Goal: Task Accomplishment & Management: Complete application form

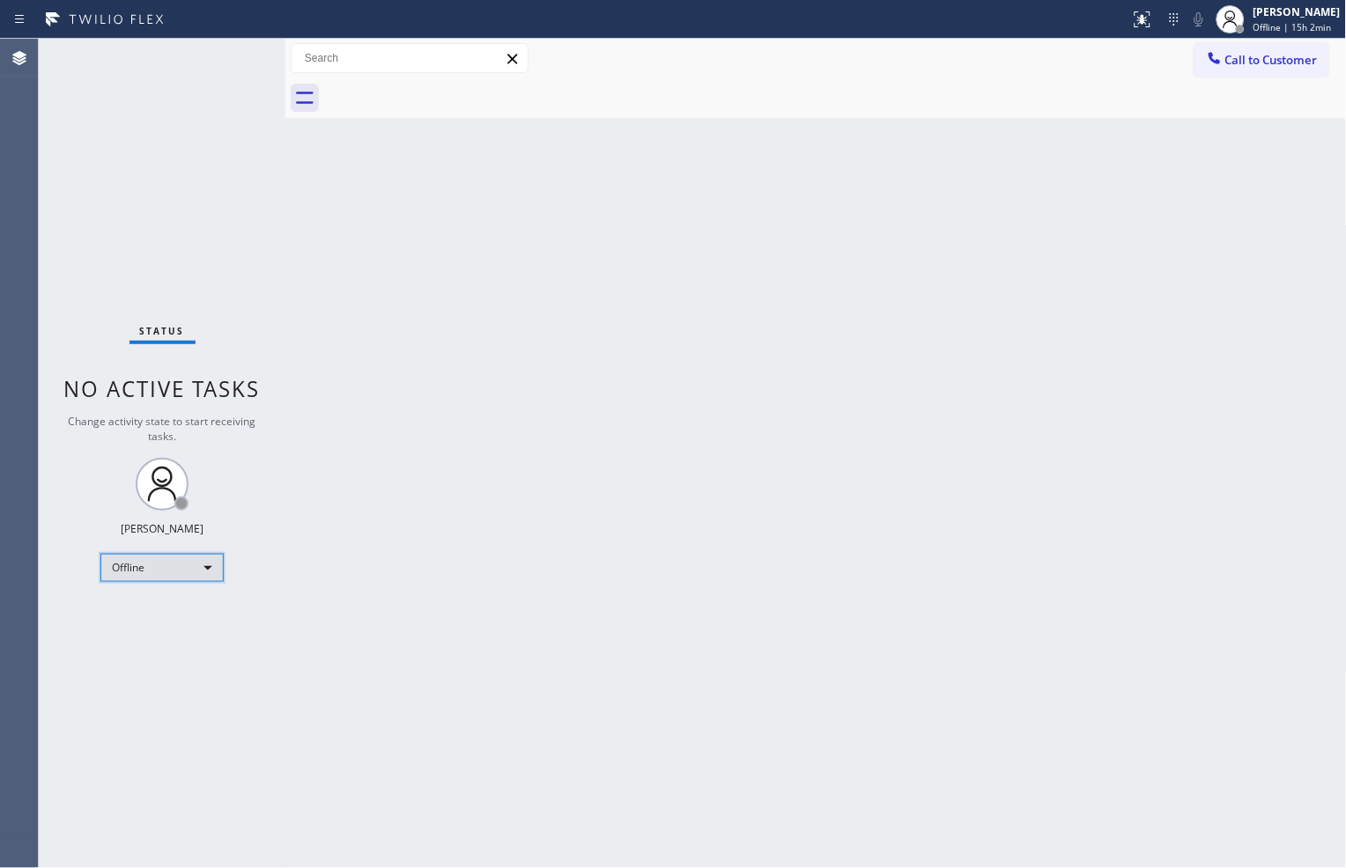
click at [164, 566] on div "Offline" at bounding box center [161, 568] width 123 height 28
click at [164, 609] on li "Available" at bounding box center [161, 613] width 120 height 21
click at [220, 48] on div "Status No active tasks You are ready to start receiving tasks. [PERSON_NAME] Av…" at bounding box center [162, 454] width 247 height 830
click at [375, 207] on div "Back to Dashboard Change Sender ID Customers Technicians Select a contact Outbo…" at bounding box center [815, 454] width 1061 height 830
click at [885, 705] on div "Back to Dashboard Change Sender ID Customers Technicians Select a contact Outbo…" at bounding box center [815, 454] width 1061 height 830
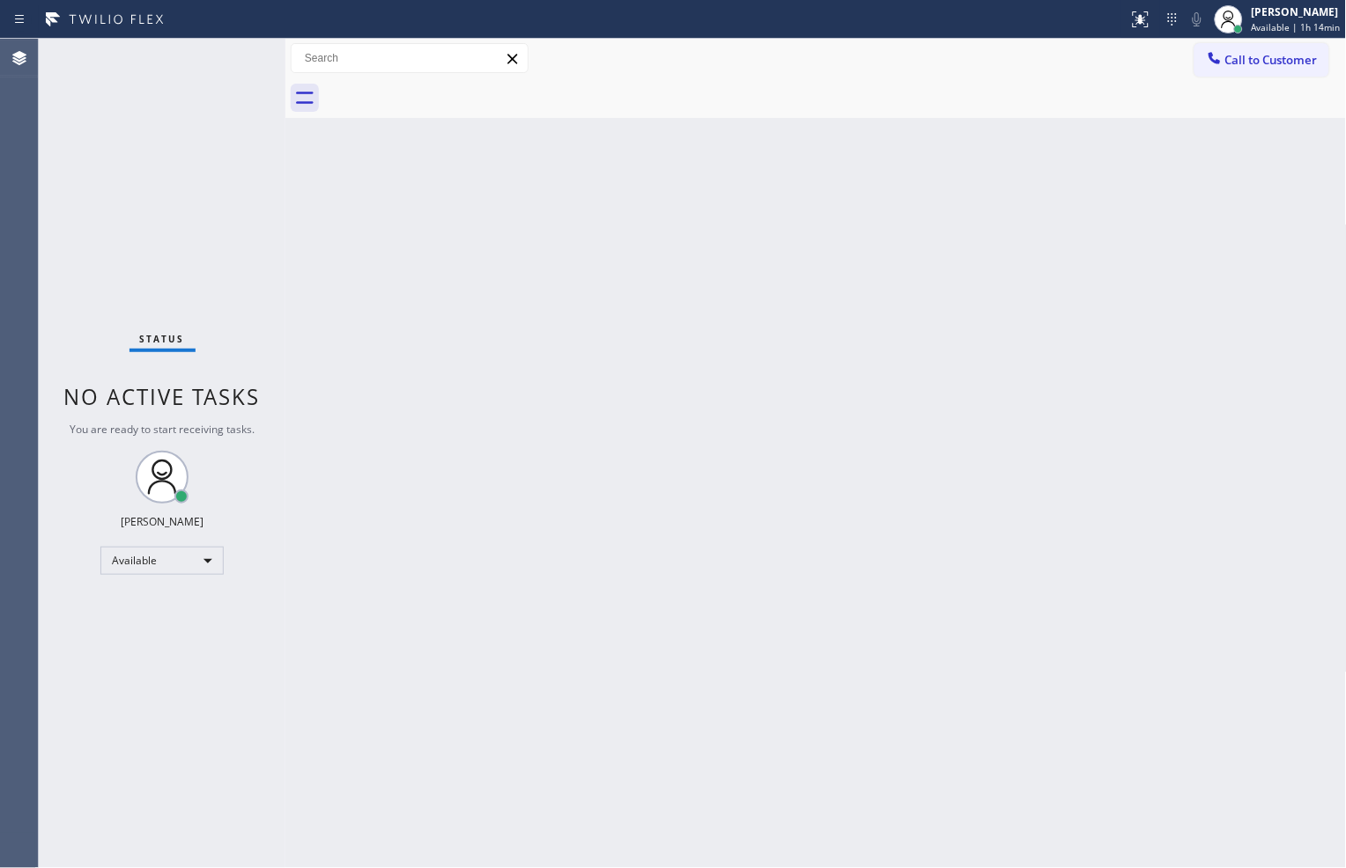
click at [992, 689] on div "Back to Dashboard Change Sender ID Customers Technicians Select a contact Outbo…" at bounding box center [815, 454] width 1061 height 830
click at [1166, 526] on div "Back to Dashboard Change Sender ID Customers Technicians Select a contact Outbo…" at bounding box center [815, 454] width 1061 height 830
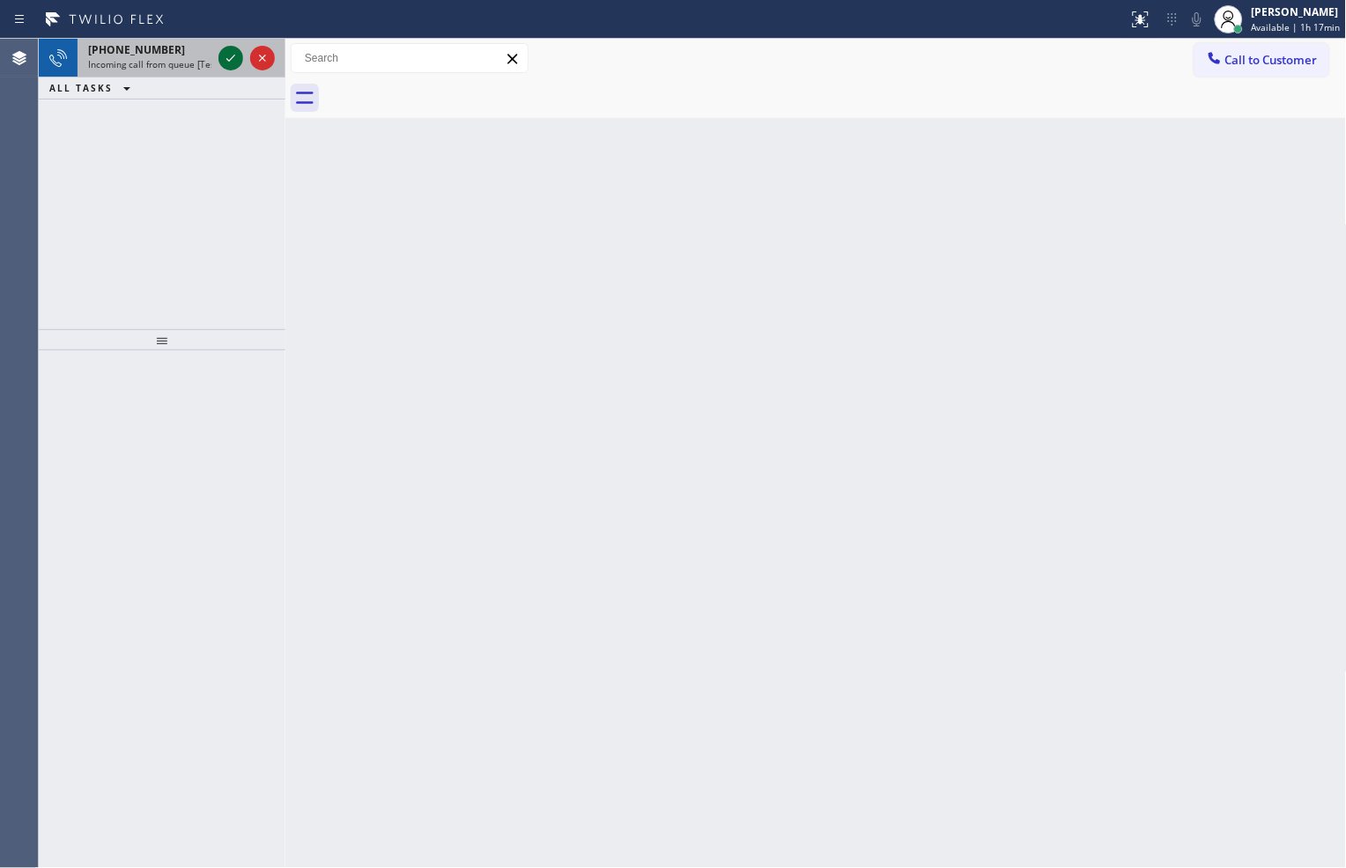
click at [240, 65] on icon at bounding box center [230, 58] width 21 height 21
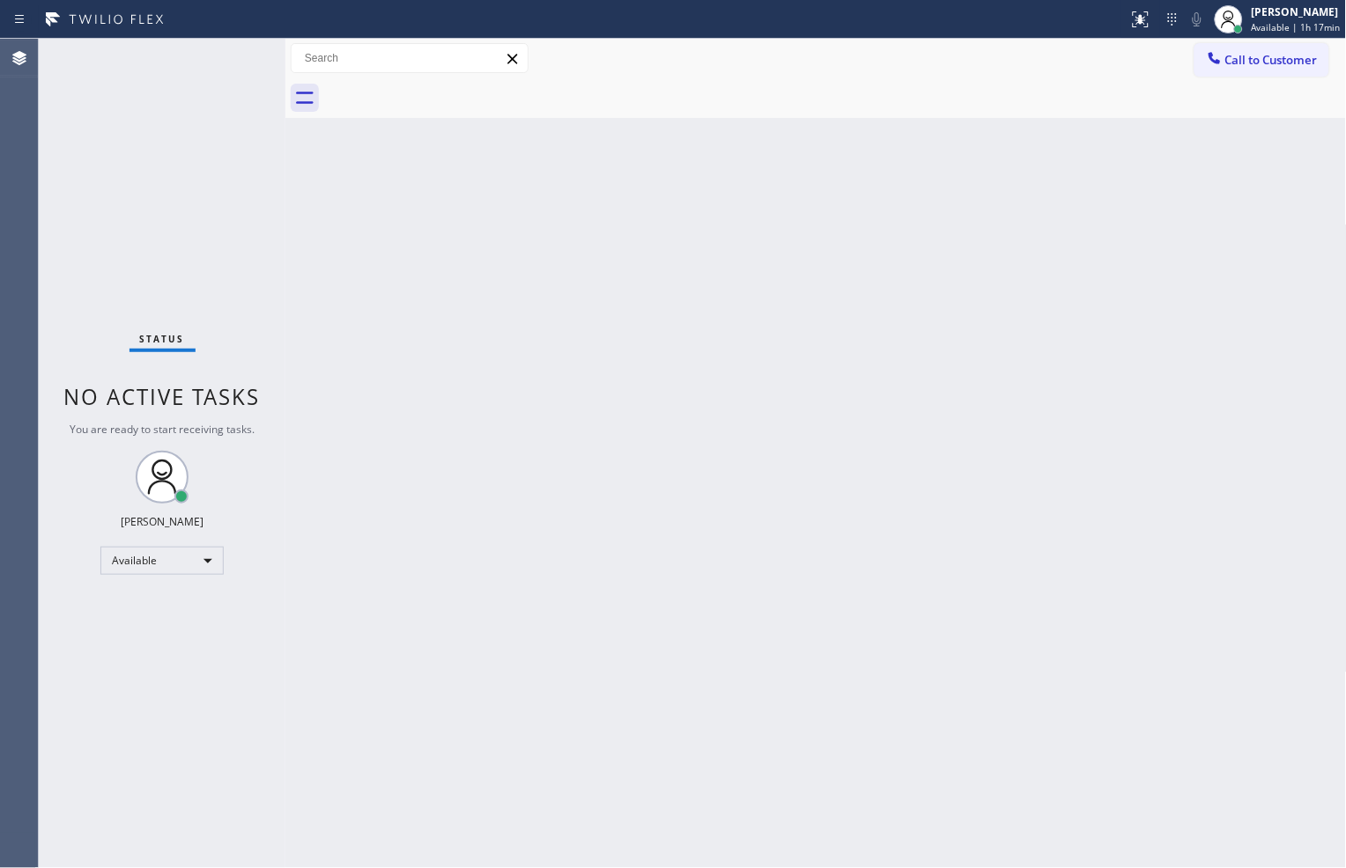
click at [235, 65] on div "Status No active tasks You are ready to start receiving tasks. [PERSON_NAME] Av…" at bounding box center [162, 454] width 247 height 830
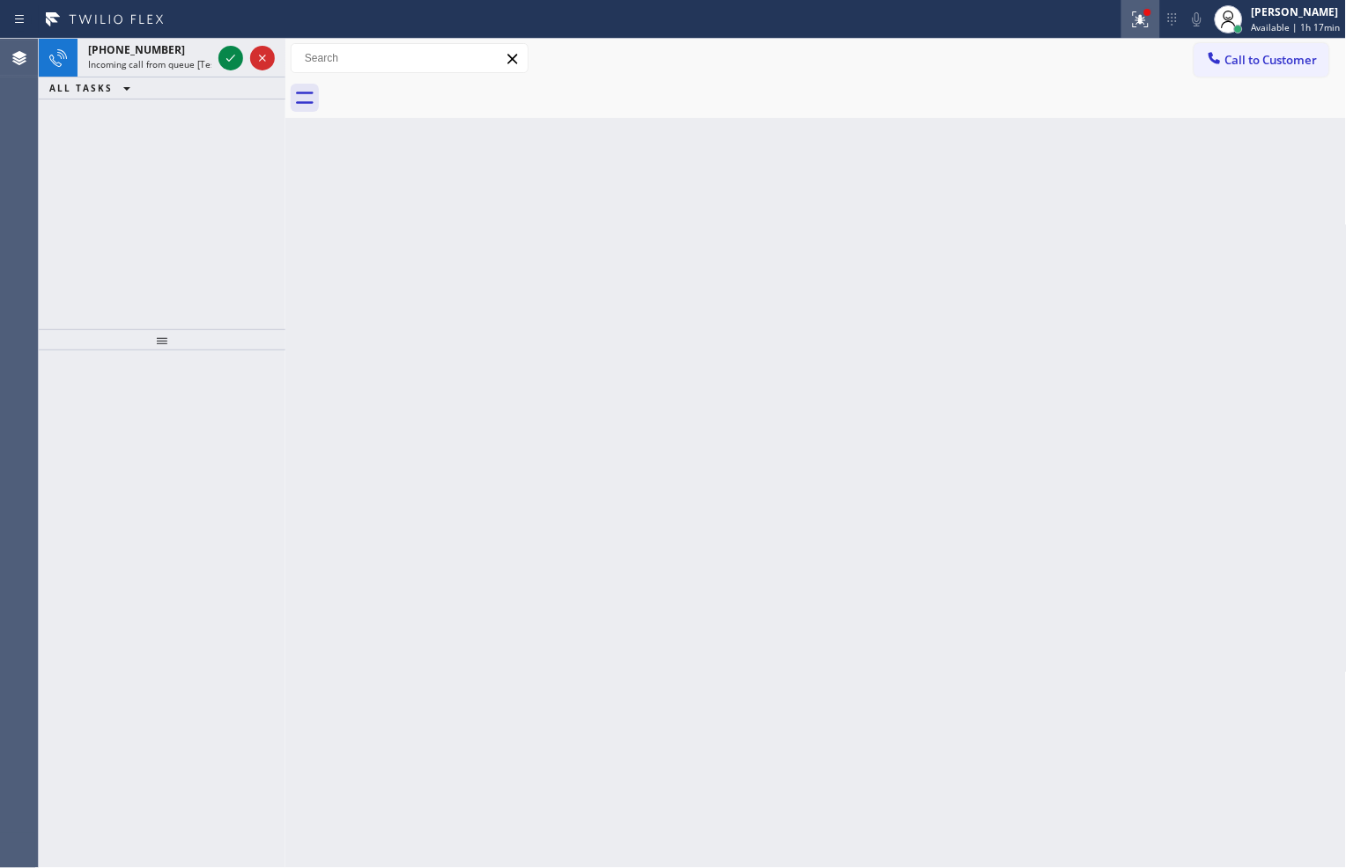
click at [1132, 27] on icon at bounding box center [1140, 19] width 21 height 21
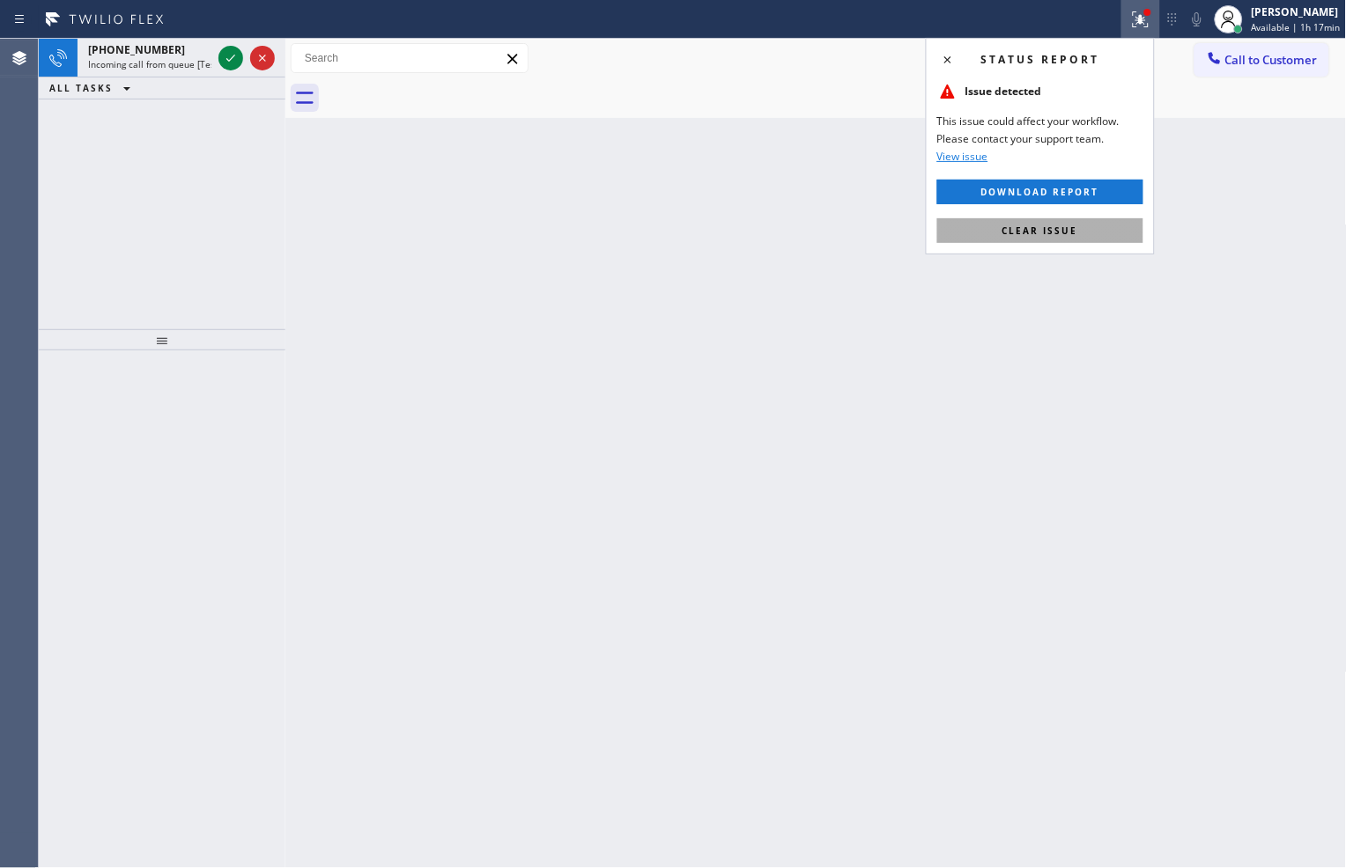
click at [1108, 229] on button "Clear issue" at bounding box center [1040, 230] width 206 height 25
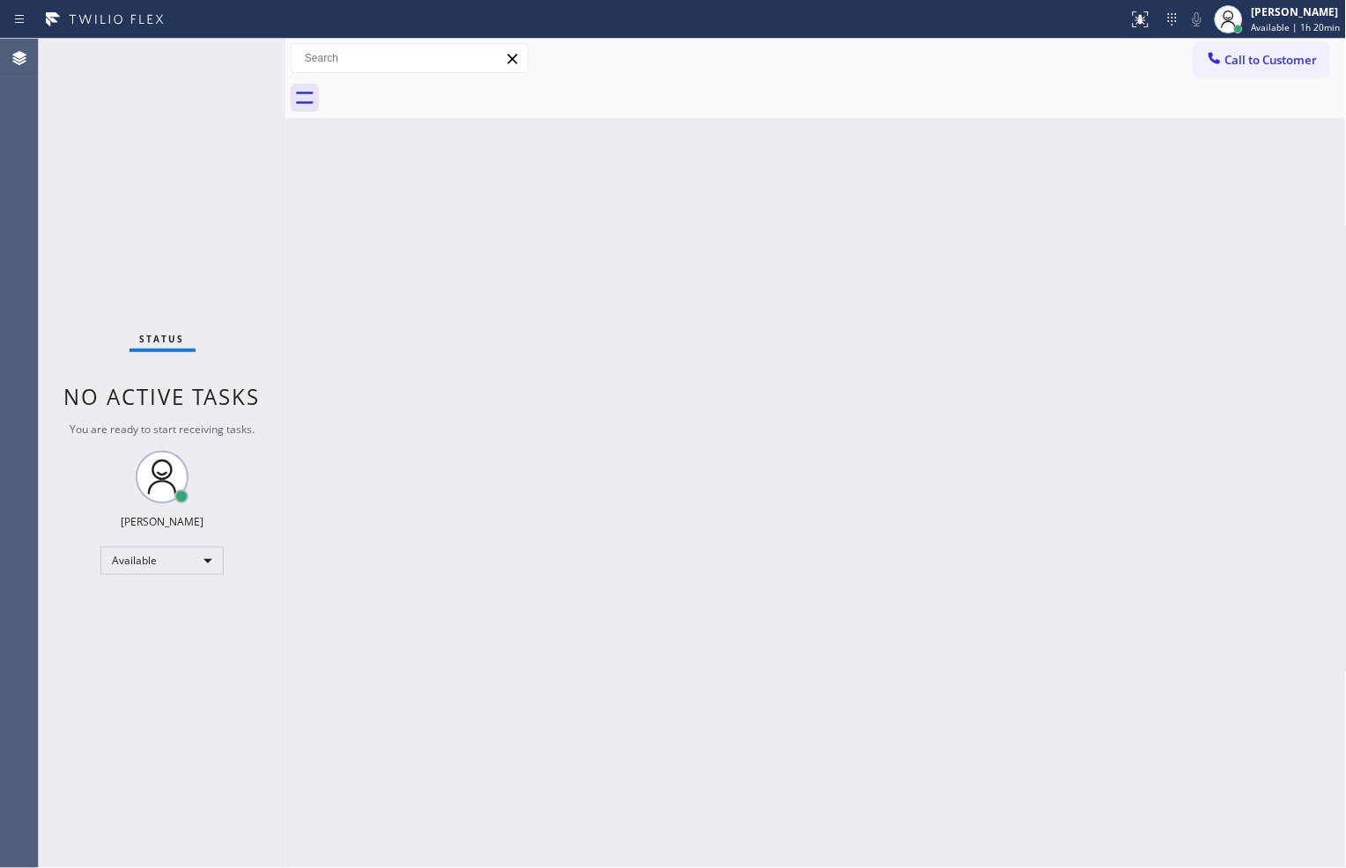
click at [1081, 434] on div "Back to Dashboard Change Sender ID Customers Technicians Select a contact Outbo…" at bounding box center [815, 454] width 1061 height 830
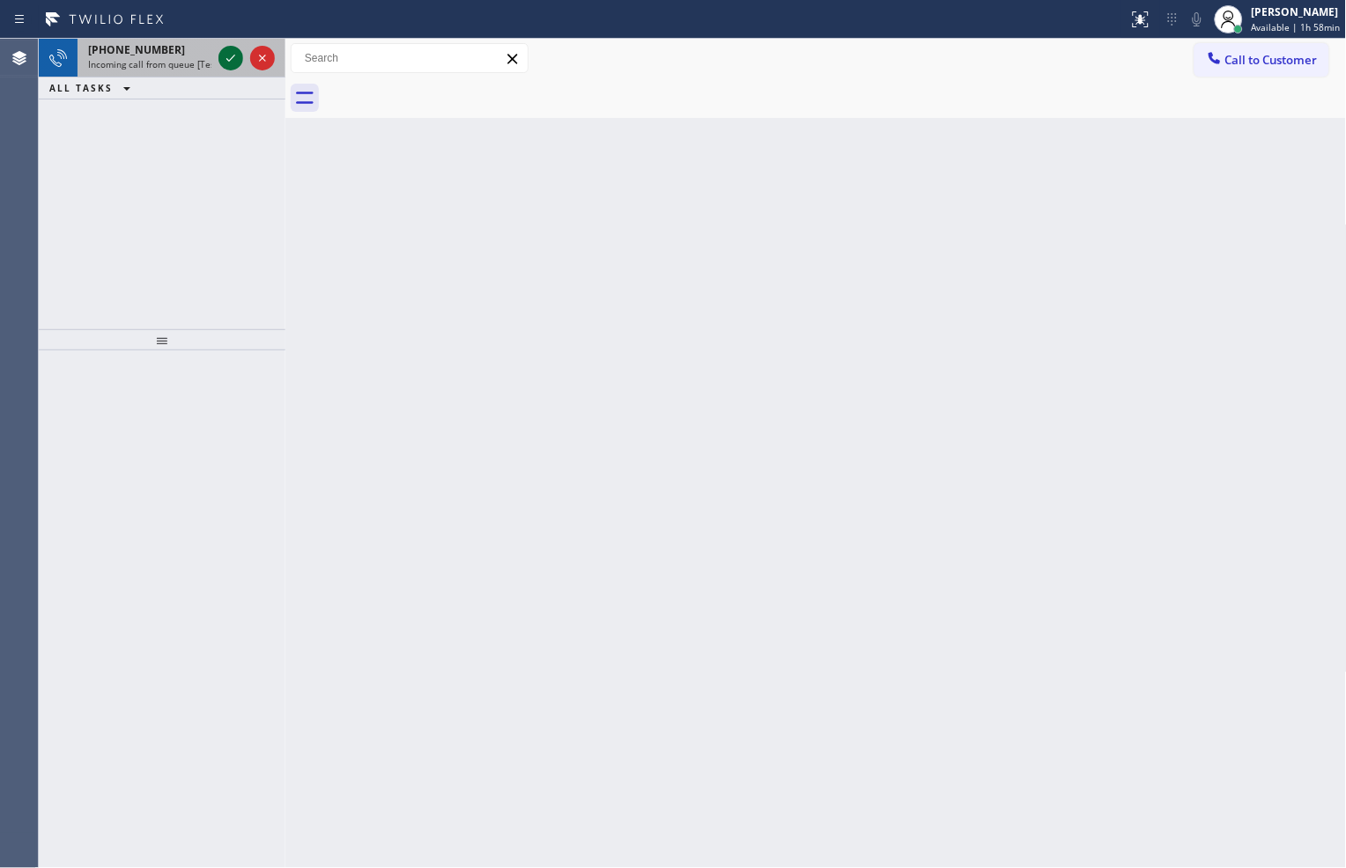
click at [230, 58] on icon at bounding box center [230, 58] width 21 height 21
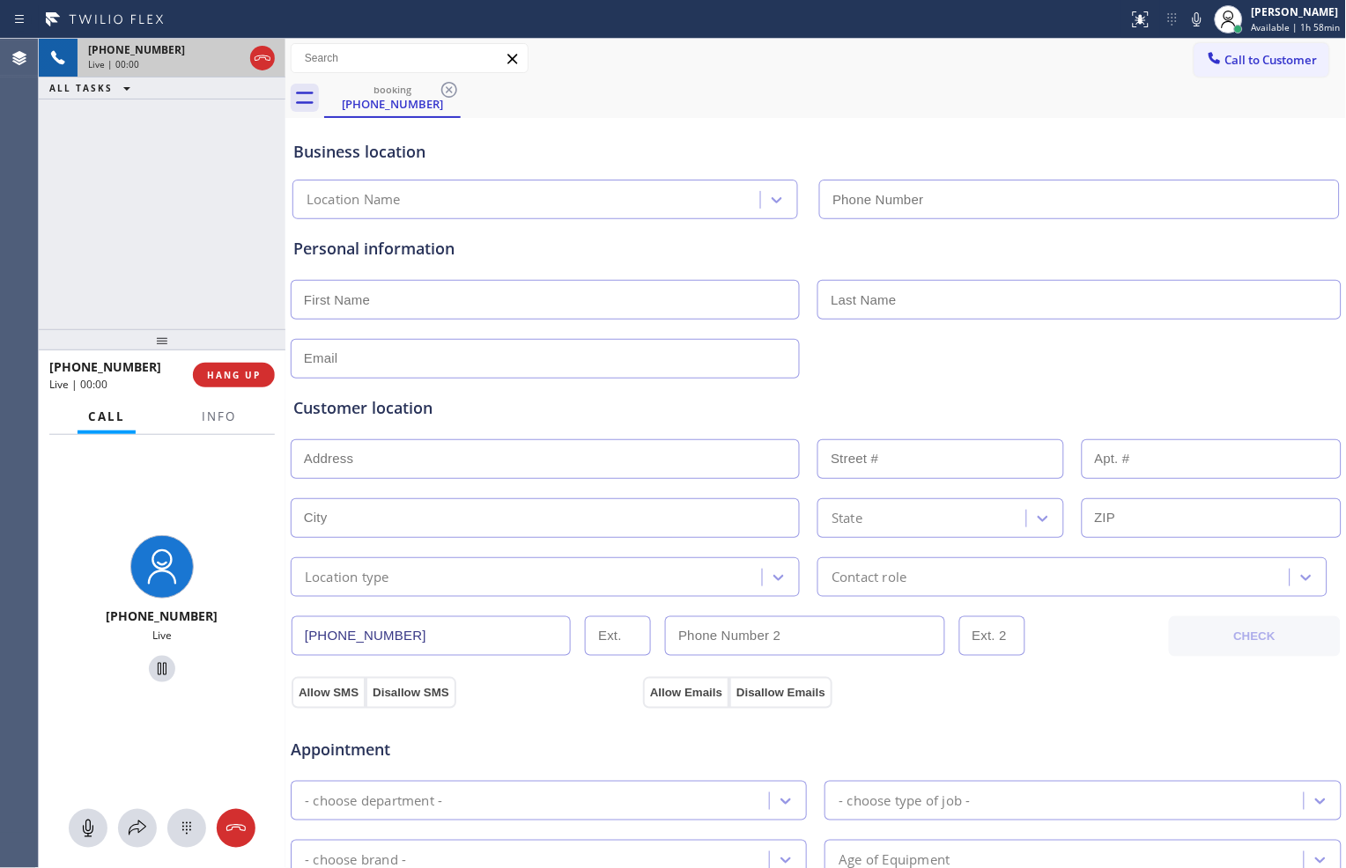
type input "[PHONE_NUMBER]"
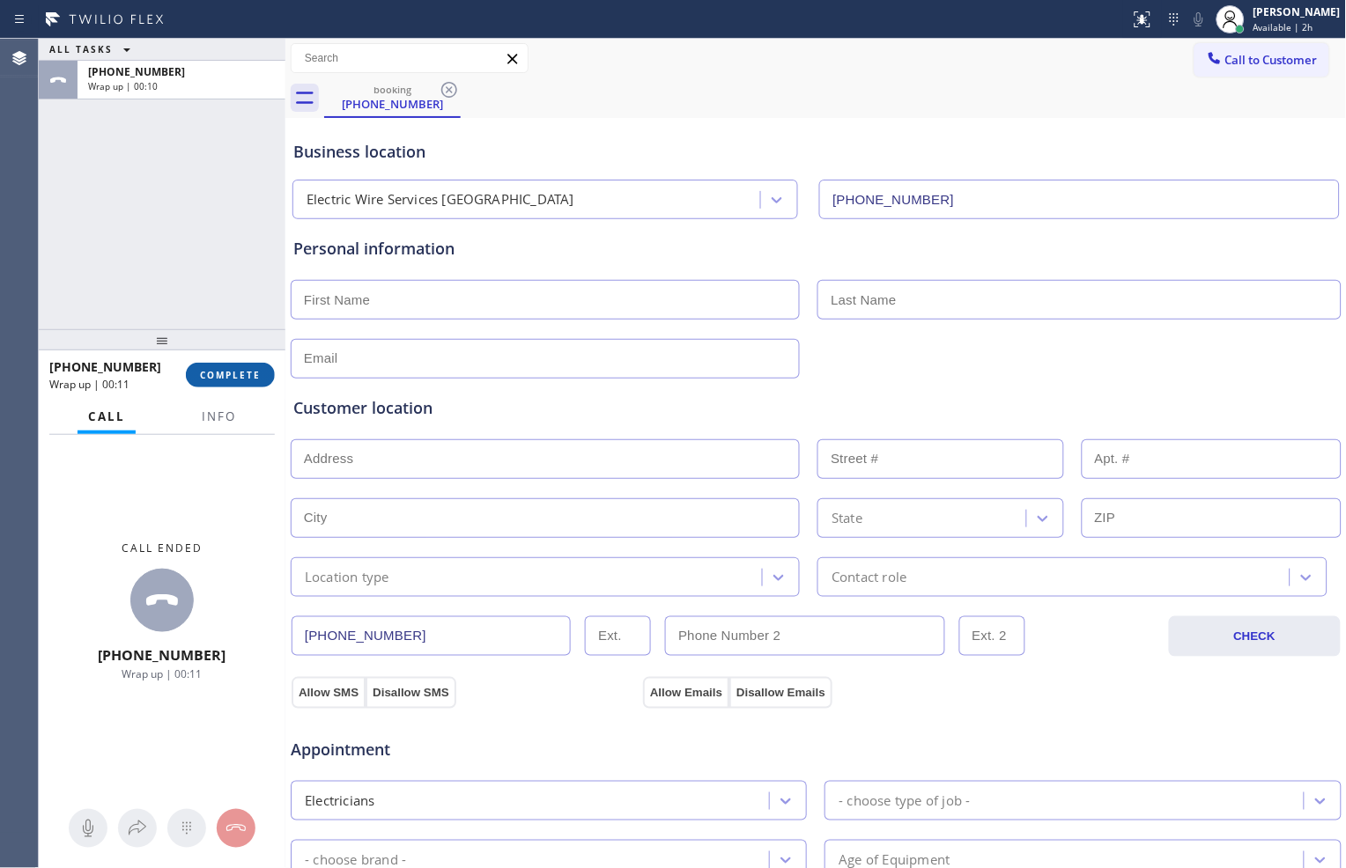
click at [236, 373] on span "COMPLETE" at bounding box center [230, 375] width 61 height 12
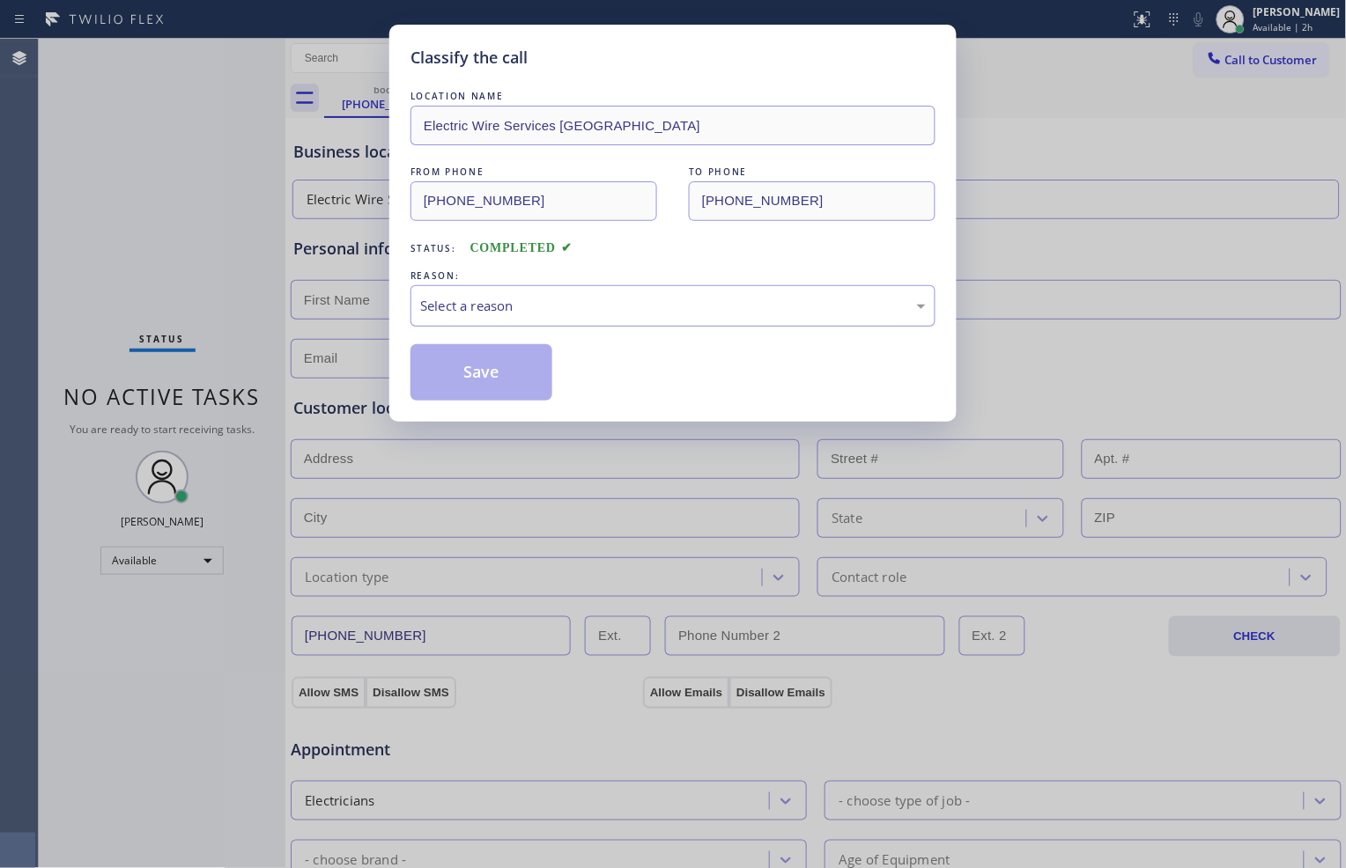
click at [710, 306] on div "Select a reason" at bounding box center [673, 306] width 506 height 20
click at [674, 366] on div "Save" at bounding box center [672, 372] width 525 height 56
click at [513, 379] on button "Save" at bounding box center [481, 372] width 142 height 56
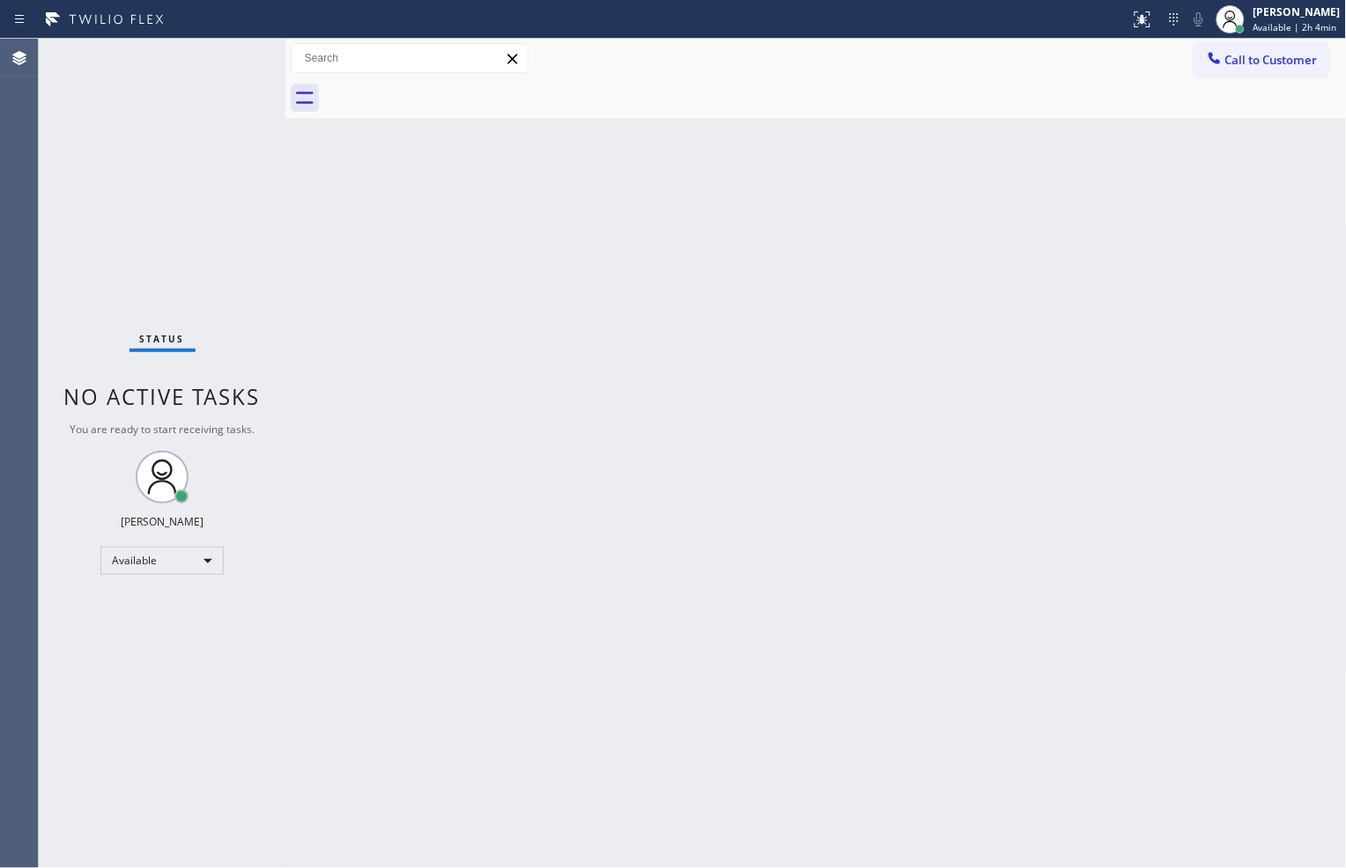
click at [1067, 752] on div "Back to Dashboard Change Sender ID Customers Technicians Select a contact Outbo…" at bounding box center [815, 454] width 1061 height 830
click at [471, 333] on div "Back to Dashboard Change Sender ID Customers Technicians Select a contact Outbo…" at bounding box center [815, 454] width 1061 height 830
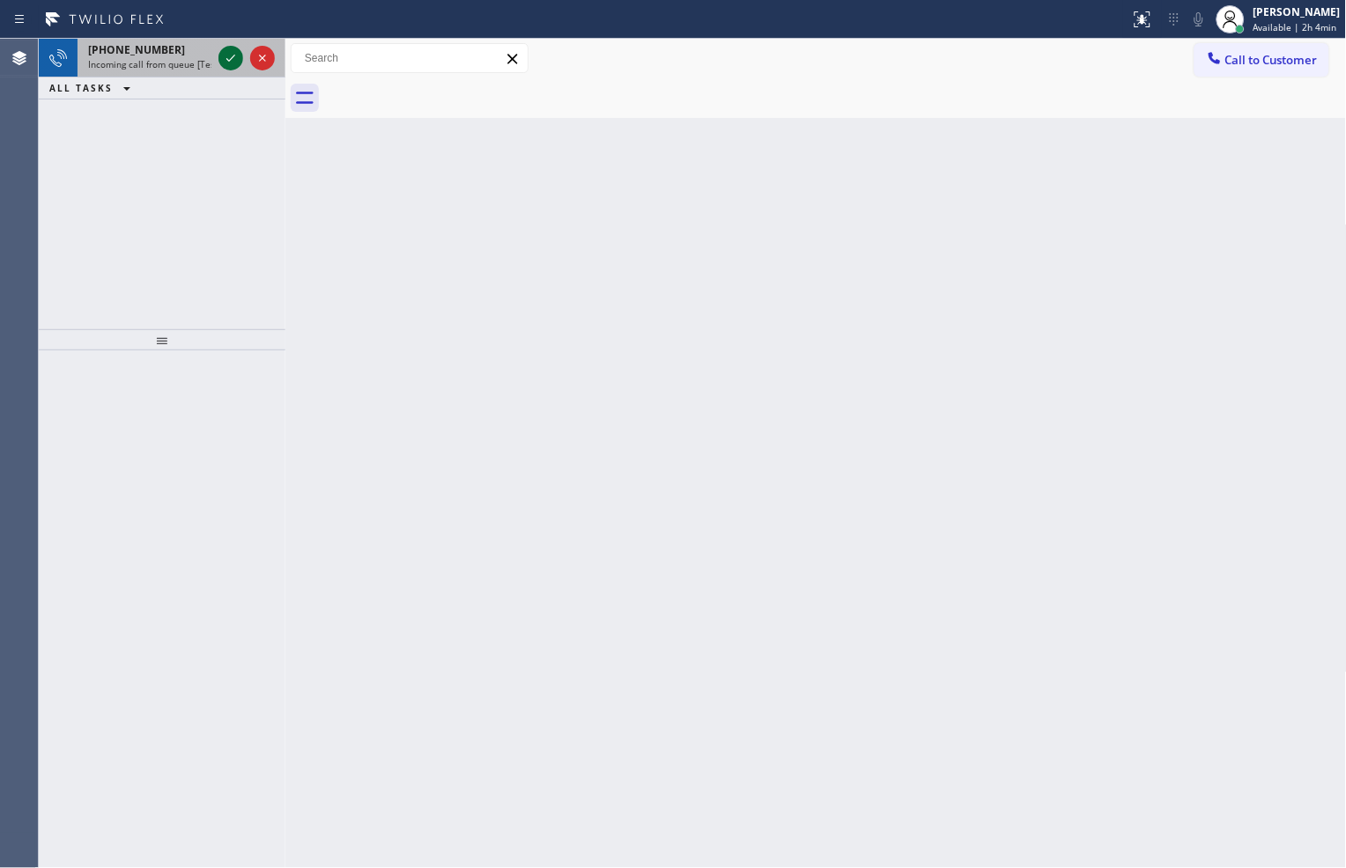
click at [230, 67] on icon at bounding box center [230, 58] width 21 height 21
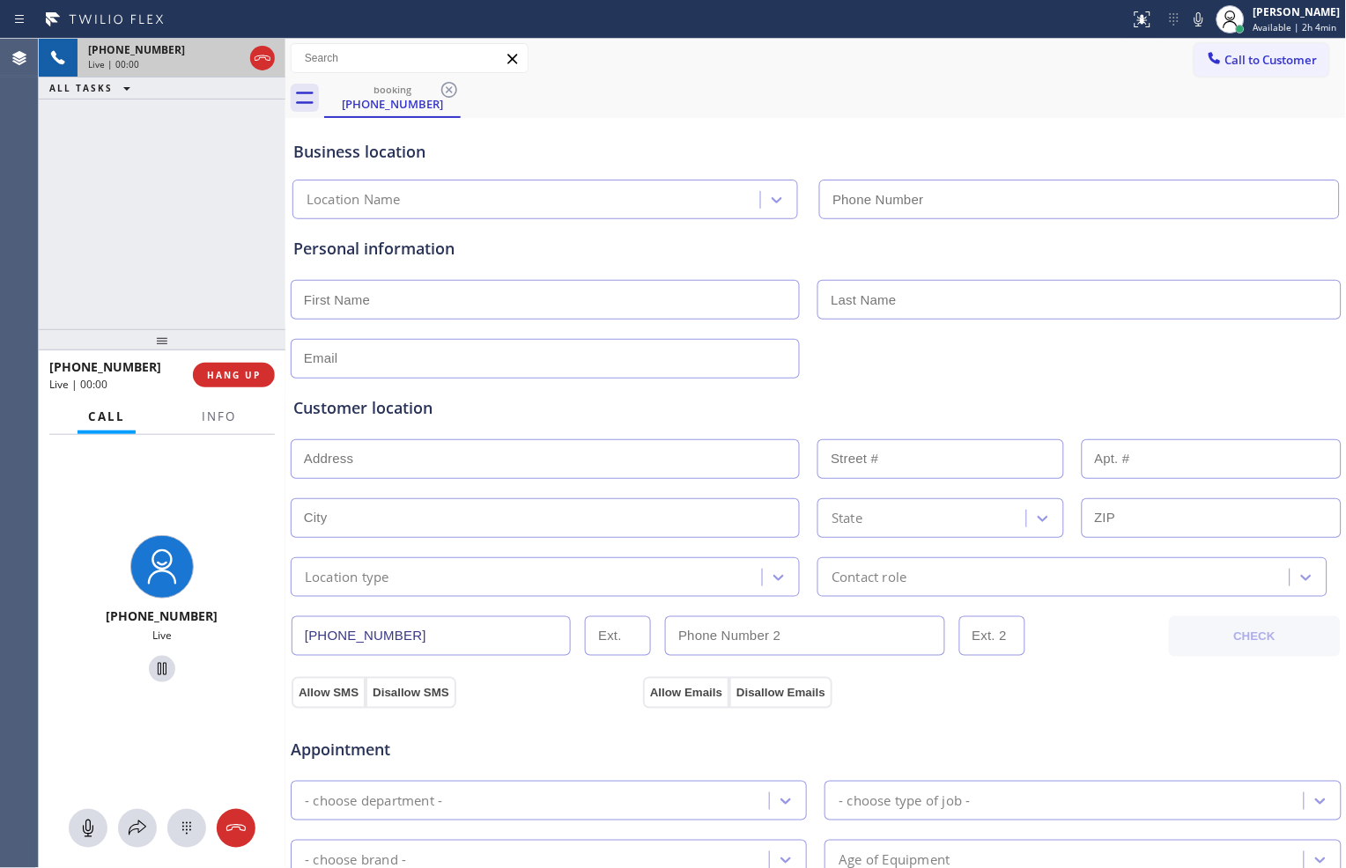
type input "[PHONE_NUMBER]"
click at [251, 366] on button "HANG UP" at bounding box center [234, 375] width 82 height 25
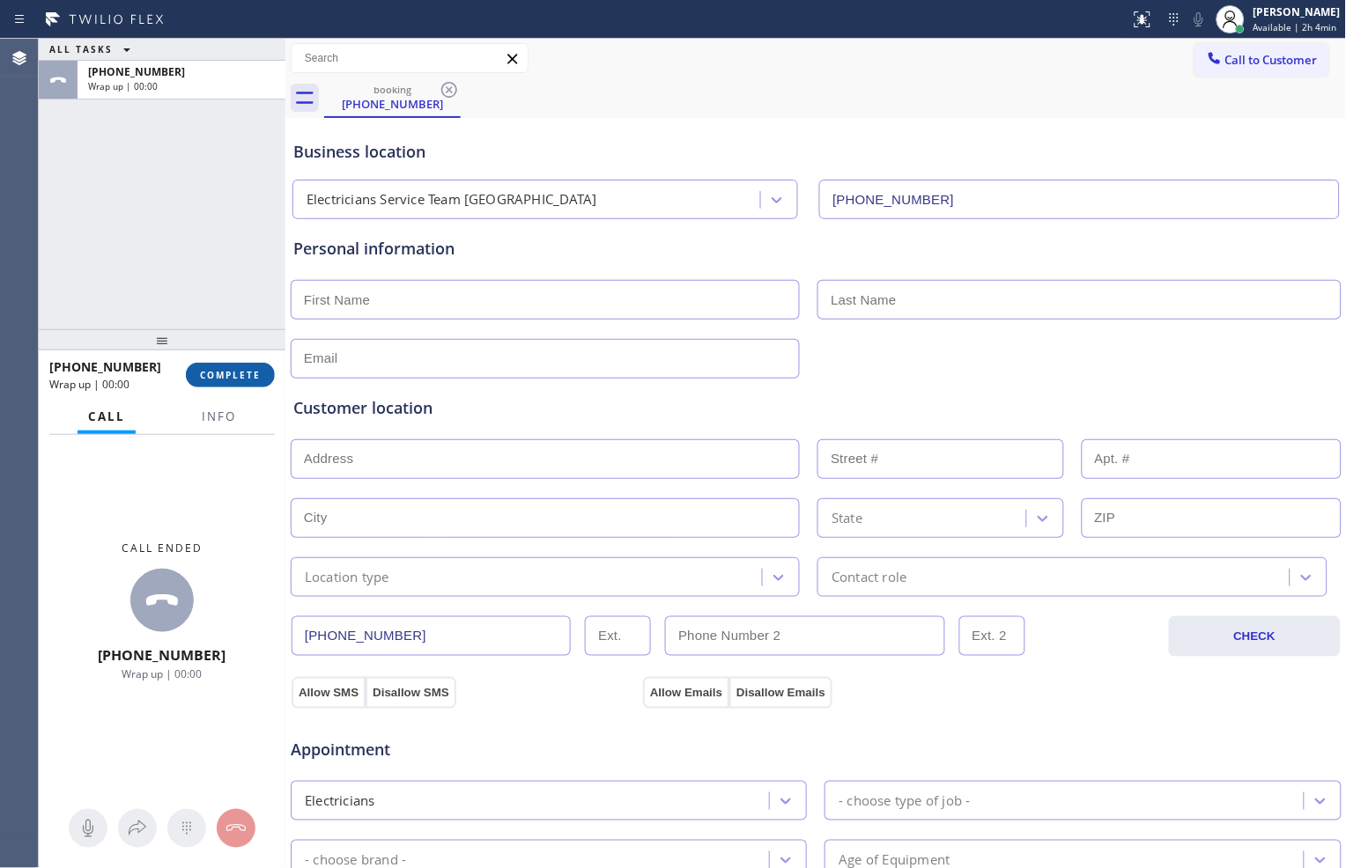
click at [256, 371] on span "COMPLETE" at bounding box center [230, 375] width 61 height 12
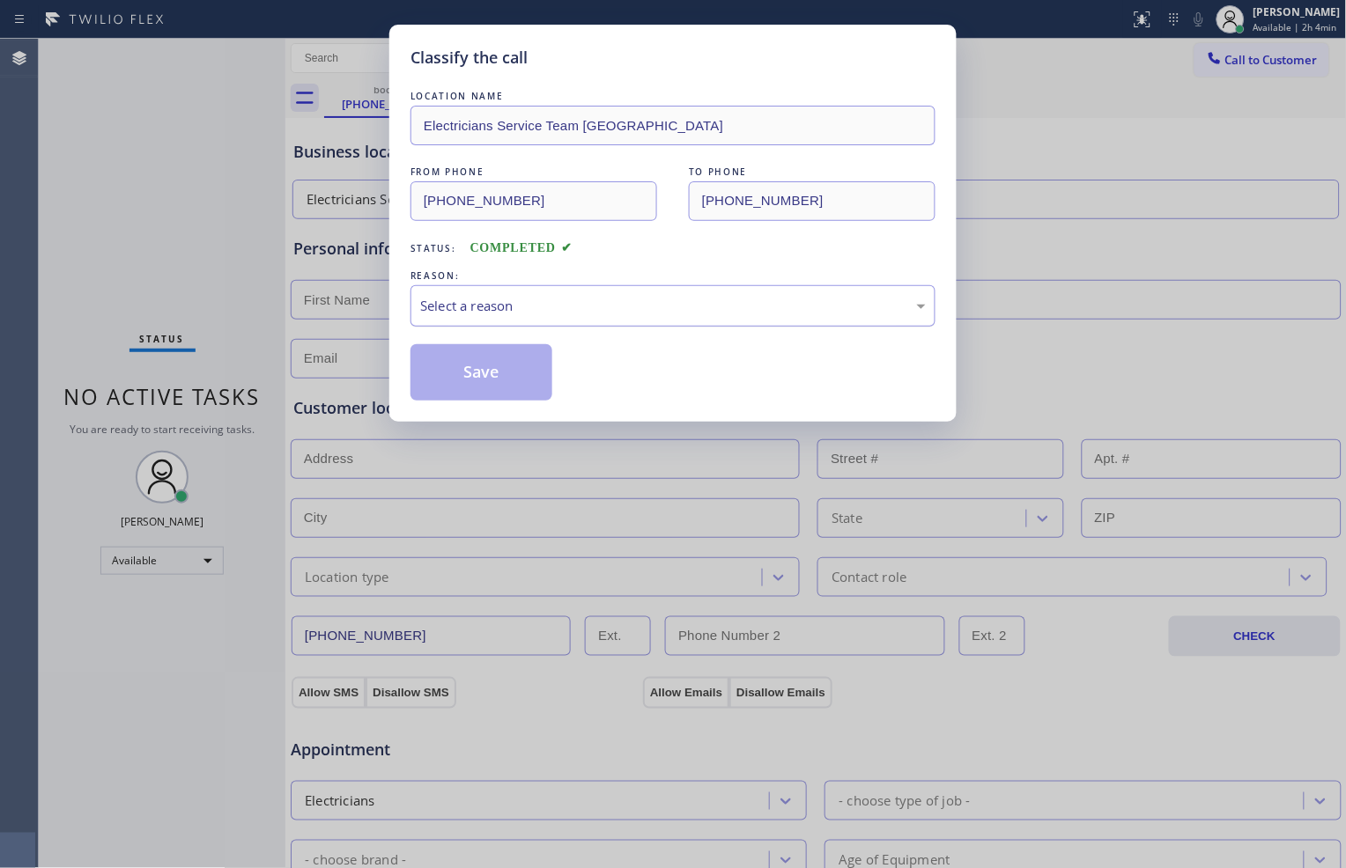
click at [553, 300] on div "Select a reason" at bounding box center [673, 306] width 506 height 20
click at [534, 382] on button "Save" at bounding box center [481, 372] width 142 height 56
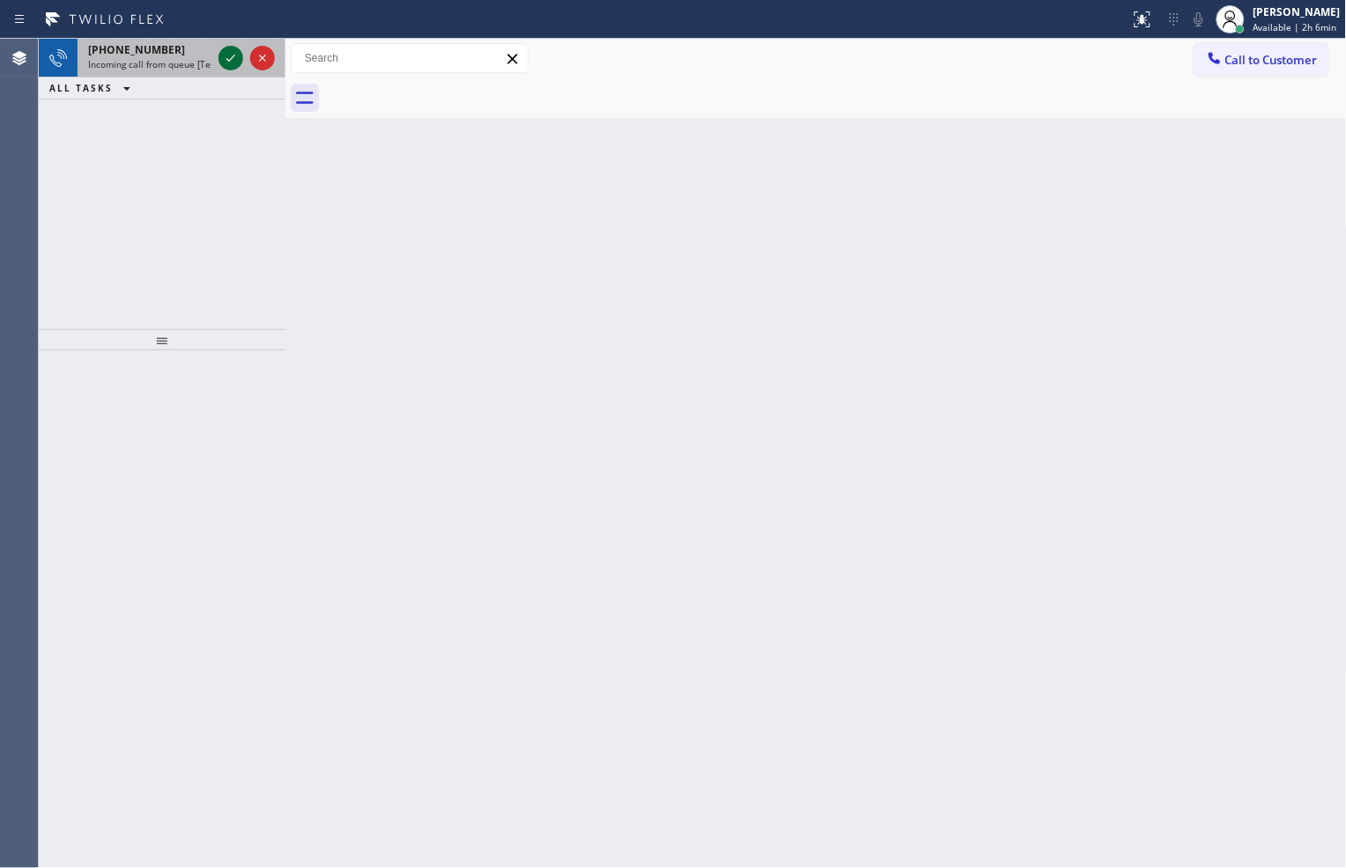
click at [223, 63] on icon at bounding box center [230, 58] width 21 height 21
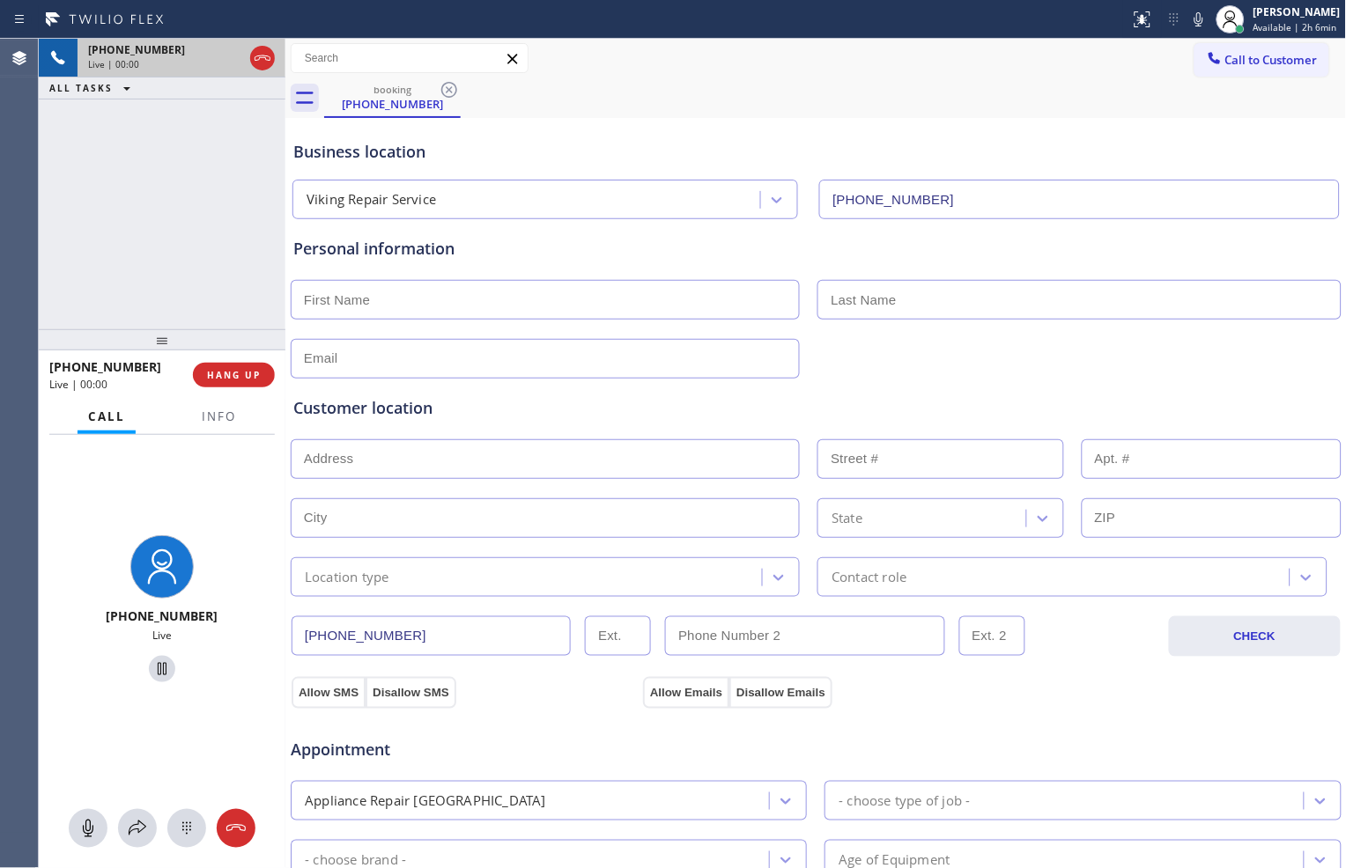
type input "[PHONE_NUMBER]"
click at [232, 57] on icon at bounding box center [230, 58] width 9 height 12
click at [1193, 14] on icon at bounding box center [1198, 19] width 21 height 21
click at [234, 63] on icon at bounding box center [231, 58] width 12 height 12
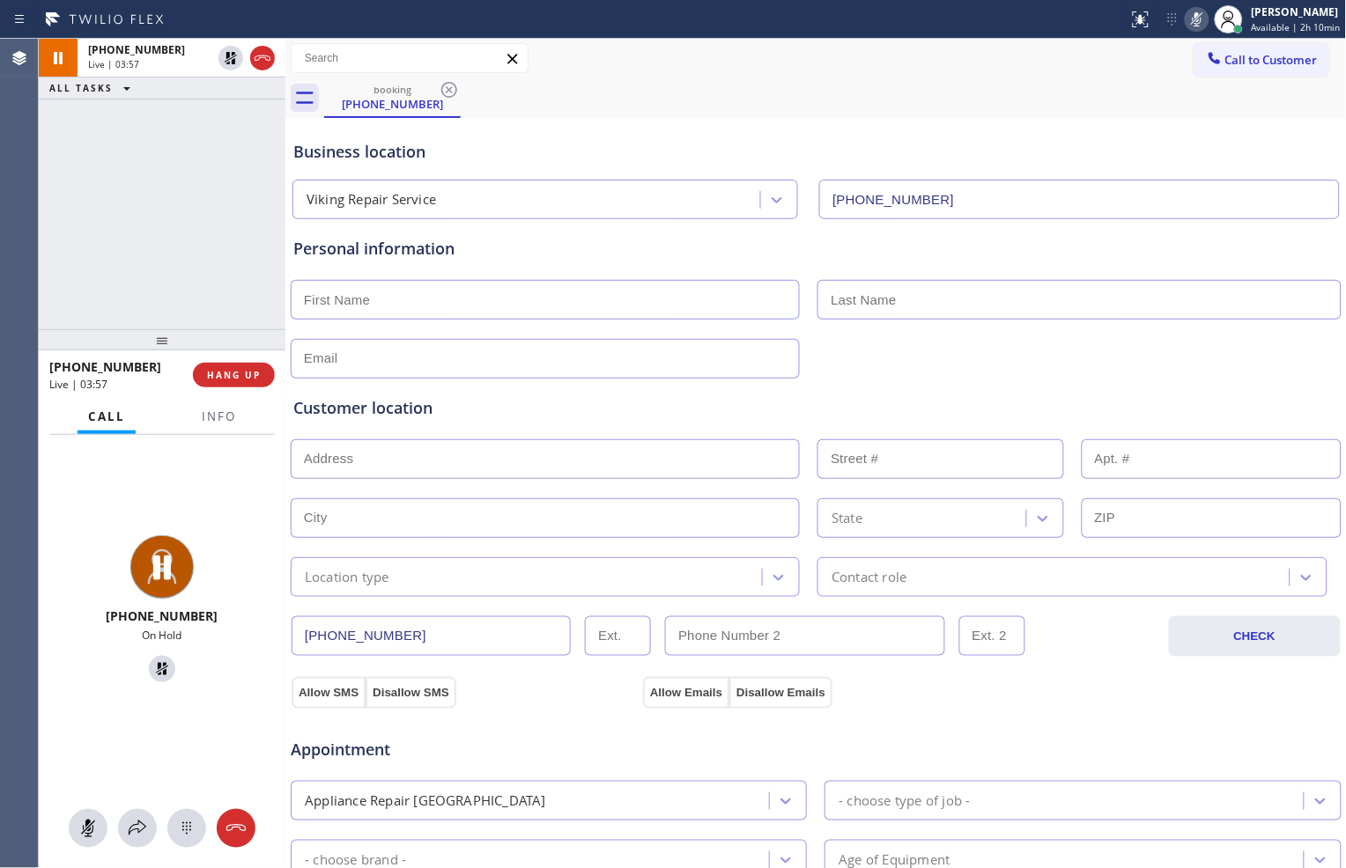
click at [1193, 24] on icon at bounding box center [1196, 19] width 21 height 21
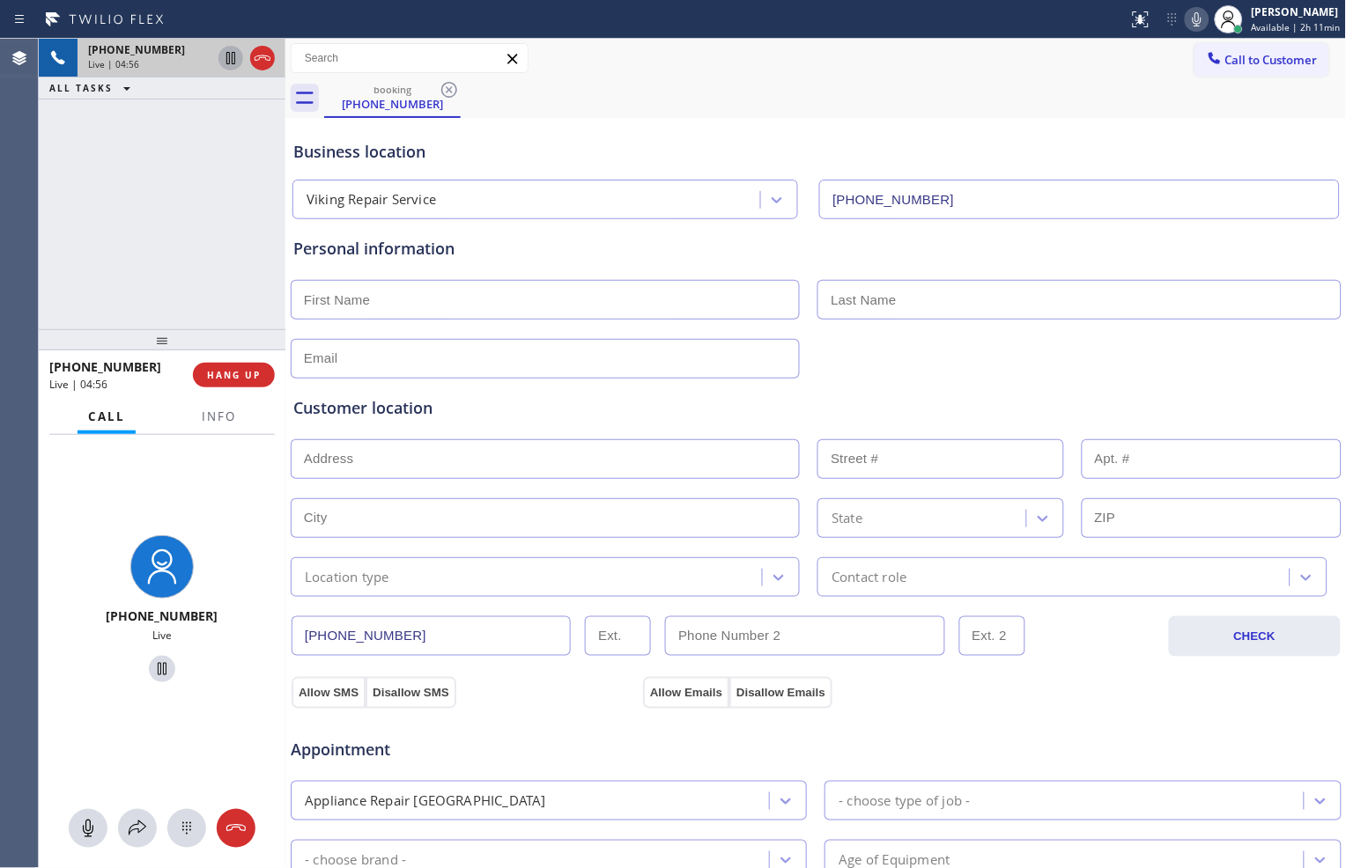
click at [224, 63] on icon at bounding box center [230, 58] width 21 height 21
click at [1190, 26] on icon at bounding box center [1196, 19] width 21 height 21
click at [557, 310] on input "text" at bounding box center [545, 300] width 509 height 40
type input "[PERSON_NAME]"
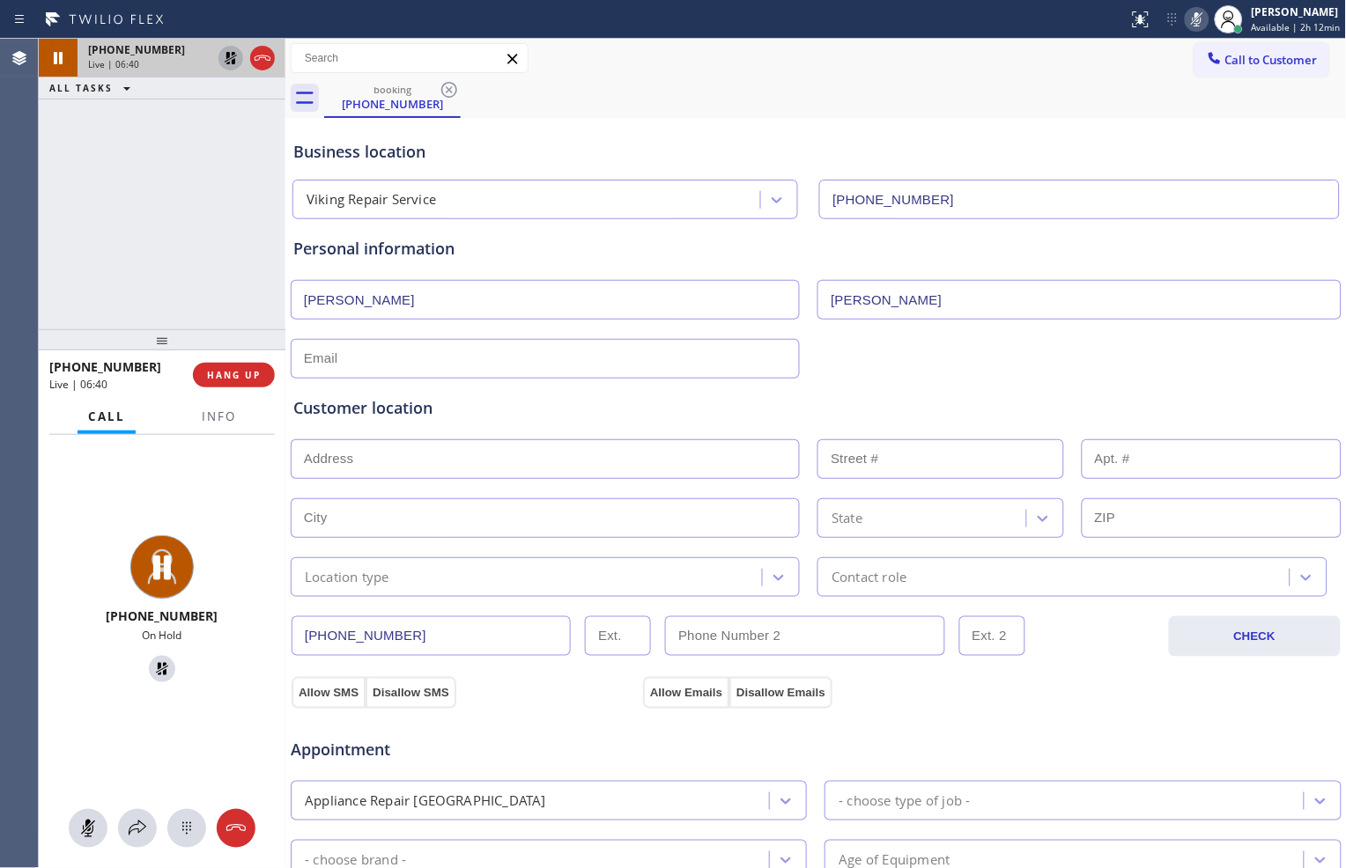
click at [863, 727] on div "Appointment" at bounding box center [816, 739] width 1054 height 45
click at [210, 419] on span "Info" at bounding box center [219, 417] width 34 height 16
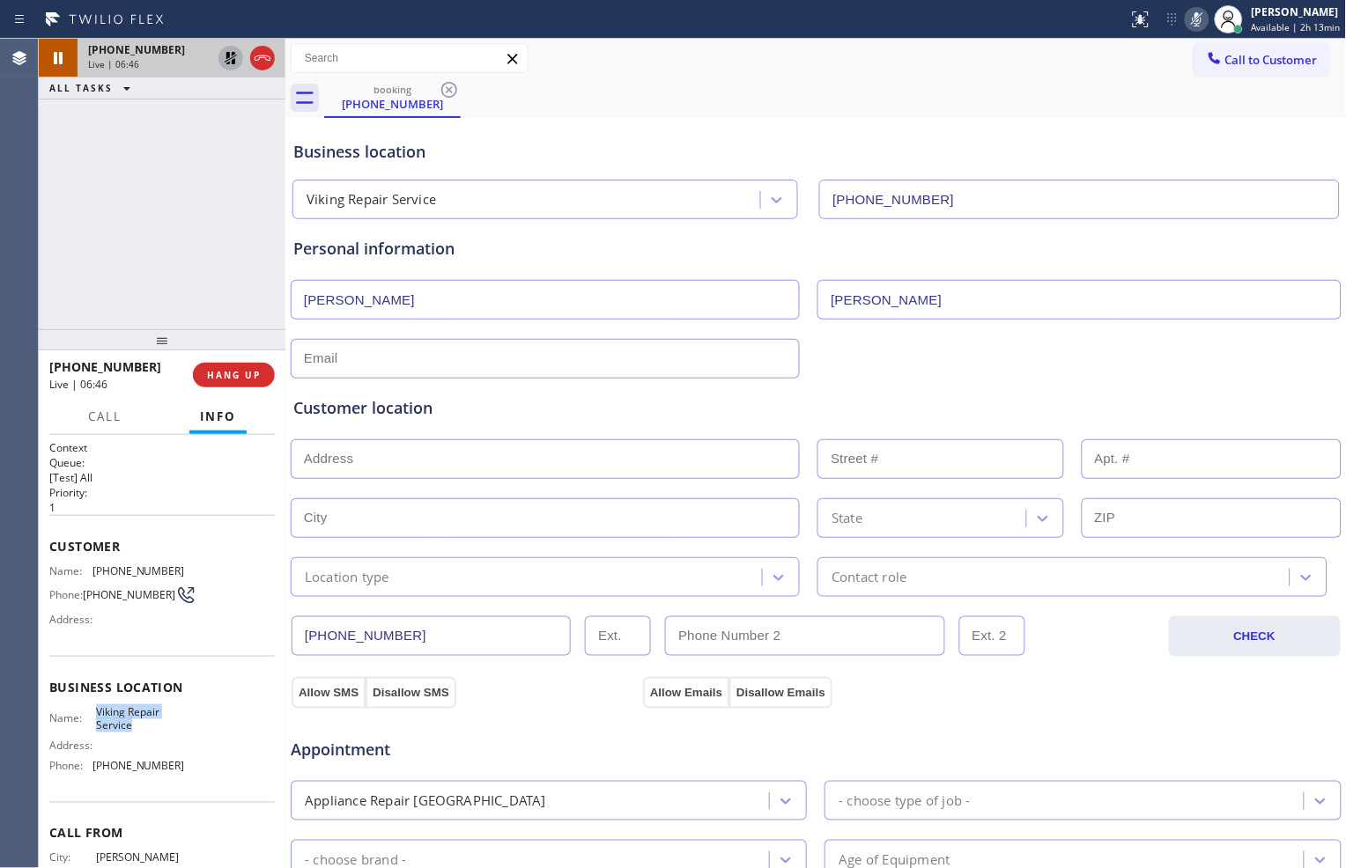
drag, startPoint x: 92, startPoint y: 716, endPoint x: 134, endPoint y: 727, distance: 43.6
click at [134, 727] on div "Name: Viking Repair Service" at bounding box center [117, 718] width 136 height 27
copy div "Viking Repair Service"
click at [233, 59] on icon at bounding box center [231, 58] width 12 height 12
click at [1186, 23] on icon at bounding box center [1196, 19] width 21 height 21
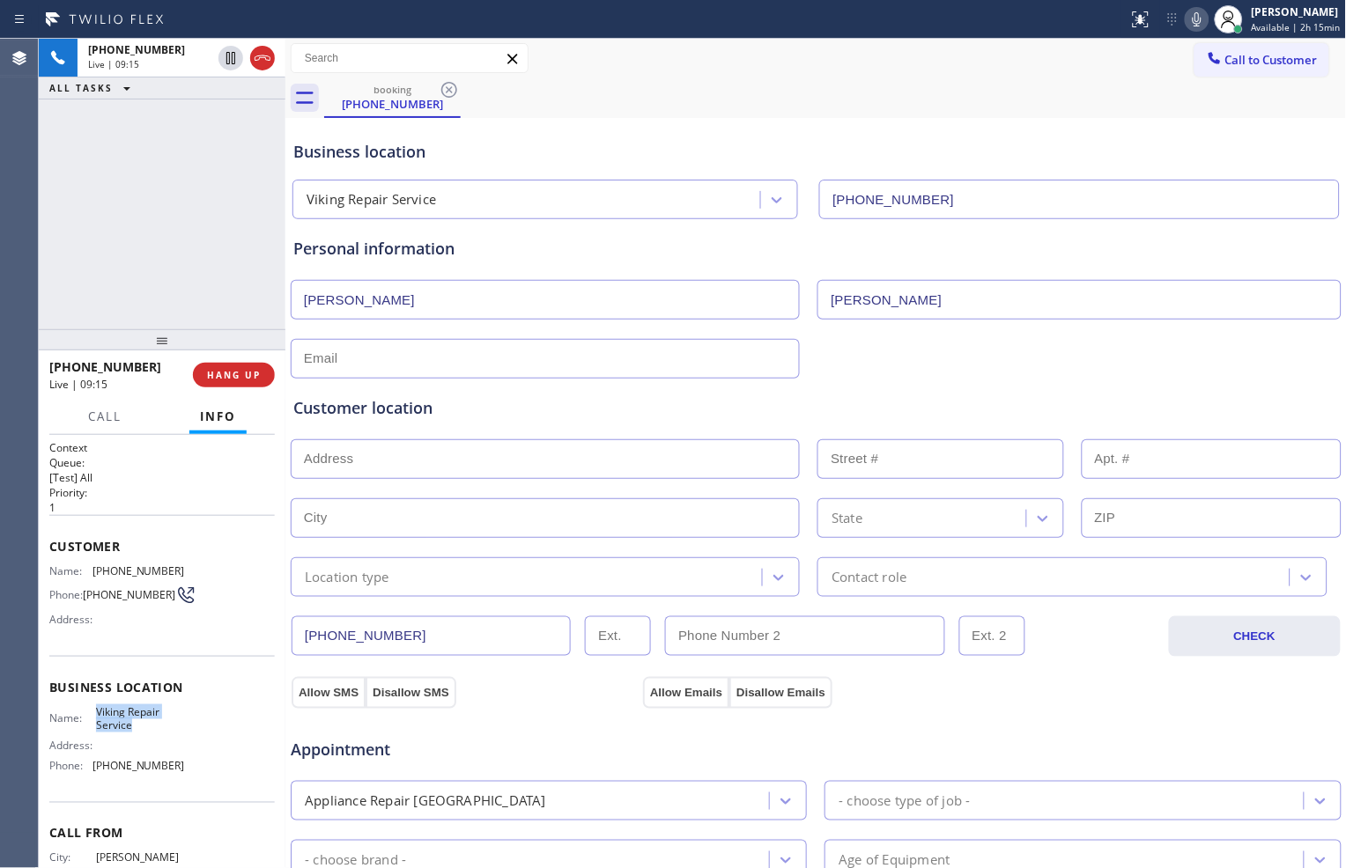
click at [1186, 11] on icon at bounding box center [1196, 19] width 21 height 21
click at [1187, 20] on icon at bounding box center [1196, 19] width 21 height 21
click at [986, 722] on div "Appointment" at bounding box center [816, 739] width 1054 height 45
click at [1279, 380] on div "Customer location >> ADD NEW ADDRESS << + NEW ADDRESS State Location type Conta…" at bounding box center [816, 488] width 1052 height 218
click at [561, 355] on input "text" at bounding box center [545, 359] width 509 height 40
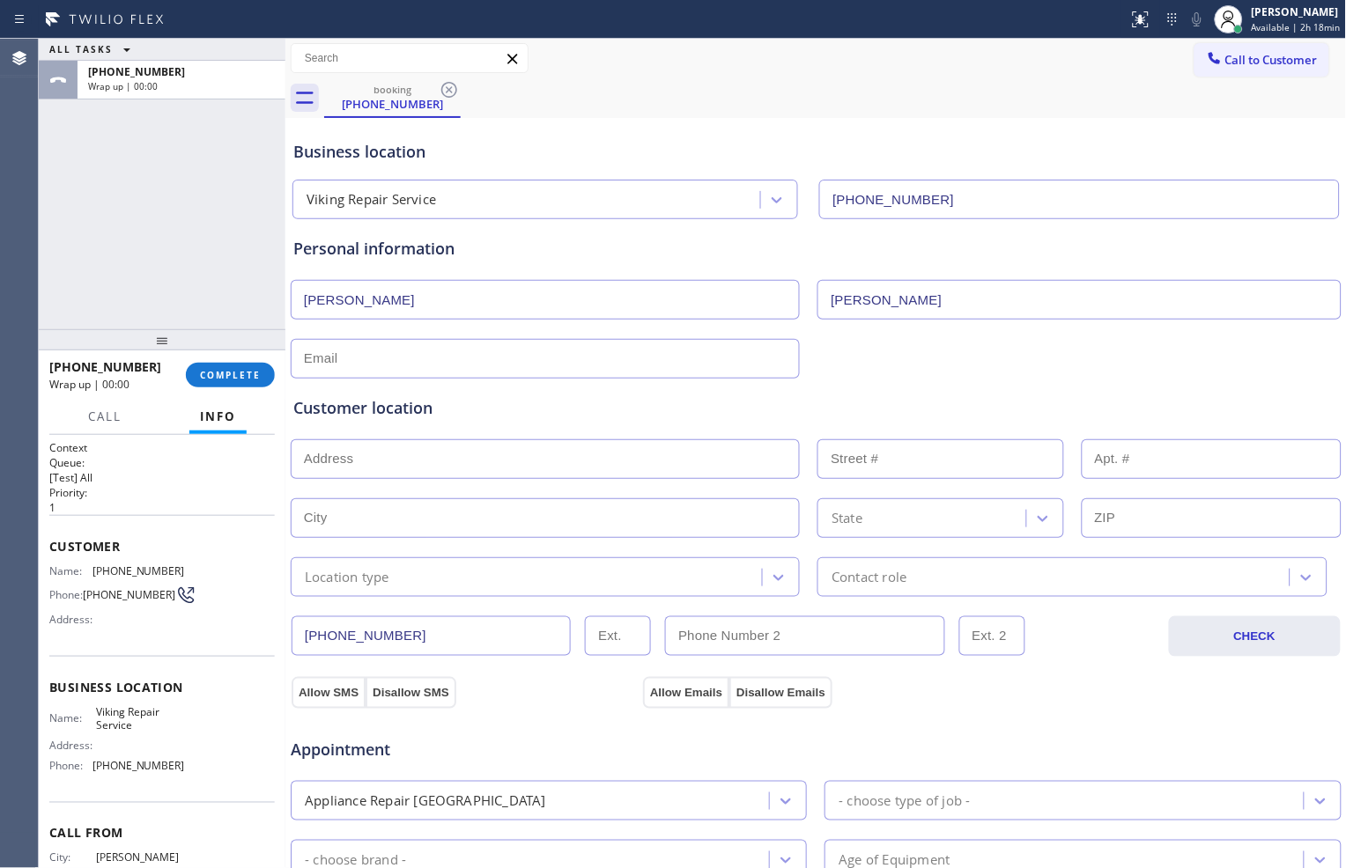
click at [520, 358] on input "text" at bounding box center [545, 359] width 509 height 40
paste input "[EMAIL_ADDRESS][DOMAIN_NAME]"
type input "[EMAIL_ADDRESS][DOMAIN_NAME]"
click at [516, 452] on input "text" at bounding box center [545, 459] width 509 height 40
click at [714, 455] on input "text" at bounding box center [545, 459] width 509 height 40
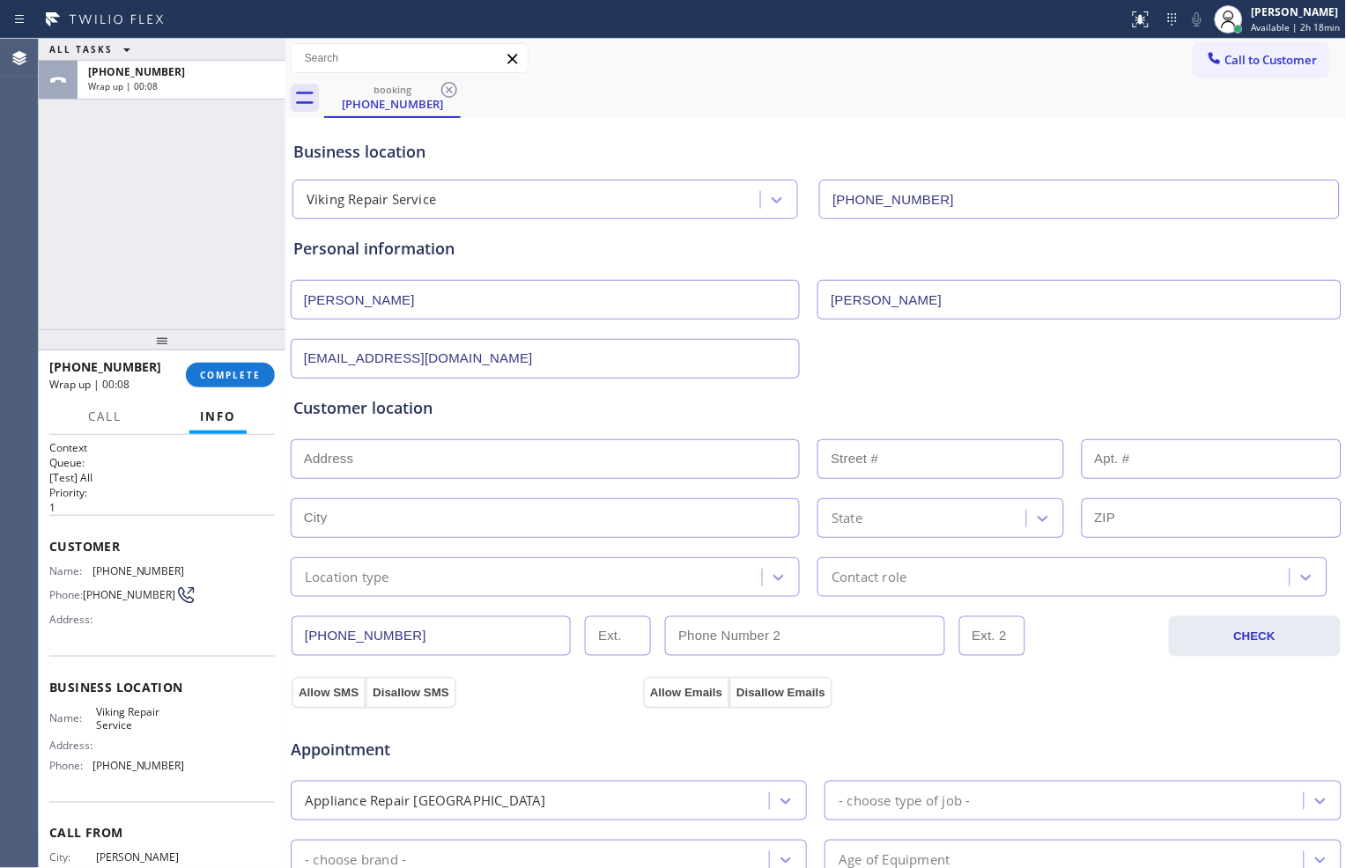
paste input "[STREET_ADDRESS]"
type input "[STREET_ADDRESS]"
type input "5733"
type input "Mukilteo"
type input "98275"
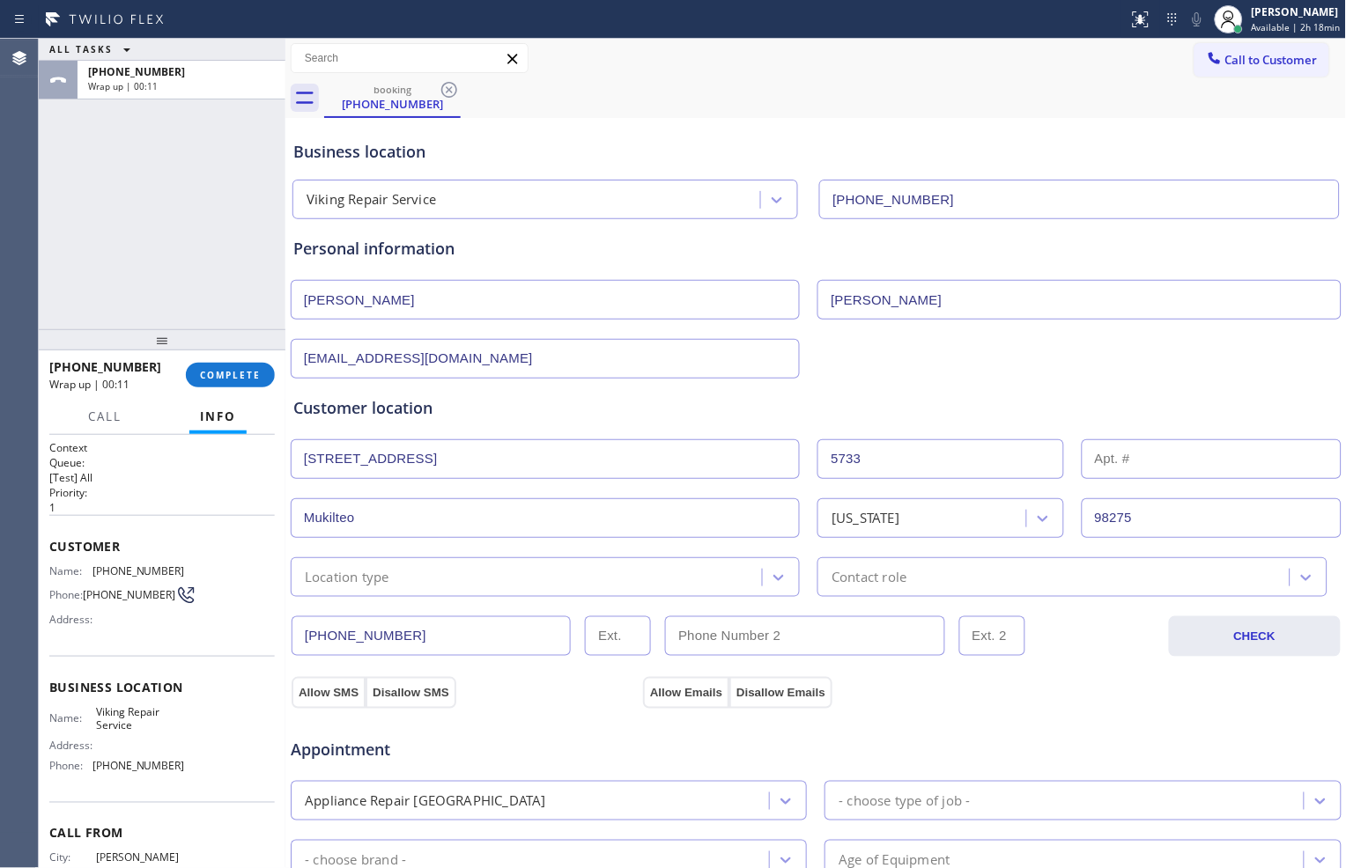
click at [611, 573] on div "Location type" at bounding box center [529, 577] width 466 height 31
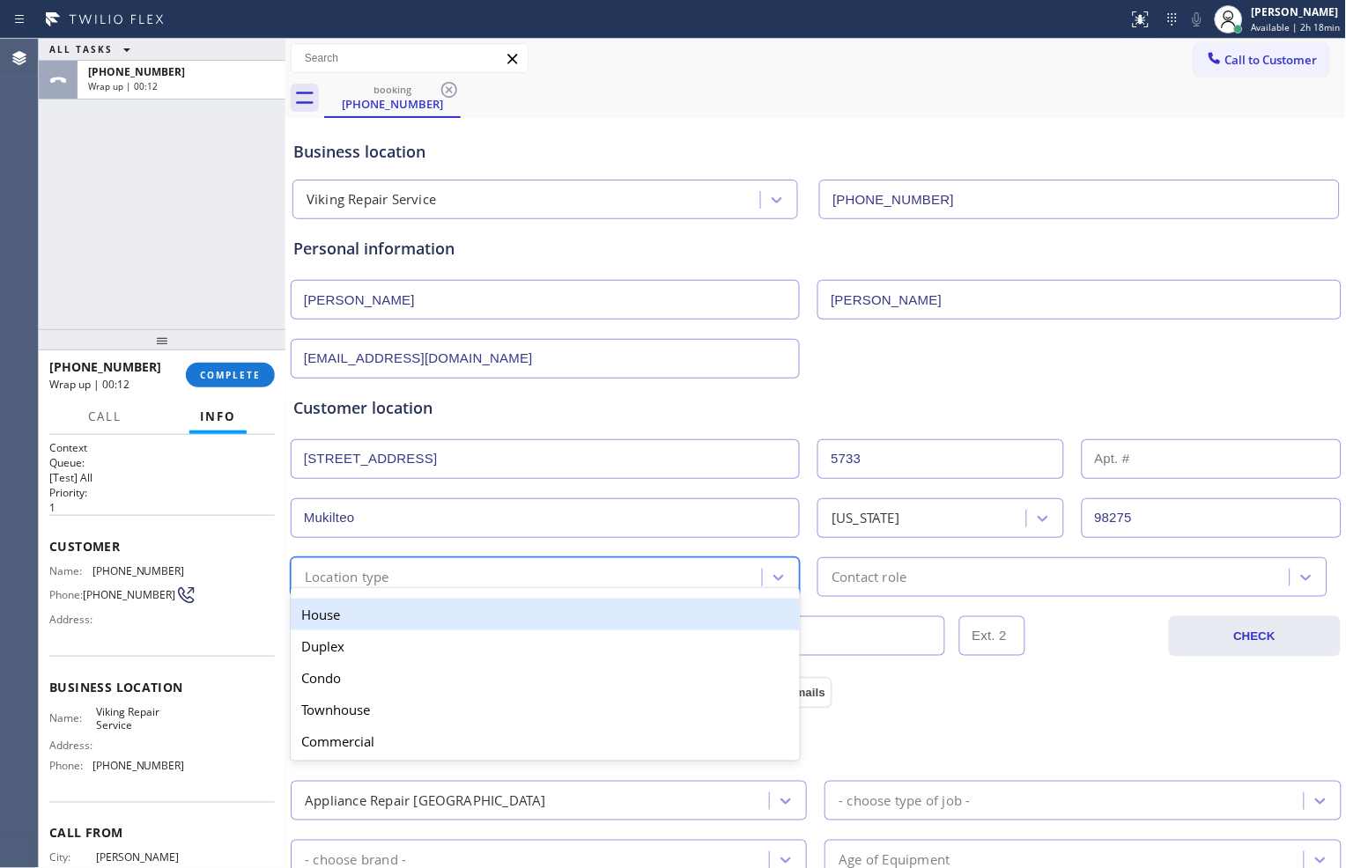
click at [585, 616] on div "House" at bounding box center [545, 615] width 509 height 32
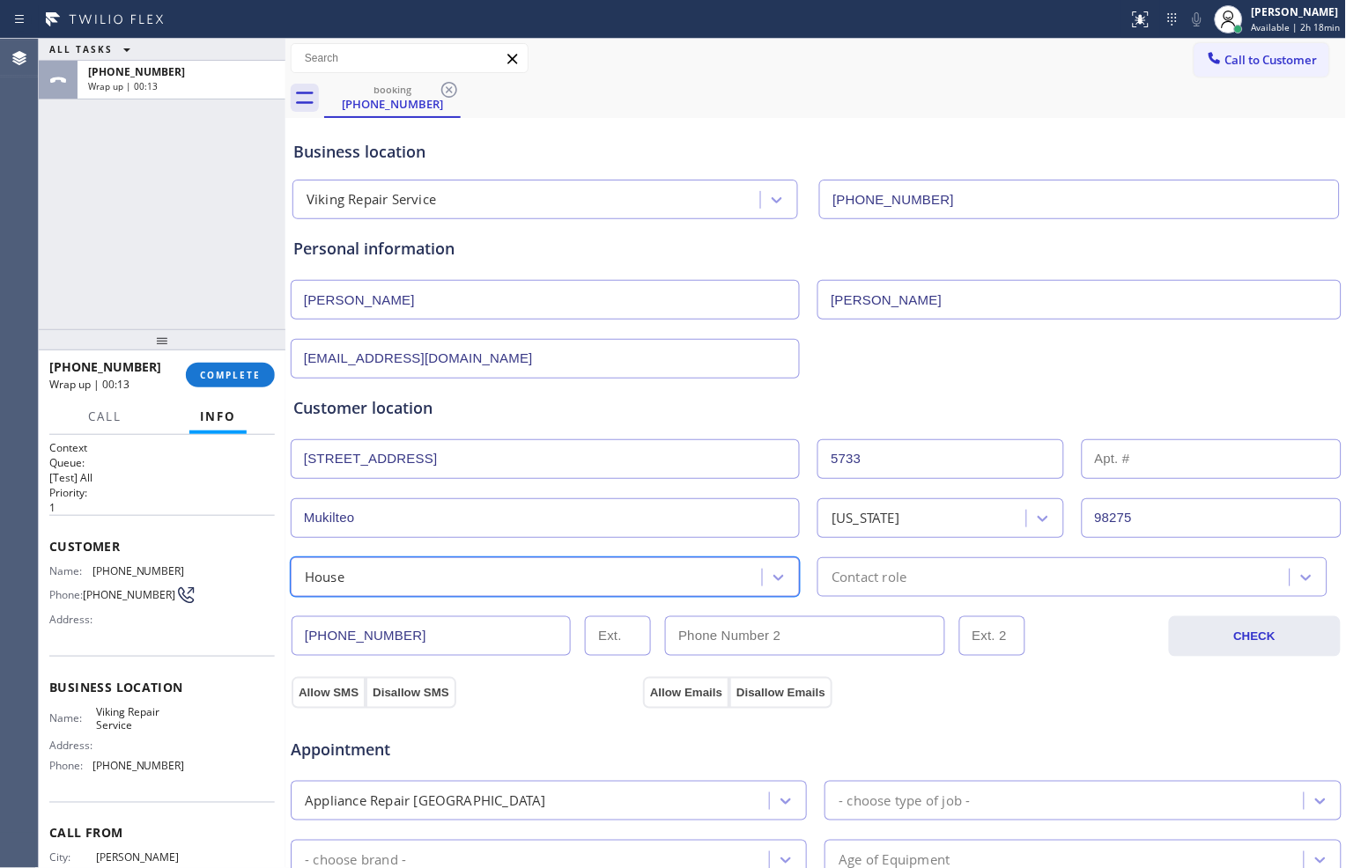
click at [850, 583] on div "Contact role" at bounding box center [868, 577] width 75 height 20
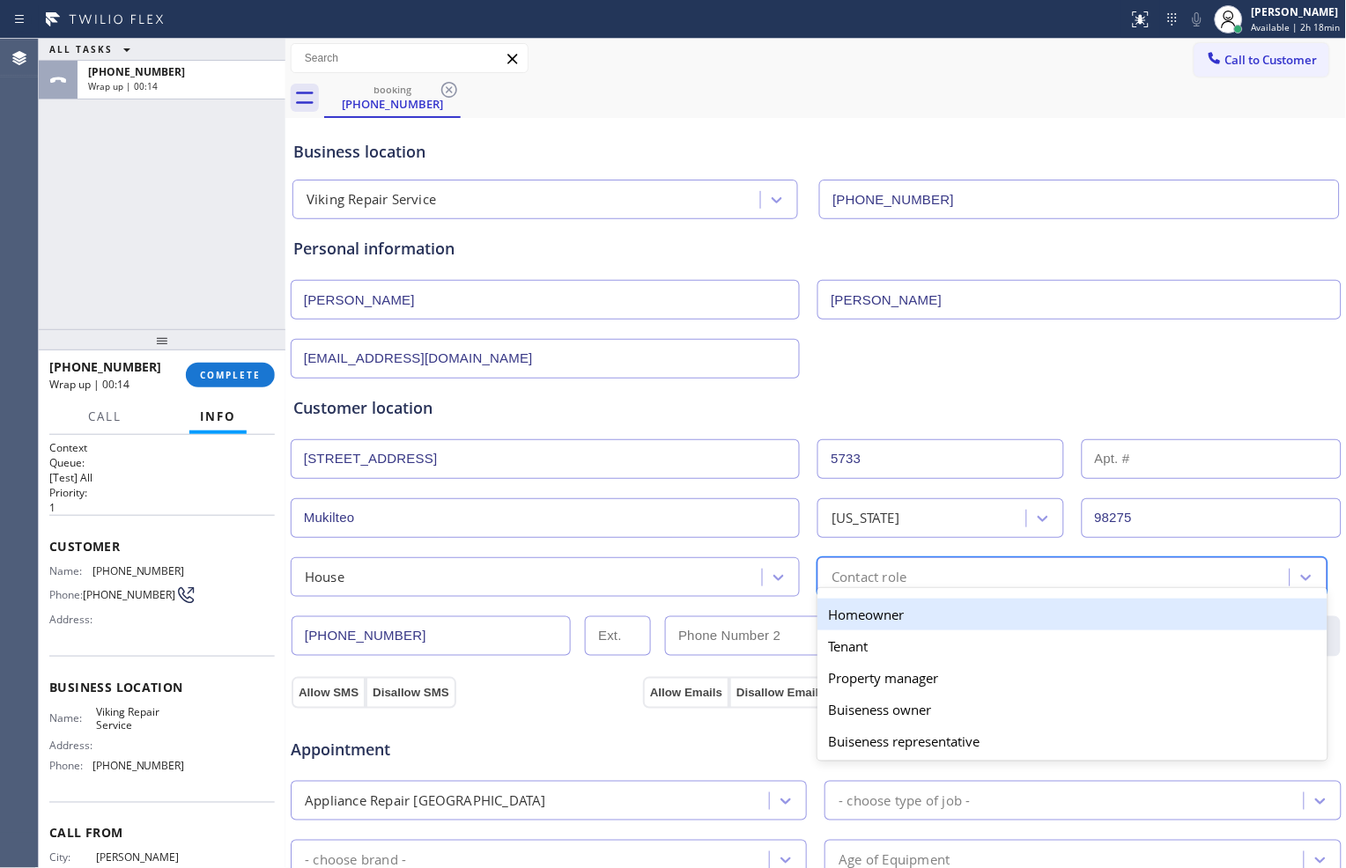
click at [838, 613] on div "Homeowner" at bounding box center [1071, 615] width 509 height 32
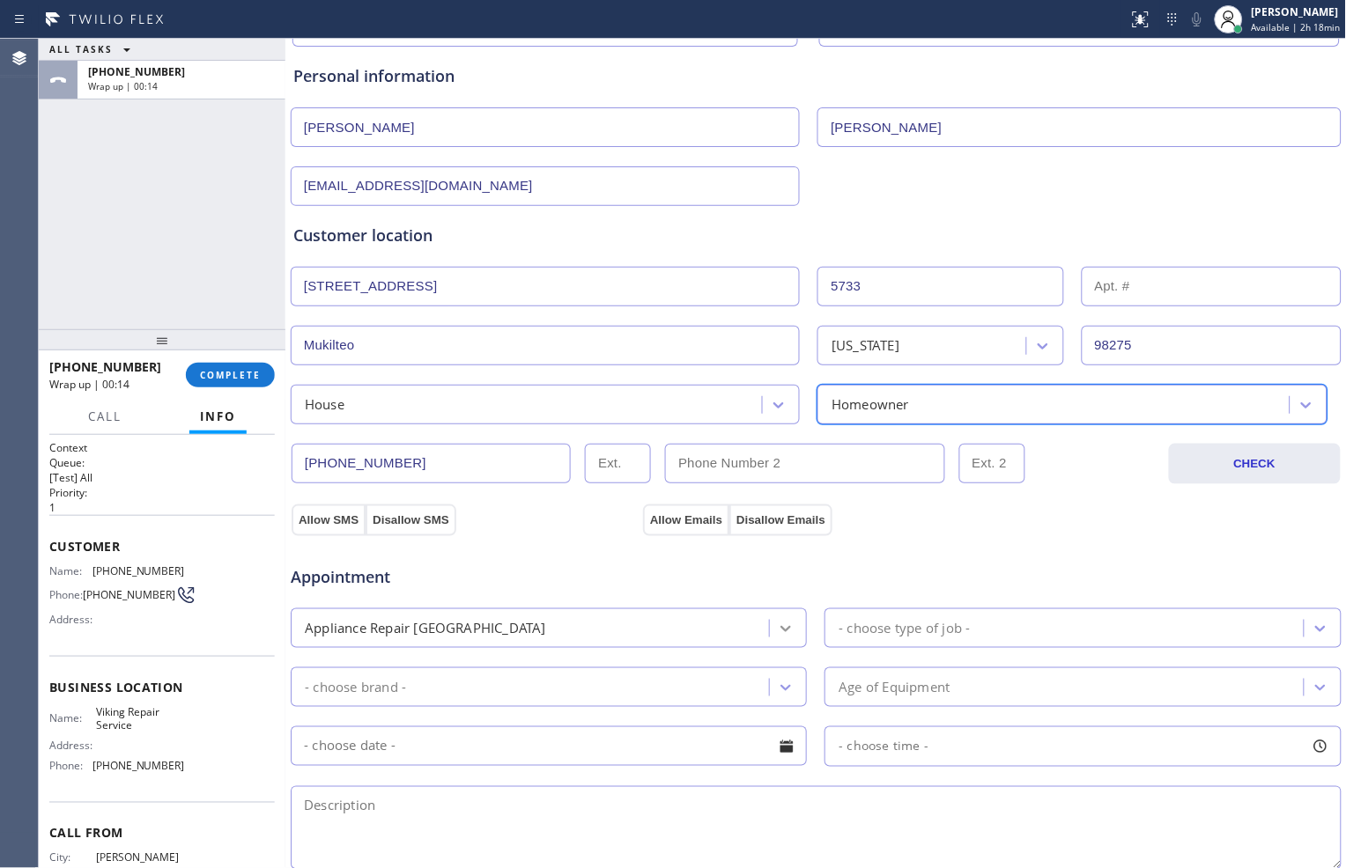
scroll to position [196, 0]
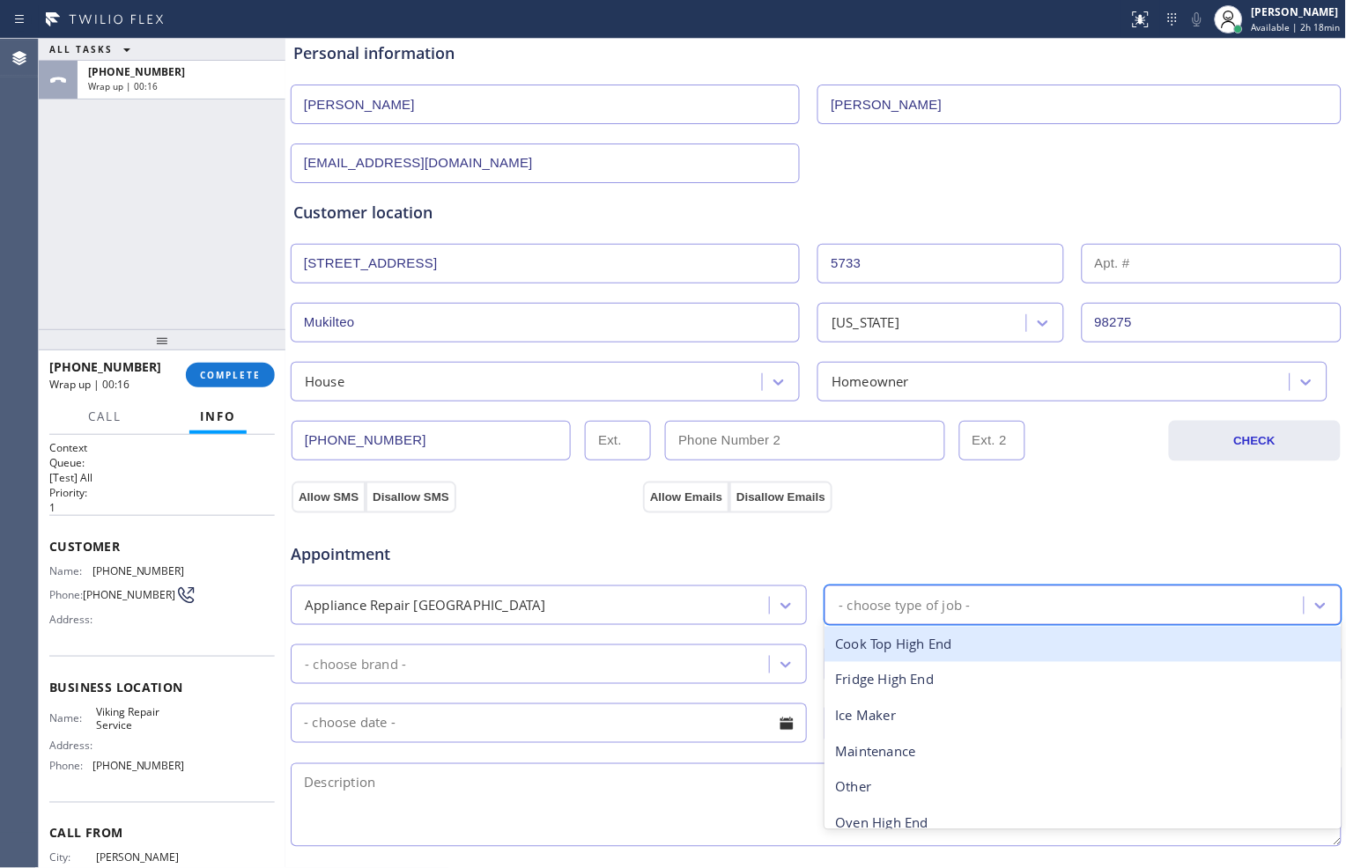
click at [909, 617] on div "- choose type of job -" at bounding box center [1066, 605] width 473 height 31
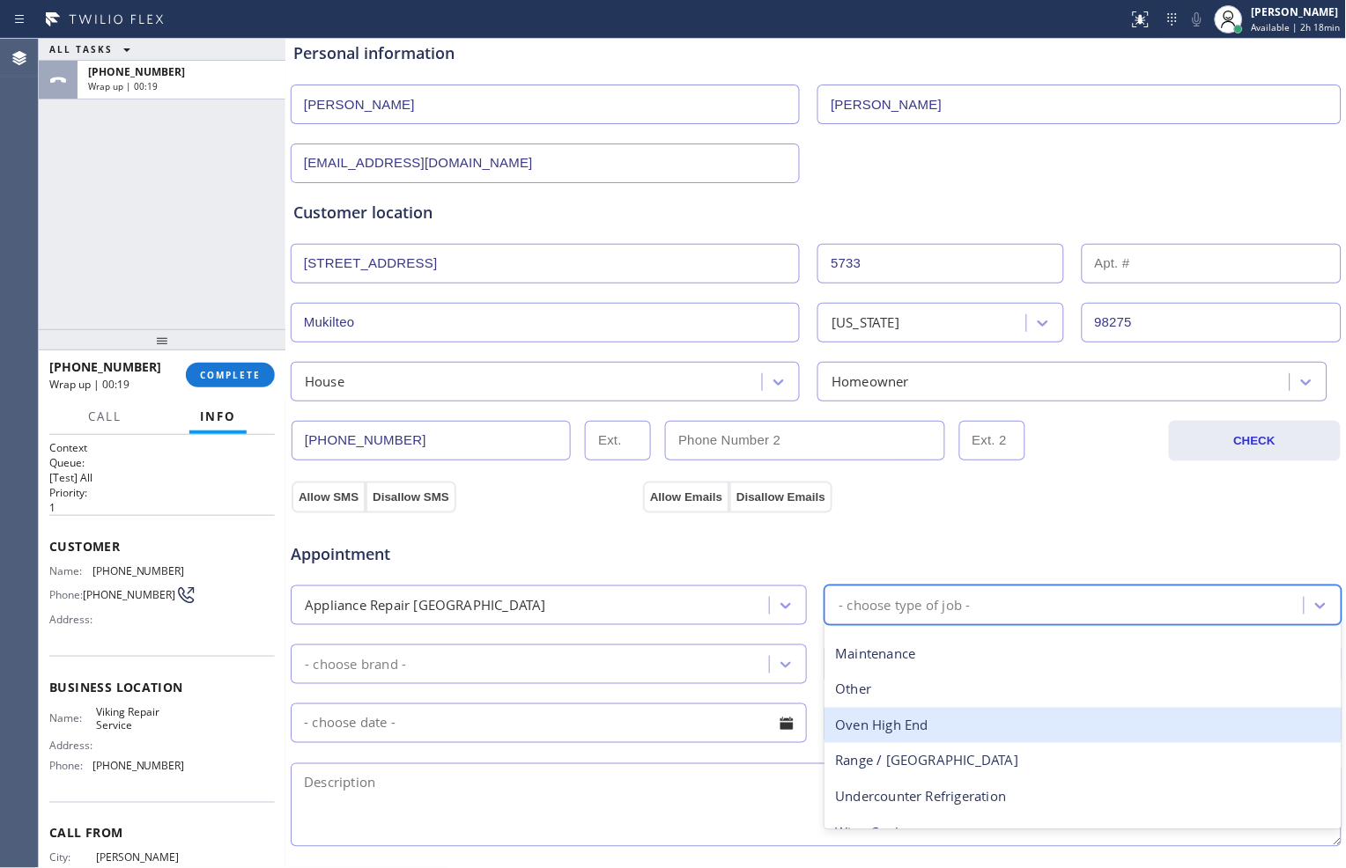
scroll to position [122, 0]
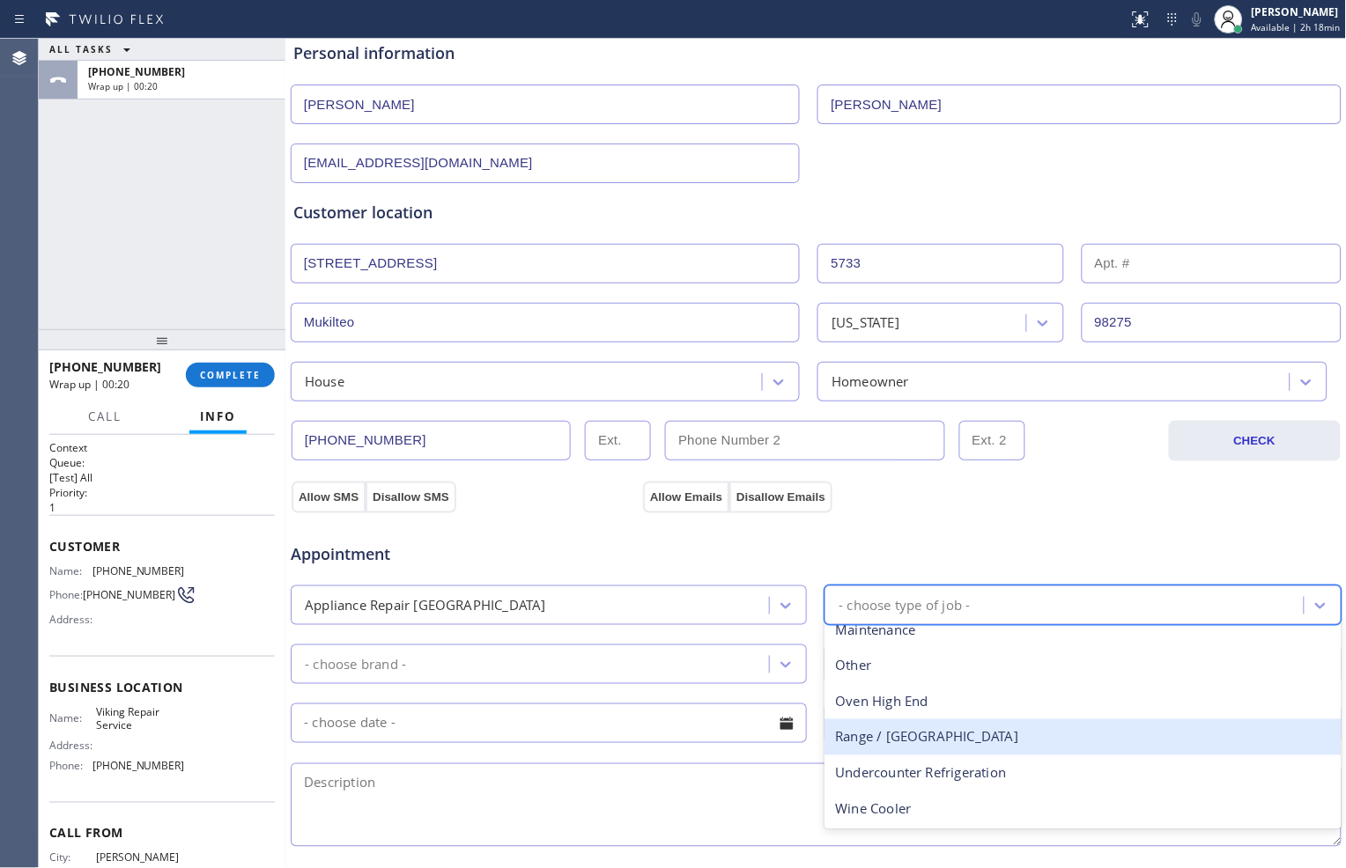
click at [943, 742] on div "Range / [GEOGRAPHIC_DATA]" at bounding box center [1082, 738] width 516 height 36
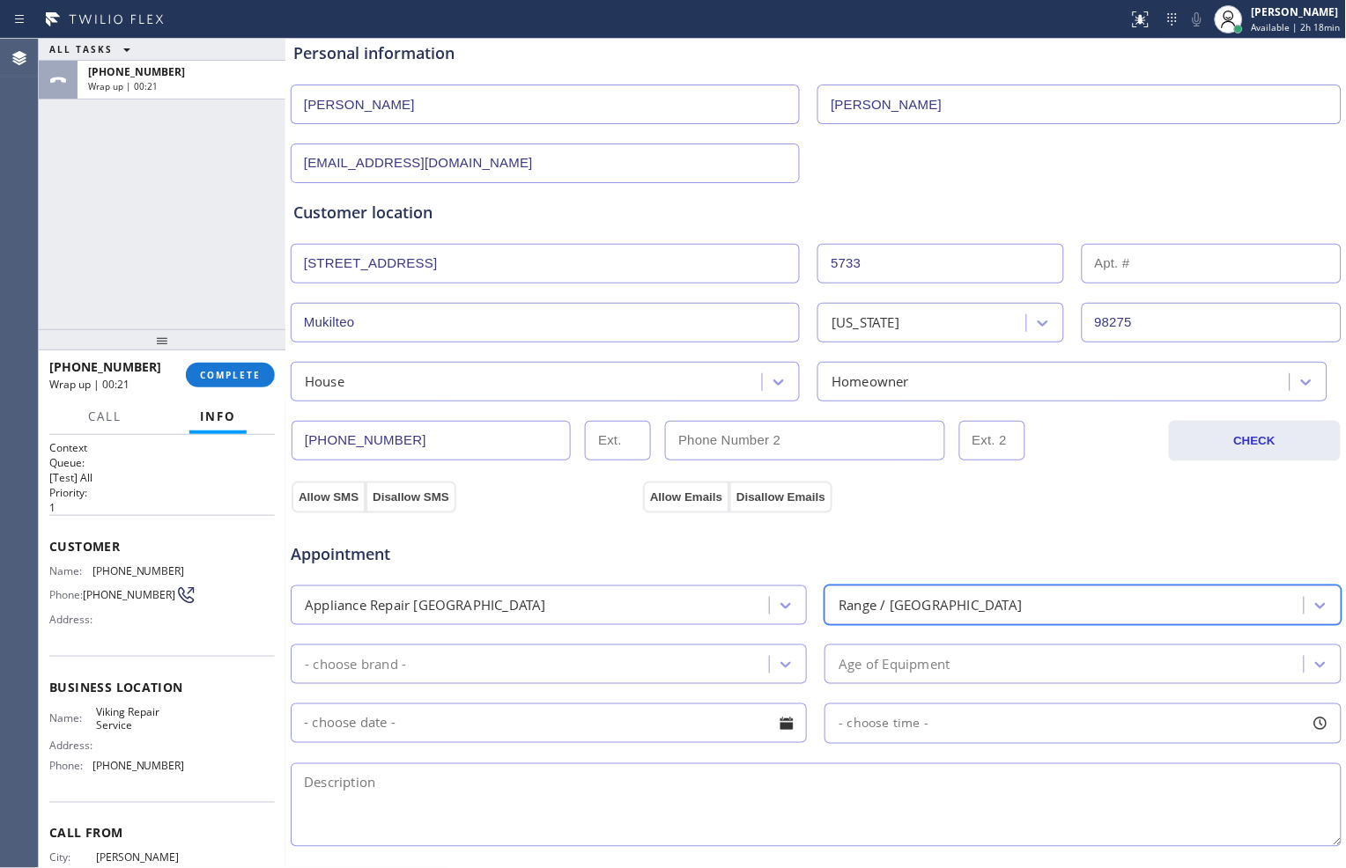
click at [637, 665] on div "- choose brand -" at bounding box center [532, 664] width 473 height 31
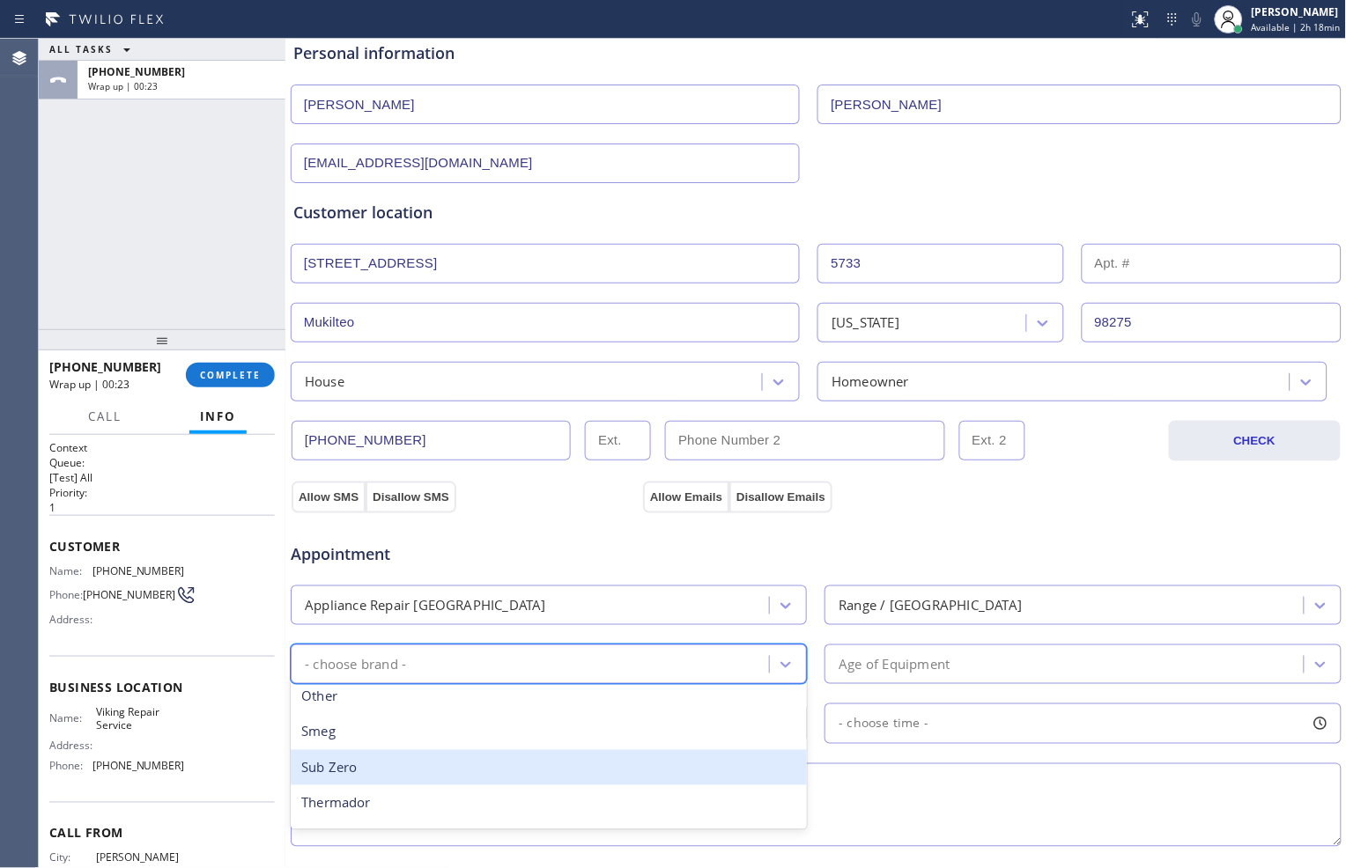
scroll to position [359, 0]
click at [577, 757] on div "Viking" at bounding box center [549, 774] width 516 height 36
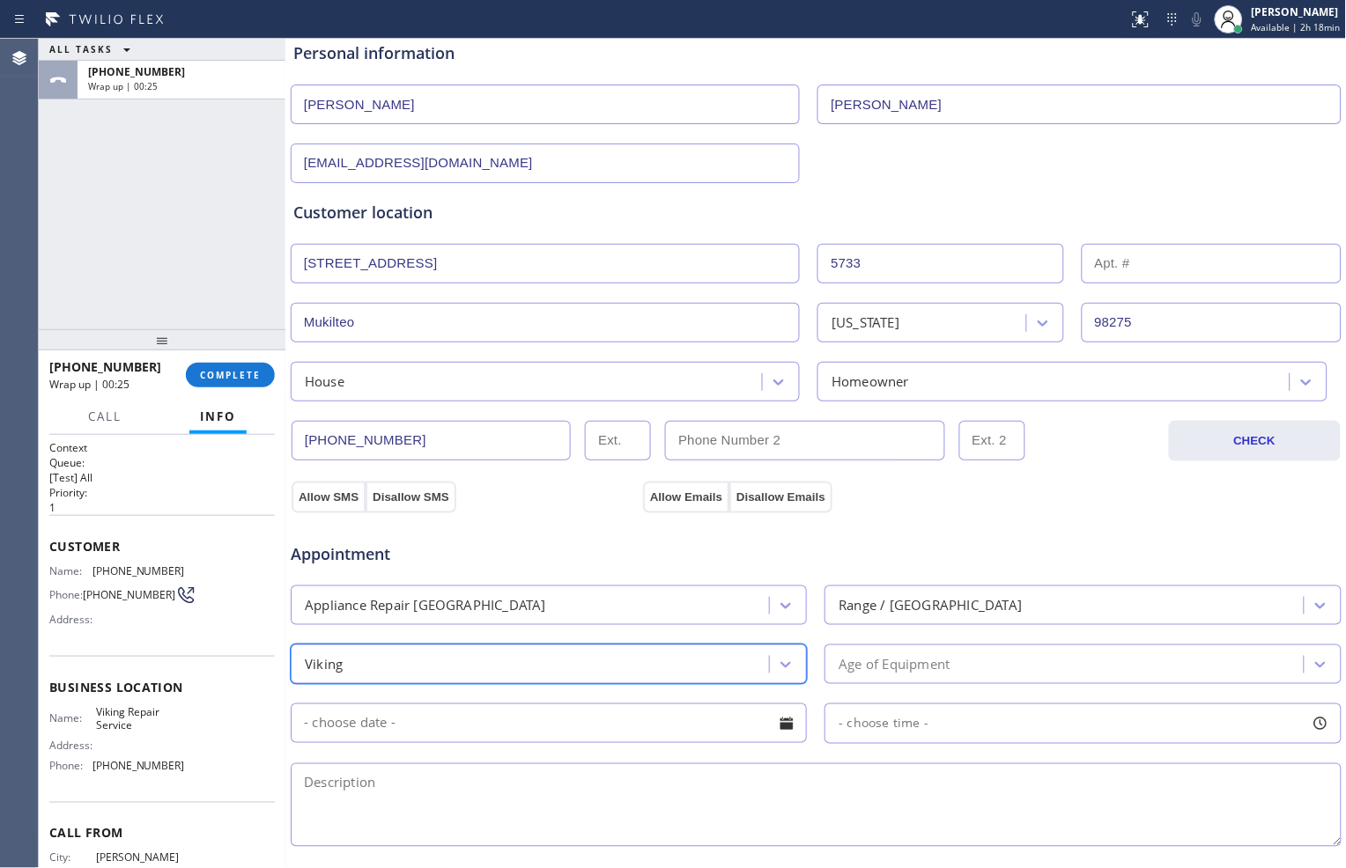
click at [864, 679] on div "Age of Equipment" at bounding box center [1066, 664] width 473 height 31
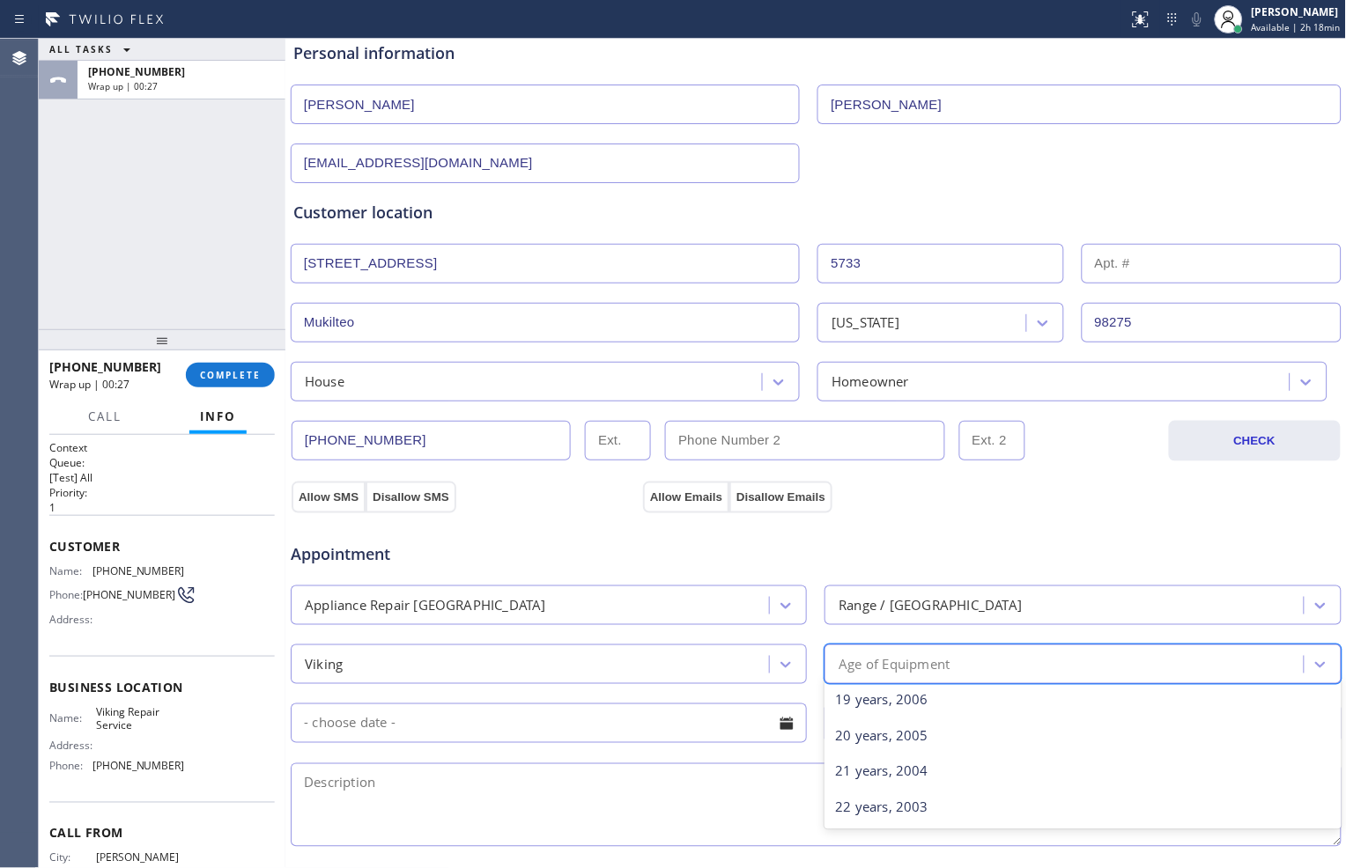
scroll to position [684, 0]
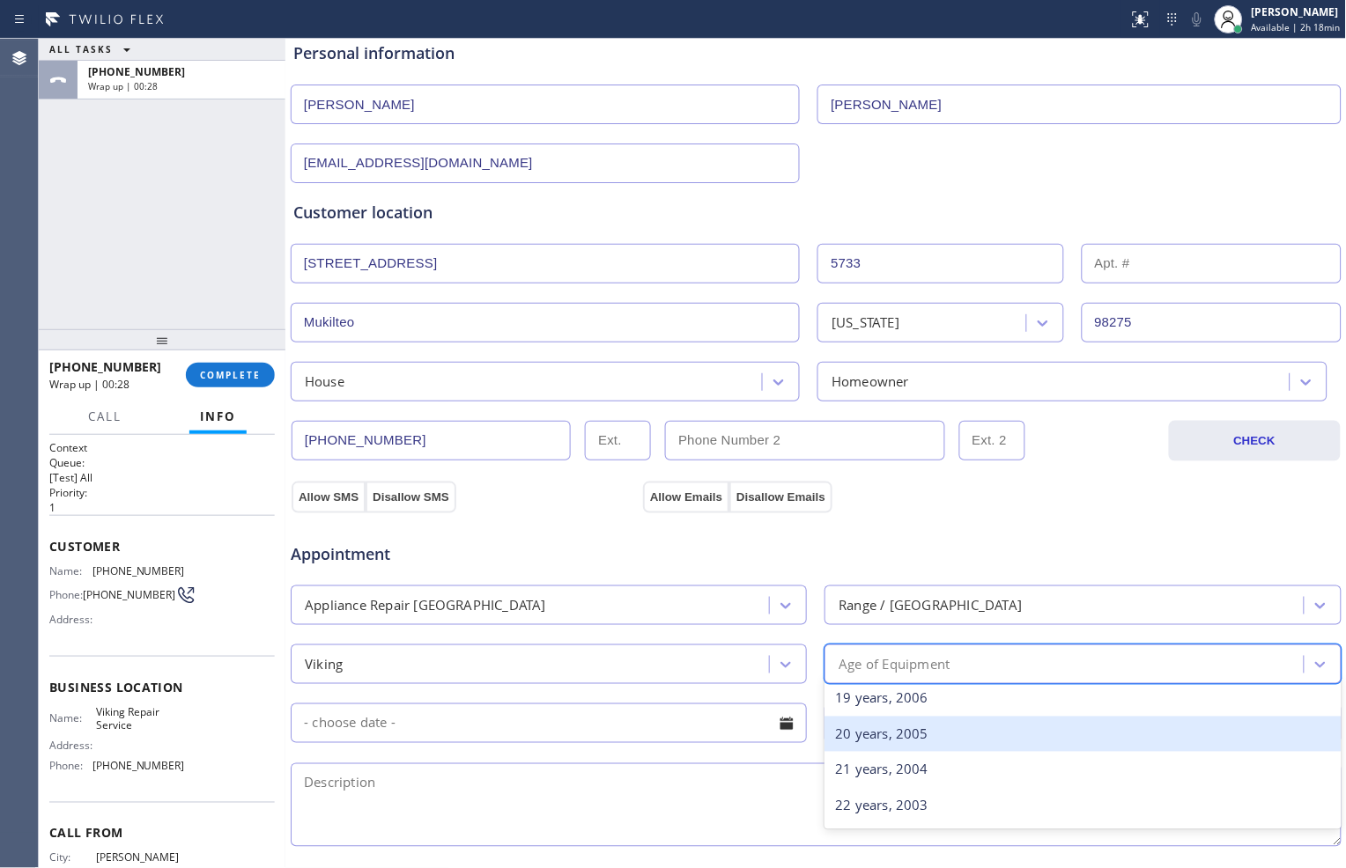
click at [876, 735] on div "20 years, 2005" at bounding box center [1082, 735] width 516 height 36
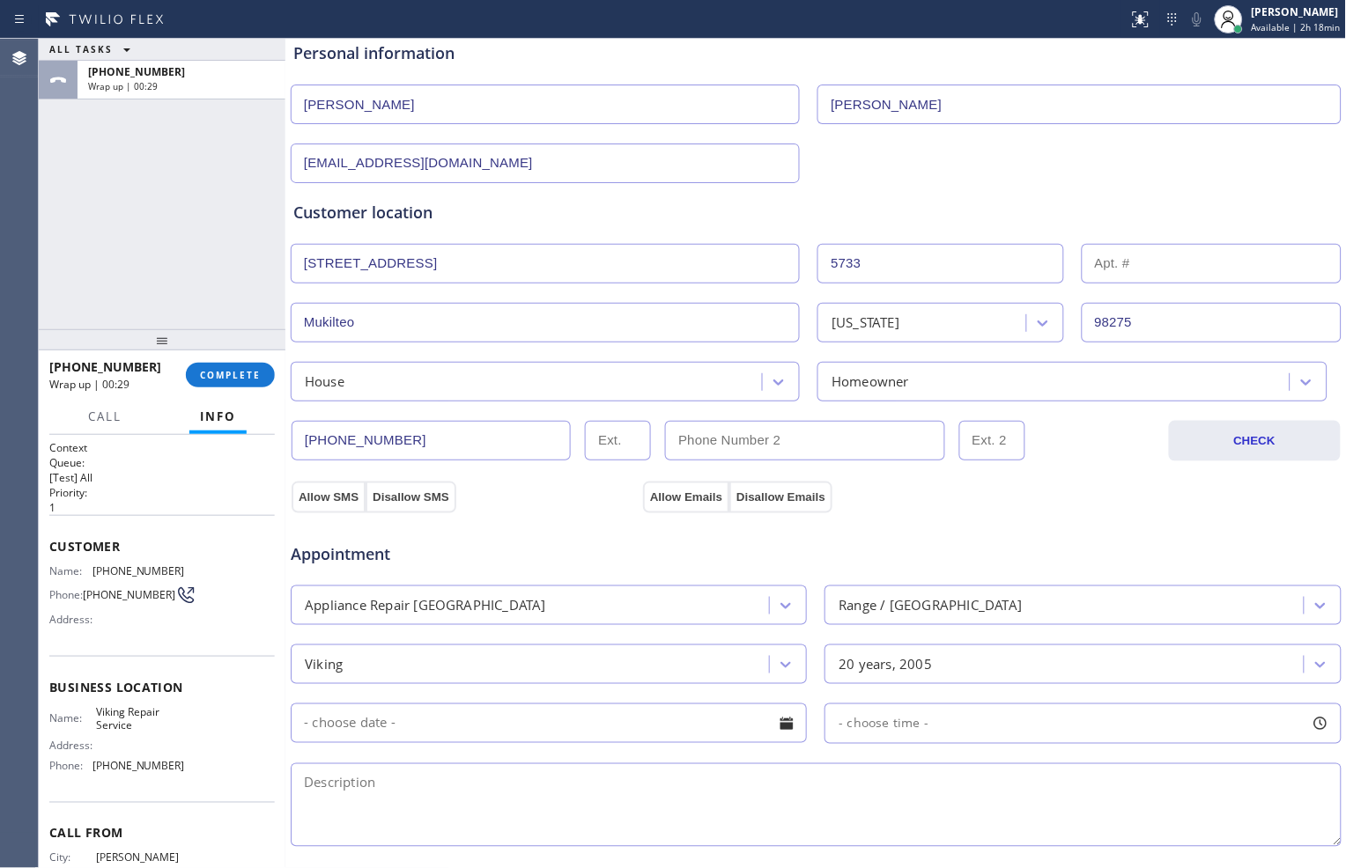
click at [602, 729] on input "text" at bounding box center [549, 724] width 516 height 40
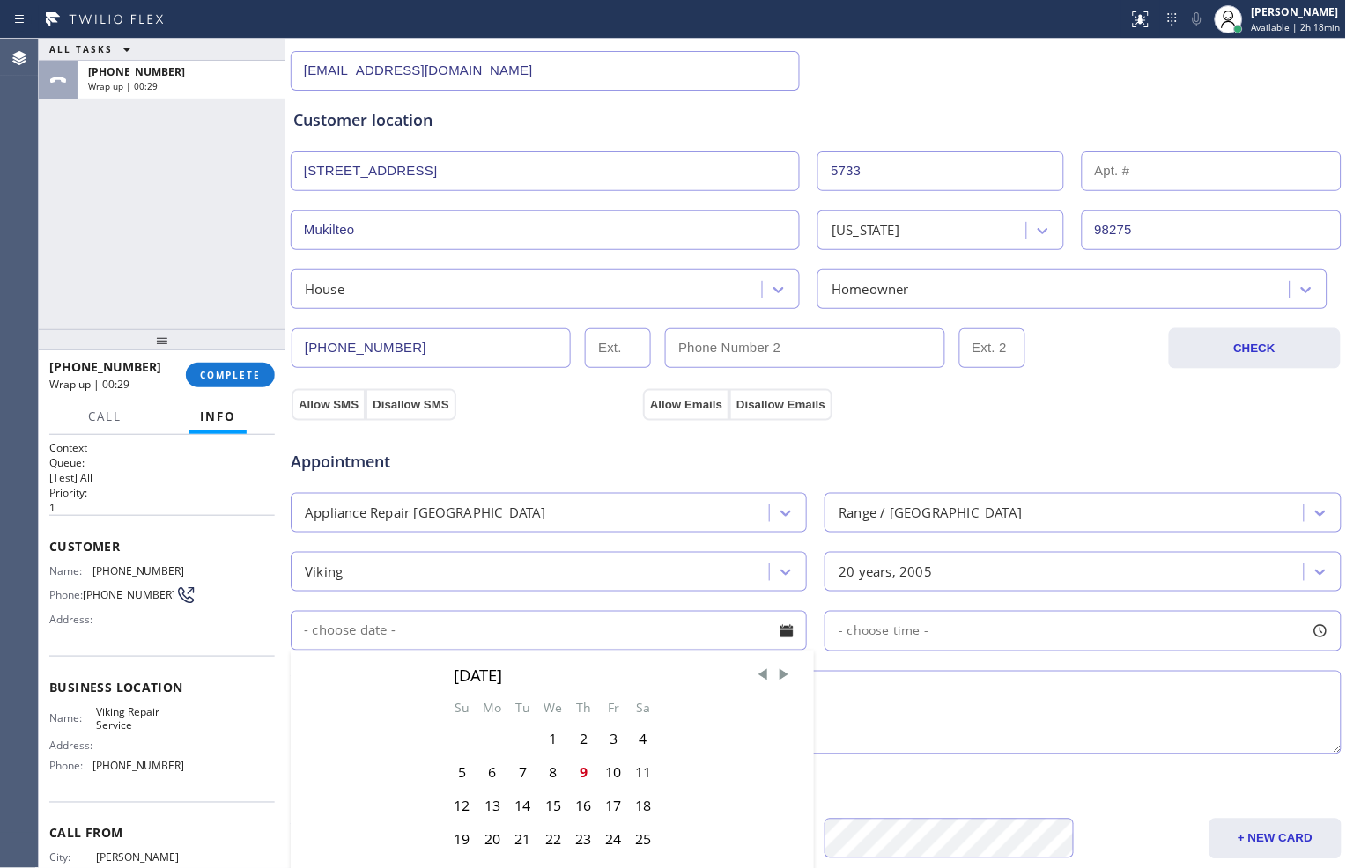
scroll to position [391, 0]
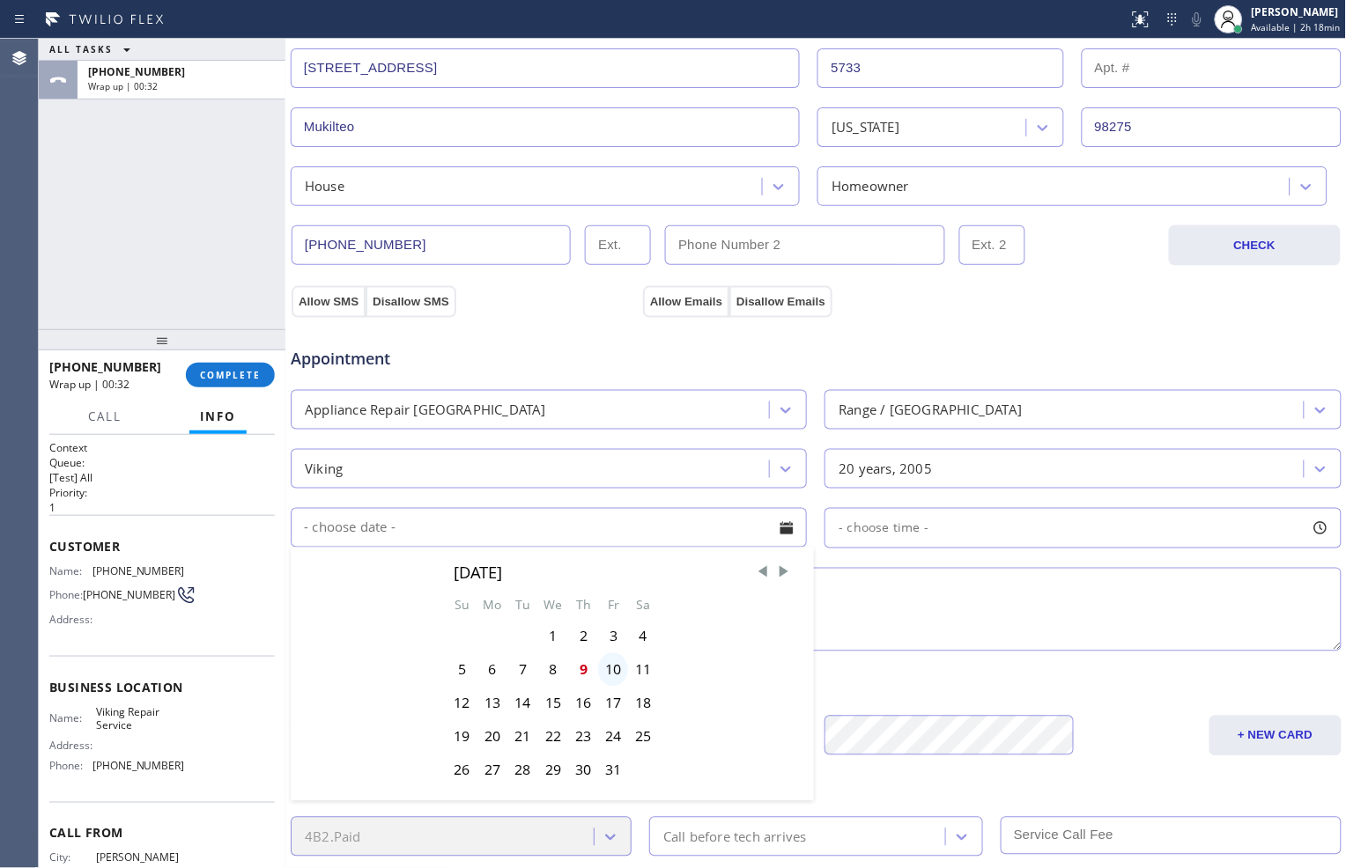
click at [609, 679] on div "10" at bounding box center [613, 669] width 30 height 33
type input "[DATE]"
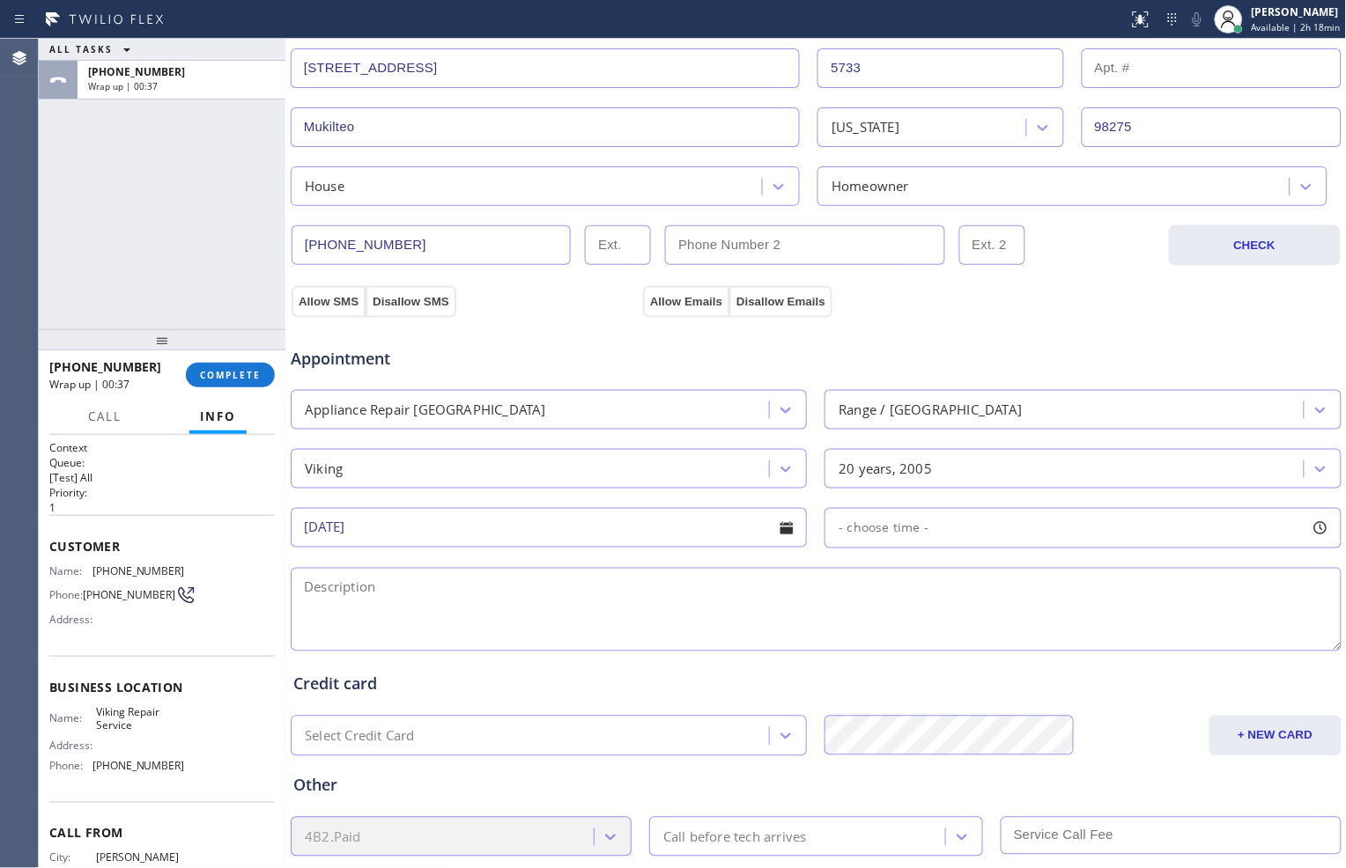
click at [1080, 744] on div "+ NEW CARD" at bounding box center [1211, 736] width 263 height 41
click at [931, 520] on div "- choose time -" at bounding box center [1082, 528] width 516 height 41
drag, startPoint x: 956, startPoint y: 650, endPoint x: 1027, endPoint y: 648, distance: 70.5
click at [1027, 648] on div at bounding box center [1030, 635] width 21 height 37
click at [971, 774] on div "Other" at bounding box center [815, 786] width 1045 height 24
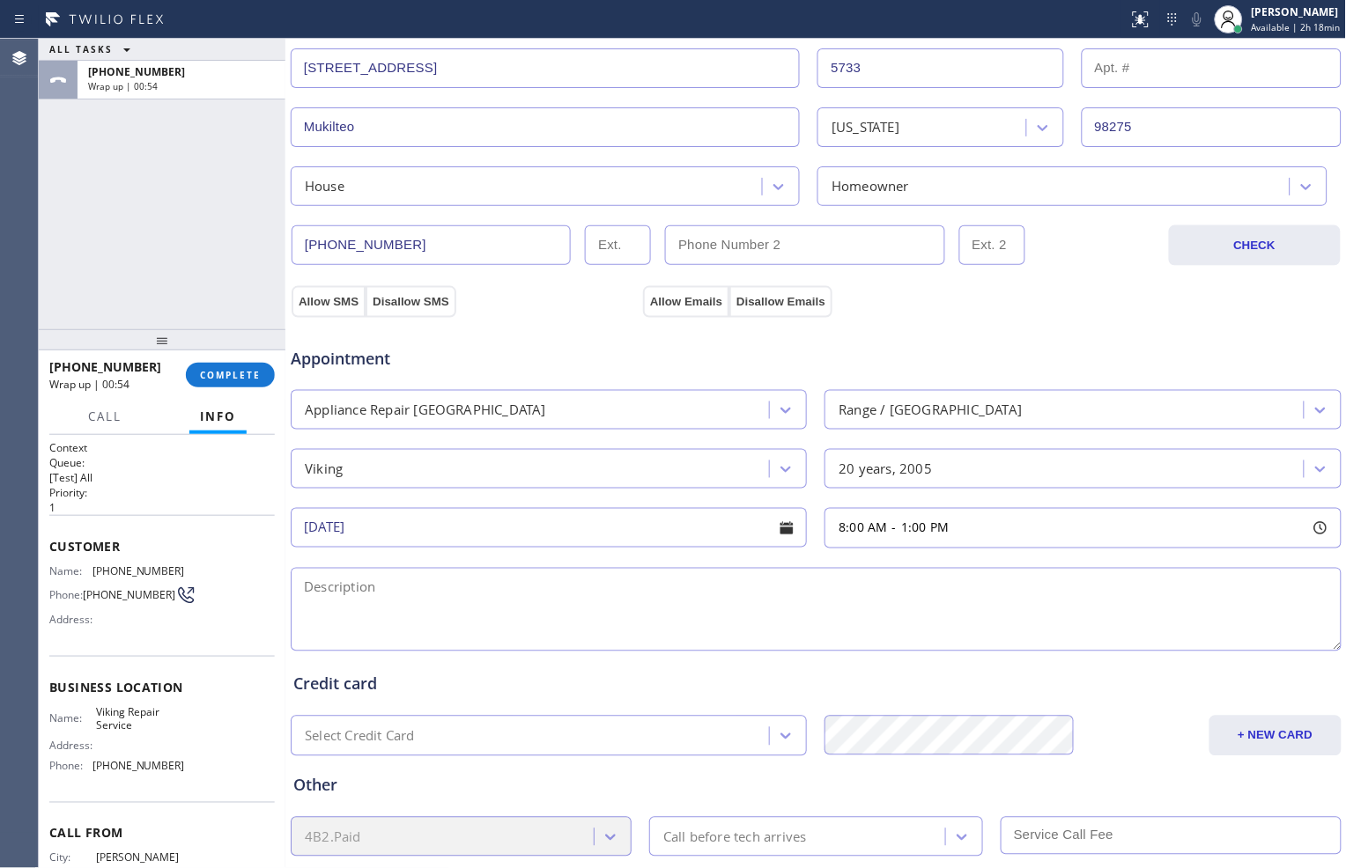
click at [896, 540] on div "8:00 AM - 1:00 PM" at bounding box center [1082, 528] width 516 height 41
drag, startPoint x: 837, startPoint y: 639, endPoint x: 985, endPoint y: 645, distance: 148.0
click at [982, 646] on div at bounding box center [992, 635] width 21 height 37
drag, startPoint x: 1022, startPoint y: 640, endPoint x: 1098, endPoint y: 646, distance: 75.9
click at [1098, 646] on div at bounding box center [1105, 635] width 21 height 37
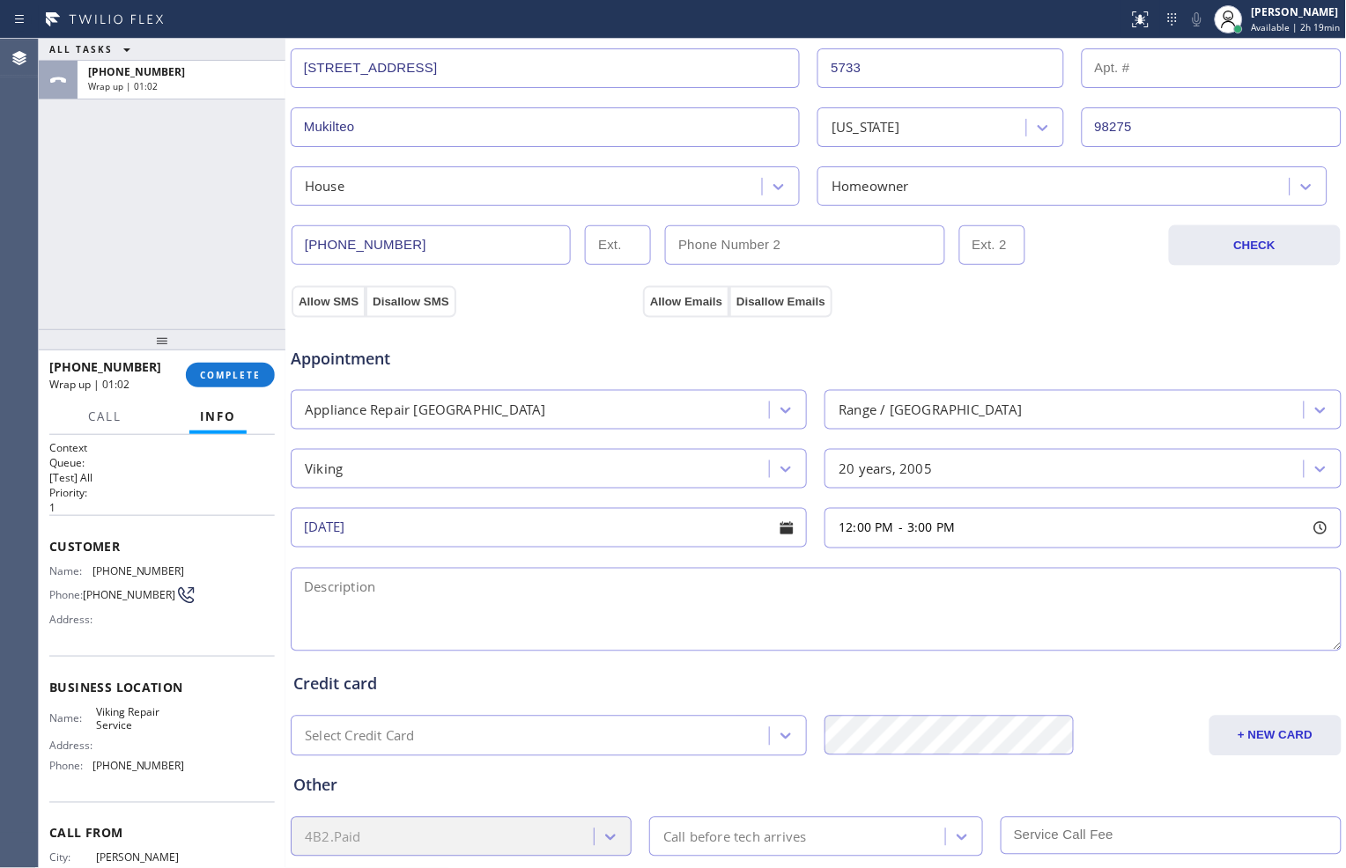
click at [1105, 714] on div "Select Credit Card + NEW CARD CANCEL SAVE" at bounding box center [816, 734] width 1054 height 44
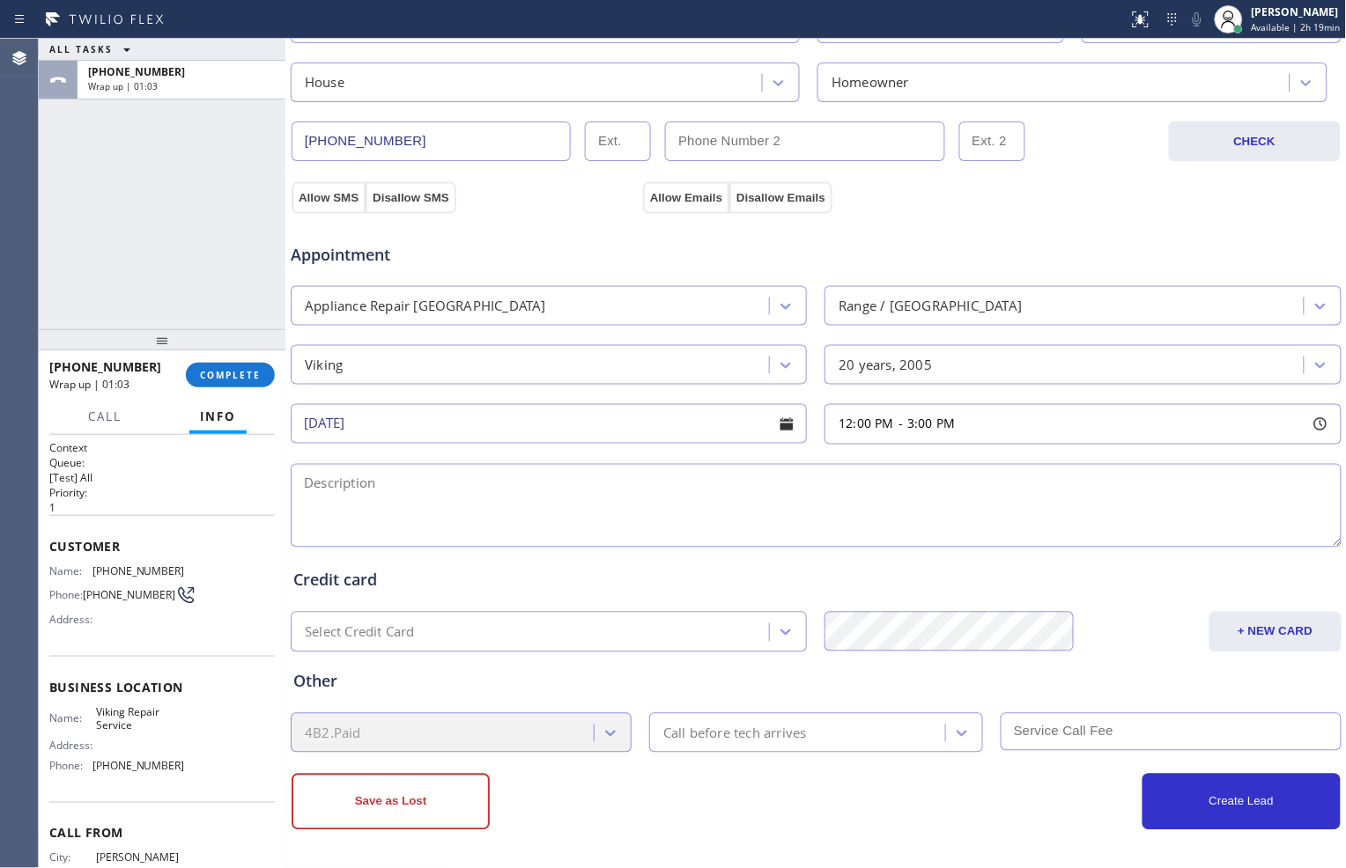
scroll to position [496, 0]
click at [581, 493] on textarea at bounding box center [816, 505] width 1051 height 84
click at [525, 502] on textarea "12-3// $85// Viking//" at bounding box center [816, 505] width 1051 height 84
paste textarea "Range Stove Top"
click at [652, 696] on div "Other 4B2.Paid Call before tech arrives" at bounding box center [816, 702] width 1052 height 100
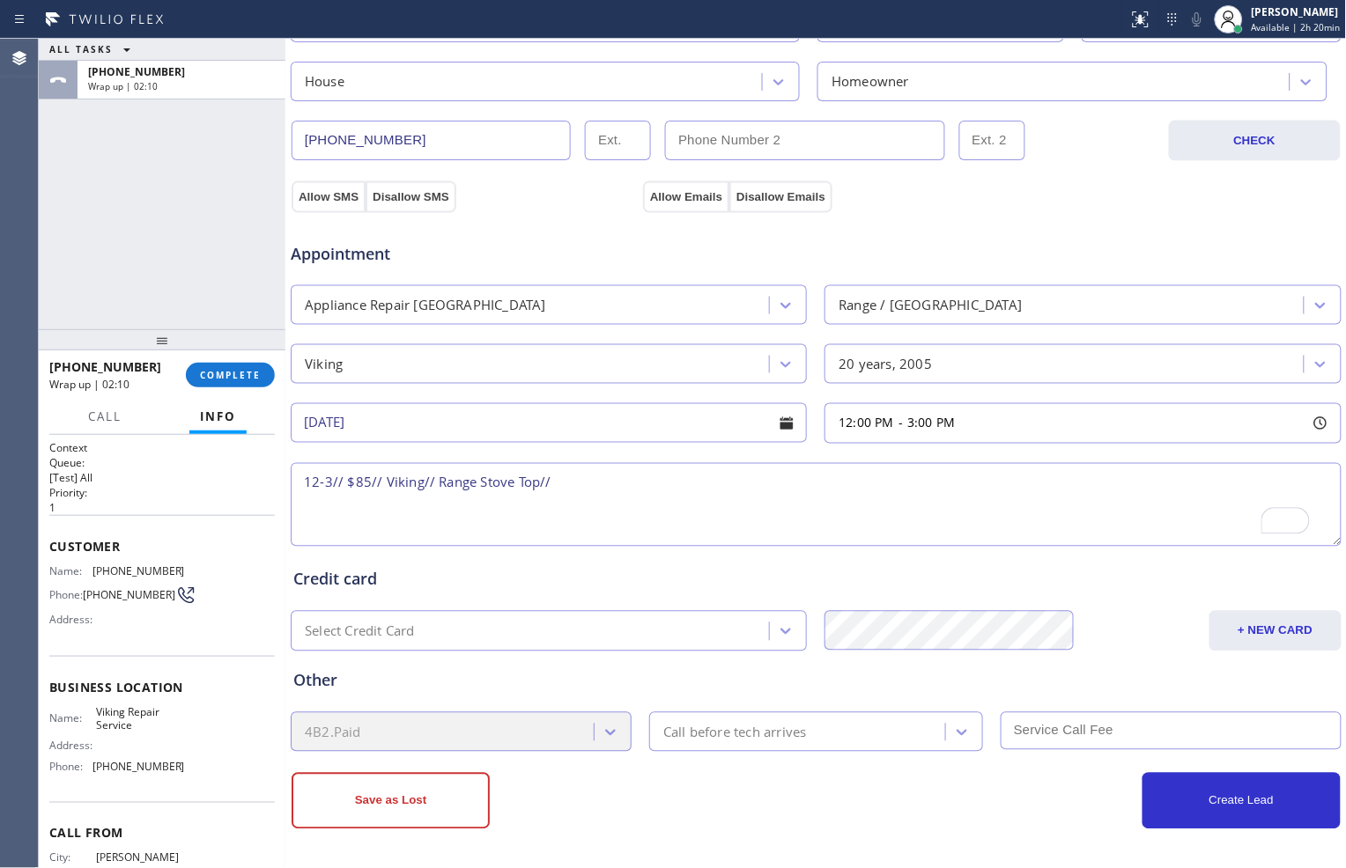
click at [665, 478] on textarea "12-3// $85// Viking// Range Stove Top//" at bounding box center [816, 505] width 1051 height 84
paste textarea "The cx had it push in a button and comes up, when he pushed it back down it jus…"
click at [1284, 482] on textarea "12-3// $85// Viking// Range Stove Top// The cx had it push in a button and come…" at bounding box center [816, 505] width 1051 height 84
paste textarea "[STREET_ADDRESS] // Viking Repair Service //"
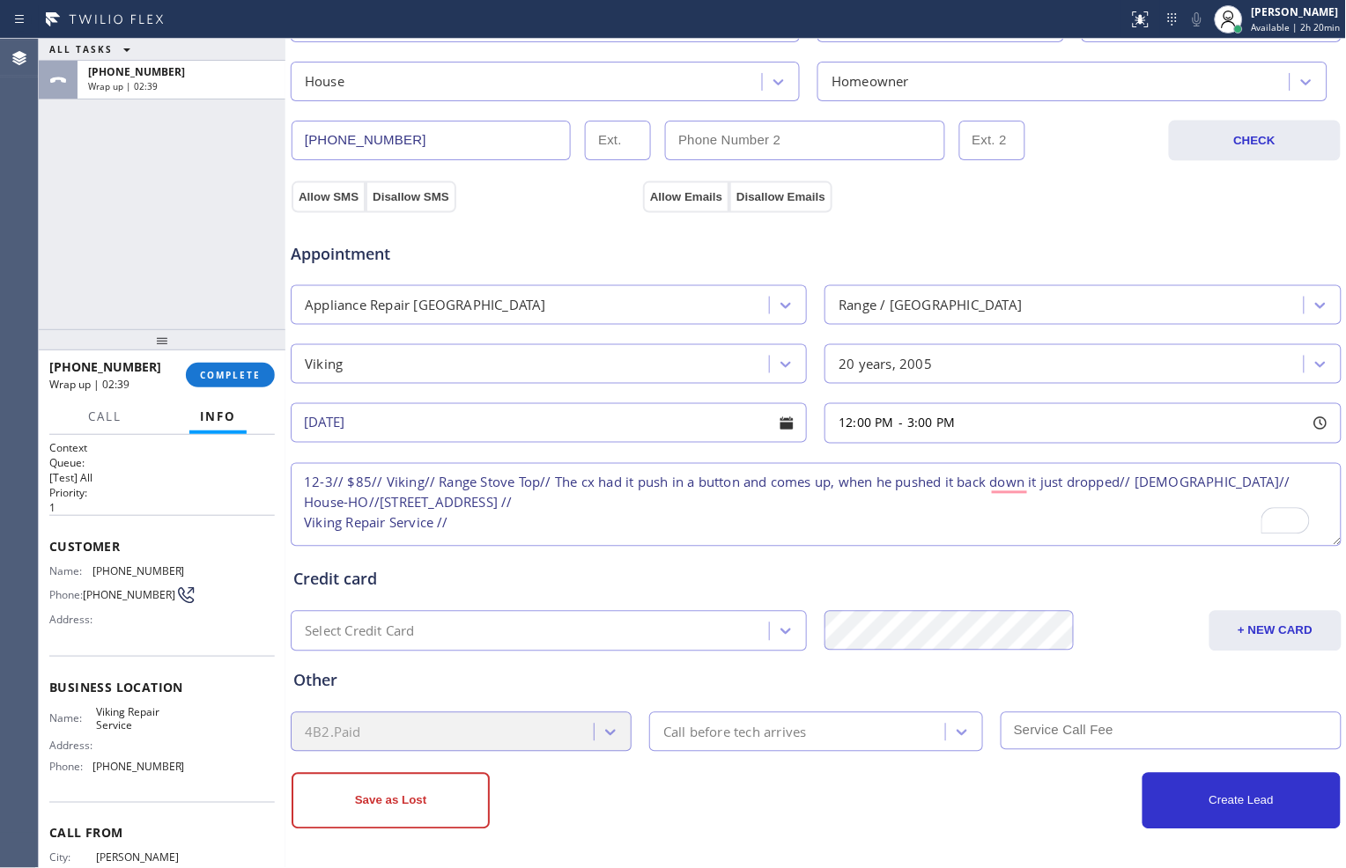
click at [304, 524] on textarea "12-3// $85// Viking// Range Stove Top// The cx had it push in a button and come…" at bounding box center [816, 505] width 1051 height 84
click at [776, 502] on textarea "12-3// $85// Viking// Range Stove Top// The cx had it push in a button and come…" at bounding box center [816, 505] width 1051 height 84
click at [837, 506] on textarea "12-3// $85// Viking// Range Stove Top// The cx had it push in a button and come…" at bounding box center [816, 505] width 1051 height 84
paste textarea "Please call the customer 30 minutes prior to his arrival"
type textarea "12-3// $85// Viking// Range Stove Top// The cx had it push in a button and come…"
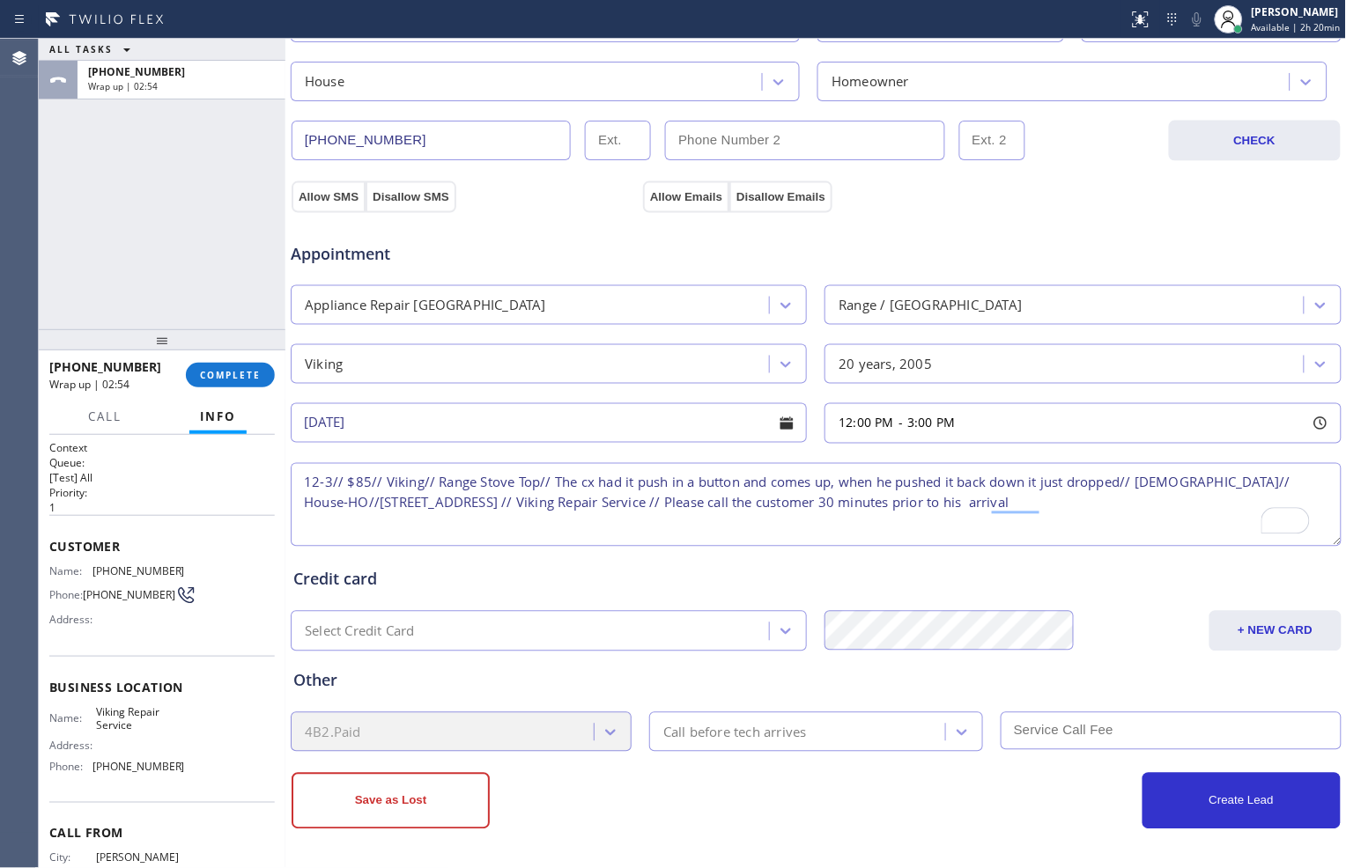
click at [857, 740] on div "Call before tech arrives" at bounding box center [799, 732] width 291 height 31
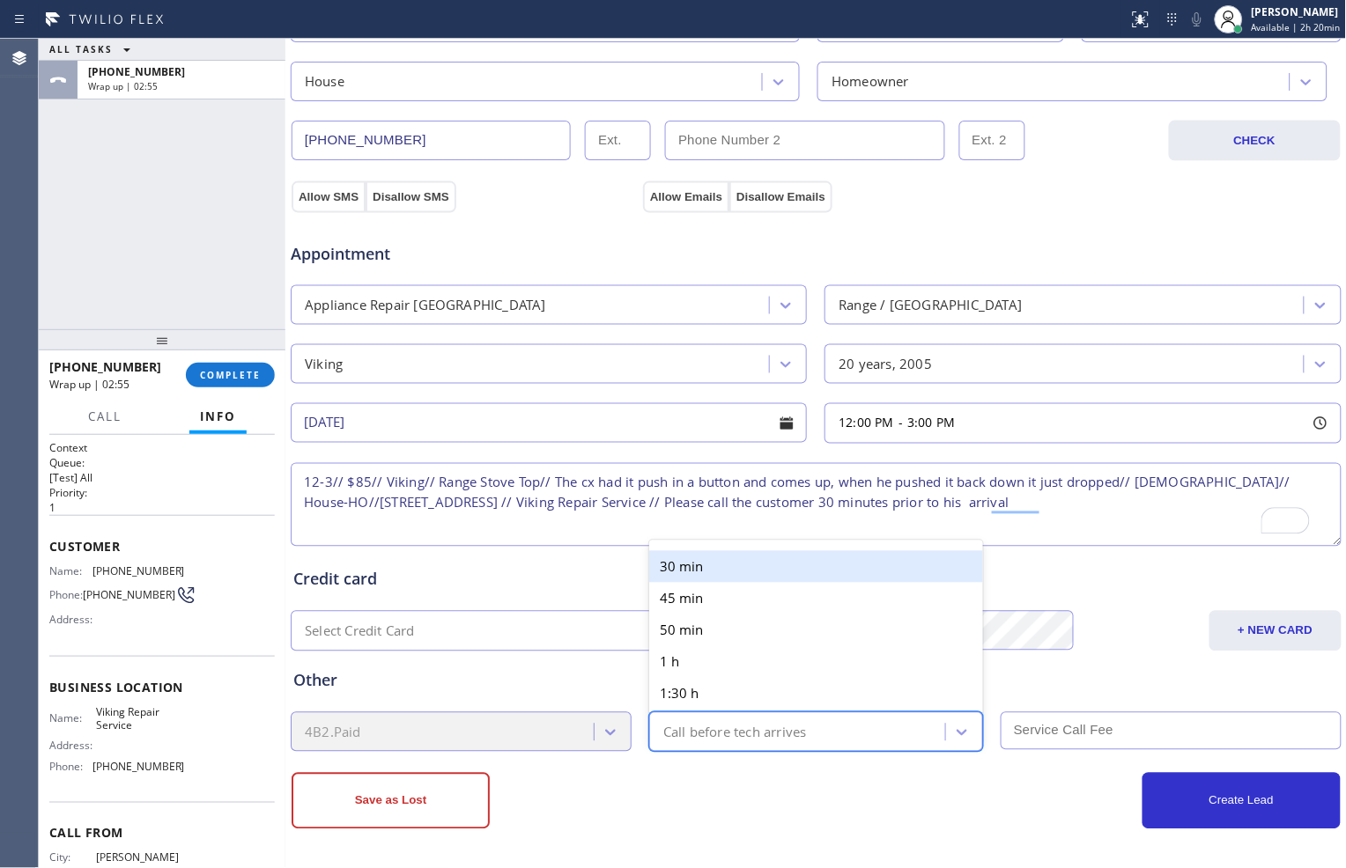
click at [814, 574] on div "30 min" at bounding box center [816, 567] width 334 height 32
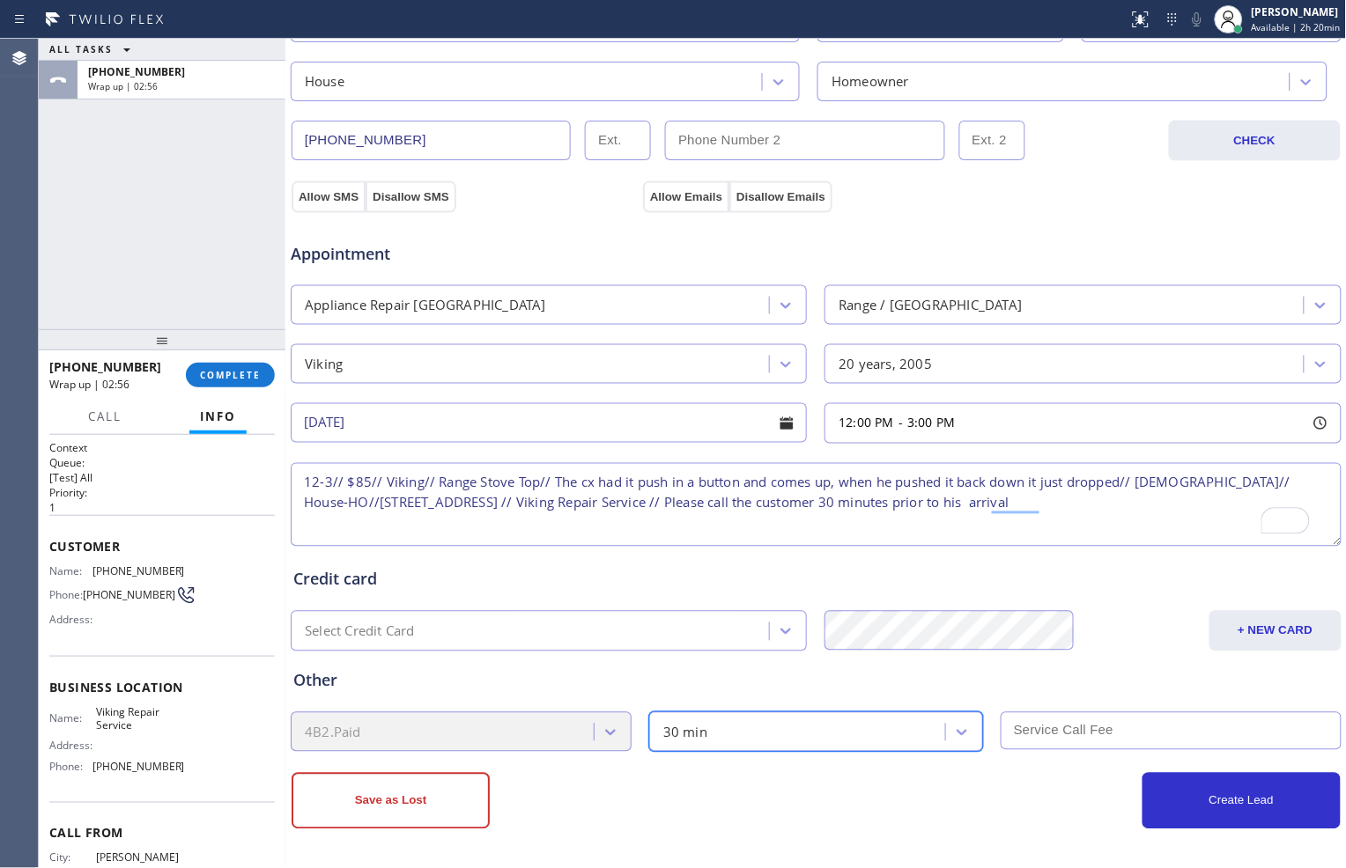
click at [1031, 736] on input "text" at bounding box center [1170, 731] width 341 height 38
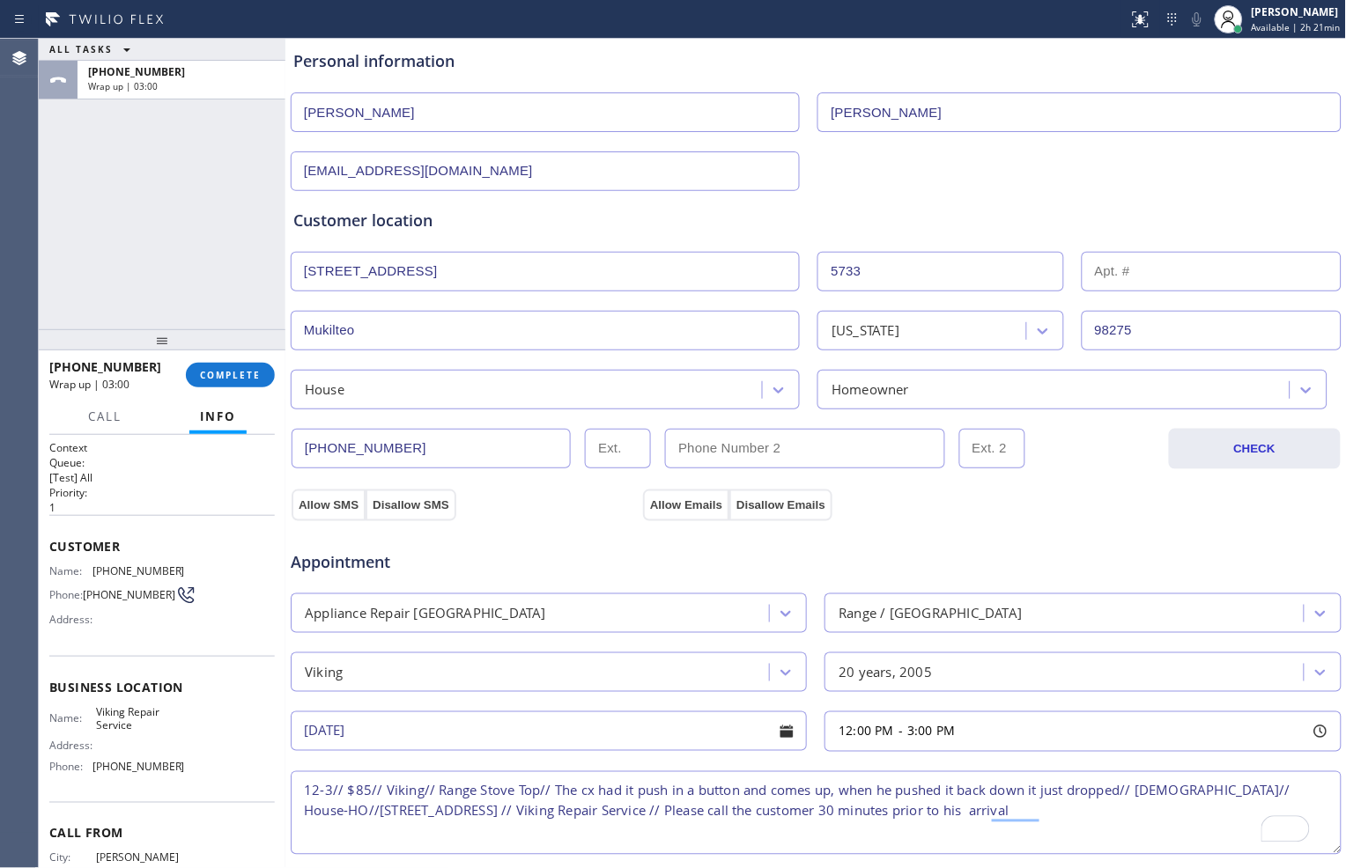
scroll to position [0, 0]
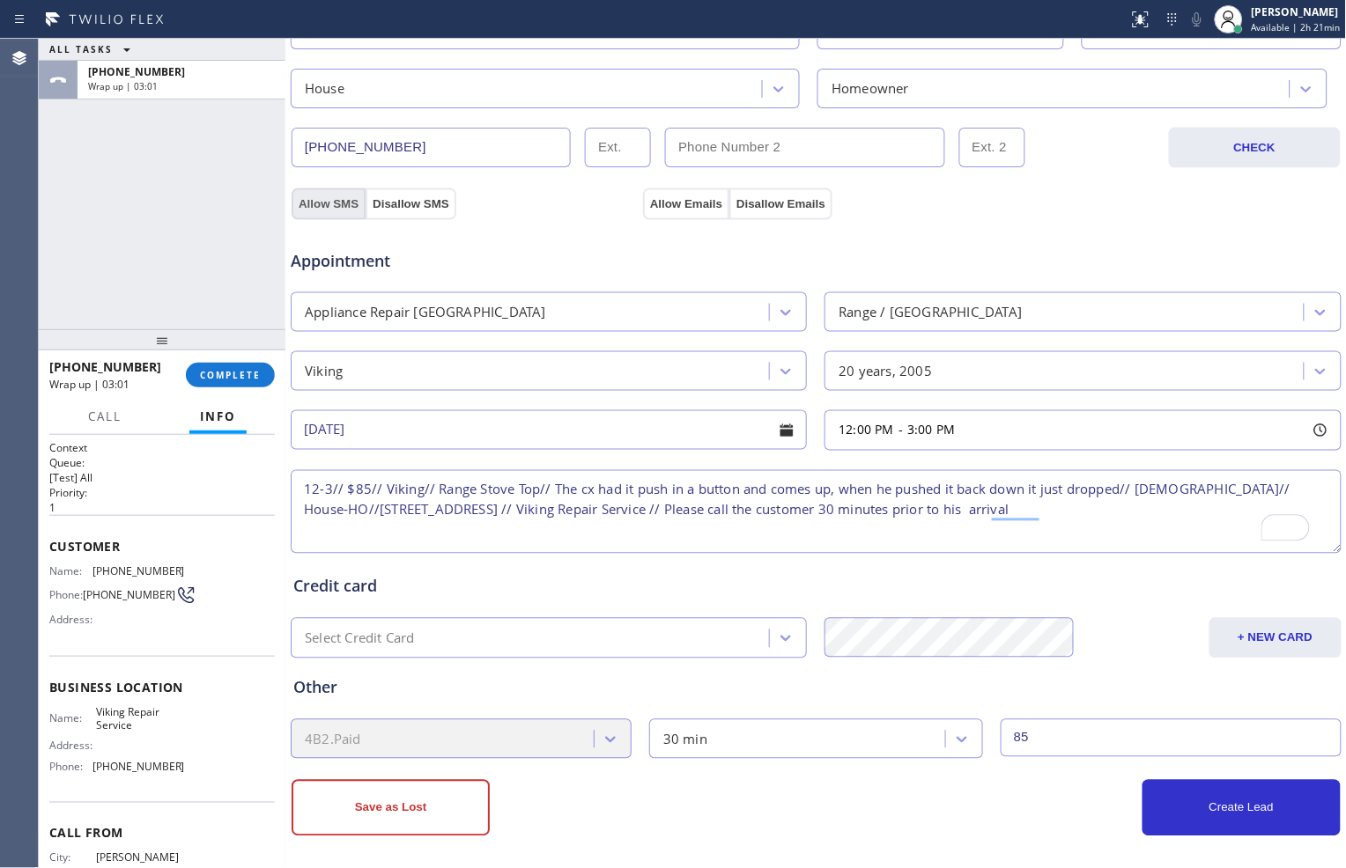
type input "85"
click at [311, 203] on button "Allow SMS" at bounding box center [329, 204] width 74 height 32
click at [671, 200] on button "Allow Emails" at bounding box center [686, 204] width 86 height 32
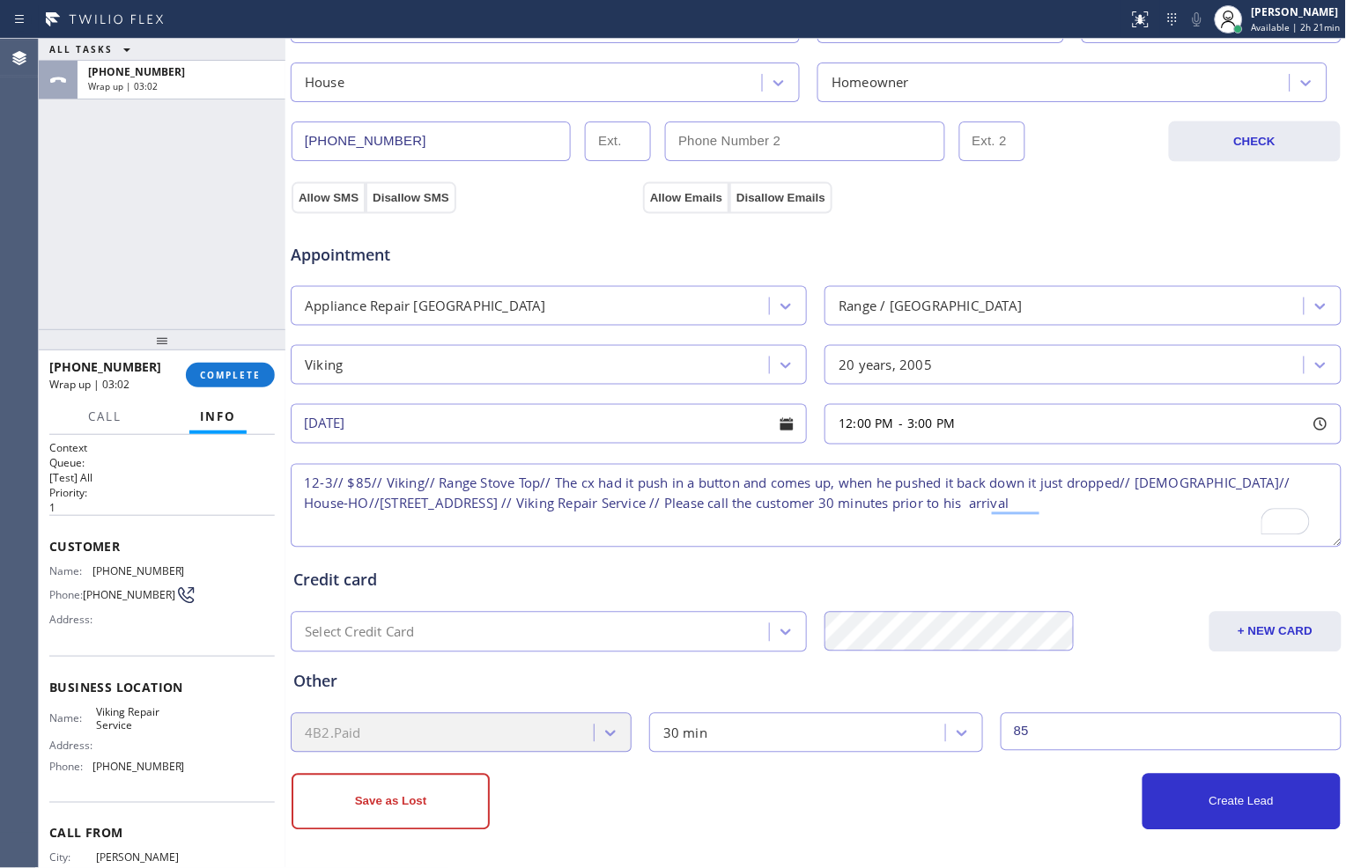
scroll to position [496, 0]
click at [1157, 801] on button "Create Lead" at bounding box center [1241, 801] width 198 height 56
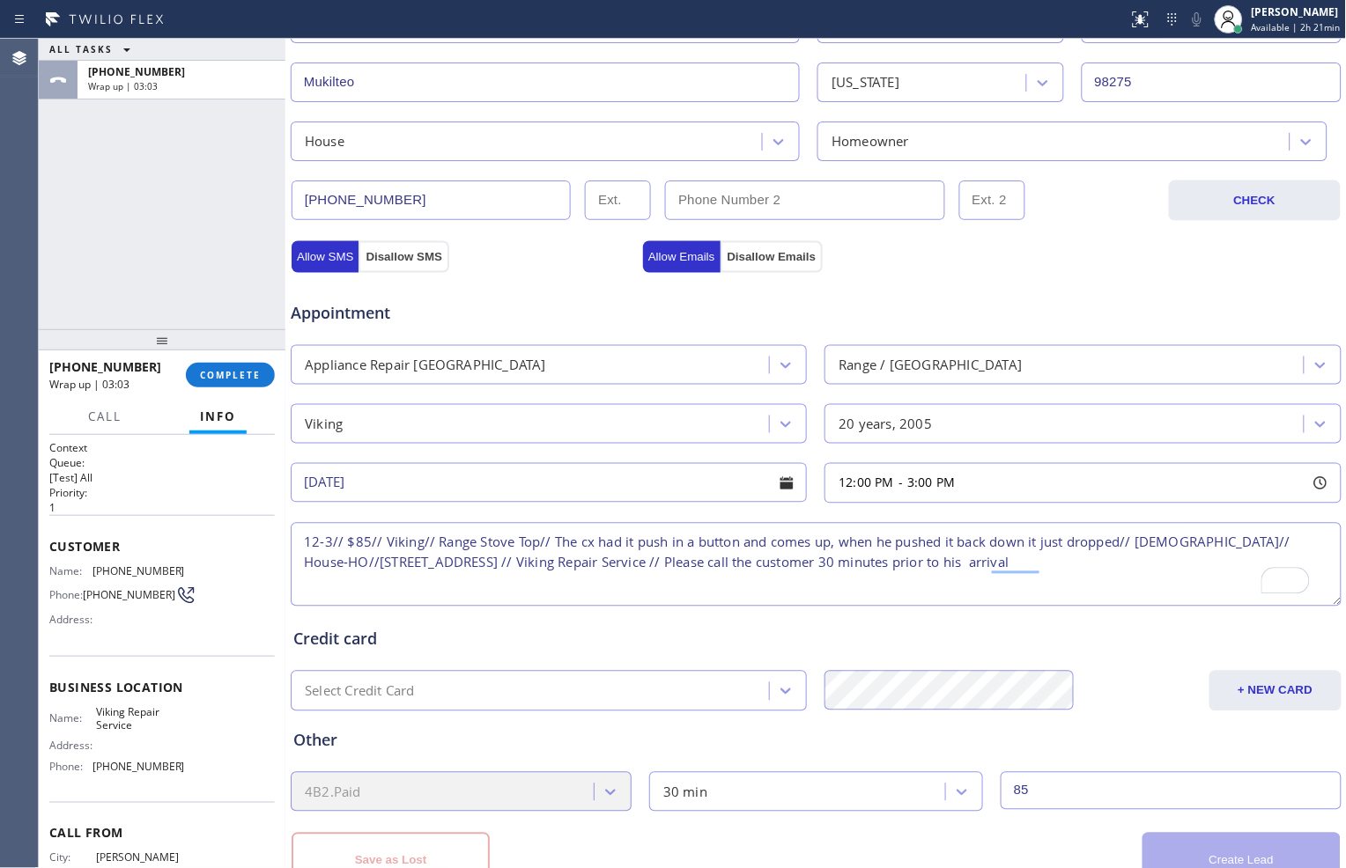
scroll to position [556, 0]
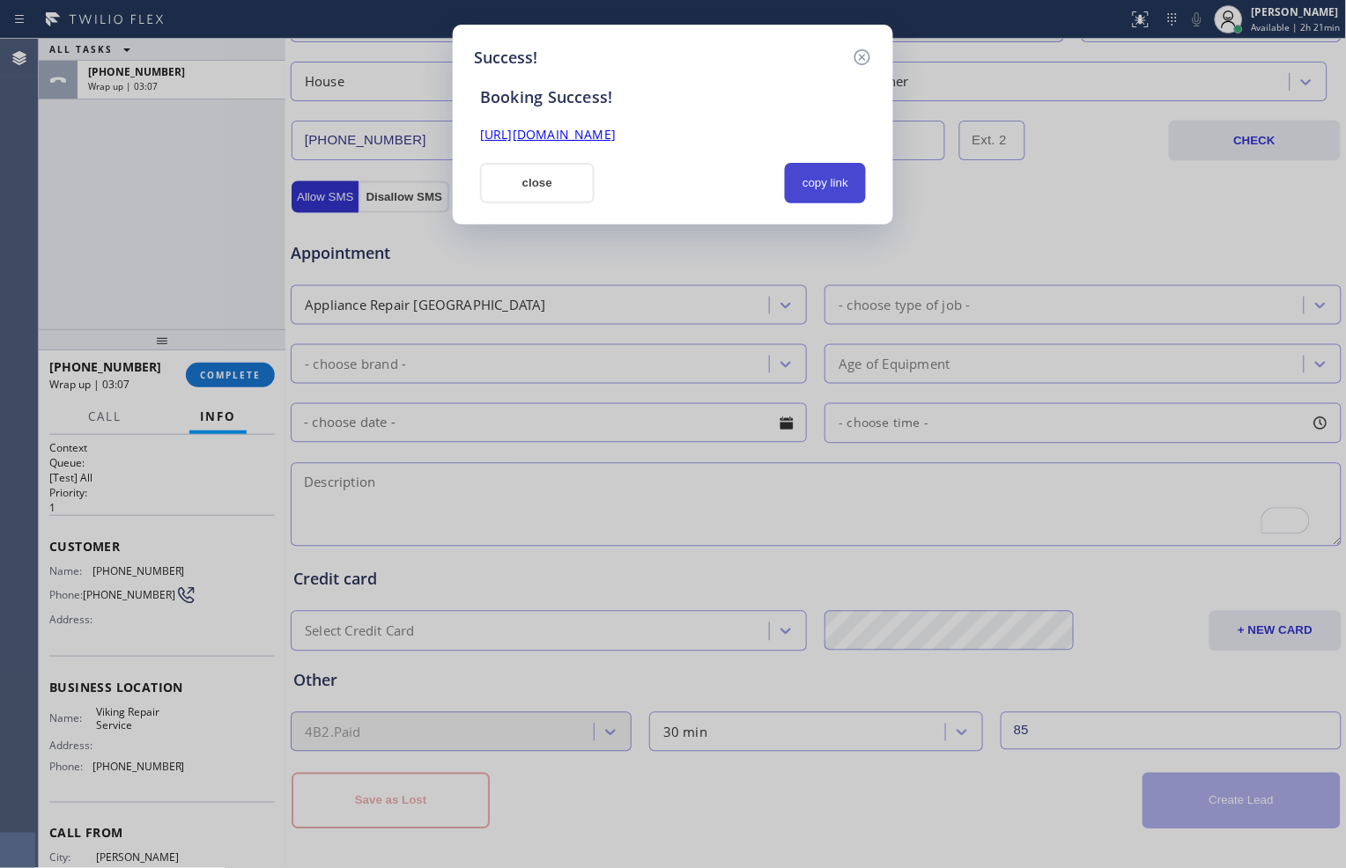
click at [826, 176] on button "copy link" at bounding box center [825, 183] width 81 height 41
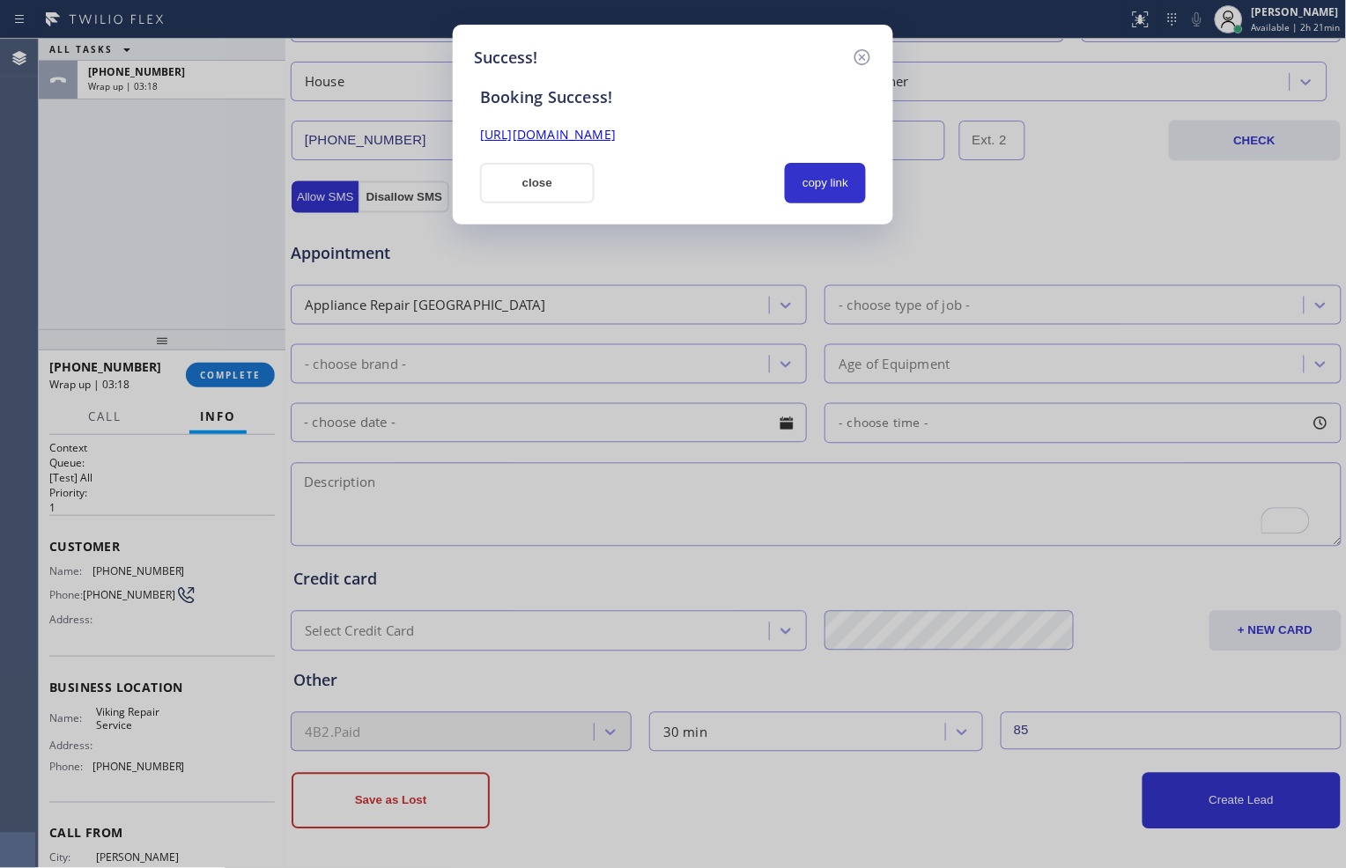
click at [553, 753] on div "Success! Booking Success! [URL][DOMAIN_NAME] close copy link" at bounding box center [673, 434] width 1346 height 868
click at [549, 181] on button "close" at bounding box center [537, 183] width 114 height 41
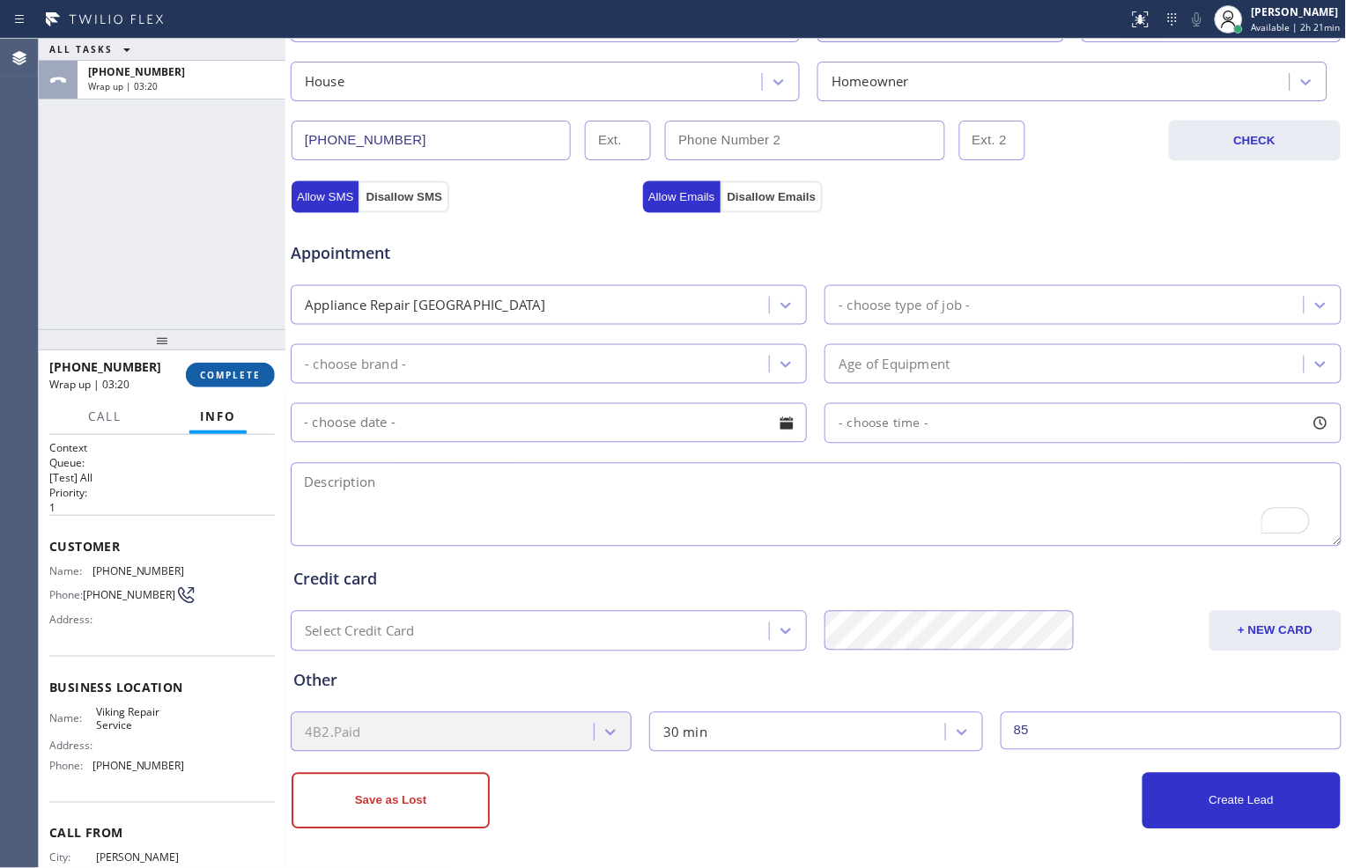
click at [247, 364] on button "COMPLETE" at bounding box center [230, 375] width 89 height 25
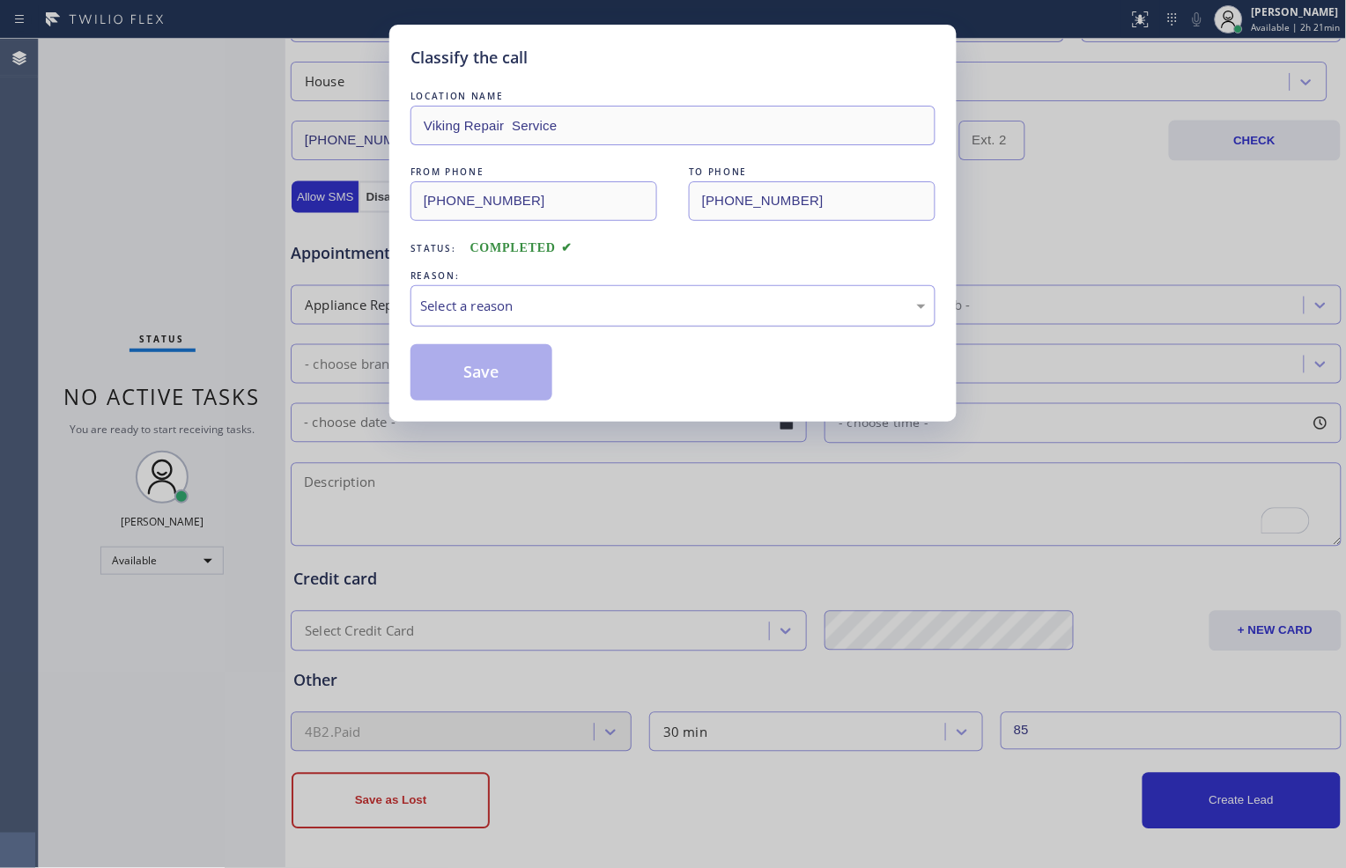
click at [578, 303] on div "Select a reason" at bounding box center [673, 306] width 506 height 20
click at [503, 365] on button "Save" at bounding box center [481, 372] width 142 height 56
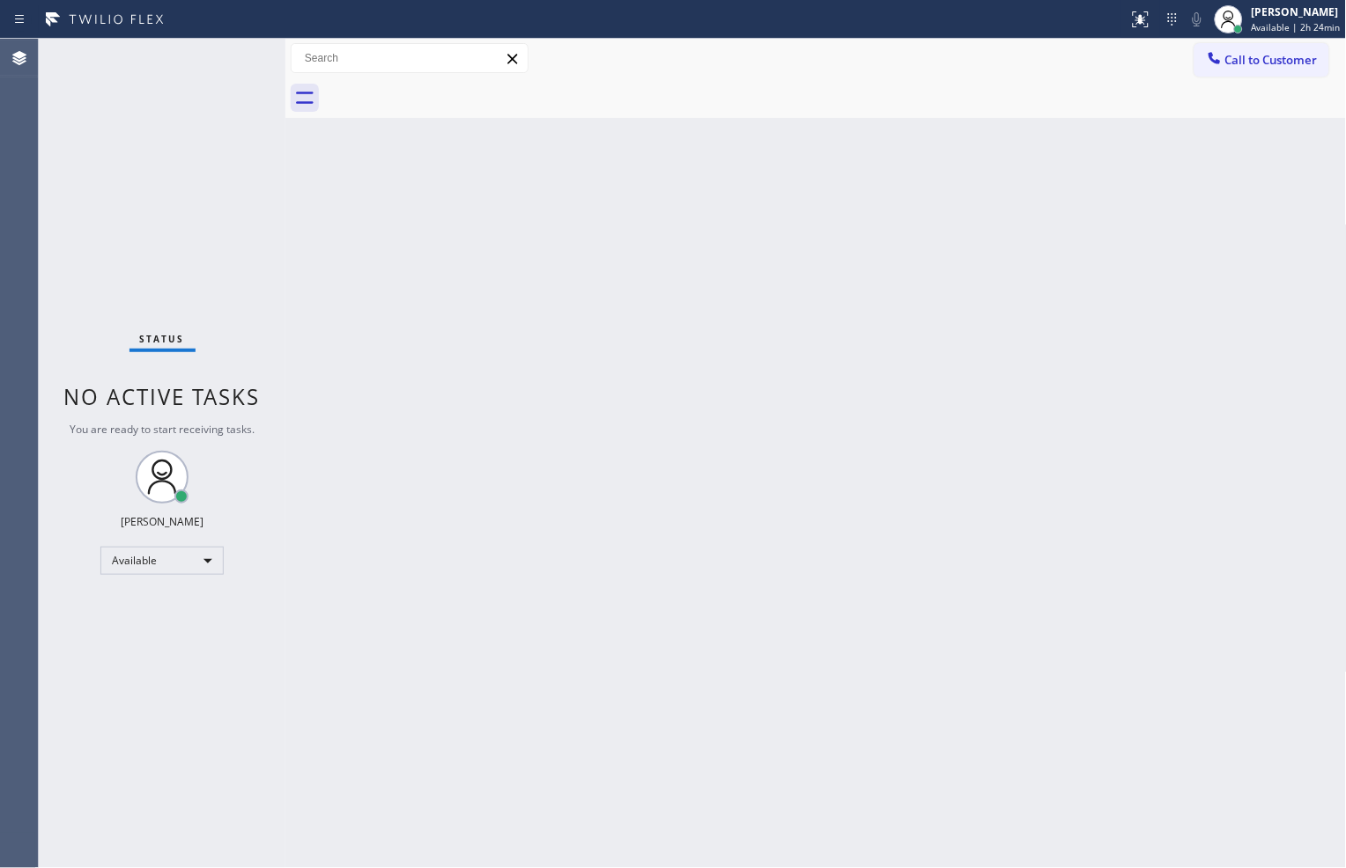
click at [971, 709] on div "Back to Dashboard Change Sender ID Customers Technicians Select a contact Outbo…" at bounding box center [815, 454] width 1061 height 830
click at [398, 747] on div "Back to Dashboard Change Sender ID Customers Technicians Select a contact Outbo…" at bounding box center [815, 454] width 1061 height 830
click at [1096, 816] on div "Back to Dashboard Change Sender ID Customers Technicians Select a contact Outbo…" at bounding box center [815, 454] width 1061 height 830
click at [151, 340] on span "Status" at bounding box center [162, 339] width 45 height 12
drag, startPoint x: 908, startPoint y: 760, endPoint x: 928, endPoint y: 715, distance: 49.3
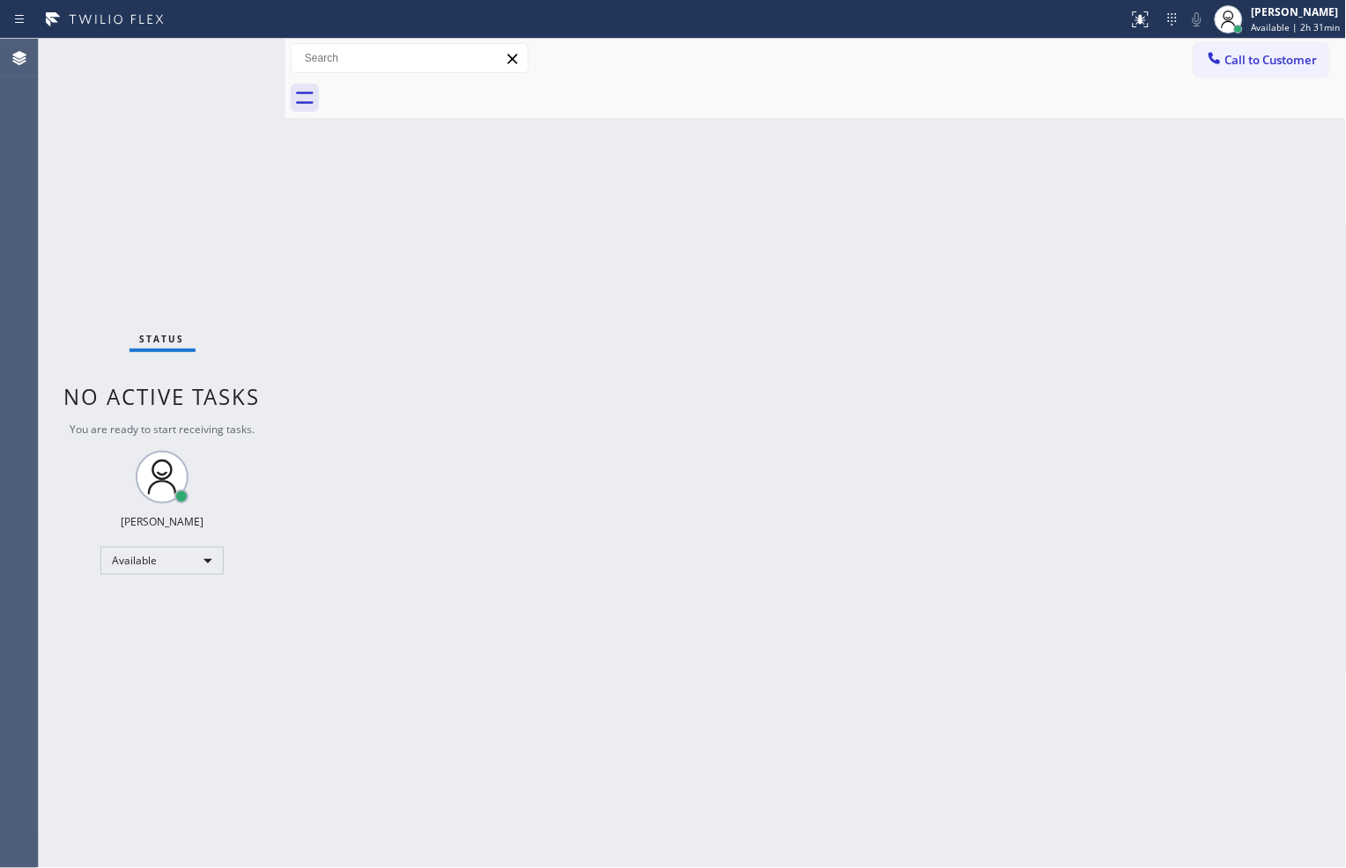
click at [908, 760] on div "Back to Dashboard Change Sender ID Customers Technicians Select a contact Outbo…" at bounding box center [815, 454] width 1061 height 830
click at [1290, 696] on div "Back to Dashboard Change Sender ID Customers Technicians Select a contact Outbo…" at bounding box center [815, 454] width 1061 height 830
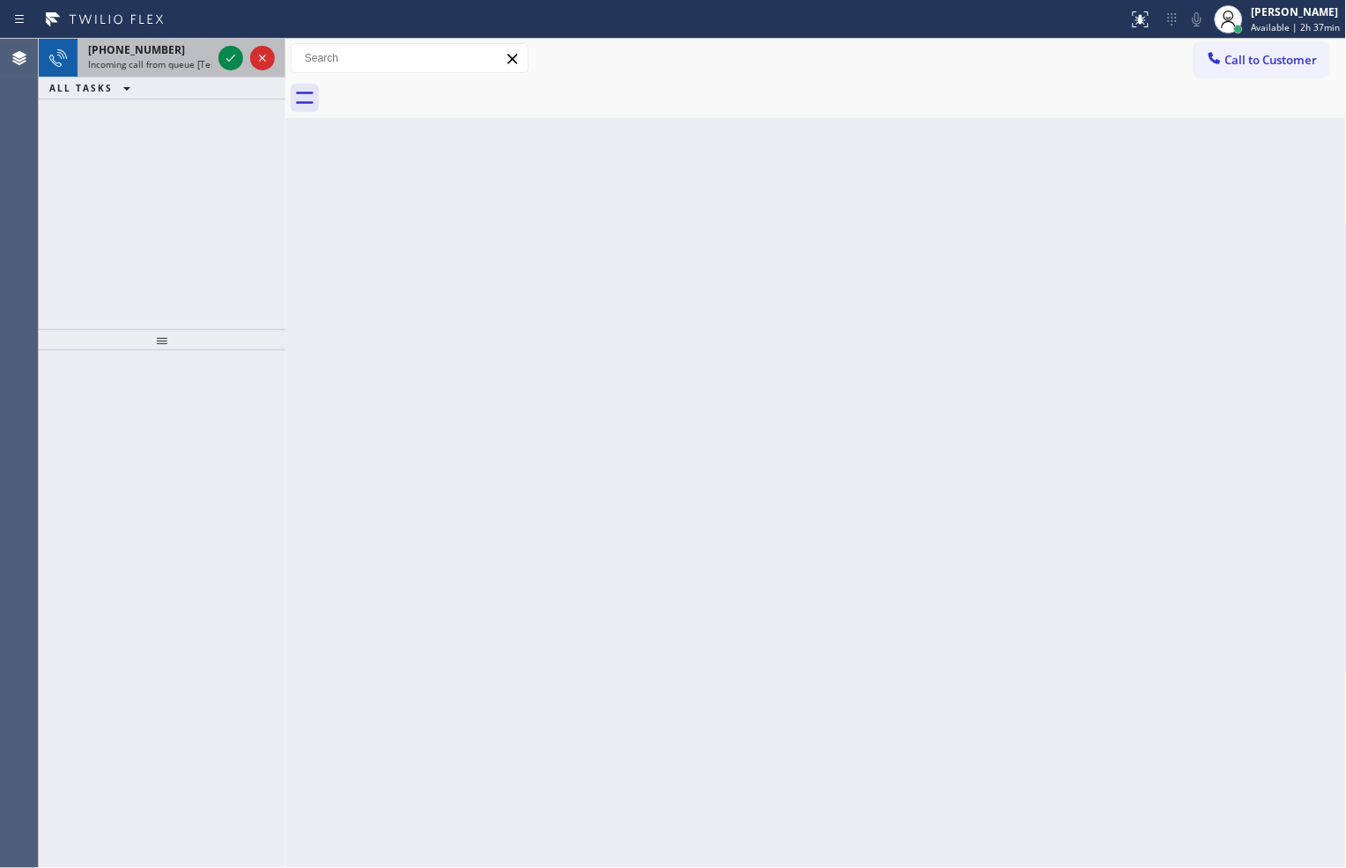
click at [226, 70] on div at bounding box center [246, 58] width 63 height 39
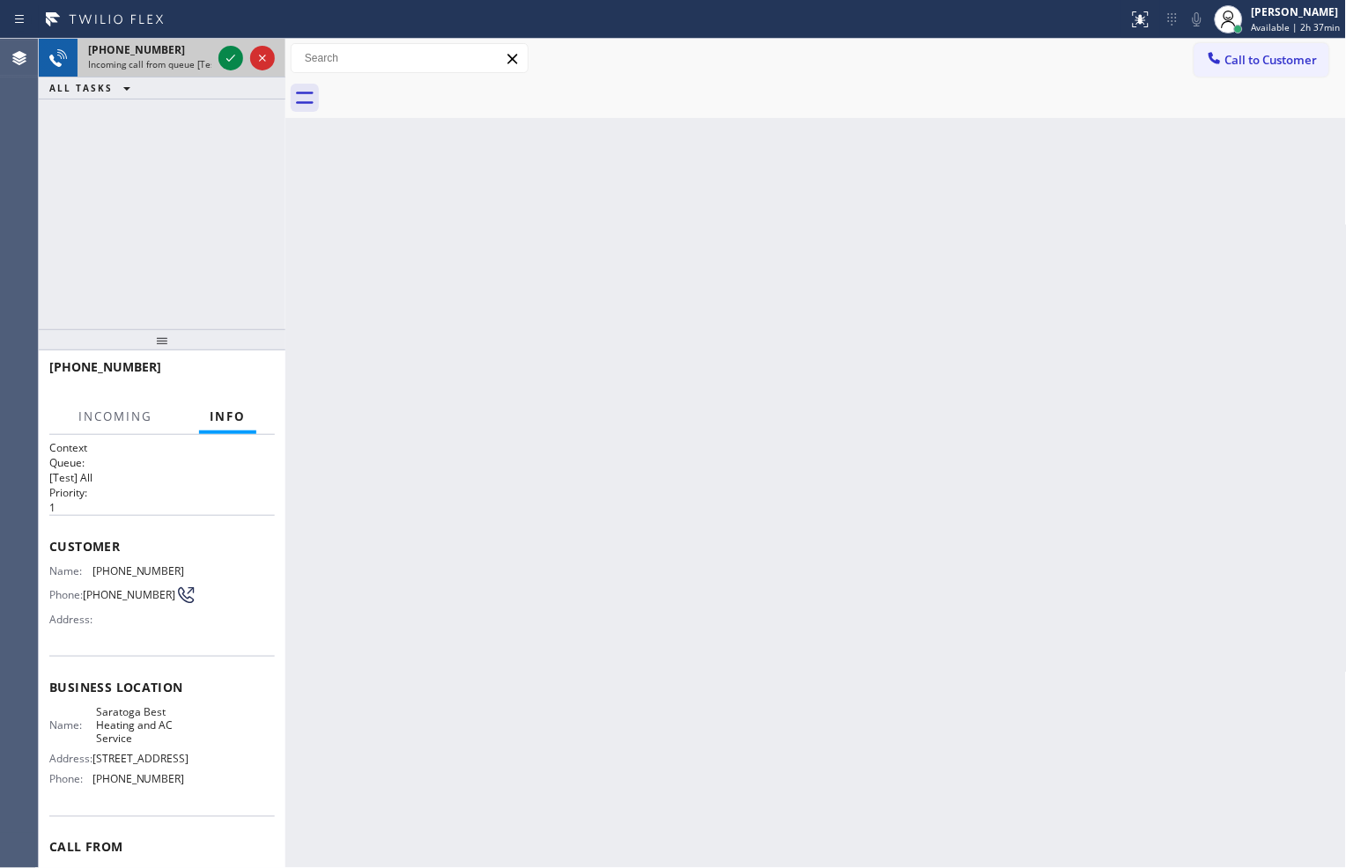
click at [226, 70] on div at bounding box center [246, 58] width 63 height 39
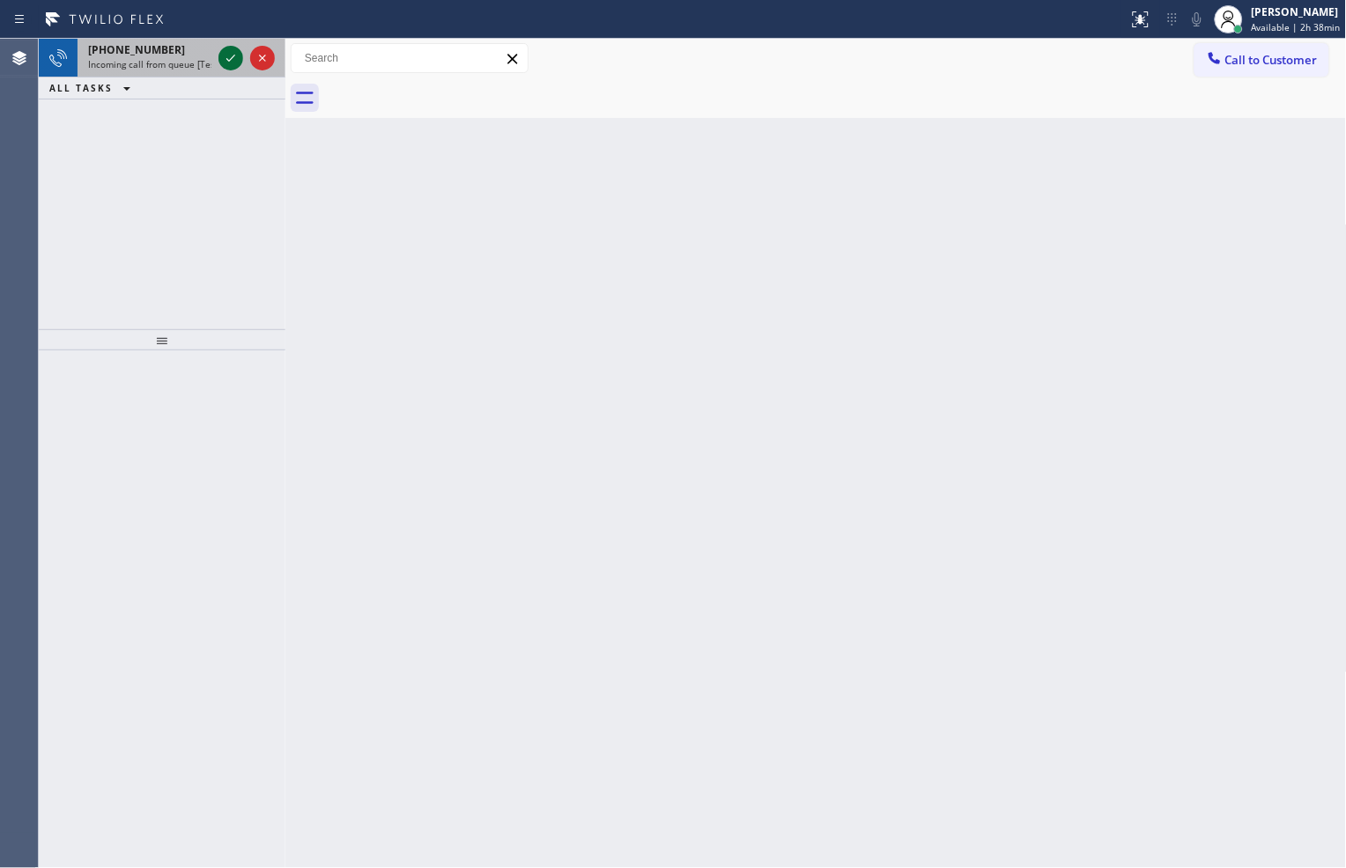
click at [222, 55] on icon at bounding box center [230, 58] width 21 height 21
click at [231, 57] on icon at bounding box center [230, 58] width 21 height 21
click at [229, 51] on icon at bounding box center [230, 58] width 21 height 21
click at [1148, 18] on div at bounding box center [1140, 19] width 39 height 21
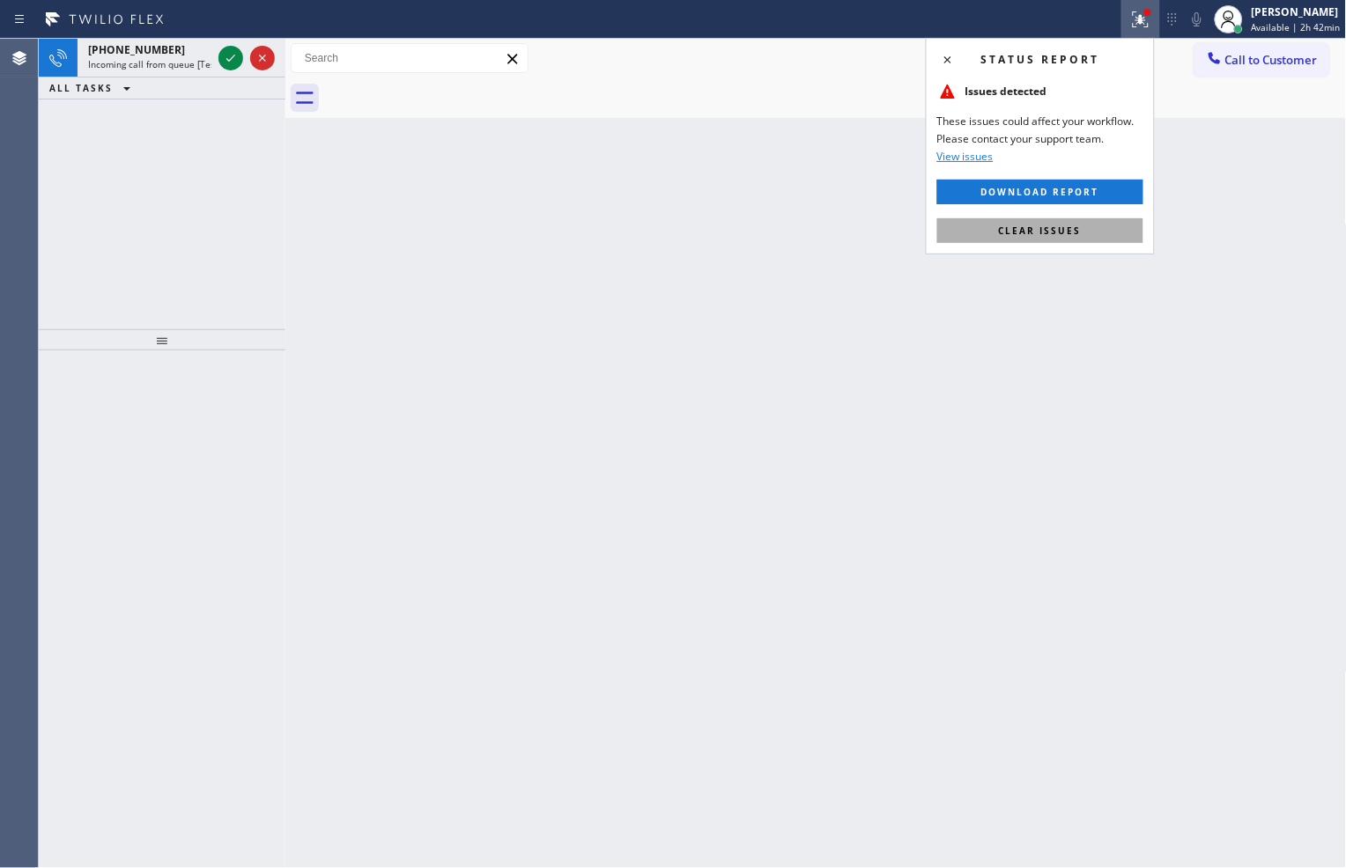
click at [1113, 231] on button "Clear issues" at bounding box center [1040, 230] width 206 height 25
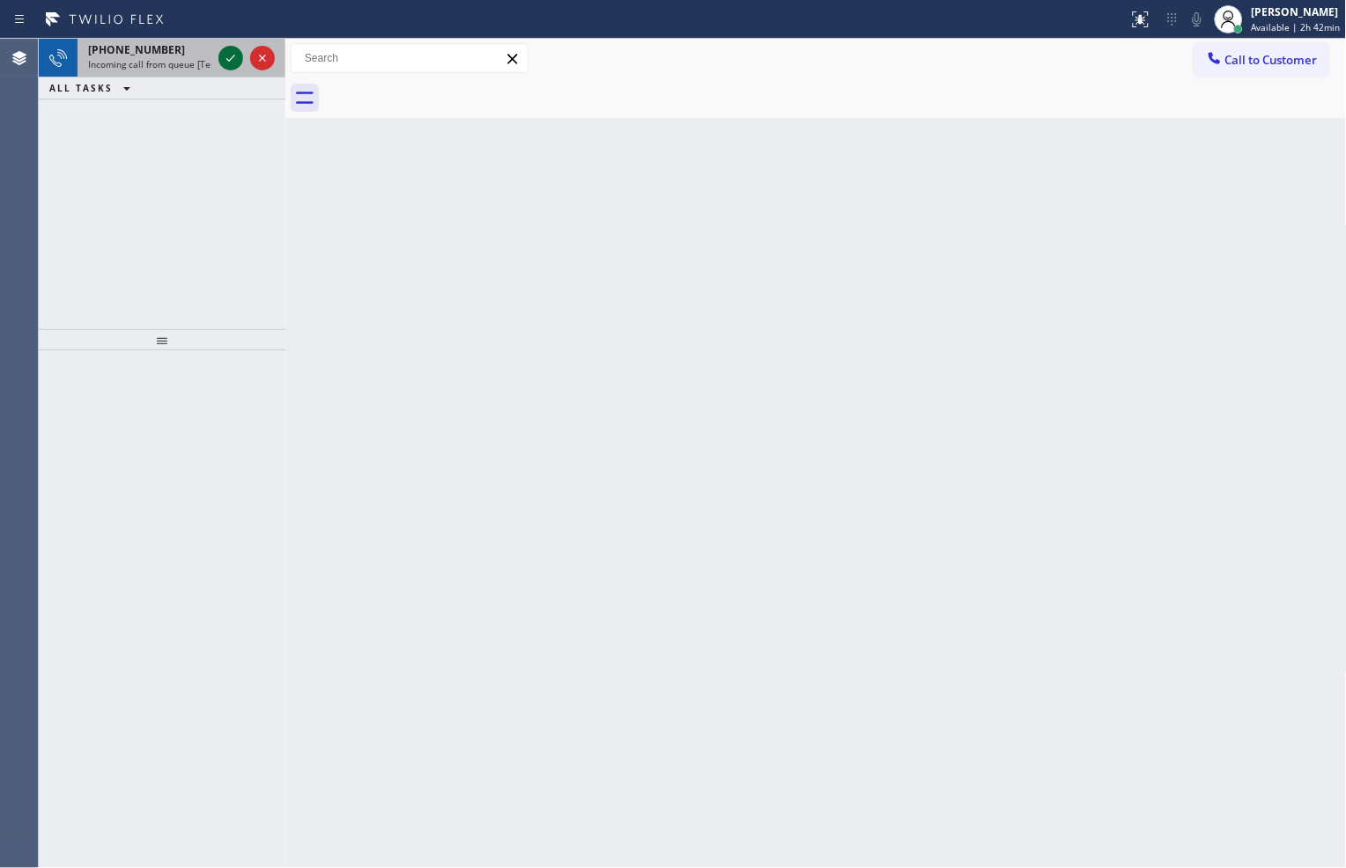
click at [232, 63] on icon at bounding box center [230, 58] width 21 height 21
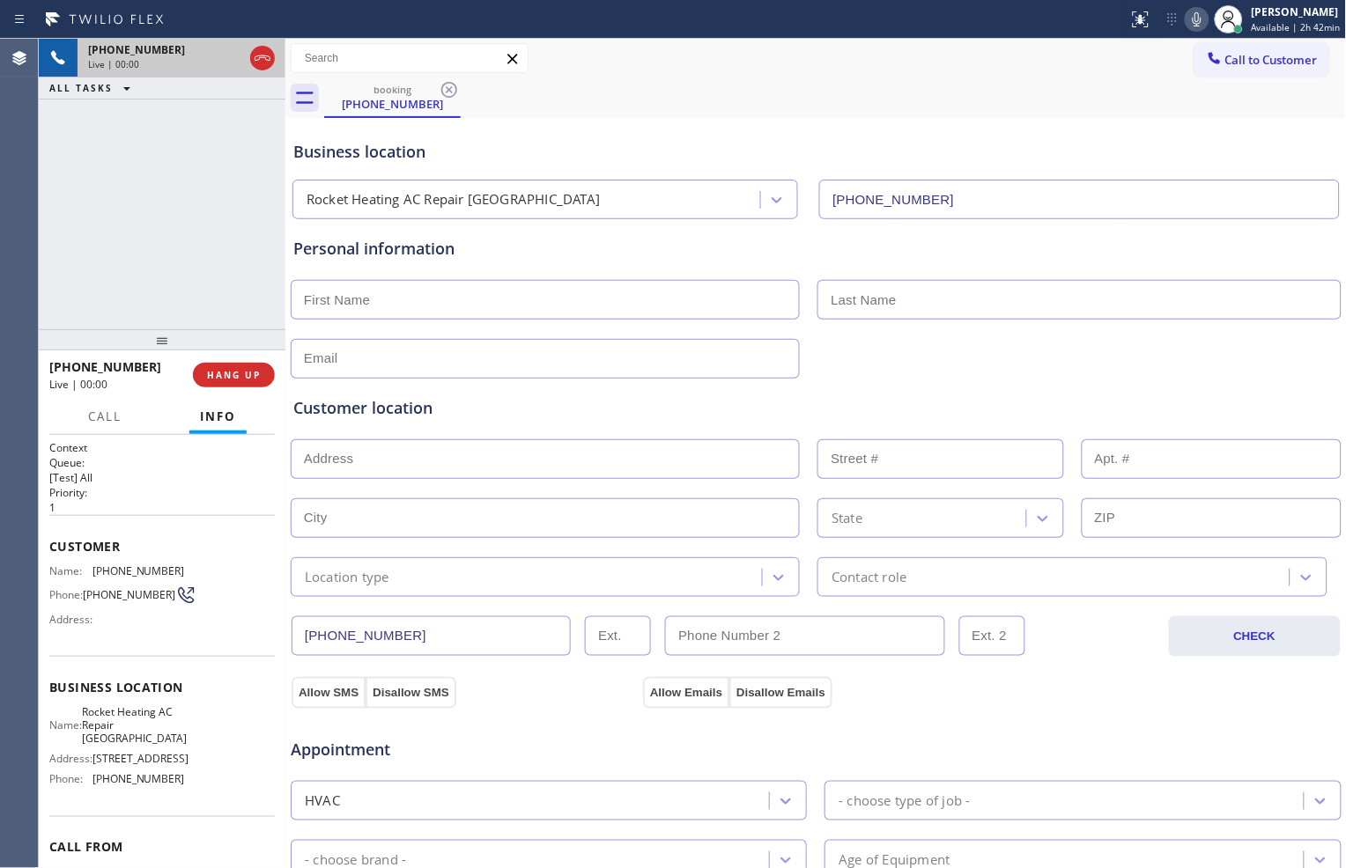
type input "[PHONE_NUMBER]"
click at [1189, 23] on icon at bounding box center [1196, 19] width 21 height 21
click at [249, 373] on span "HANG UP" at bounding box center [234, 375] width 54 height 12
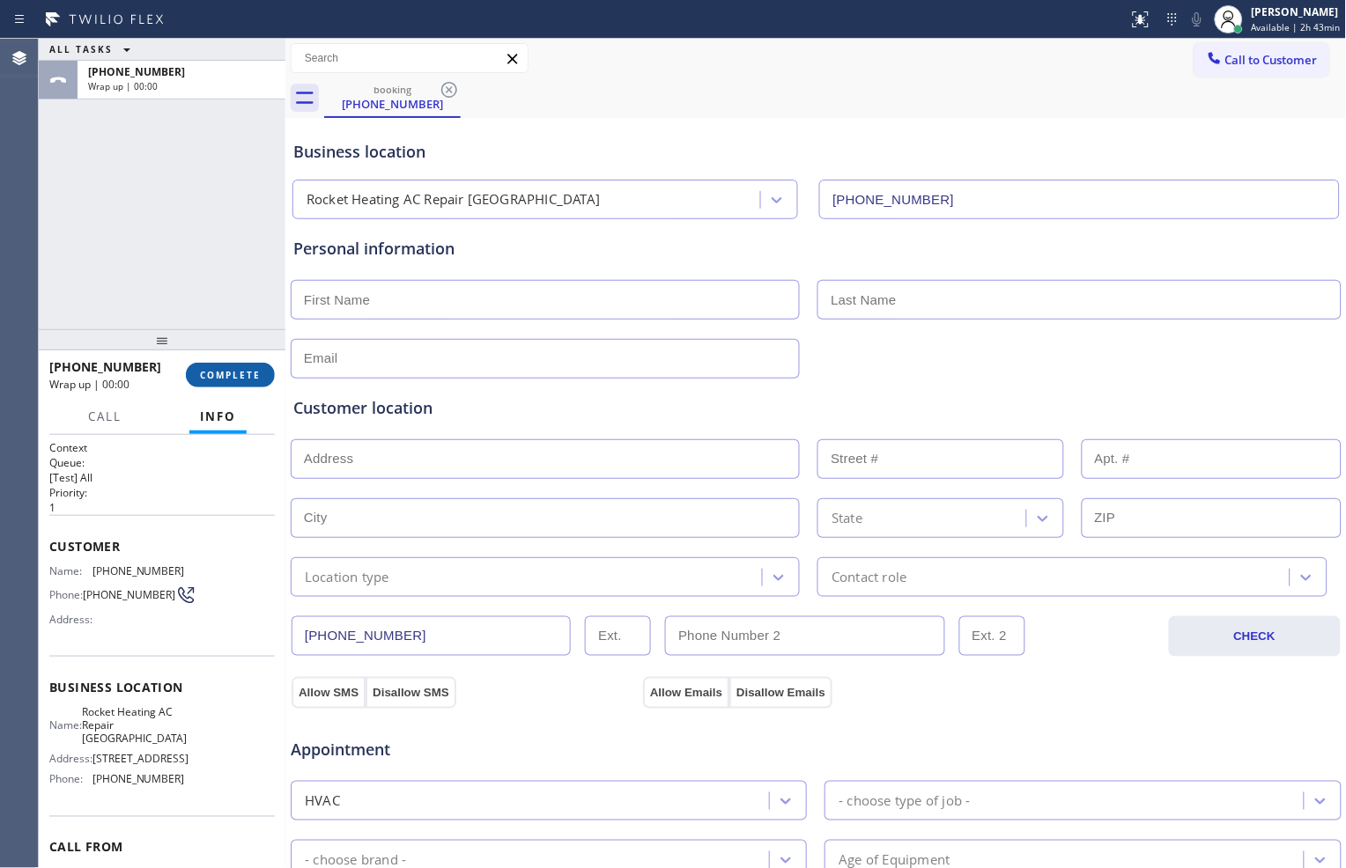
click at [249, 373] on span "COMPLETE" at bounding box center [230, 375] width 61 height 12
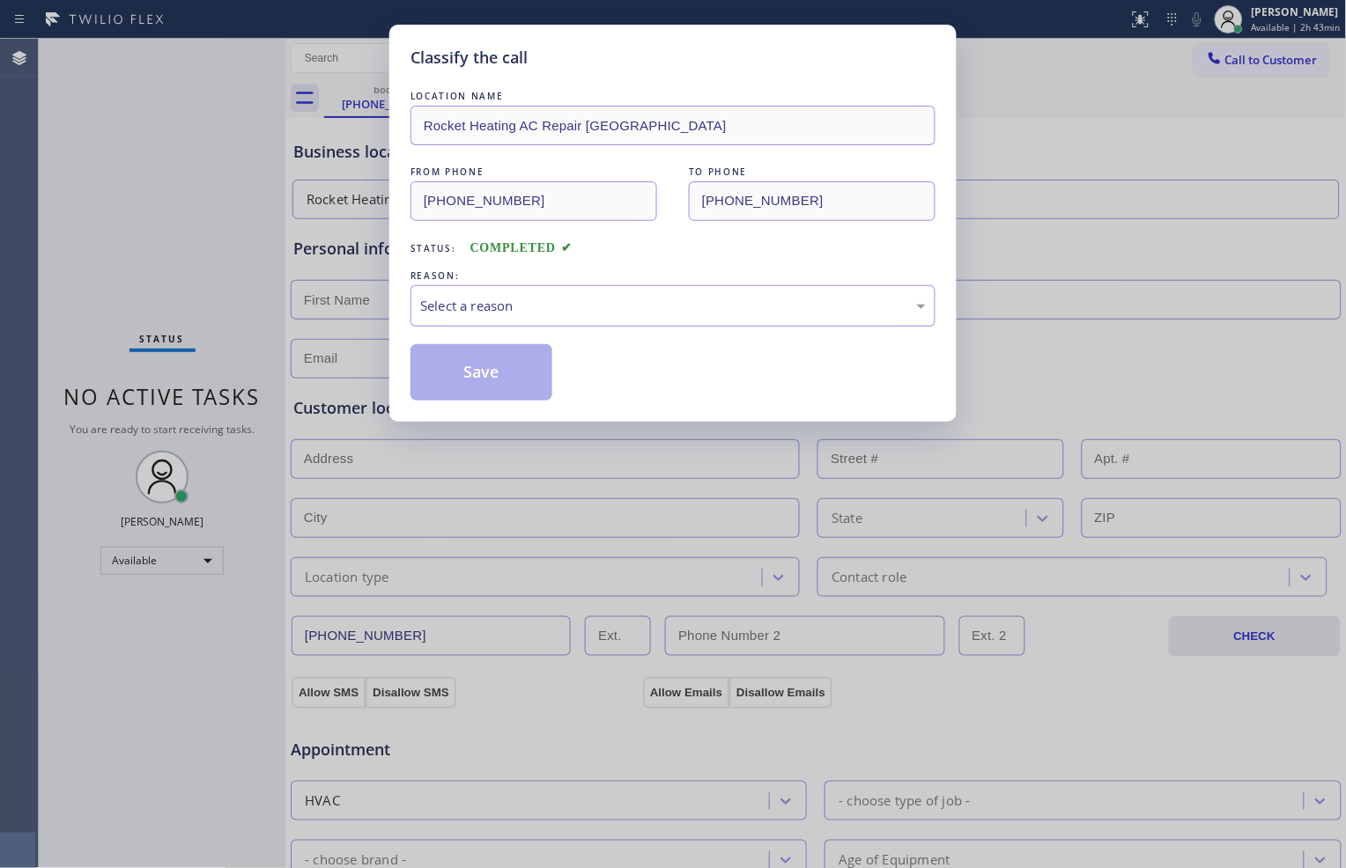
click at [518, 309] on div "Select a reason" at bounding box center [673, 306] width 506 height 20
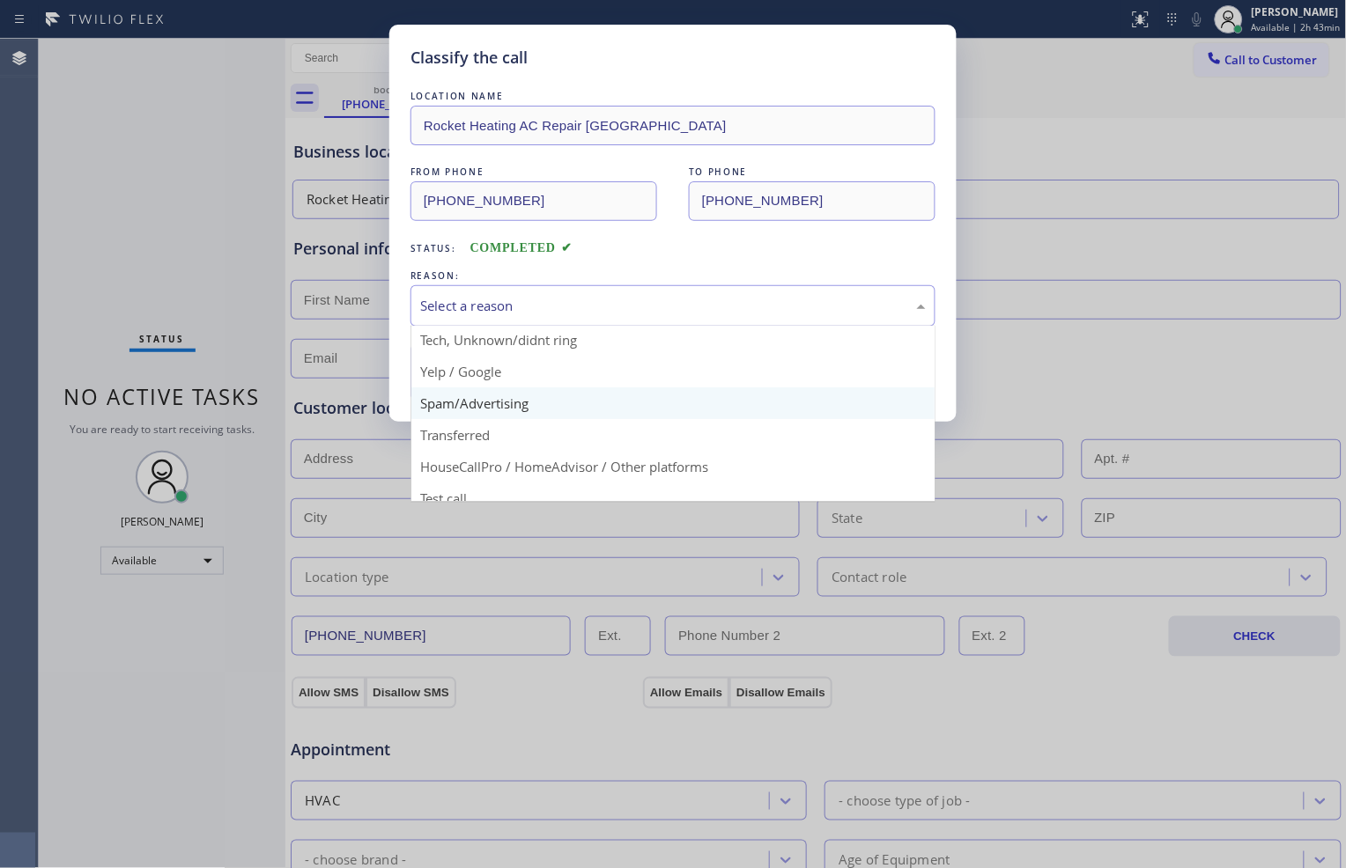
scroll to position [110, 0]
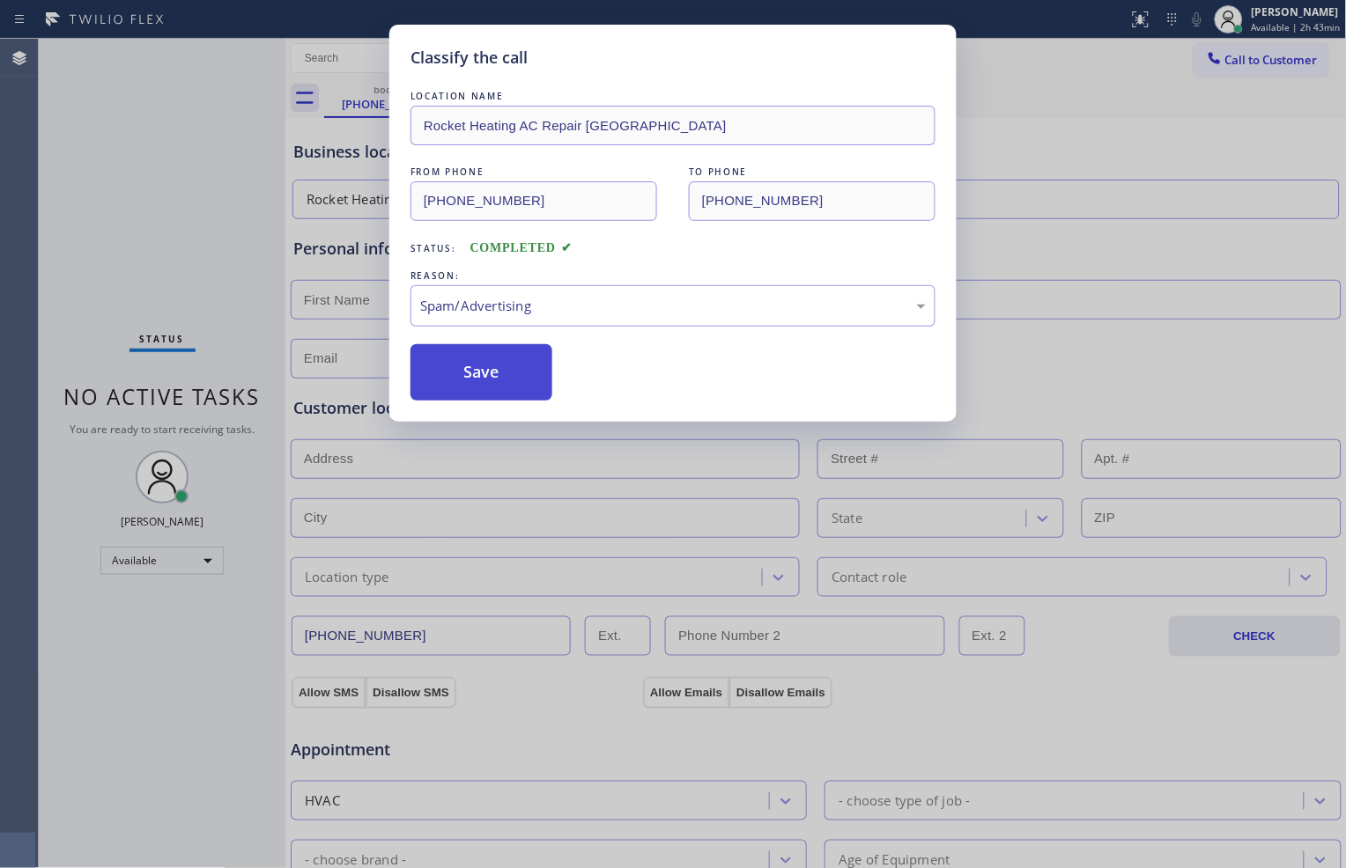
click at [518, 397] on button "Save" at bounding box center [481, 372] width 142 height 56
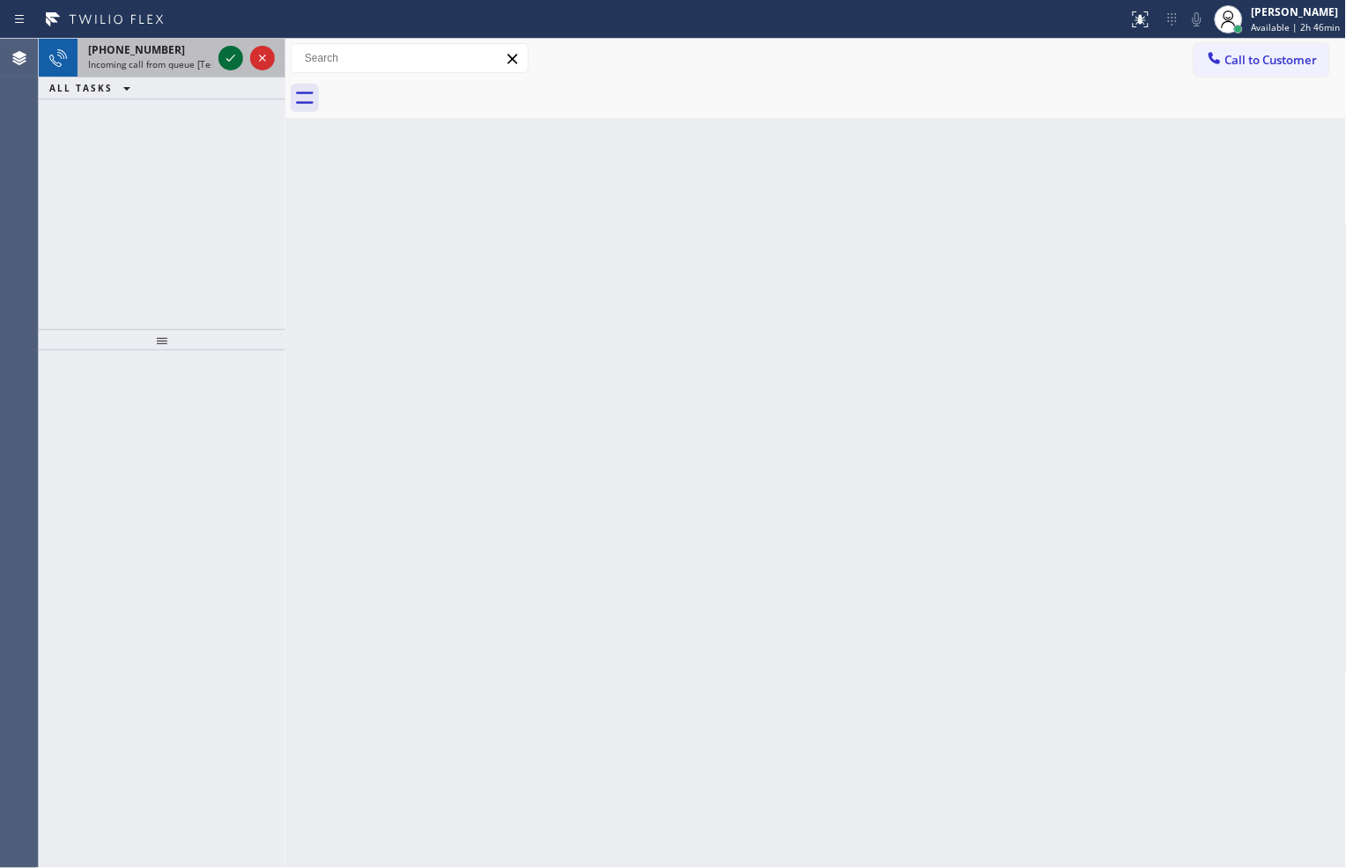
click at [217, 63] on div at bounding box center [246, 58] width 63 height 39
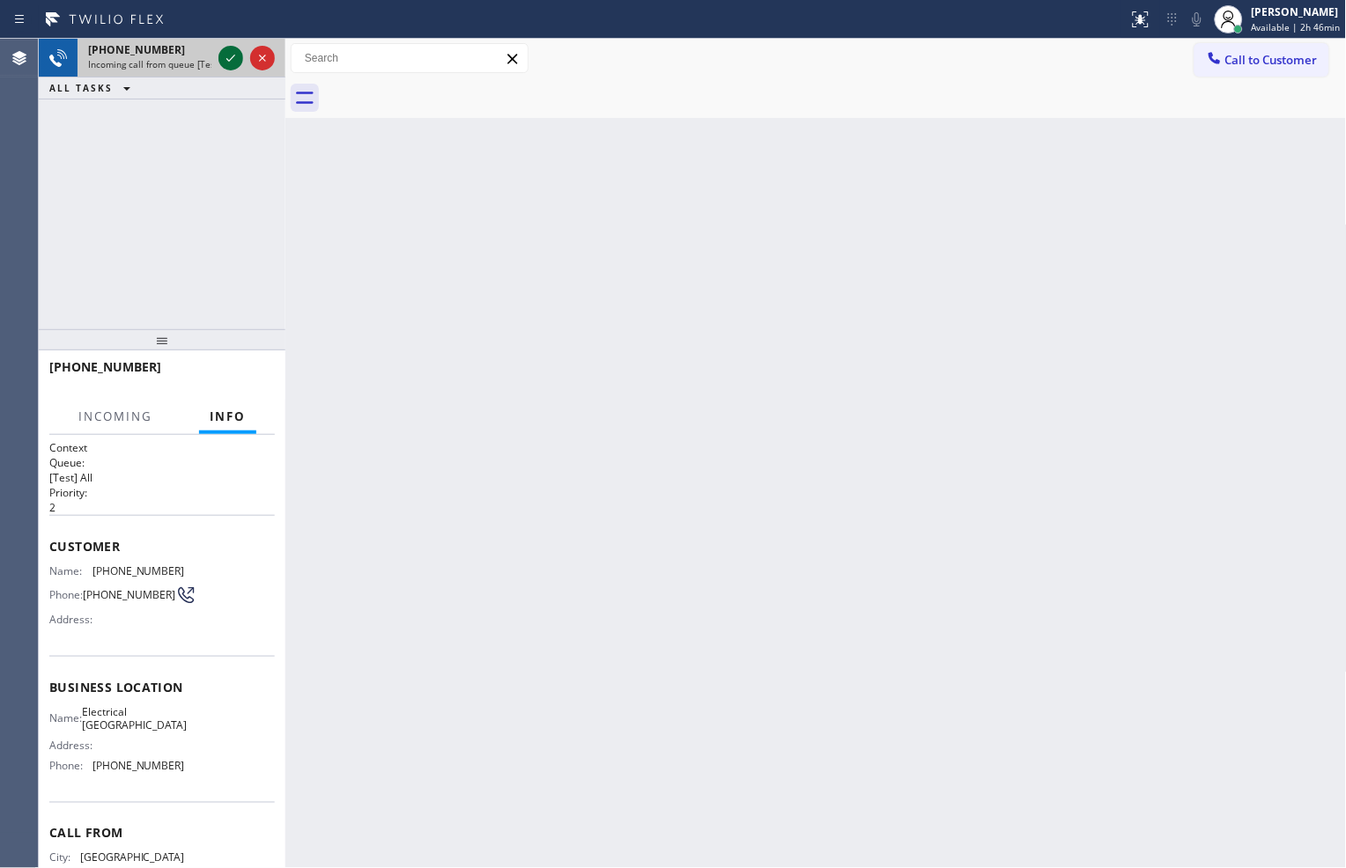
click at [222, 63] on icon at bounding box center [230, 58] width 21 height 21
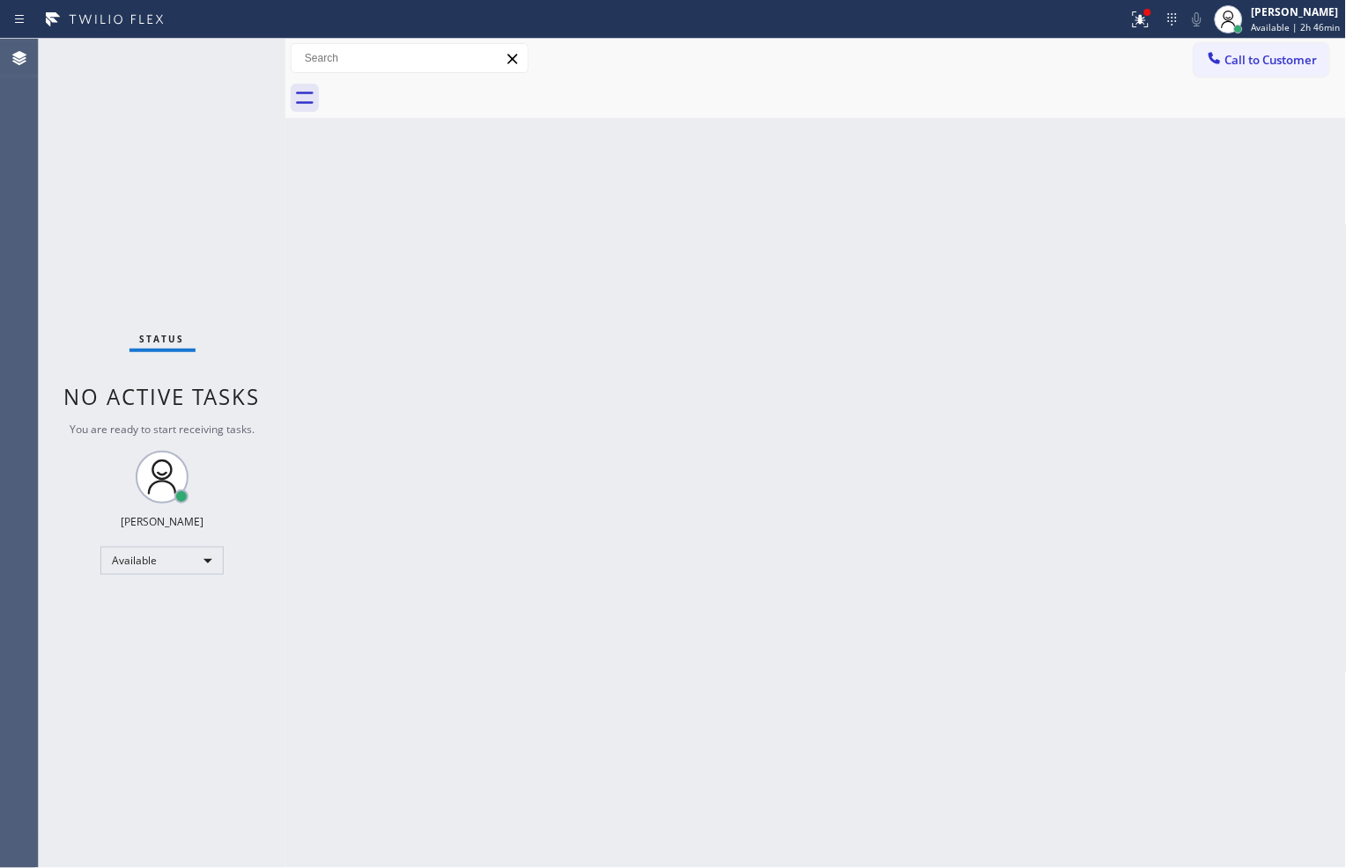
click at [236, 59] on div "Status No active tasks You are ready to start receiving tasks. [PERSON_NAME] Av…" at bounding box center [162, 454] width 247 height 830
click at [235, 59] on div "Status No active tasks You are ready to start receiving tasks. [PERSON_NAME] Av…" at bounding box center [162, 454] width 247 height 830
click at [1134, 9] on icon at bounding box center [1140, 19] width 21 height 21
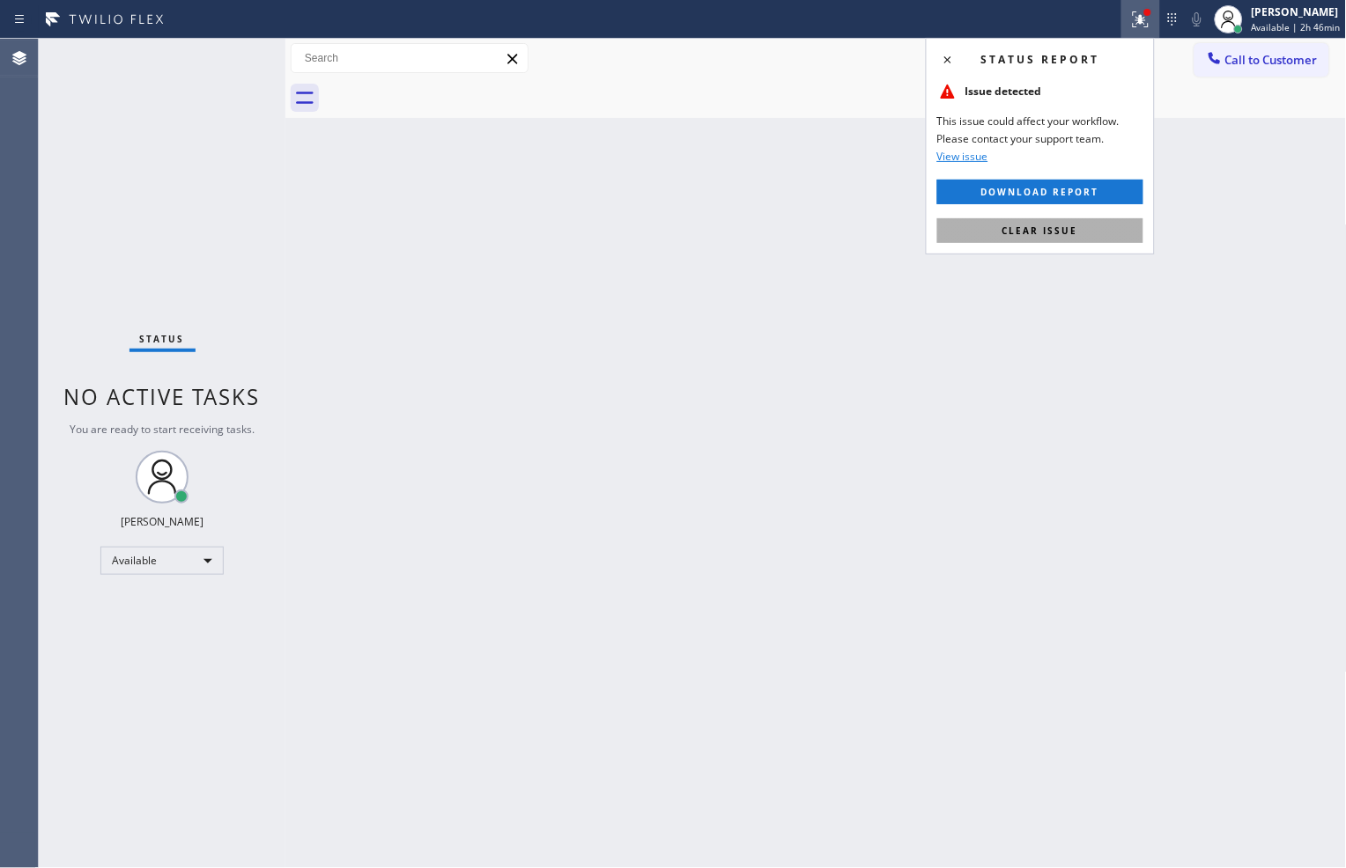
click at [1067, 232] on span "Clear issue" at bounding box center [1040, 231] width 76 height 12
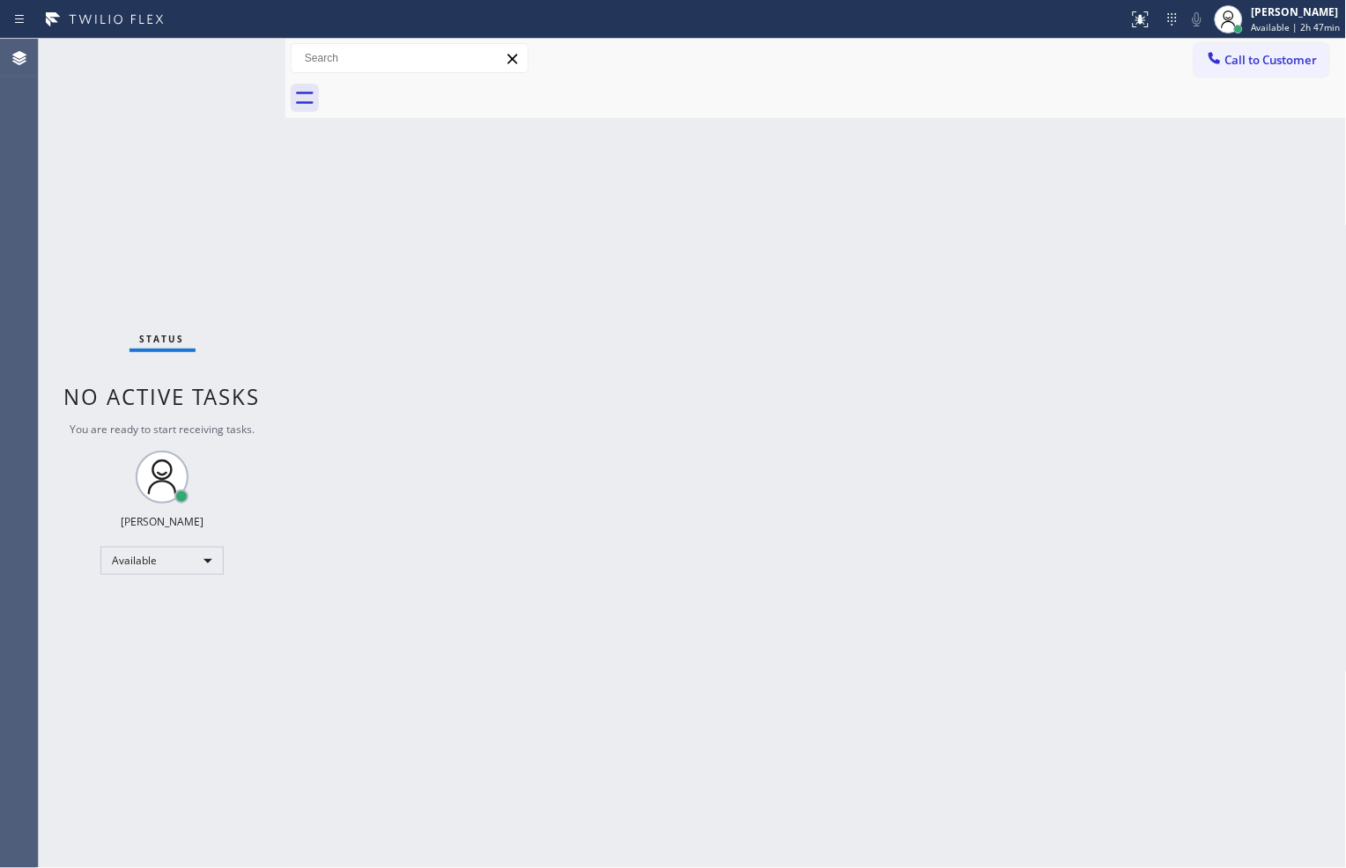
click at [356, 312] on div "Back to Dashboard Change Sender ID Customers Technicians Select a contact Outbo…" at bounding box center [815, 454] width 1061 height 830
click at [1274, 538] on div "Back to Dashboard Change Sender ID Customers Technicians Select a contact Outbo…" at bounding box center [815, 454] width 1061 height 830
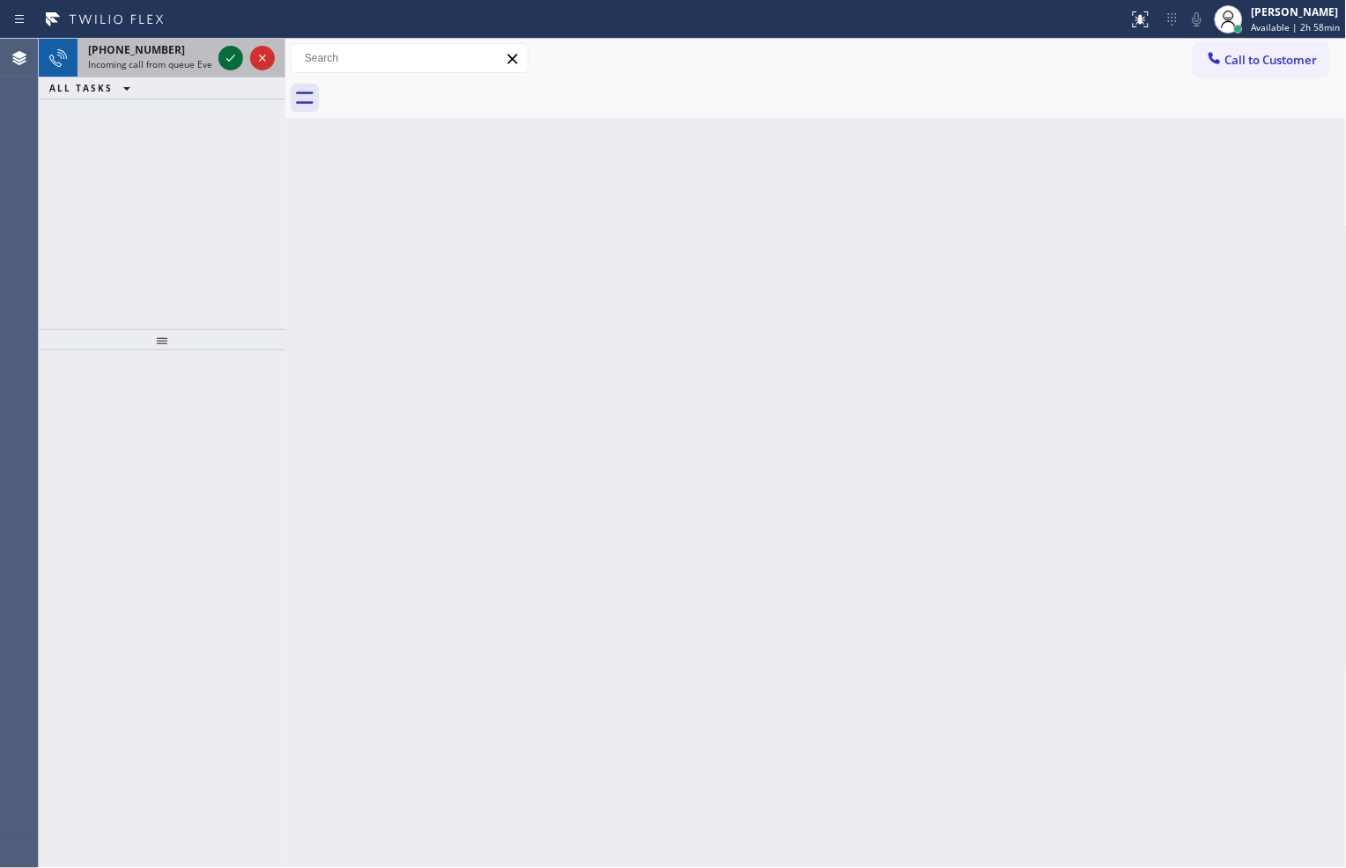
click at [225, 59] on icon at bounding box center [230, 58] width 21 height 21
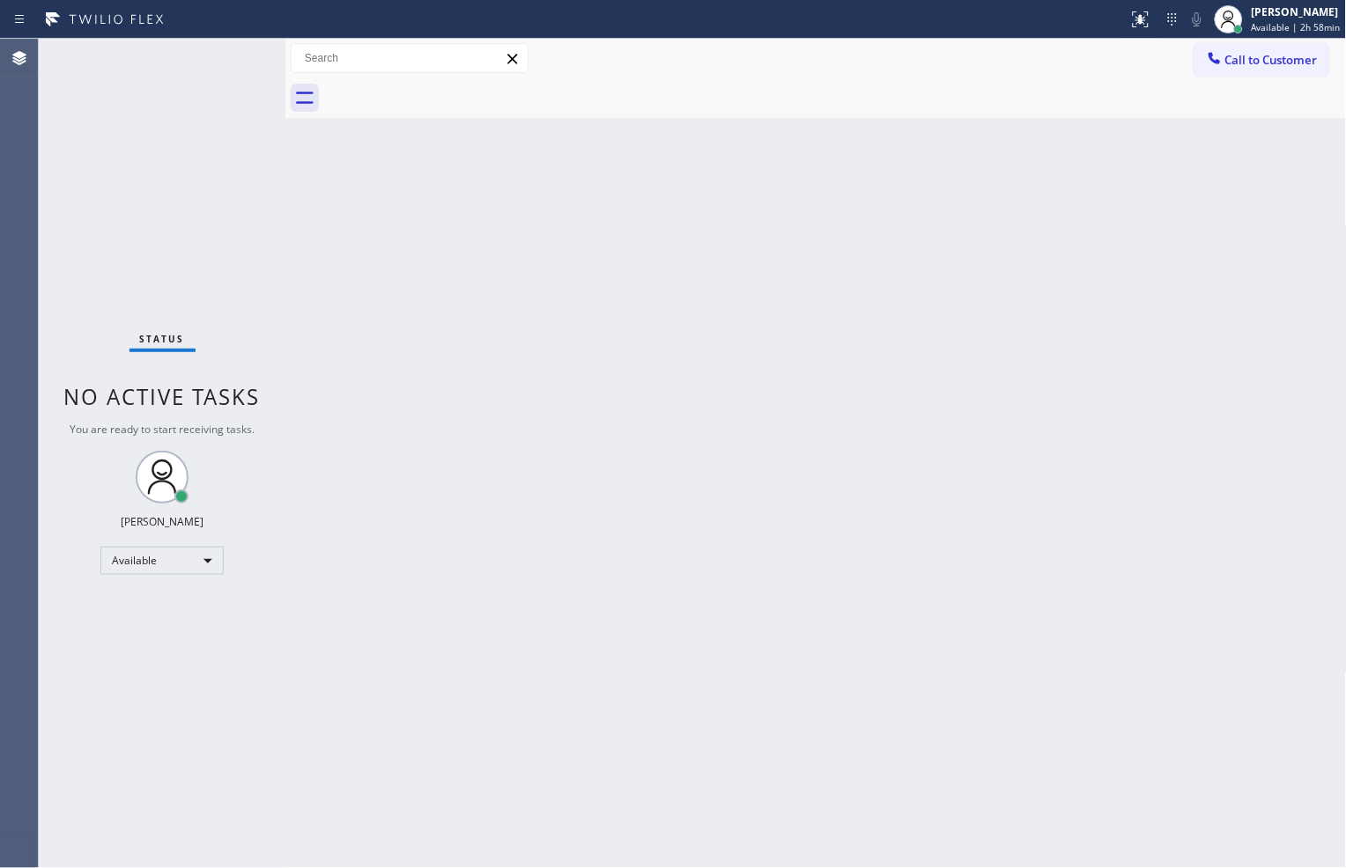
click at [269, 242] on div "Status No active tasks You are ready to start receiving tasks. [PERSON_NAME] Av…" at bounding box center [162, 454] width 247 height 830
click at [967, 75] on div "Call to Customer Outbound call Location Search location Your caller id phone nu…" at bounding box center [815, 59] width 1061 height 40
click at [349, 269] on div "Back to Dashboard Change Sender ID Customers Technicians Select a contact Outbo…" at bounding box center [815, 454] width 1061 height 830
click at [322, 189] on div "Back to Dashboard Change Sender ID Customers Technicians Select a contact Outbo…" at bounding box center [815, 454] width 1061 height 830
click at [1130, 22] on icon at bounding box center [1140, 19] width 21 height 21
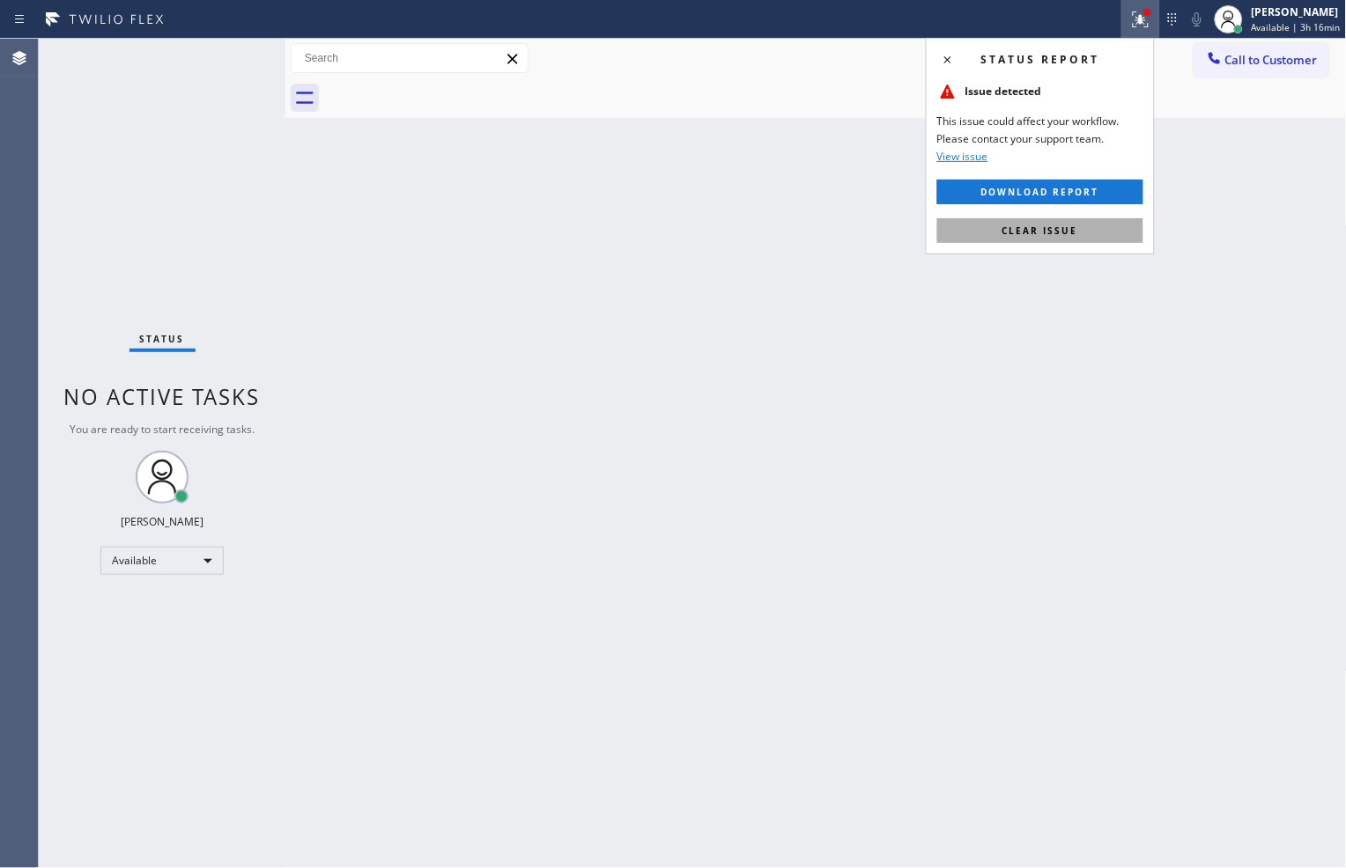
click at [1105, 224] on button "Clear issue" at bounding box center [1040, 230] width 206 height 25
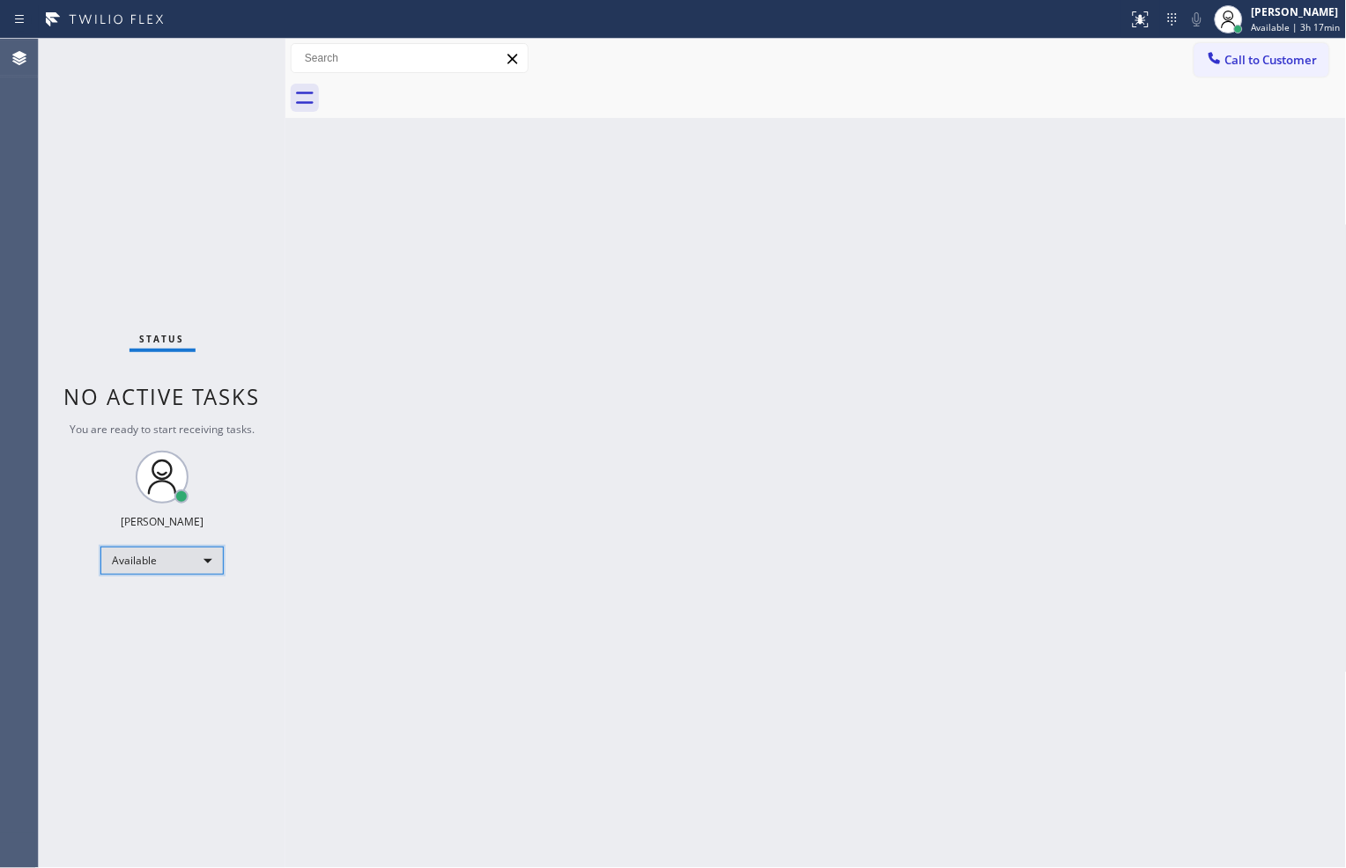
click at [144, 553] on div "Available" at bounding box center [161, 561] width 123 height 28
click at [154, 654] on li "Break" at bounding box center [161, 650] width 120 height 21
click at [1303, 366] on div "Back to Dashboard Change Sender ID Customers Technicians Select a contact Outbo…" at bounding box center [815, 454] width 1061 height 830
click at [159, 567] on div "Break" at bounding box center [161, 568] width 123 height 28
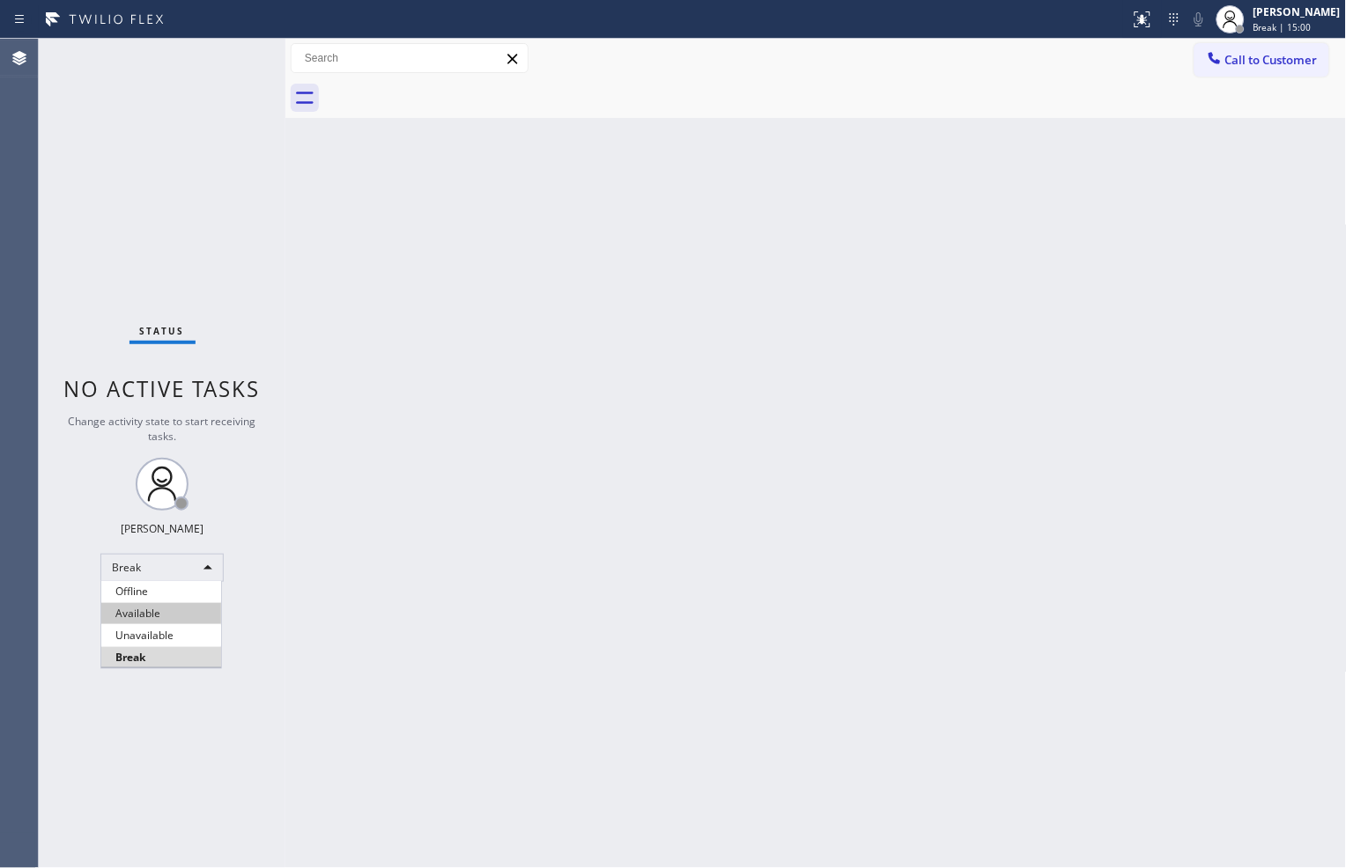
click at [159, 613] on li "Available" at bounding box center [161, 613] width 120 height 21
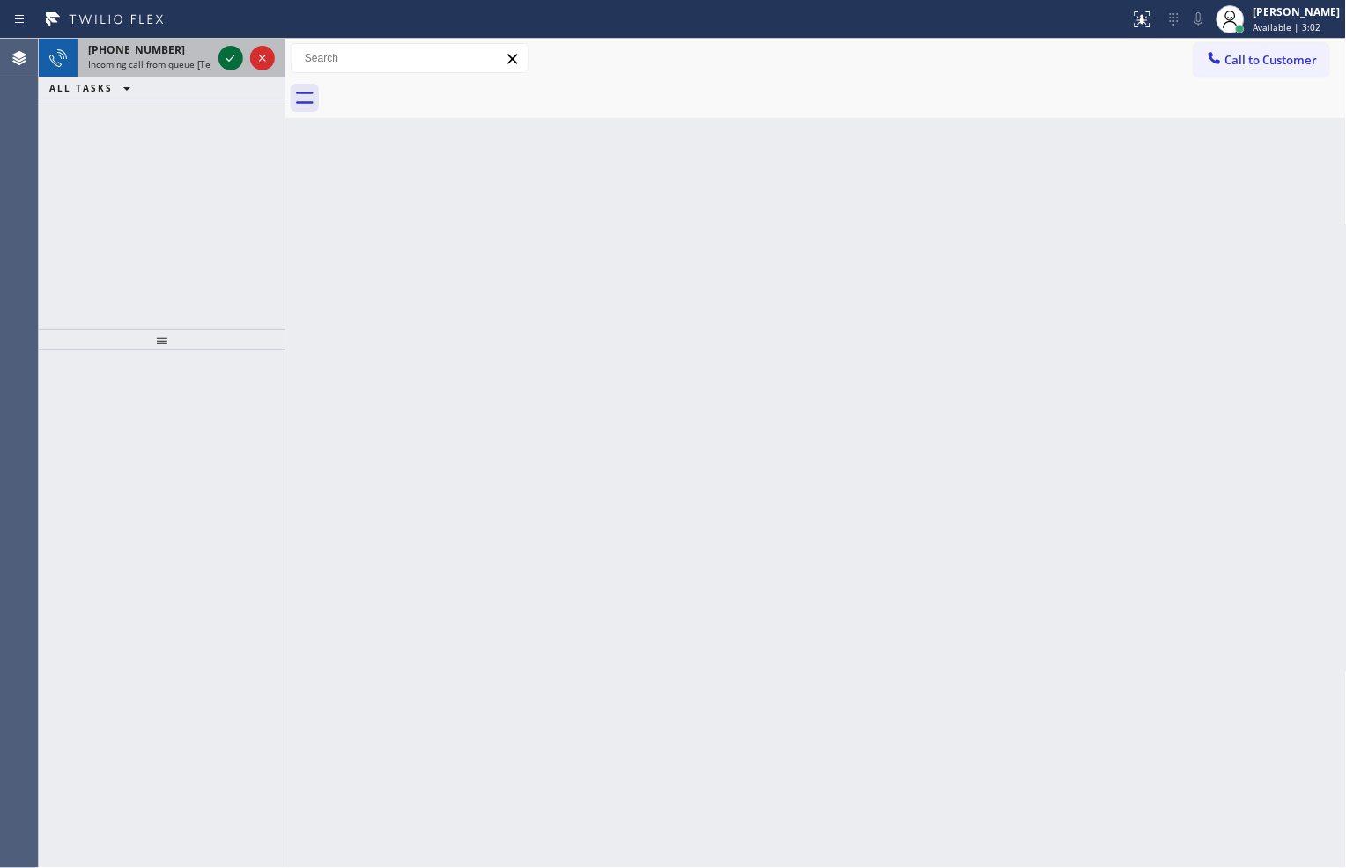
click at [227, 56] on icon at bounding box center [230, 58] width 21 height 21
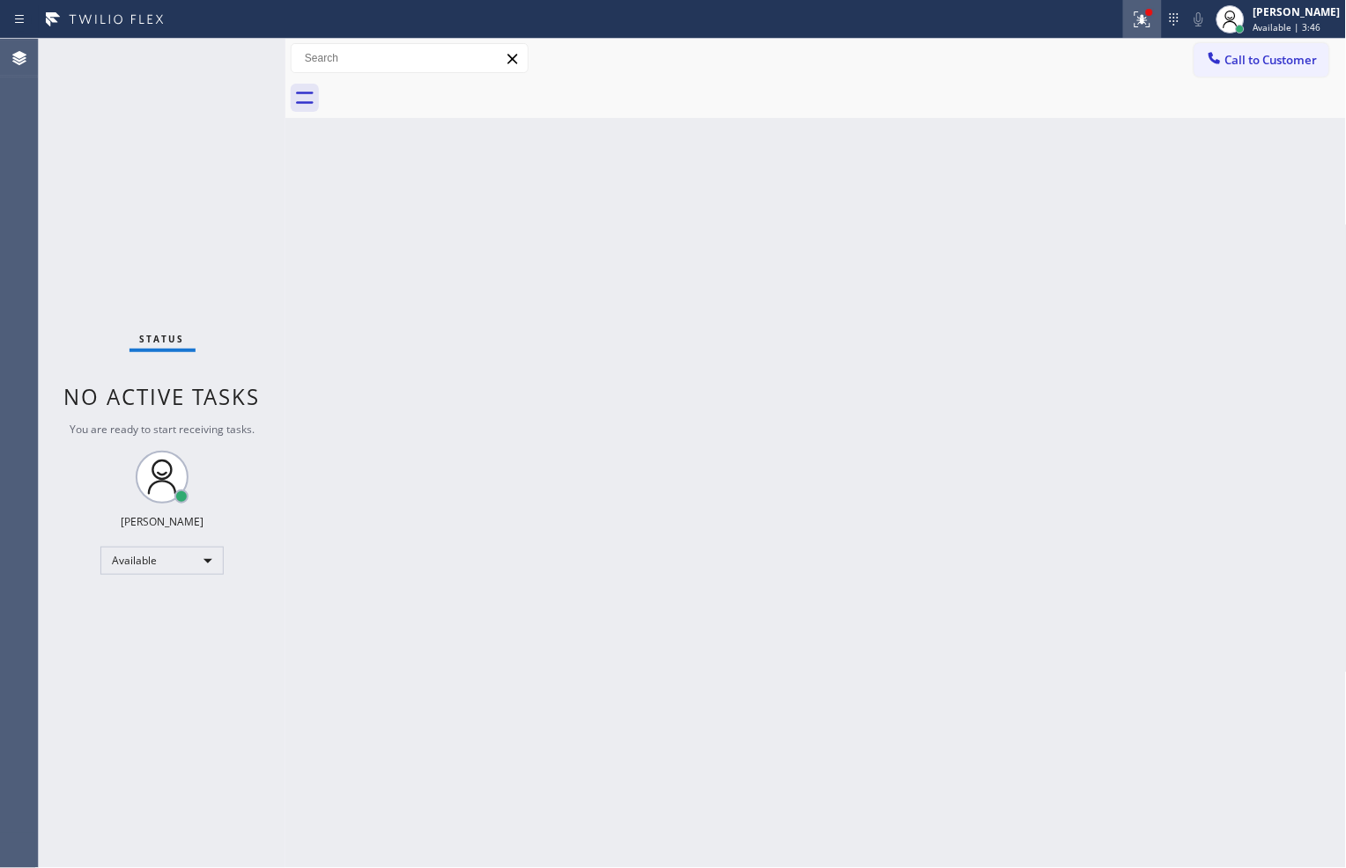
click at [1143, 21] on icon at bounding box center [1142, 19] width 21 height 21
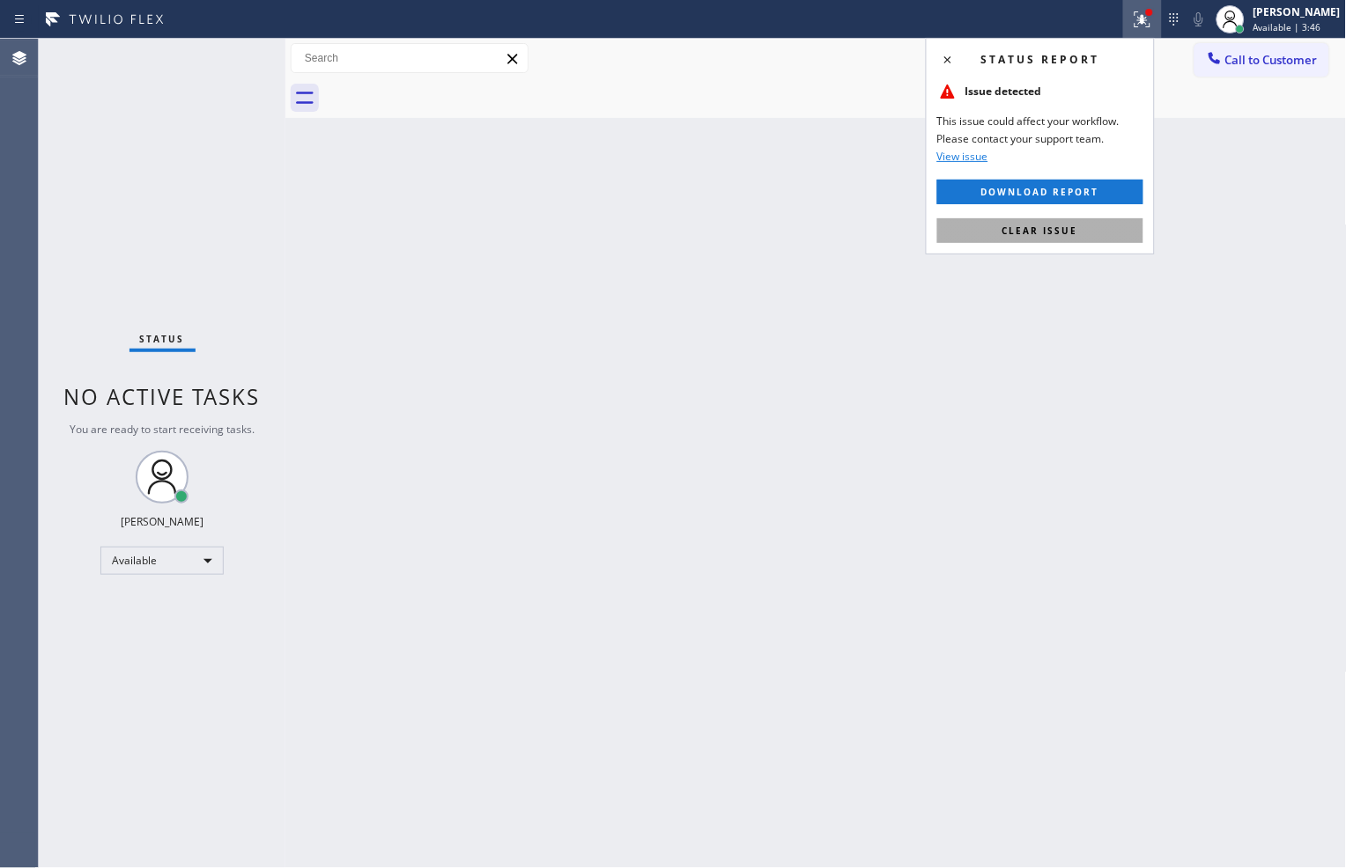
click at [1079, 226] on button "Clear issue" at bounding box center [1040, 230] width 206 height 25
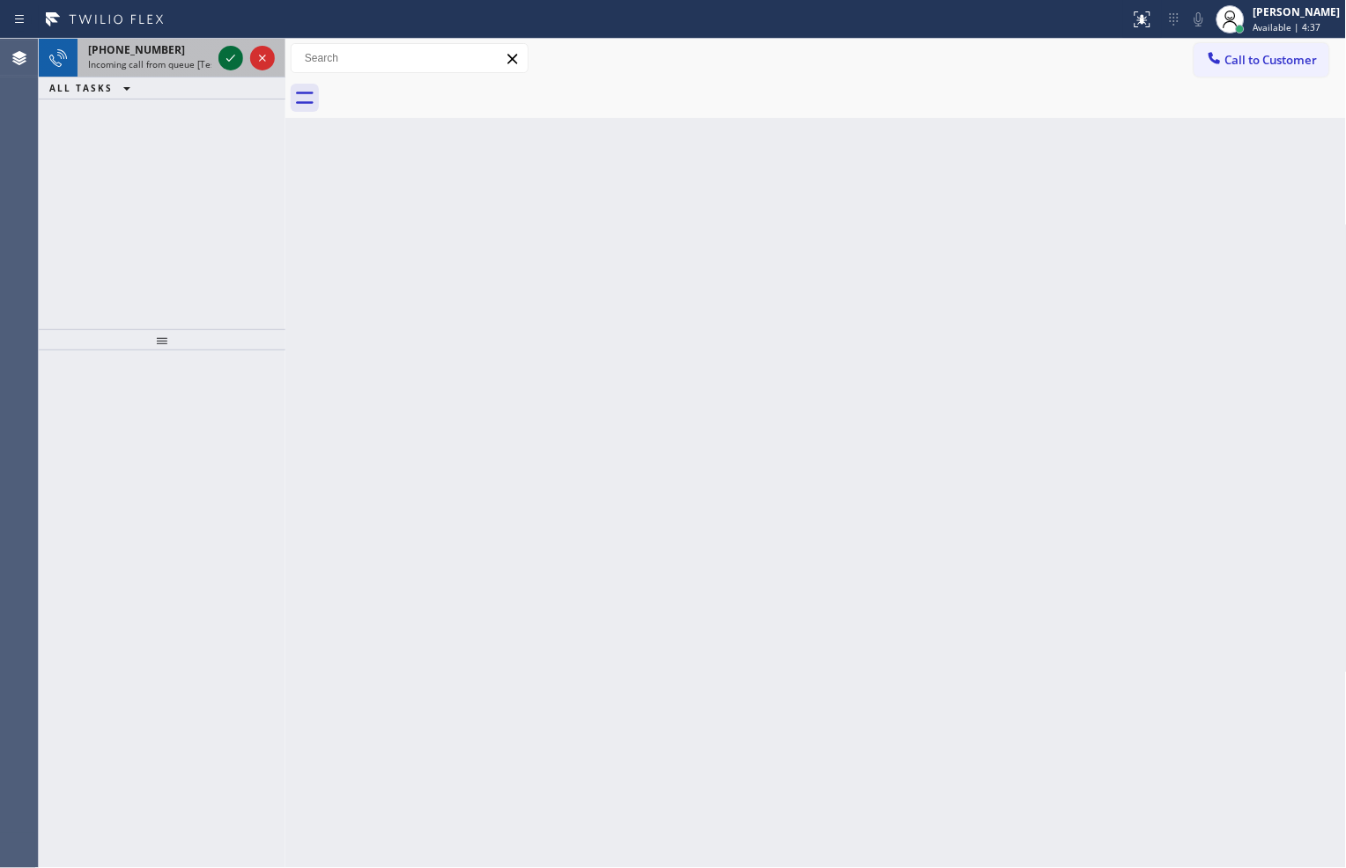
click at [230, 48] on icon at bounding box center [230, 58] width 21 height 21
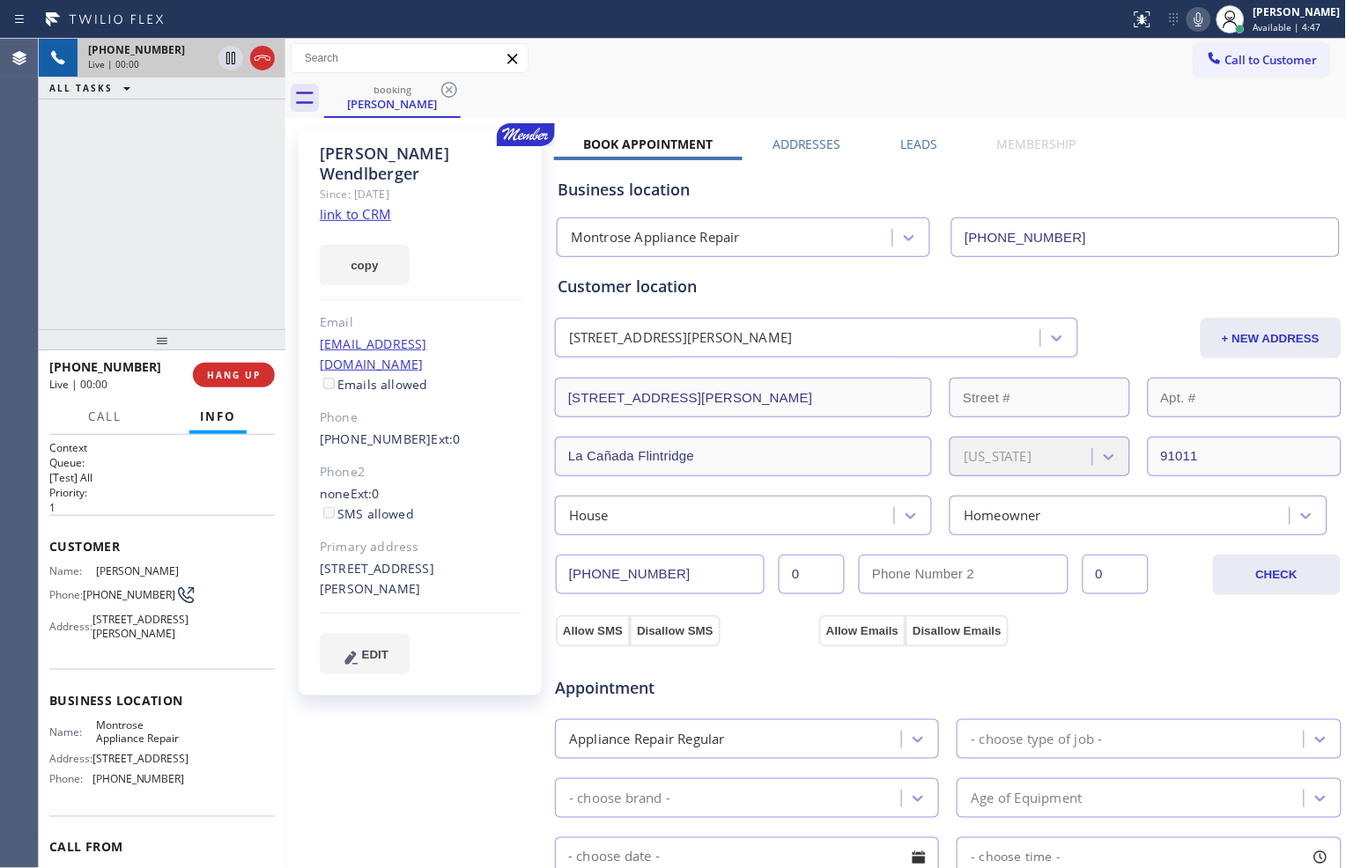
type input "[PHONE_NUMBER]"
click at [364, 205] on link "link to CRM" at bounding box center [355, 214] width 71 height 18
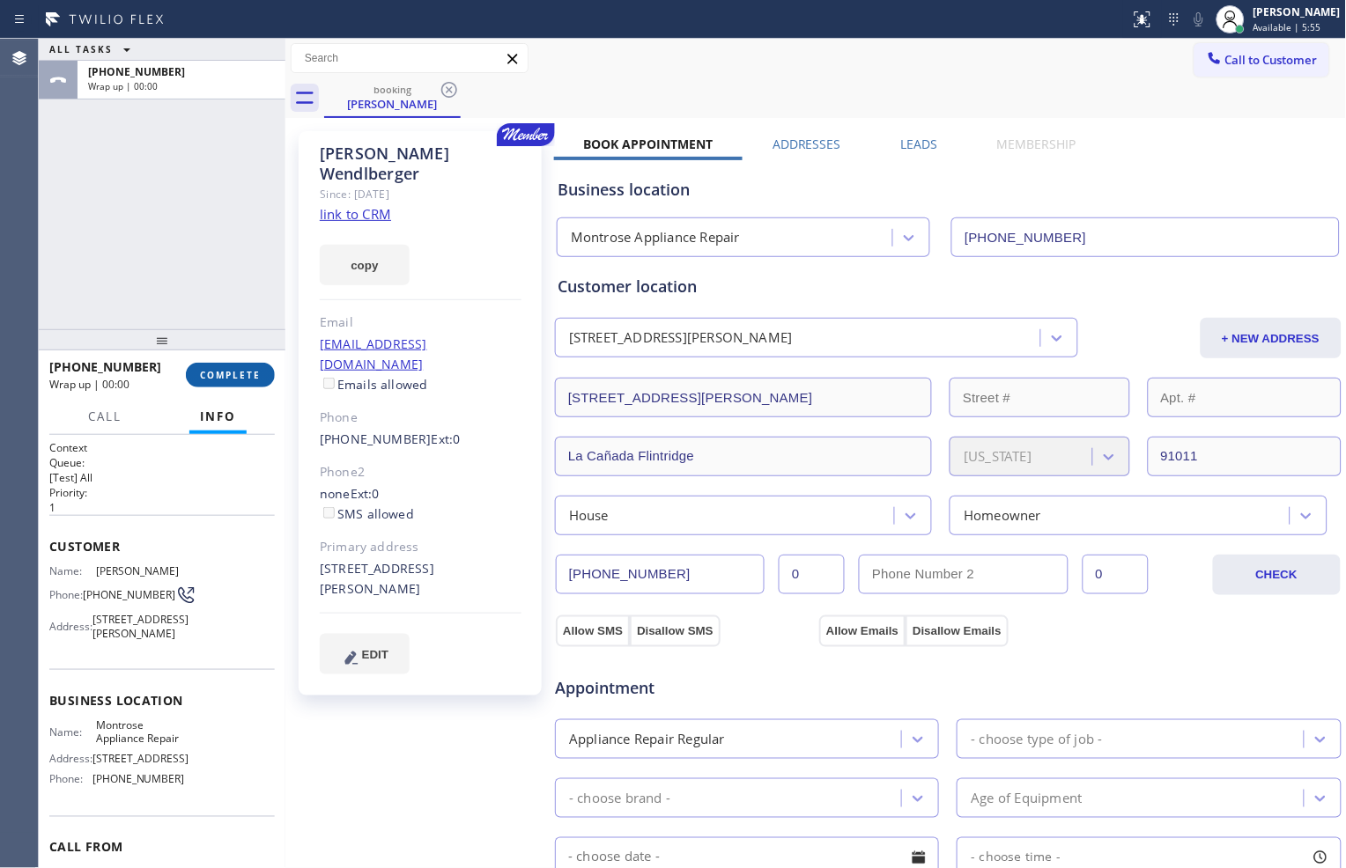
click at [247, 369] on span "COMPLETE" at bounding box center [230, 375] width 61 height 12
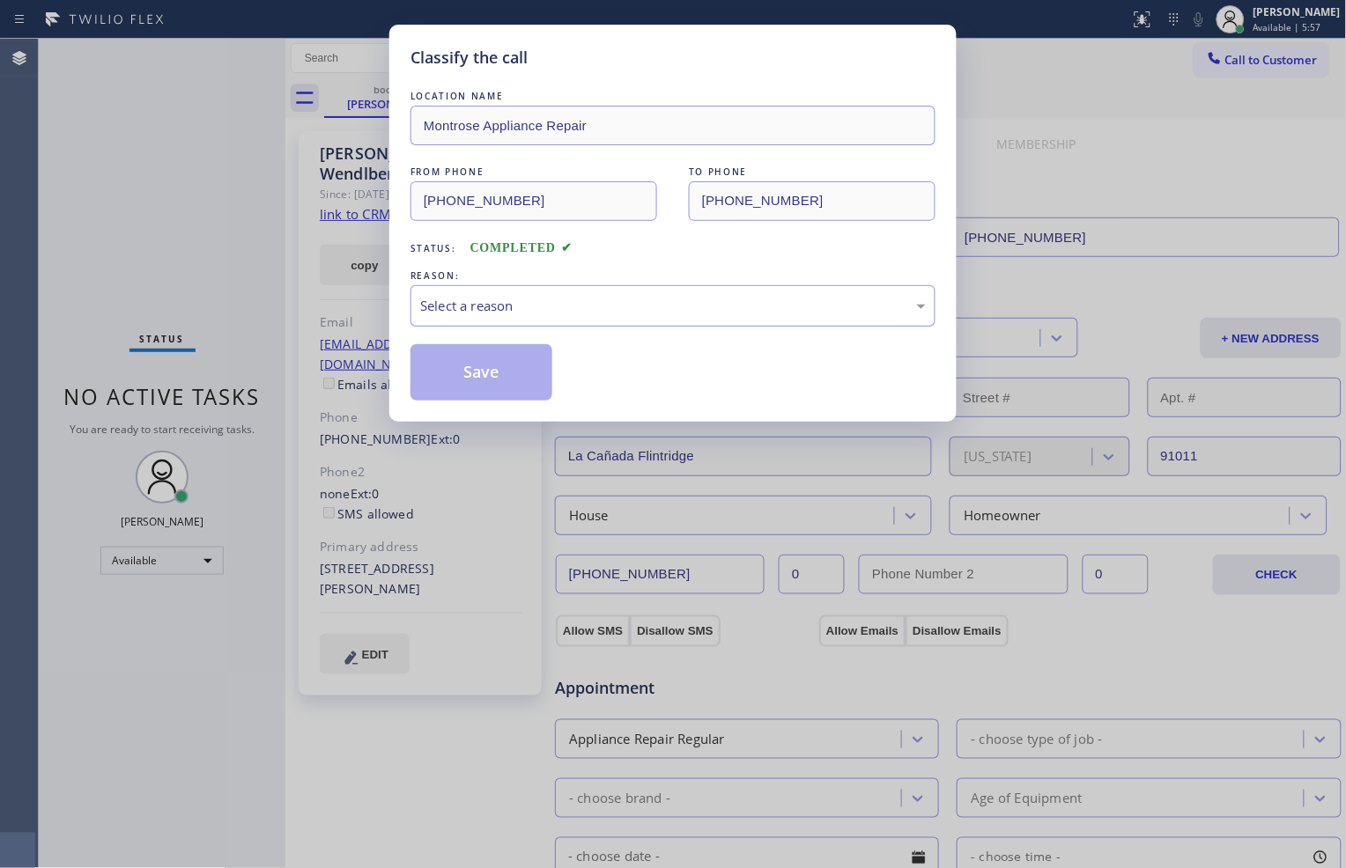
click at [525, 312] on div "Select a reason" at bounding box center [673, 306] width 506 height 20
click at [498, 382] on button "Save" at bounding box center [481, 372] width 142 height 56
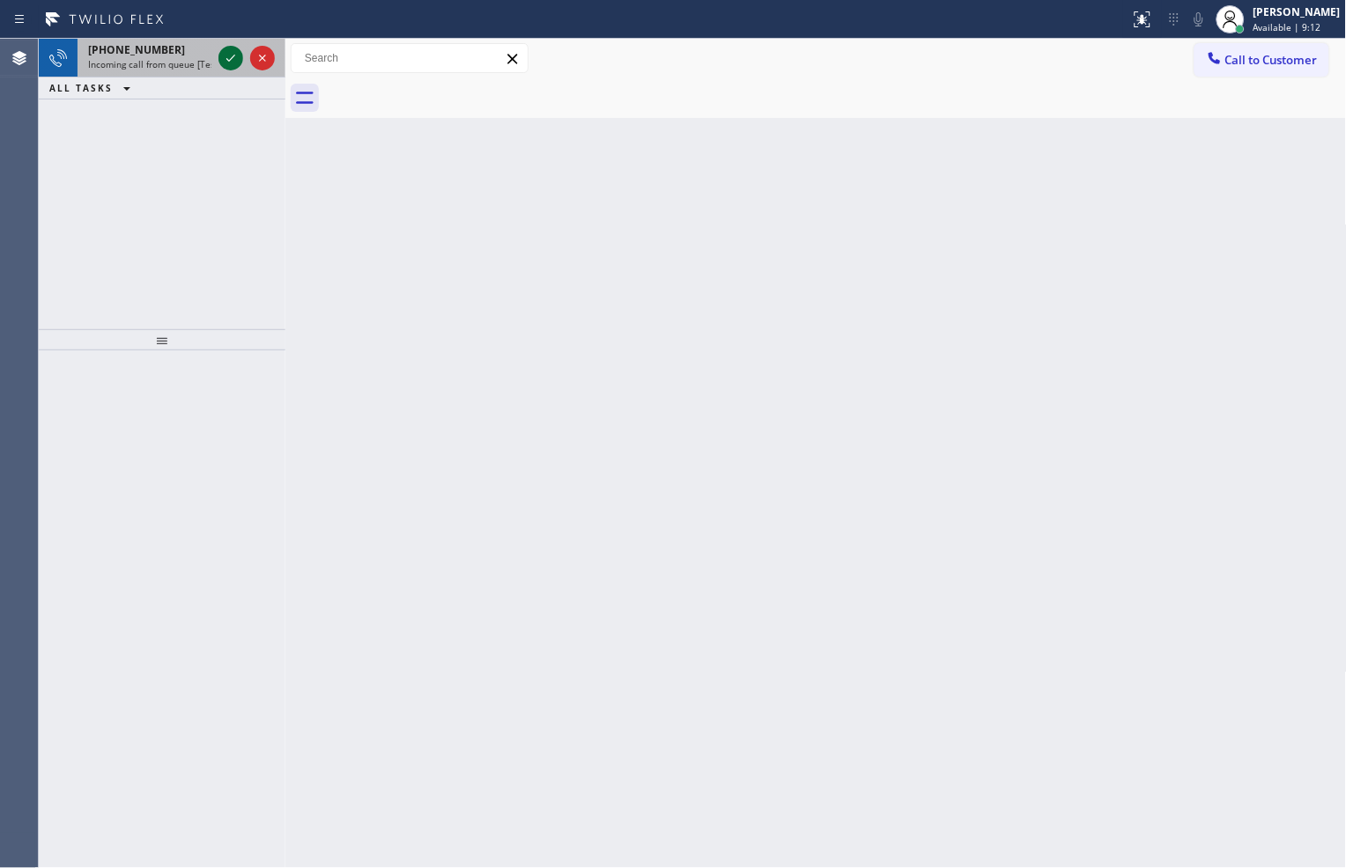
click at [223, 57] on icon at bounding box center [230, 58] width 21 height 21
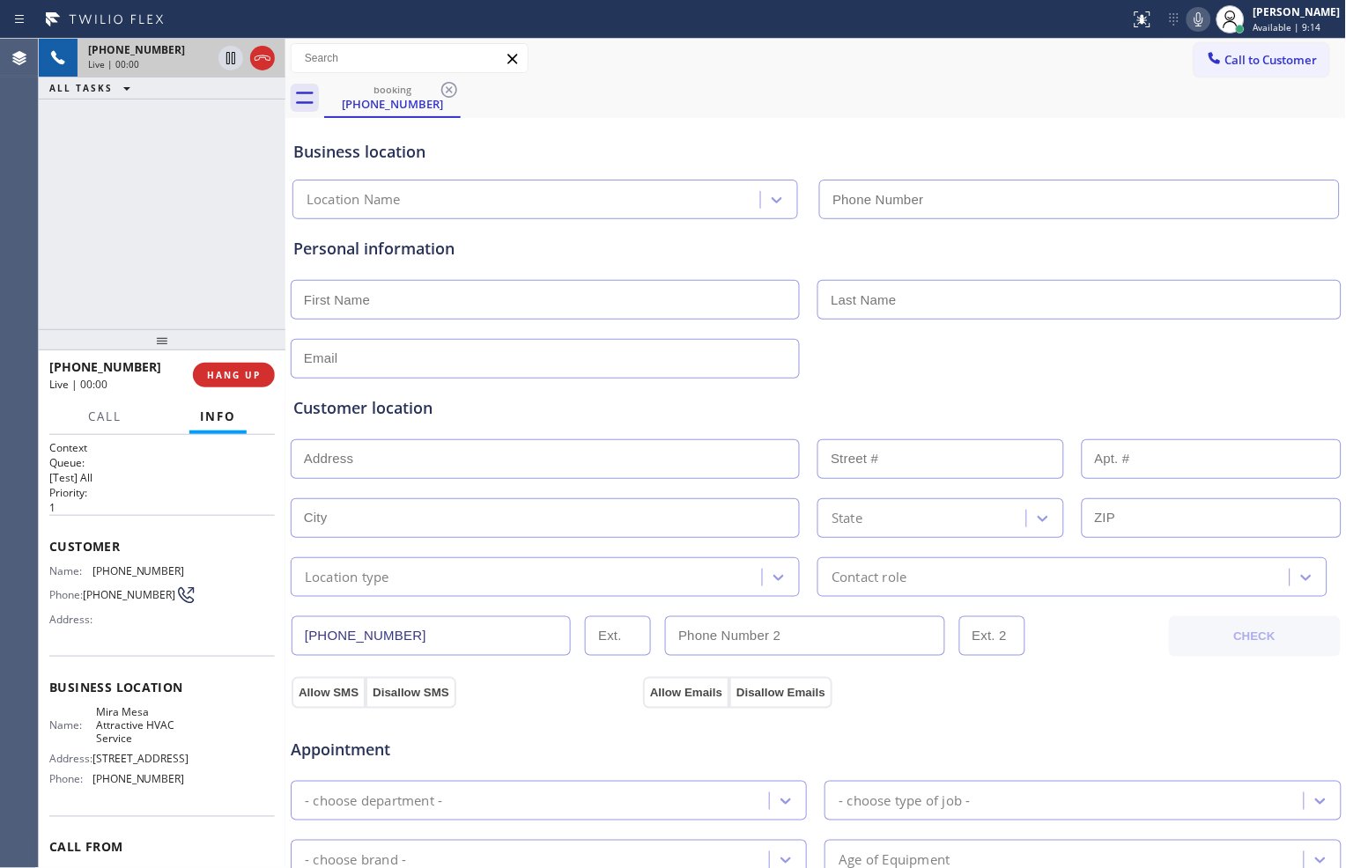
type input "[PHONE_NUMBER]"
click at [259, 371] on span "HANG UP" at bounding box center [234, 375] width 54 height 12
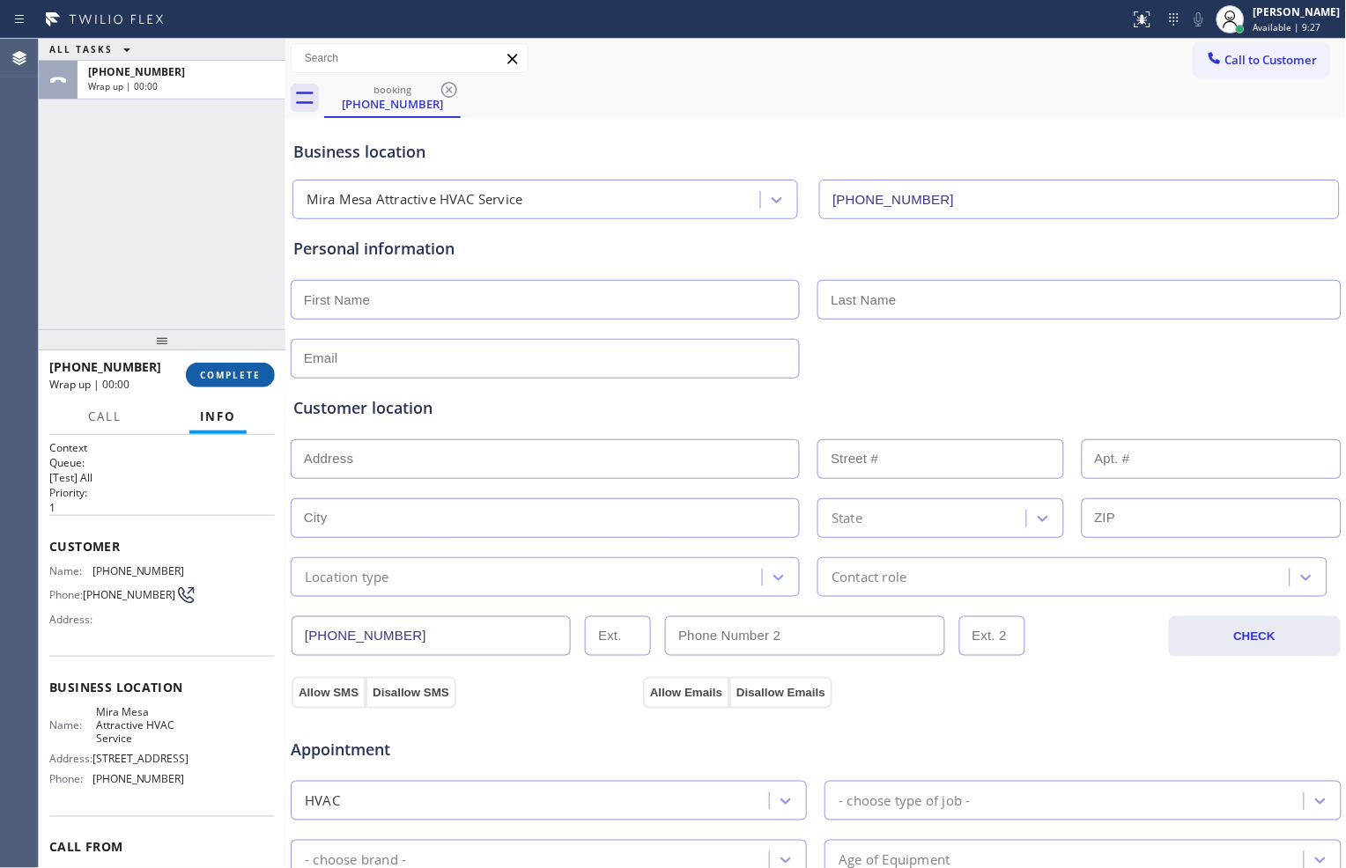
click at [247, 377] on span "COMPLETE" at bounding box center [230, 375] width 61 height 12
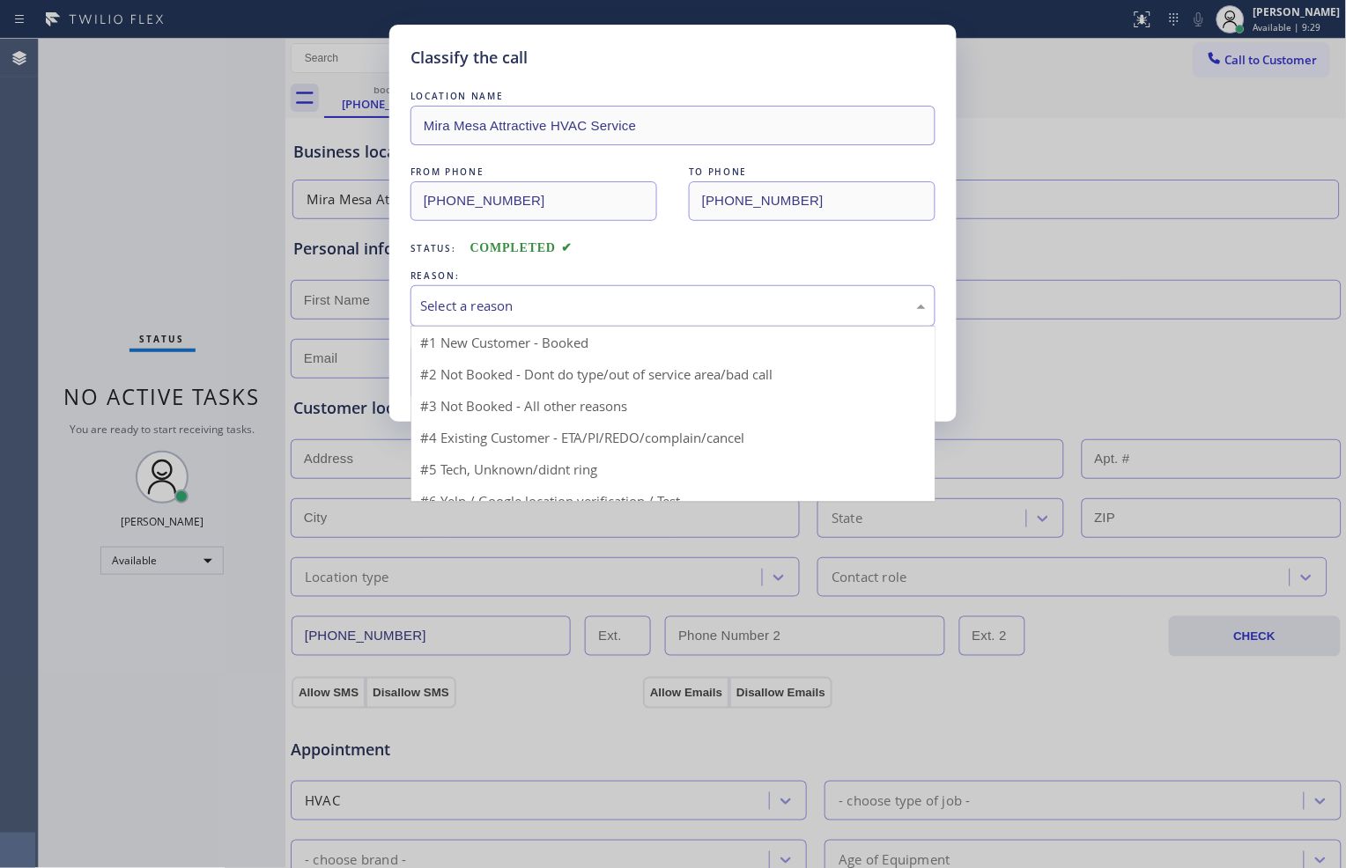
click at [547, 309] on div "Select a reason" at bounding box center [673, 306] width 506 height 20
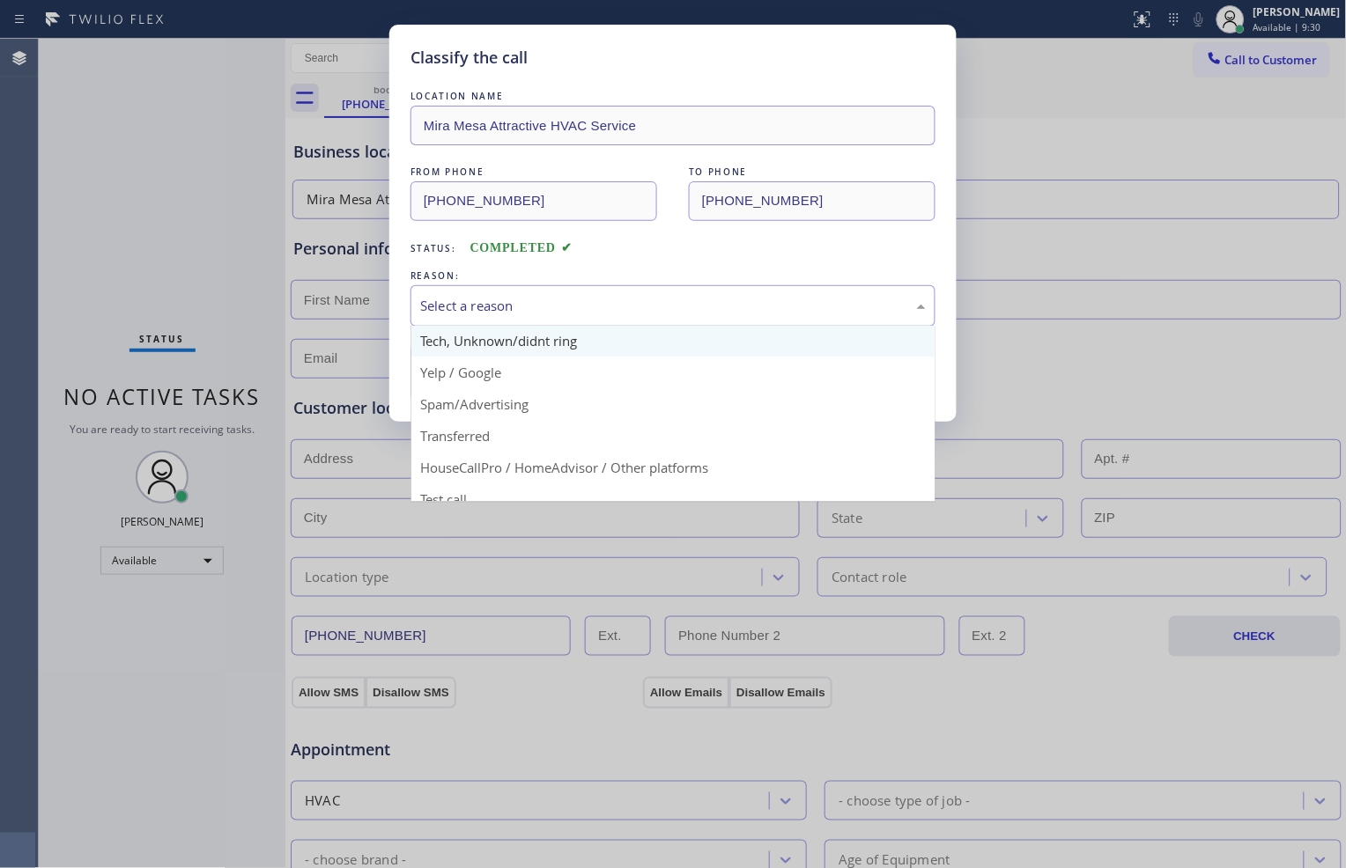
scroll to position [98, 0]
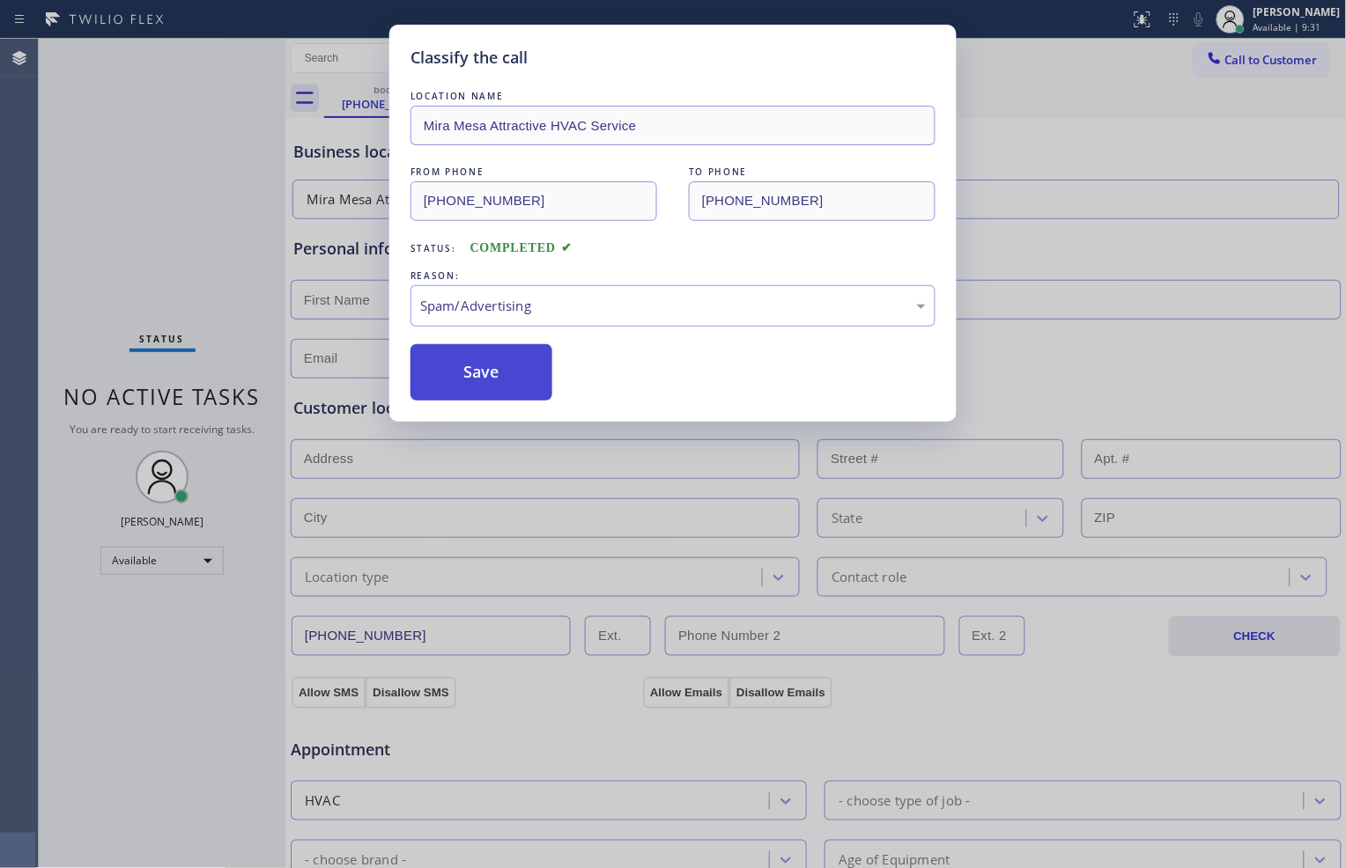
click at [459, 375] on button "Save" at bounding box center [481, 372] width 142 height 56
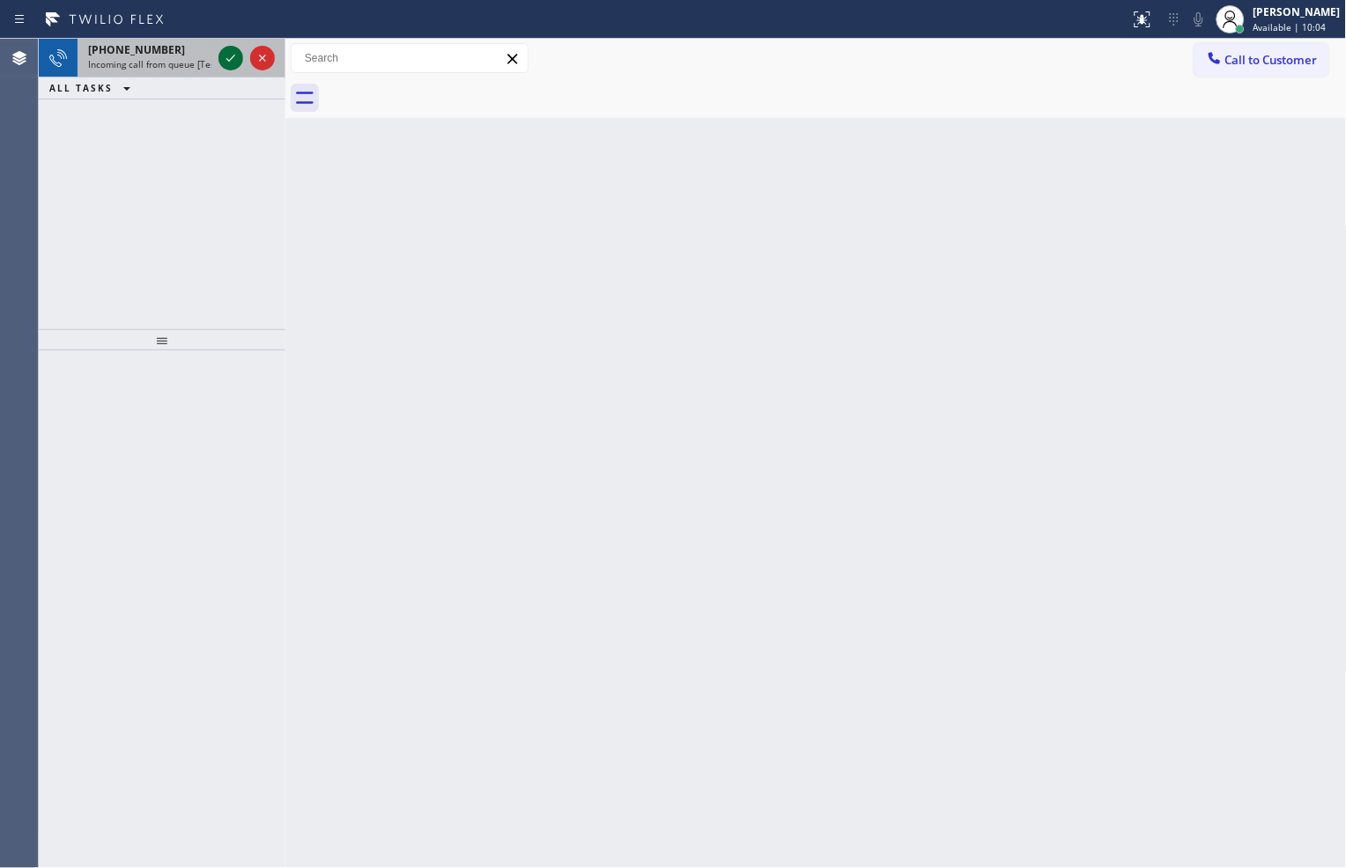
click at [227, 56] on icon at bounding box center [230, 58] width 21 height 21
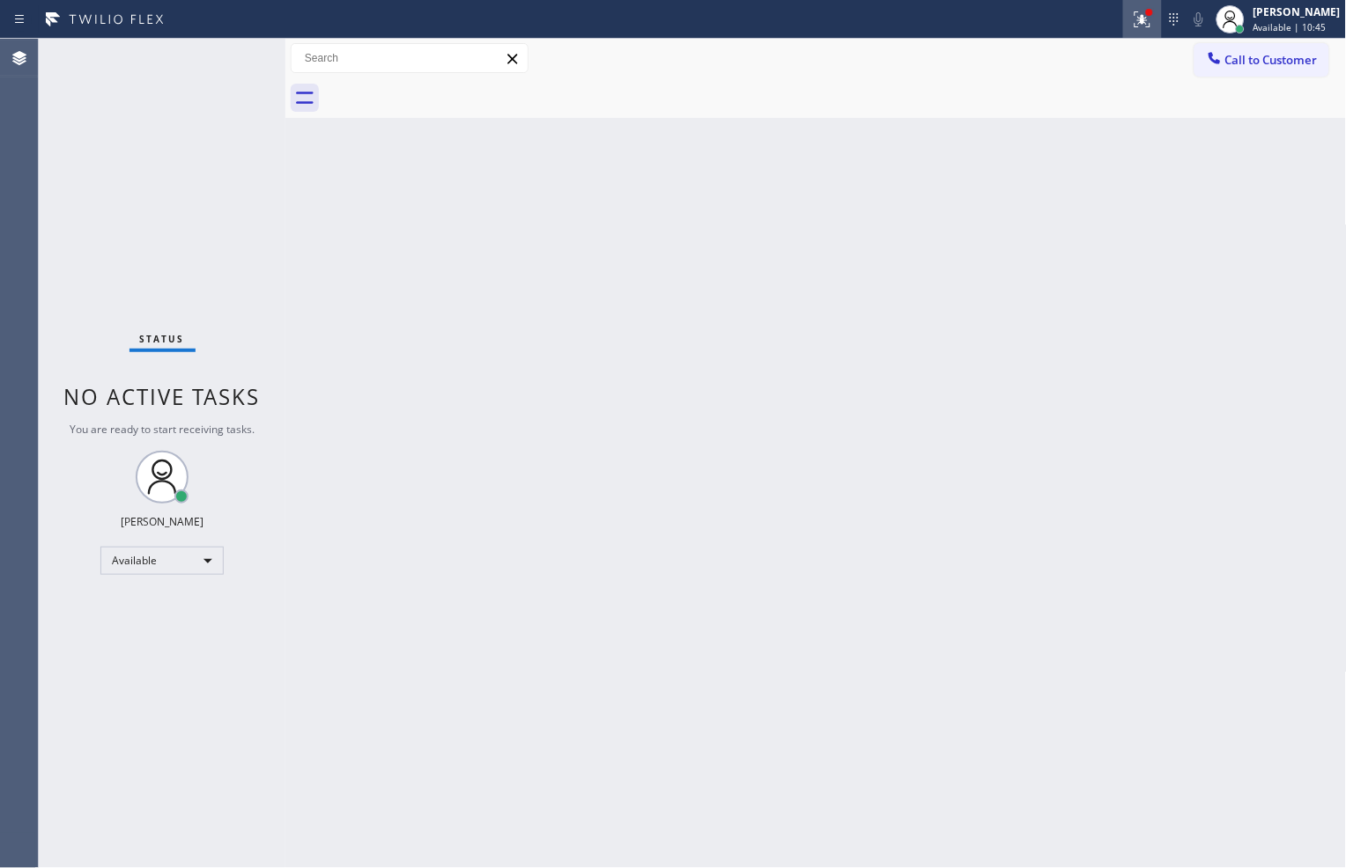
click at [1140, 24] on icon at bounding box center [1142, 19] width 21 height 21
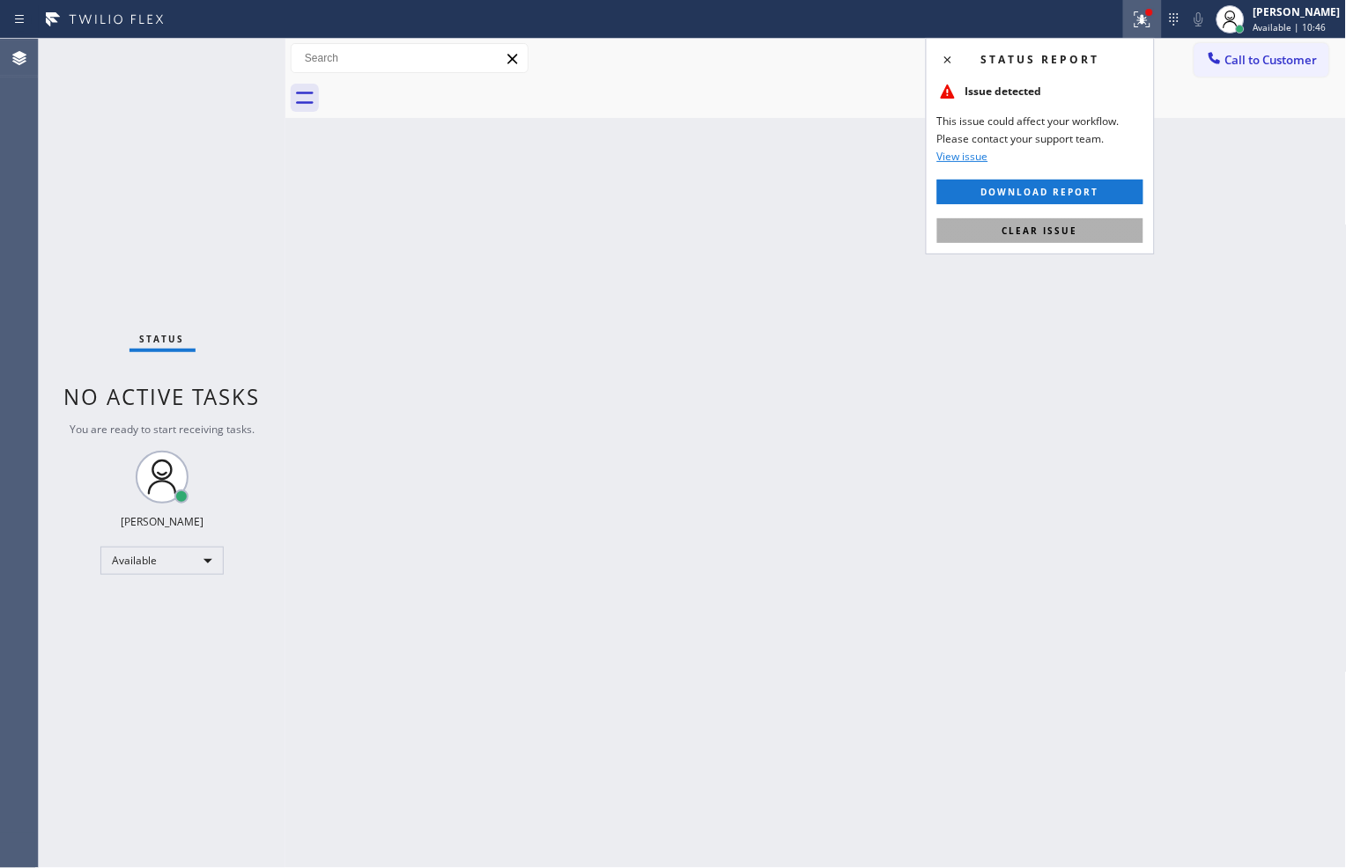
click at [1114, 231] on button "Clear issue" at bounding box center [1040, 230] width 206 height 25
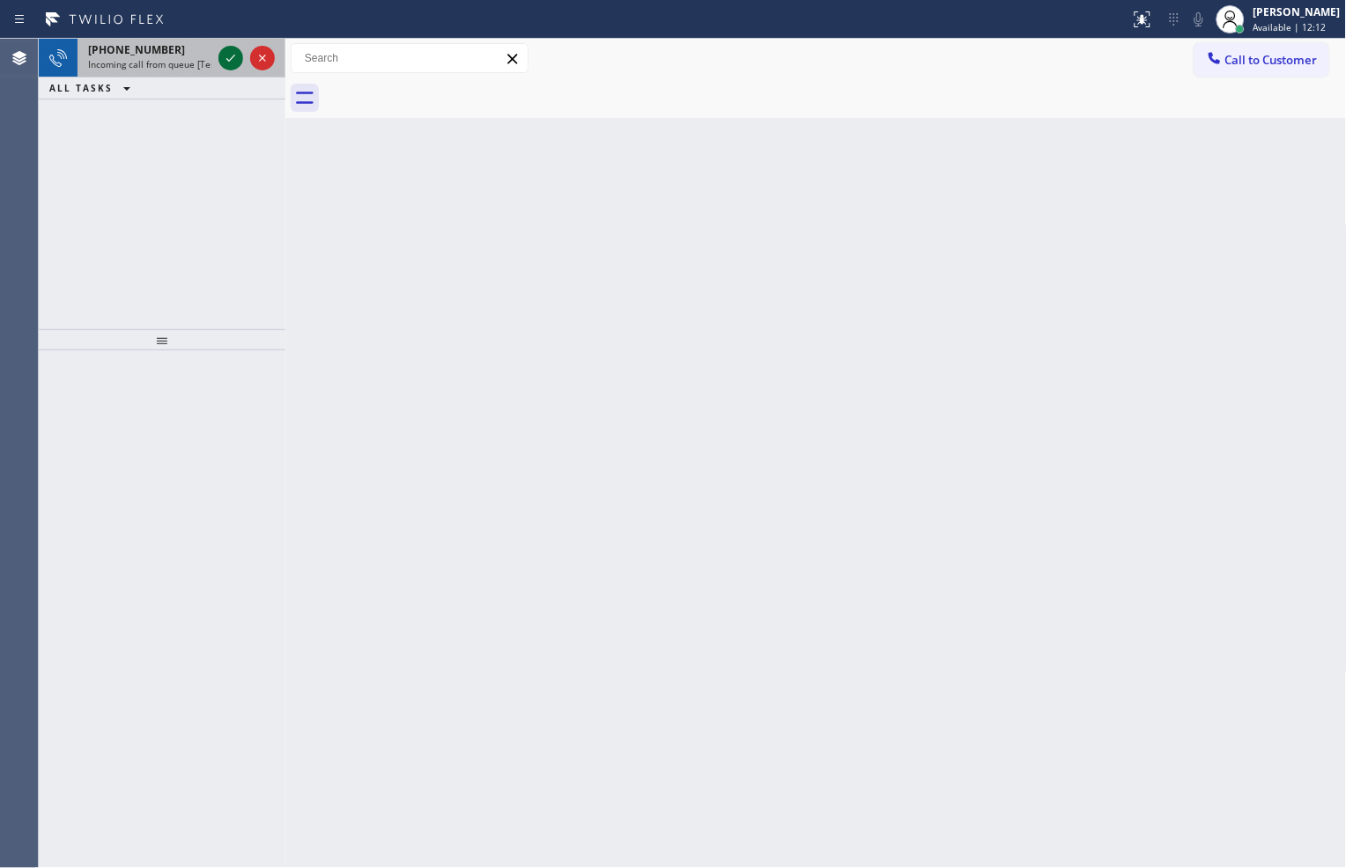
click at [234, 49] on icon at bounding box center [230, 58] width 21 height 21
click at [225, 50] on icon at bounding box center [230, 58] width 21 height 21
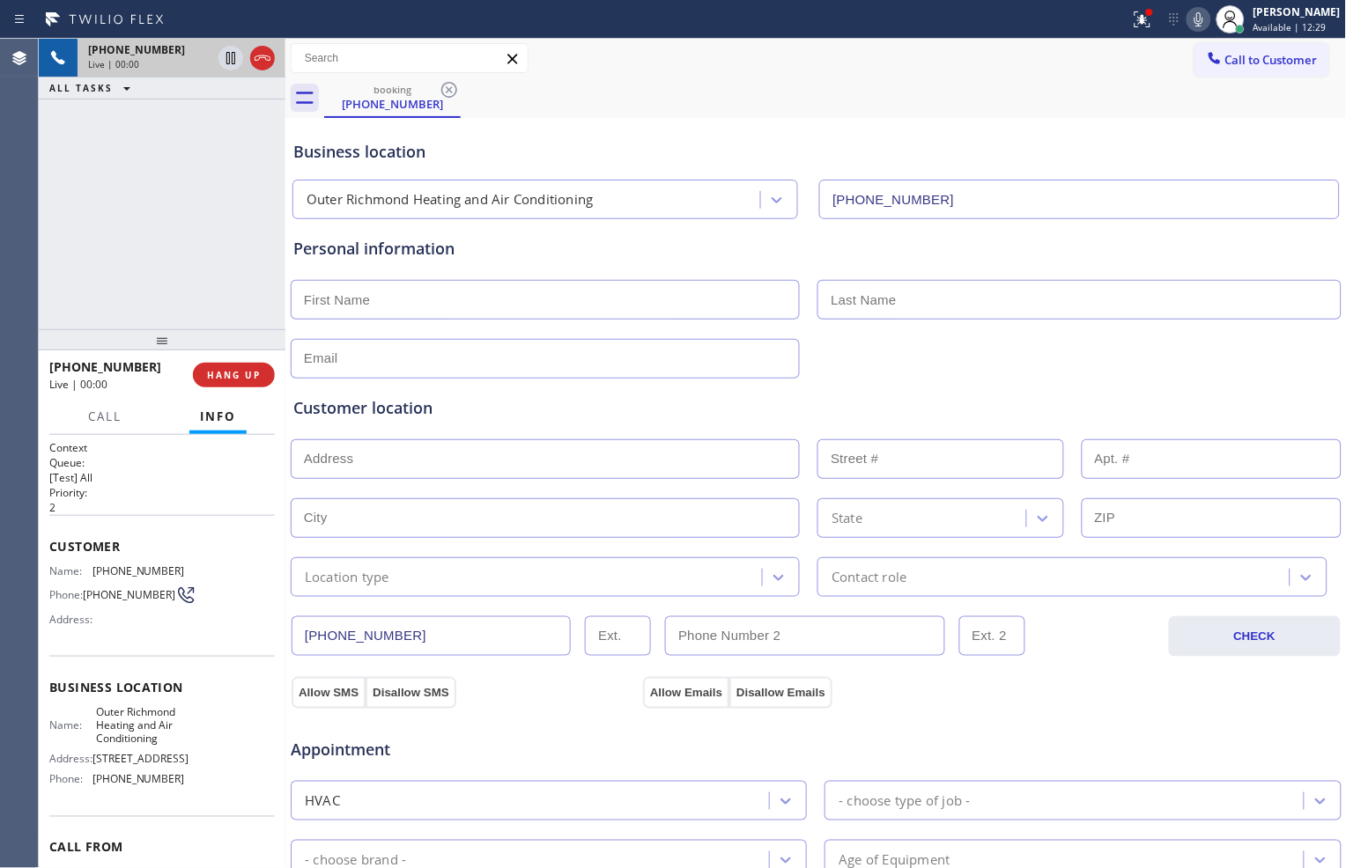
type input "[PHONE_NUMBER]"
click at [230, 373] on span "HANG UP" at bounding box center [234, 375] width 54 height 12
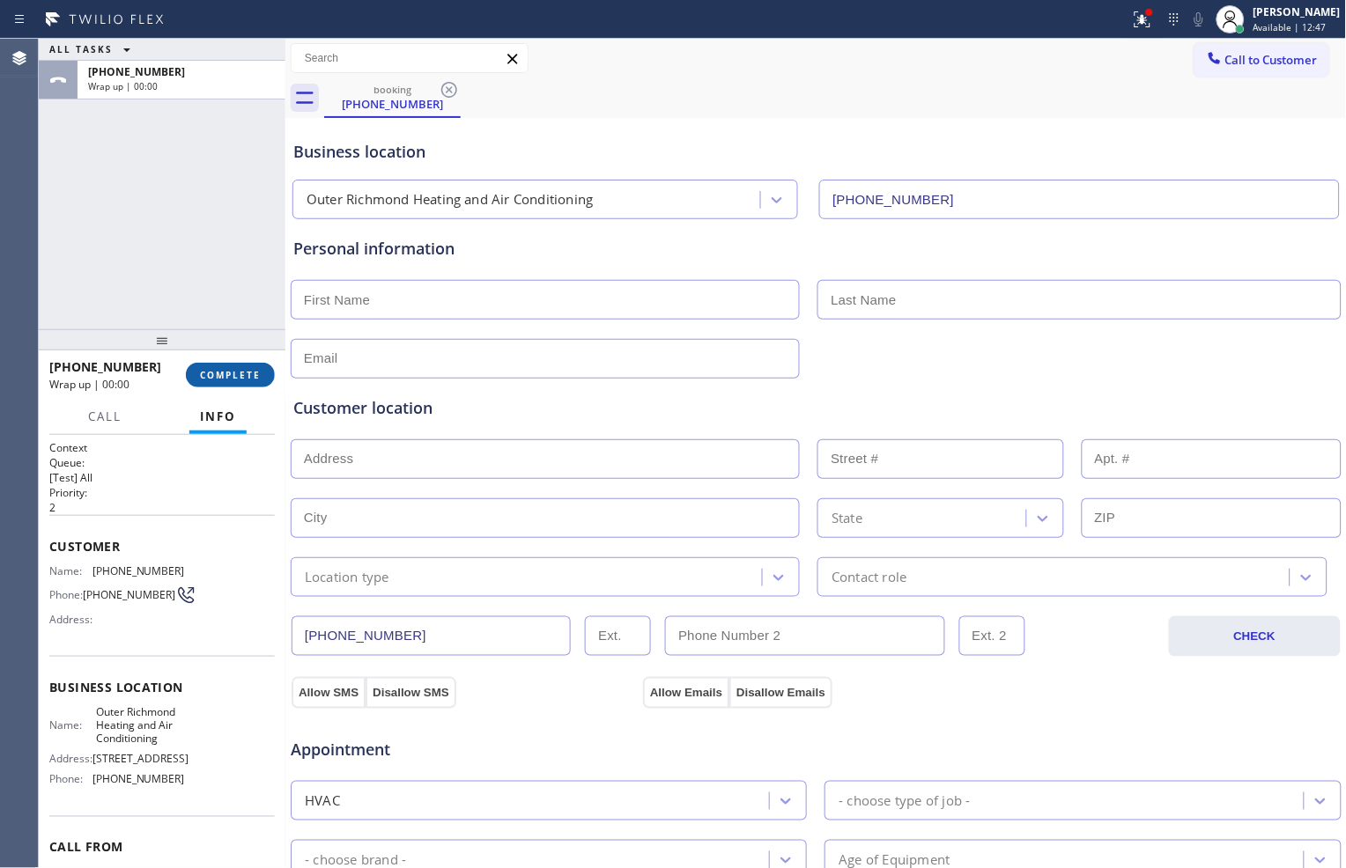
click at [233, 372] on span "COMPLETE" at bounding box center [230, 375] width 61 height 12
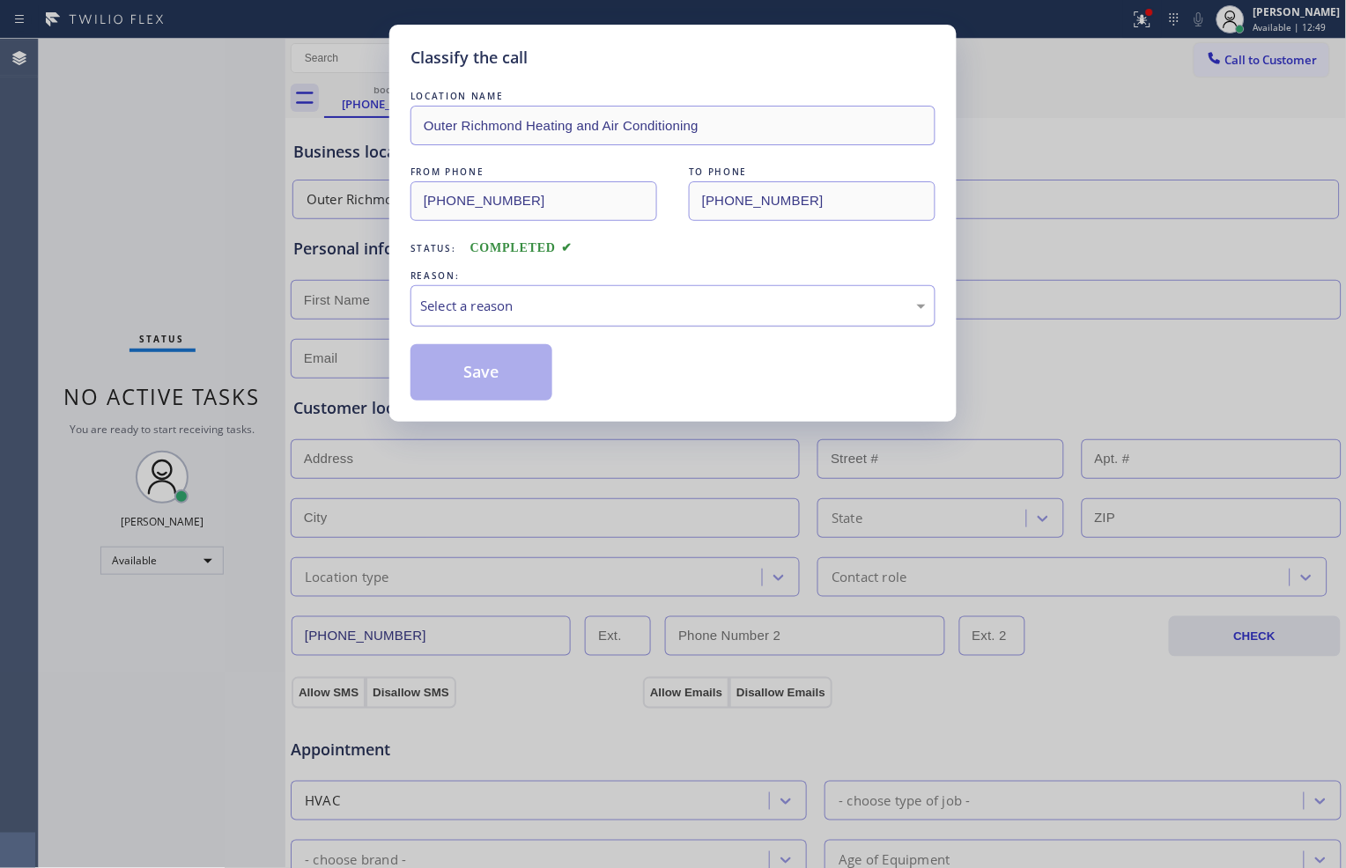
click at [513, 321] on div "Select a reason" at bounding box center [672, 305] width 525 height 41
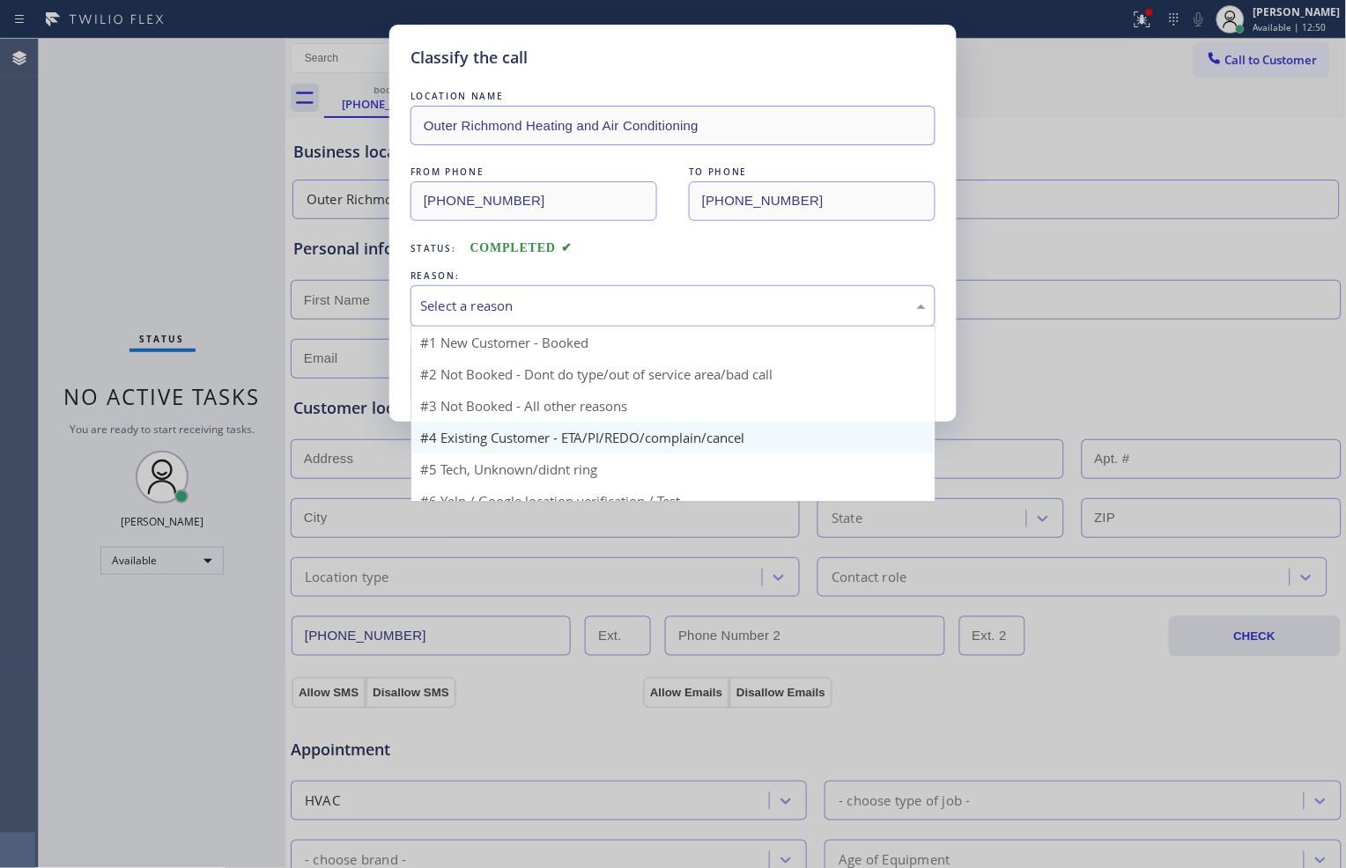
scroll to position [48, 0]
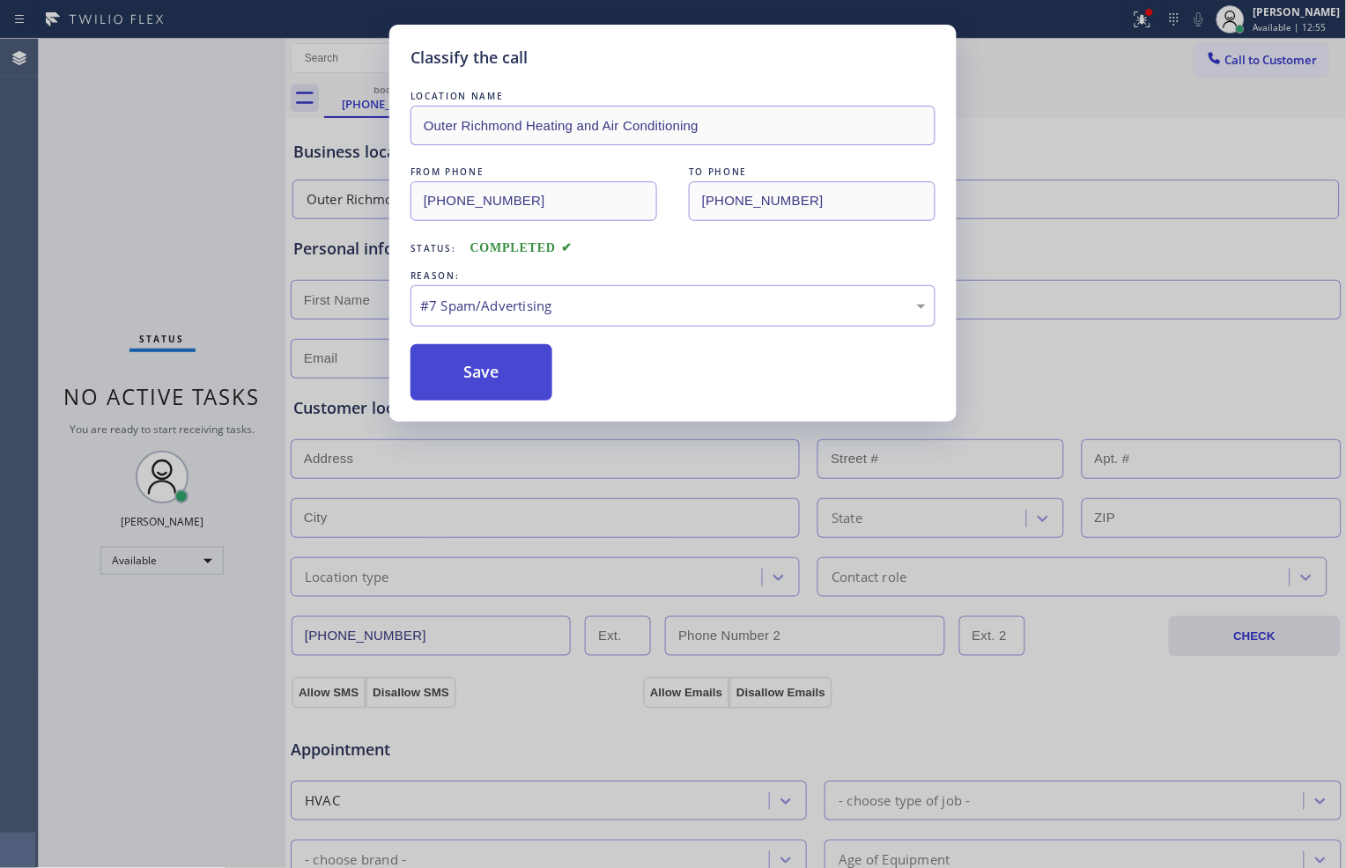
click at [520, 382] on button "Save" at bounding box center [481, 372] width 142 height 56
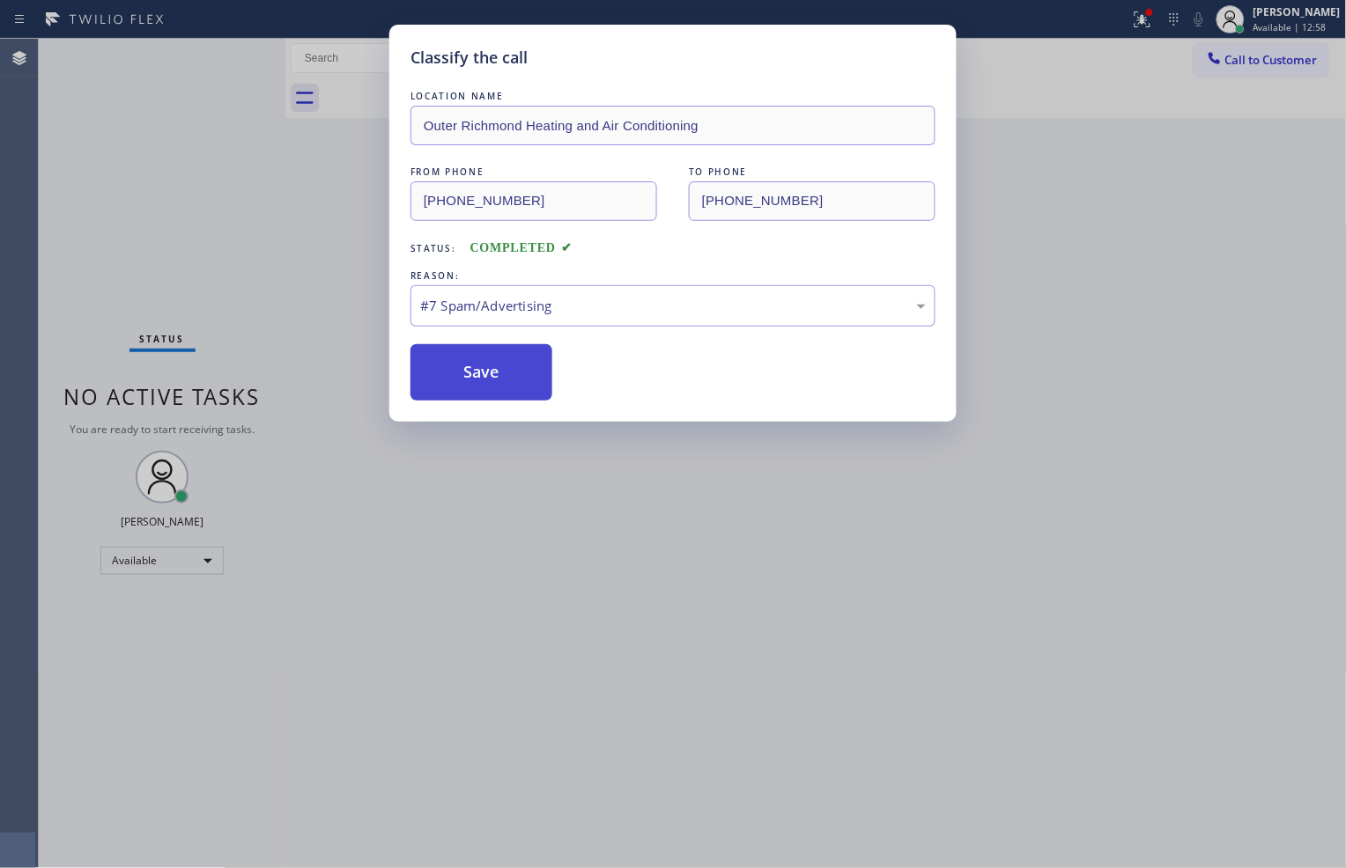
click at [498, 367] on button "Save" at bounding box center [481, 372] width 142 height 56
click at [525, 366] on button "Save" at bounding box center [481, 372] width 142 height 56
click at [487, 376] on button "Save" at bounding box center [481, 372] width 142 height 56
click at [477, 376] on button "Save" at bounding box center [481, 372] width 142 height 56
click at [476, 376] on button "Save" at bounding box center [481, 372] width 142 height 56
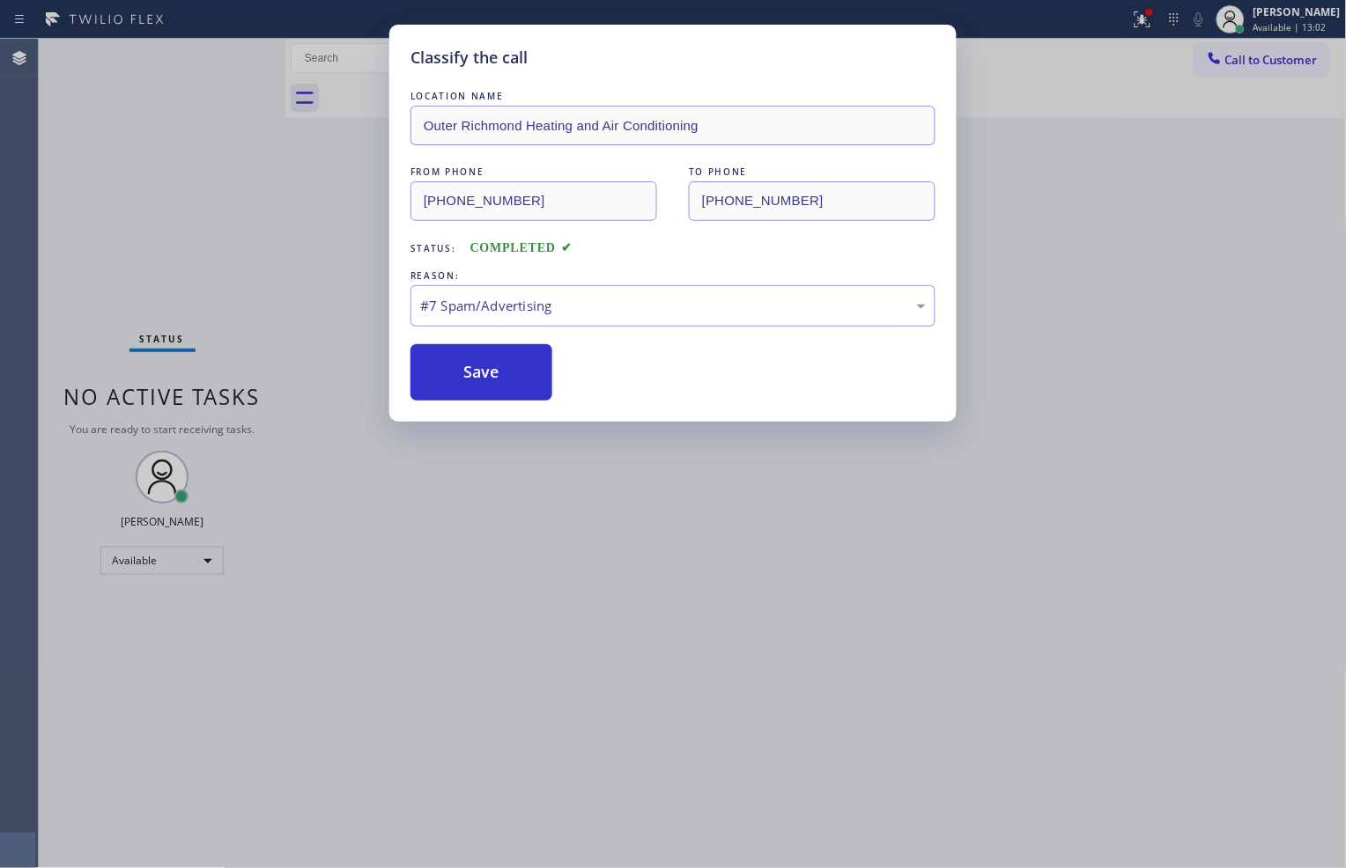
click at [698, 540] on div "Classify the call LOCATION NAME Outer Richmond Heating and Air Conditioning FRO…" at bounding box center [673, 434] width 1346 height 868
click at [786, 518] on div "Classify the call LOCATION NAME Outer Richmond Heating and Air Conditioning FRO…" at bounding box center [673, 434] width 1346 height 868
click at [476, 365] on button "Save" at bounding box center [481, 372] width 142 height 56
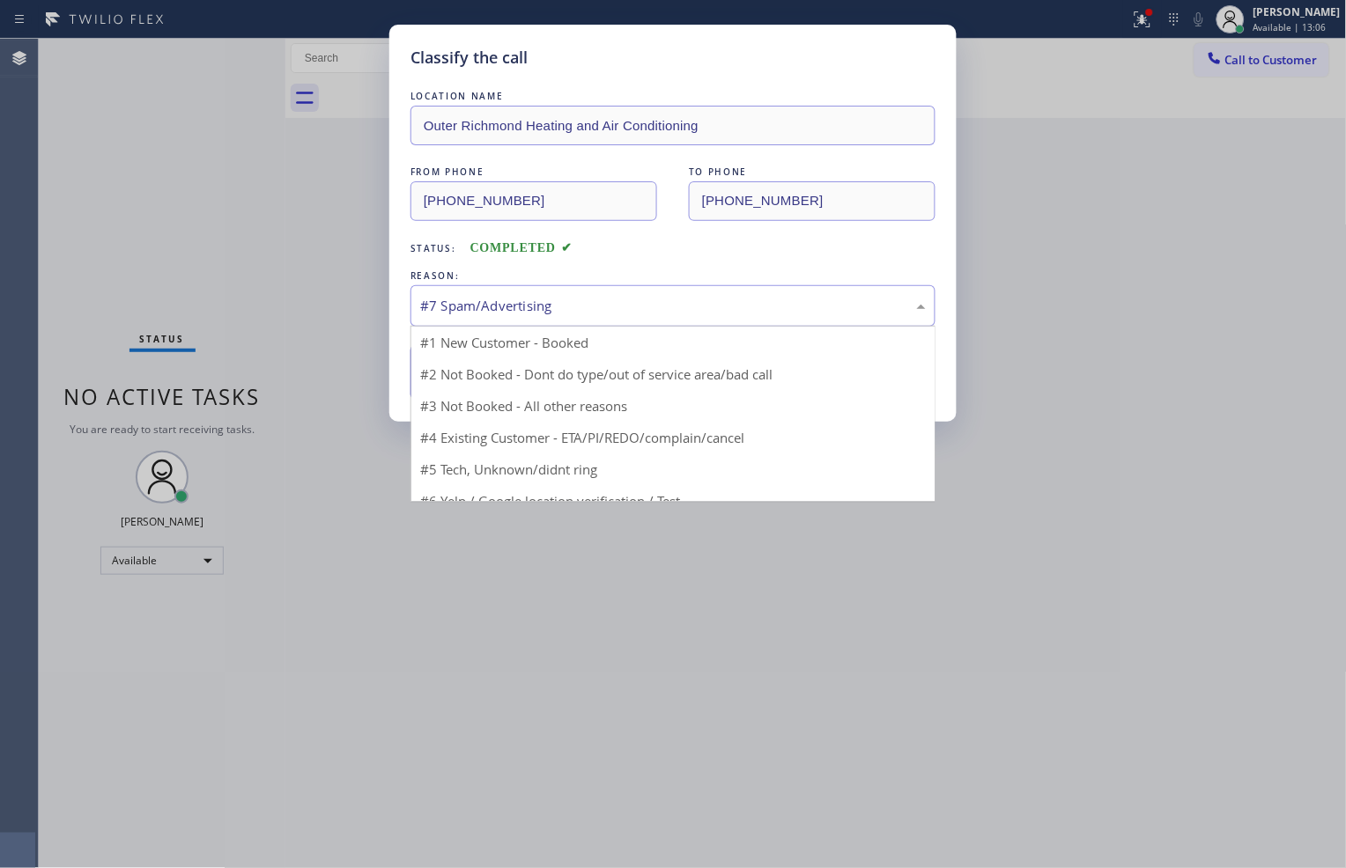
click at [716, 303] on div "#7 Spam/Advertising" at bounding box center [673, 306] width 506 height 20
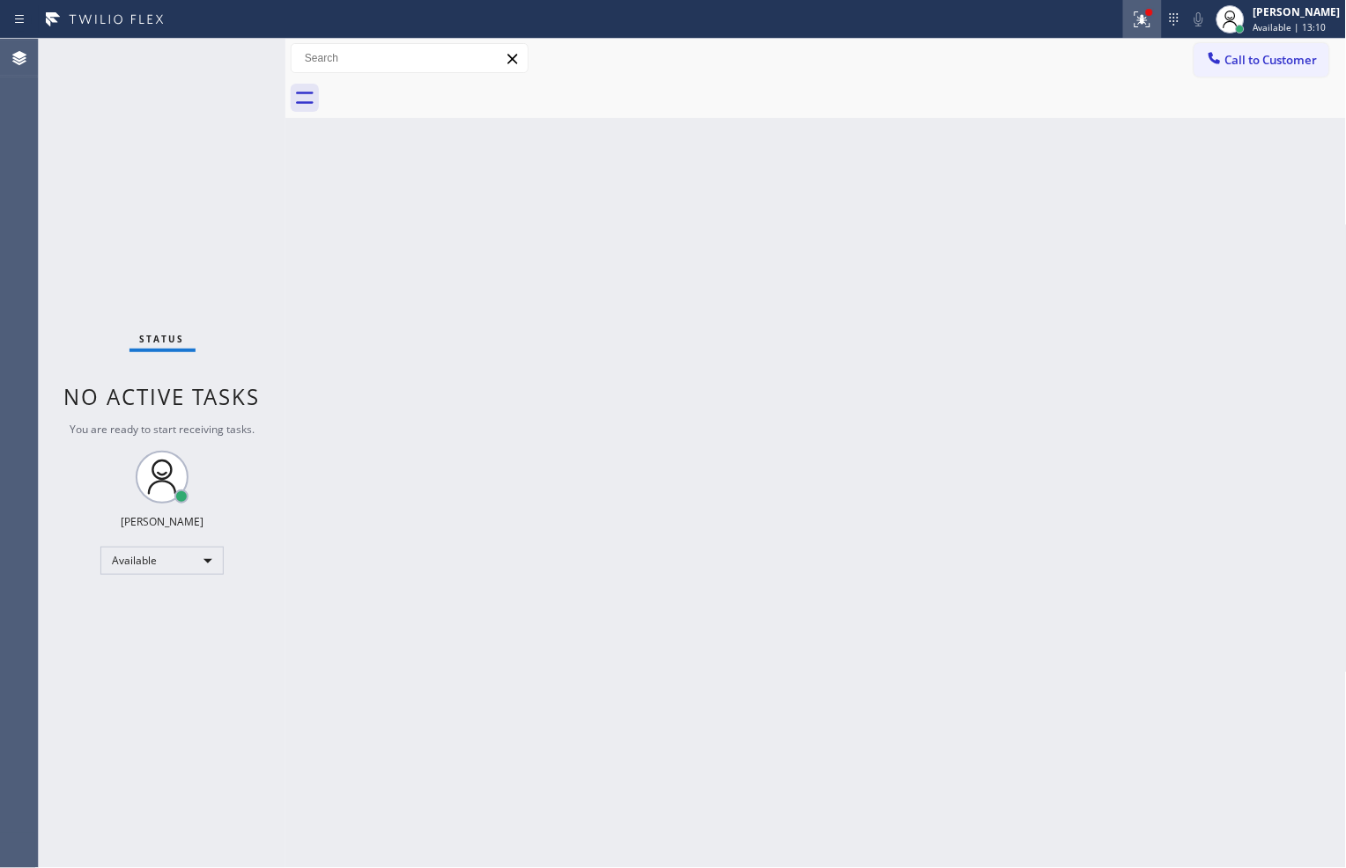
click at [1139, 20] on icon at bounding box center [1142, 19] width 21 height 21
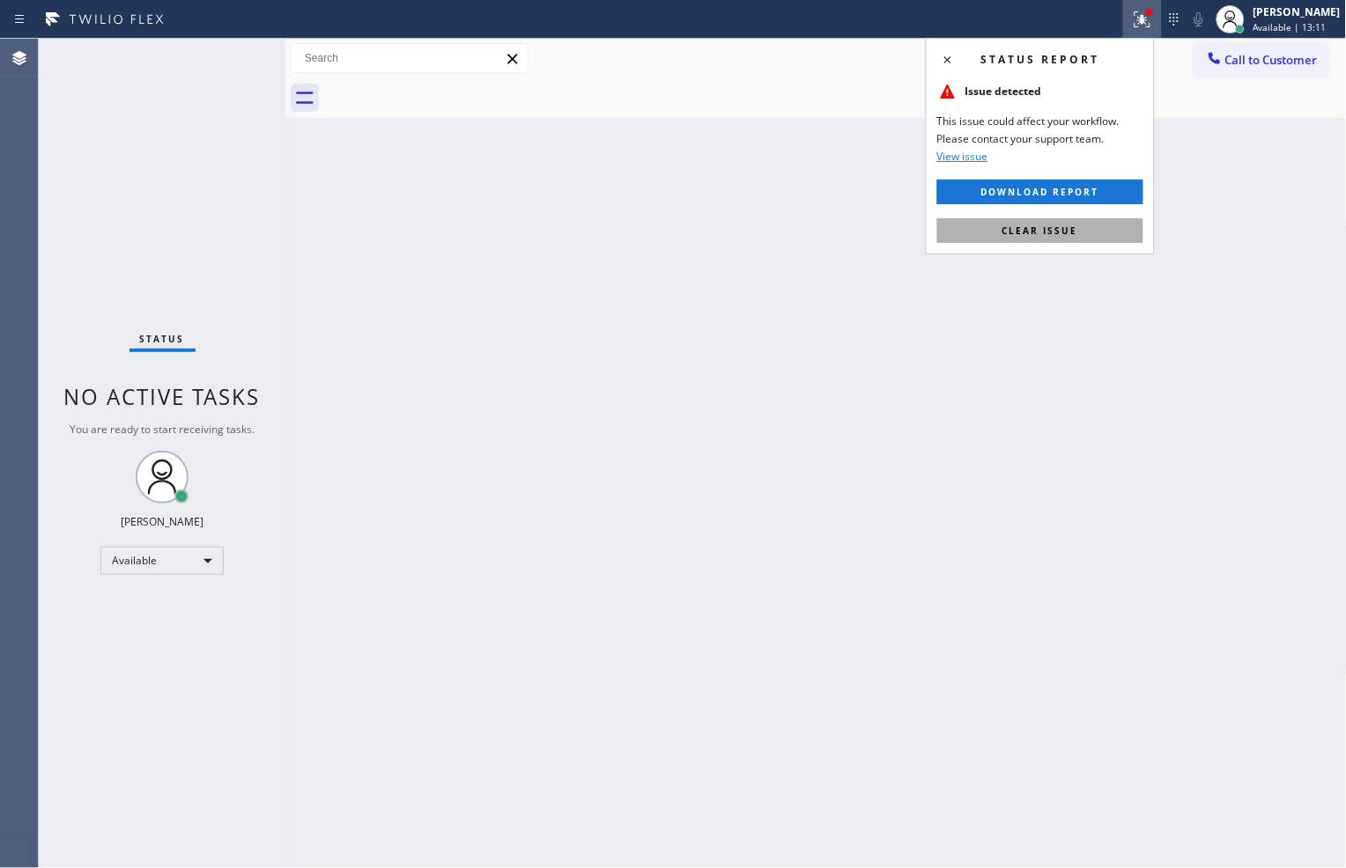
click at [1094, 235] on button "Clear issue" at bounding box center [1040, 230] width 206 height 25
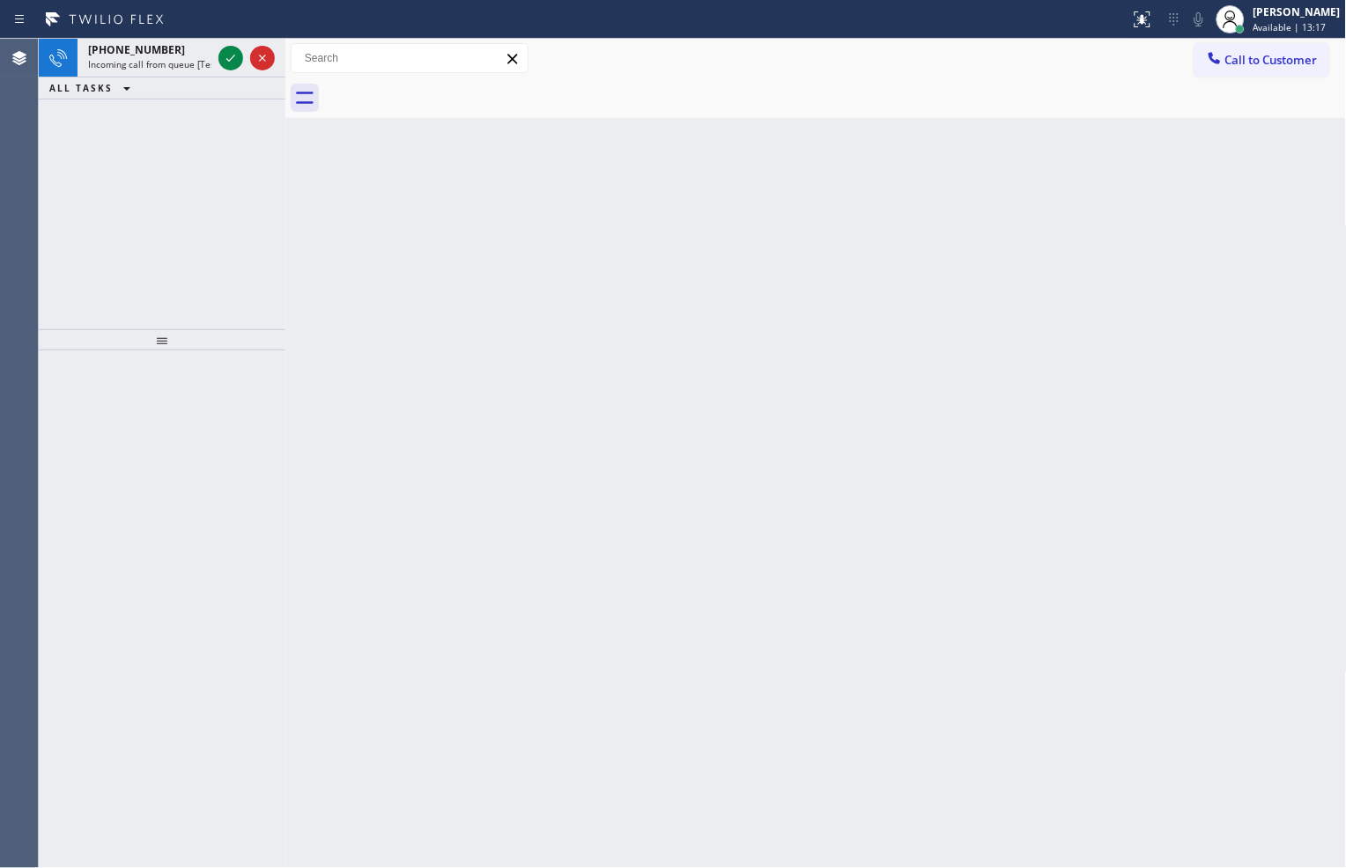
click at [292, 417] on div "Back to Dashboard Change Sender ID Customers Technicians Select a contact Outbo…" at bounding box center [815, 454] width 1061 height 830
click at [129, 207] on div "[PHONE_NUMBER] Incoming call from queue [Test] All ALL TASKS ALL TASKS ACTIVE T…" at bounding box center [162, 184] width 247 height 291
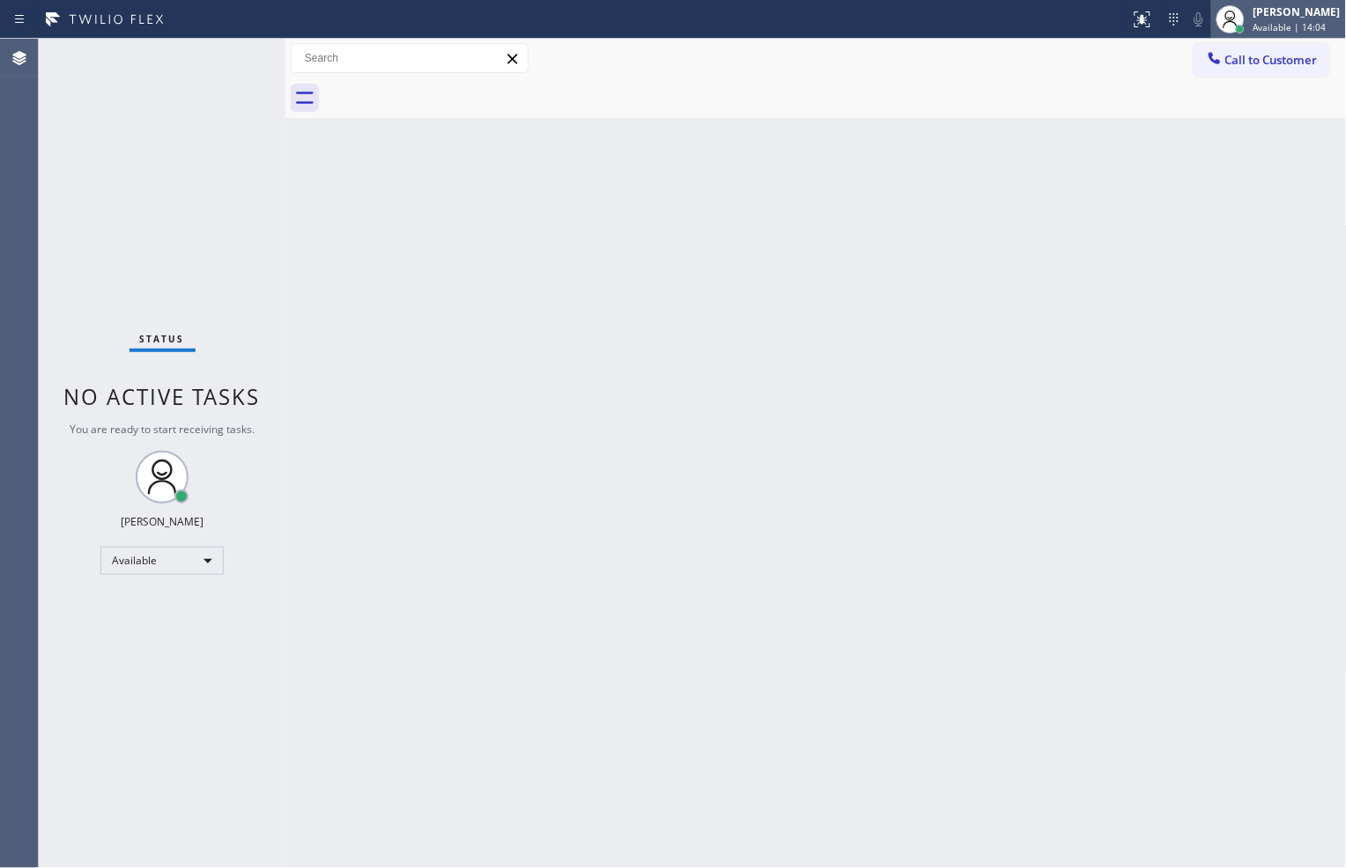
click at [1256, 16] on div "[PERSON_NAME]" at bounding box center [1296, 11] width 87 height 15
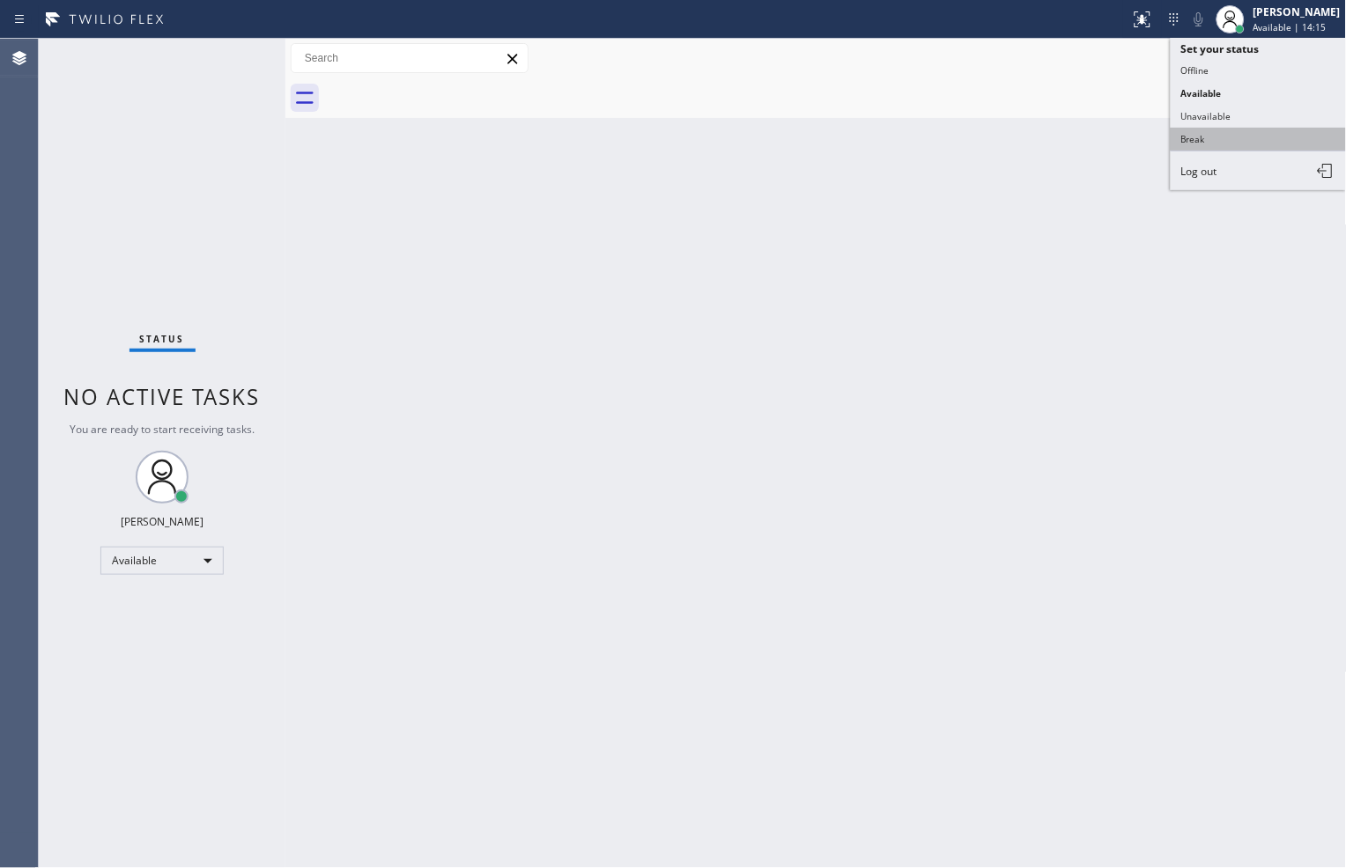
click at [1224, 133] on button "Break" at bounding box center [1258, 139] width 176 height 23
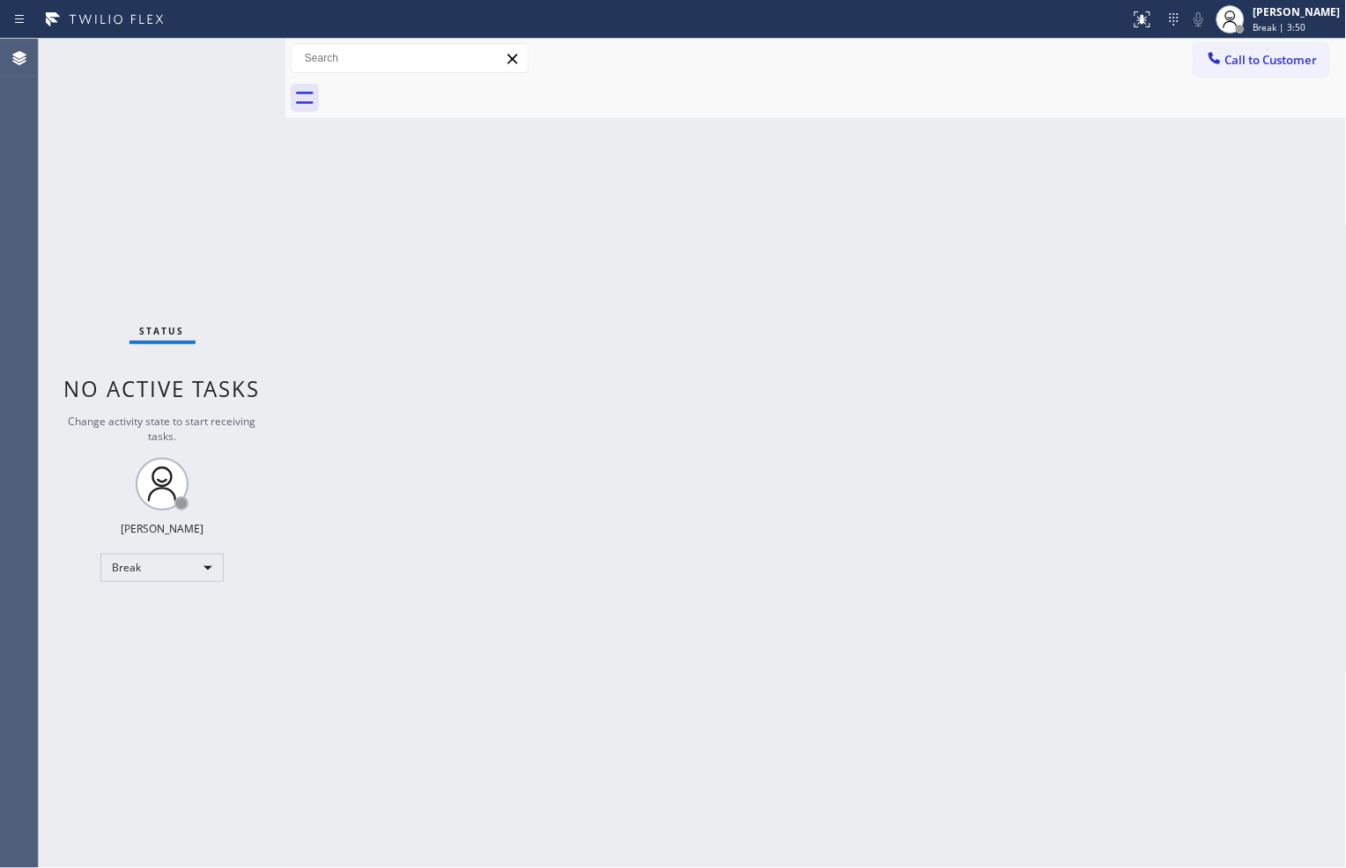
click at [1283, 135] on div "Back to Dashboard Change Sender ID Customers Technicians Select a contact Outbo…" at bounding box center [815, 454] width 1061 height 830
click at [1273, 19] on div "[PERSON_NAME] Break | 3:51" at bounding box center [1298, 19] width 96 height 31
click at [1230, 89] on button "Available" at bounding box center [1258, 93] width 176 height 23
click at [232, 54] on div "Status No active tasks You are ready to start receiving tasks. [PERSON_NAME] Av…" at bounding box center [162, 454] width 247 height 830
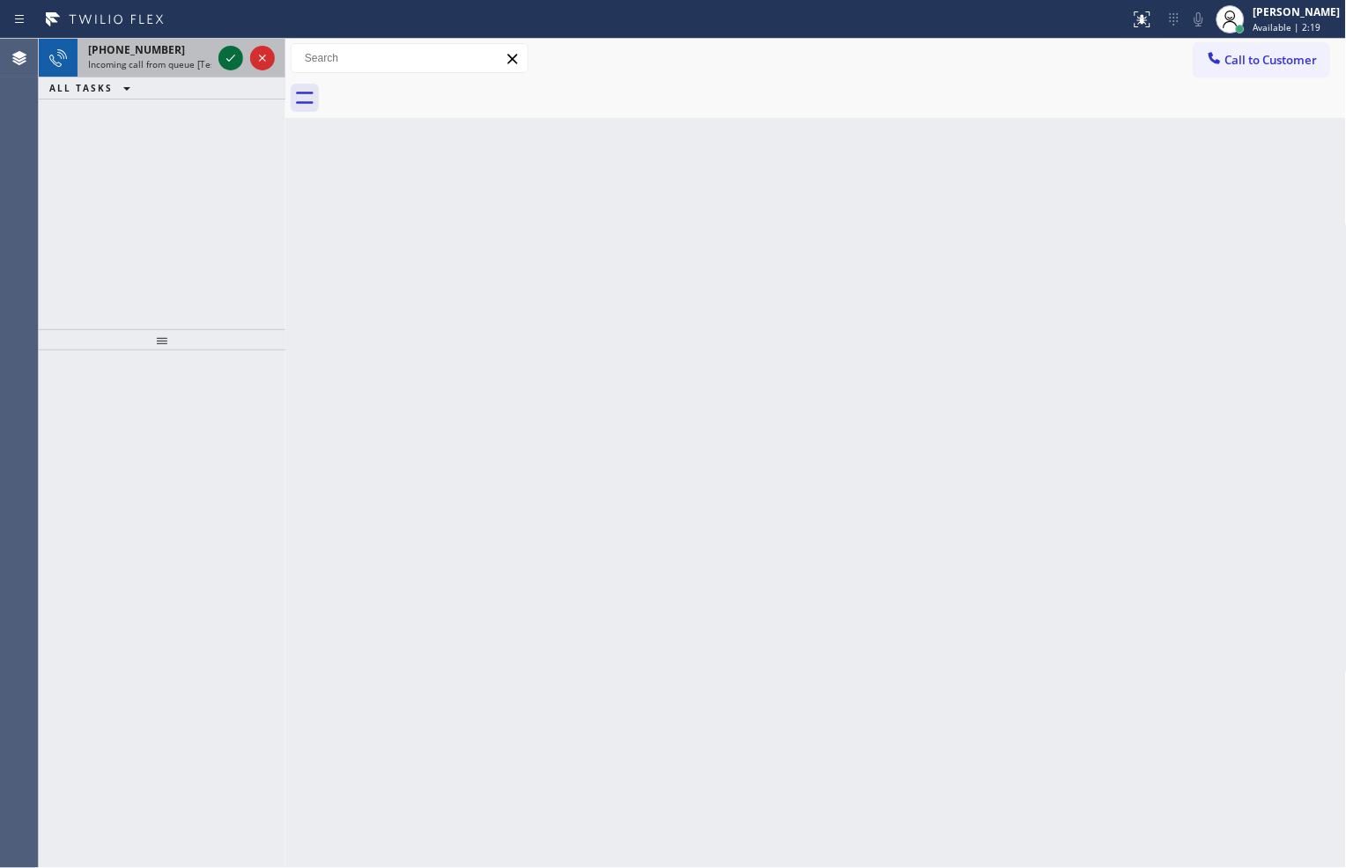
click at [232, 55] on icon at bounding box center [230, 58] width 21 height 21
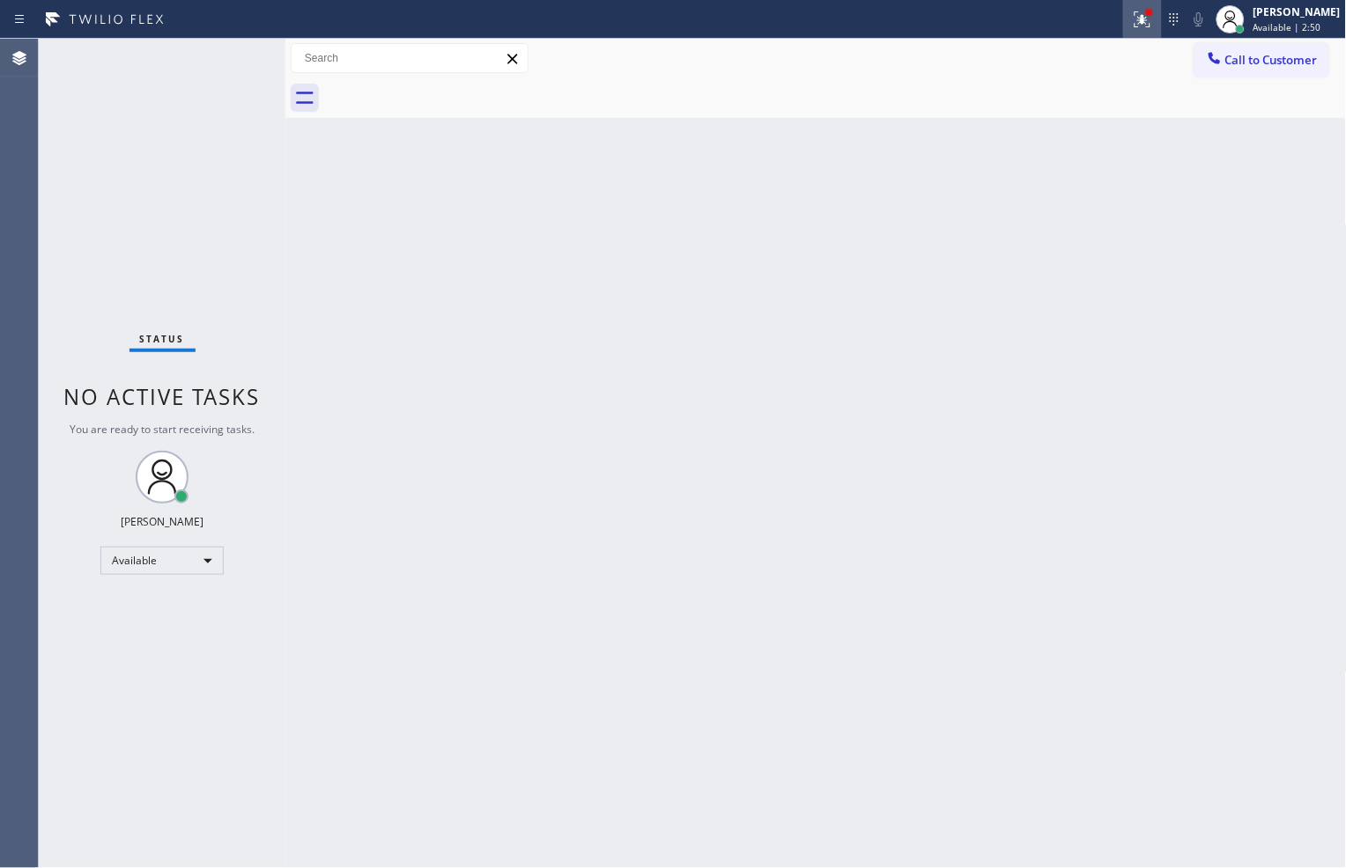
click at [1133, 9] on icon at bounding box center [1142, 19] width 21 height 21
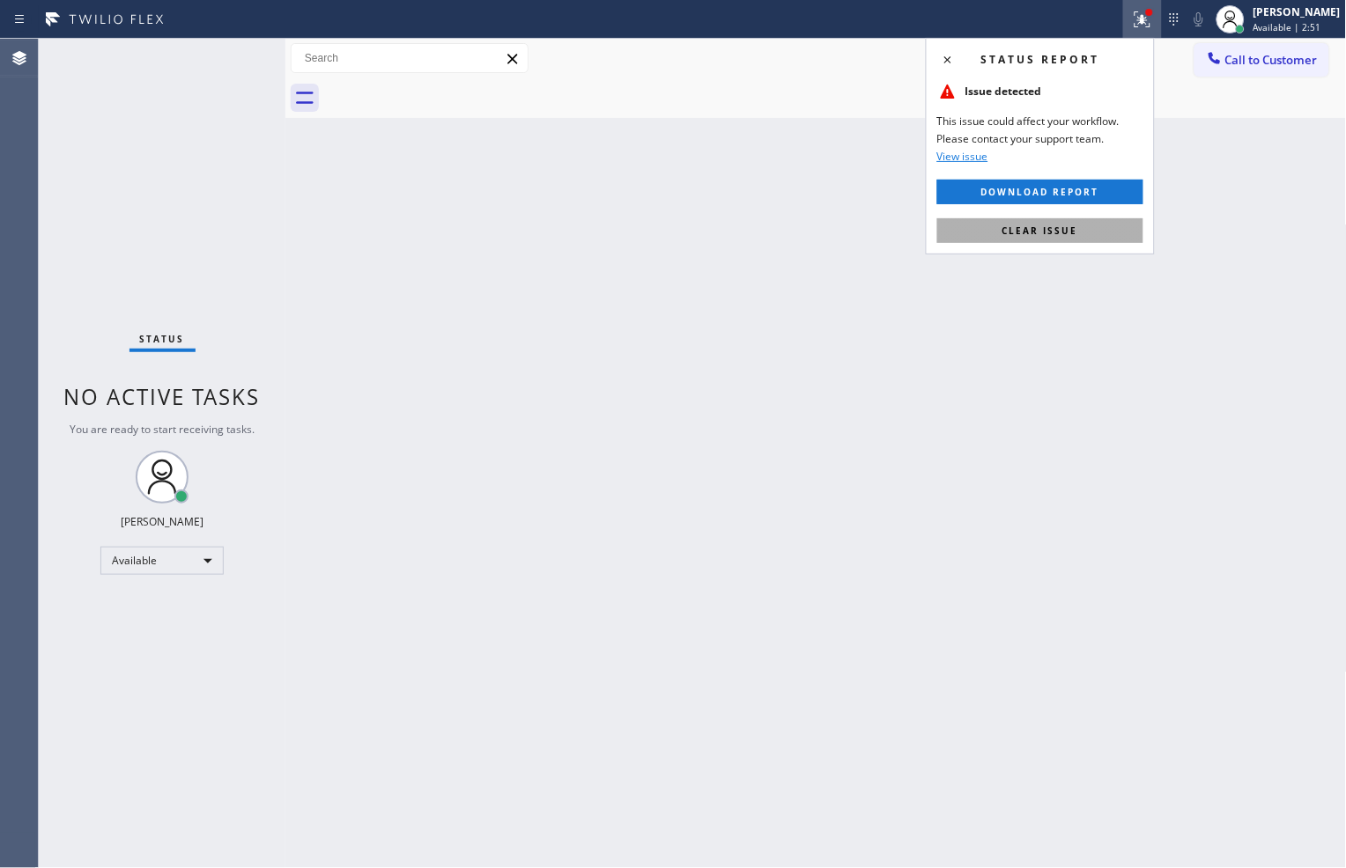
click at [1090, 234] on button "Clear issue" at bounding box center [1040, 230] width 206 height 25
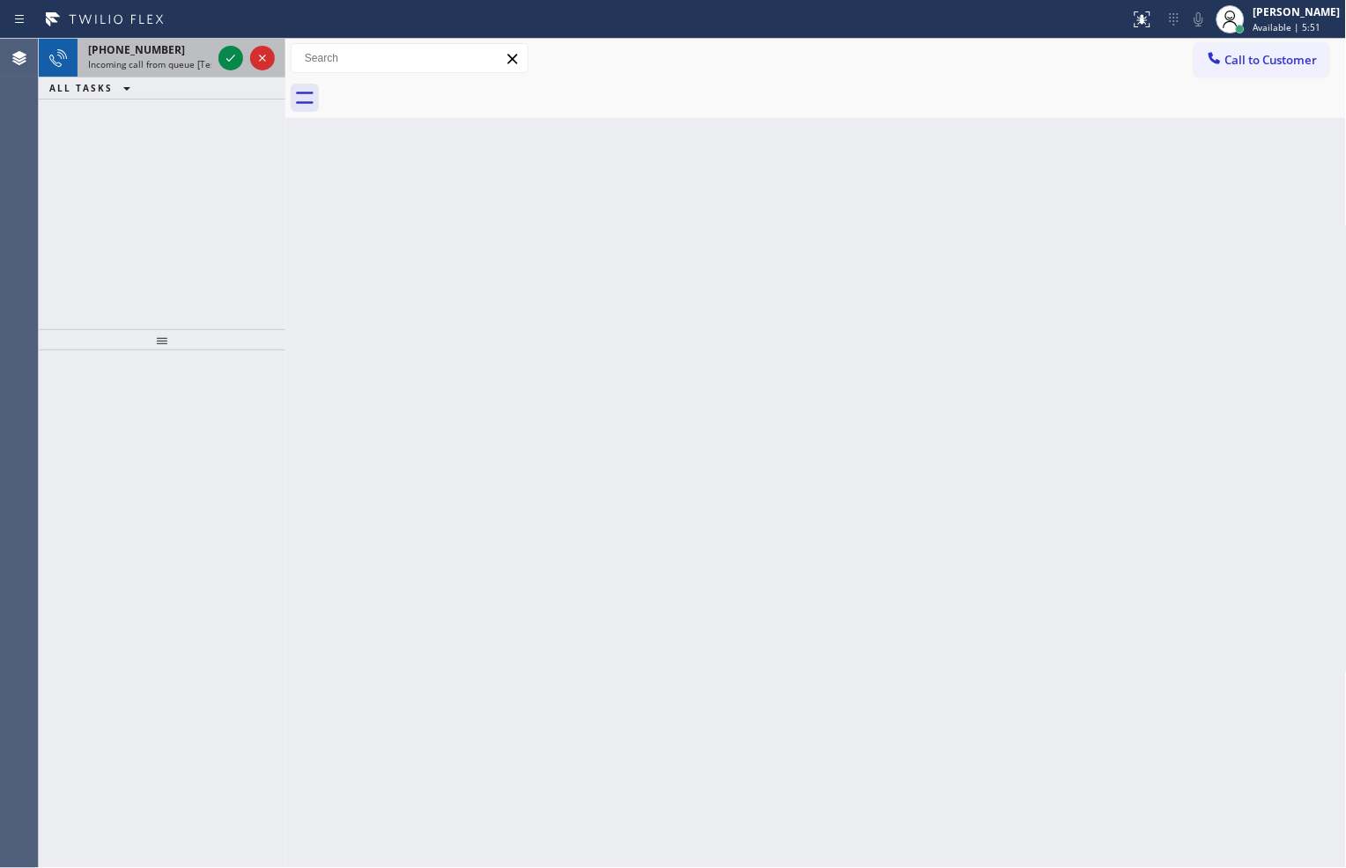
click at [230, 41] on div at bounding box center [246, 58] width 63 height 39
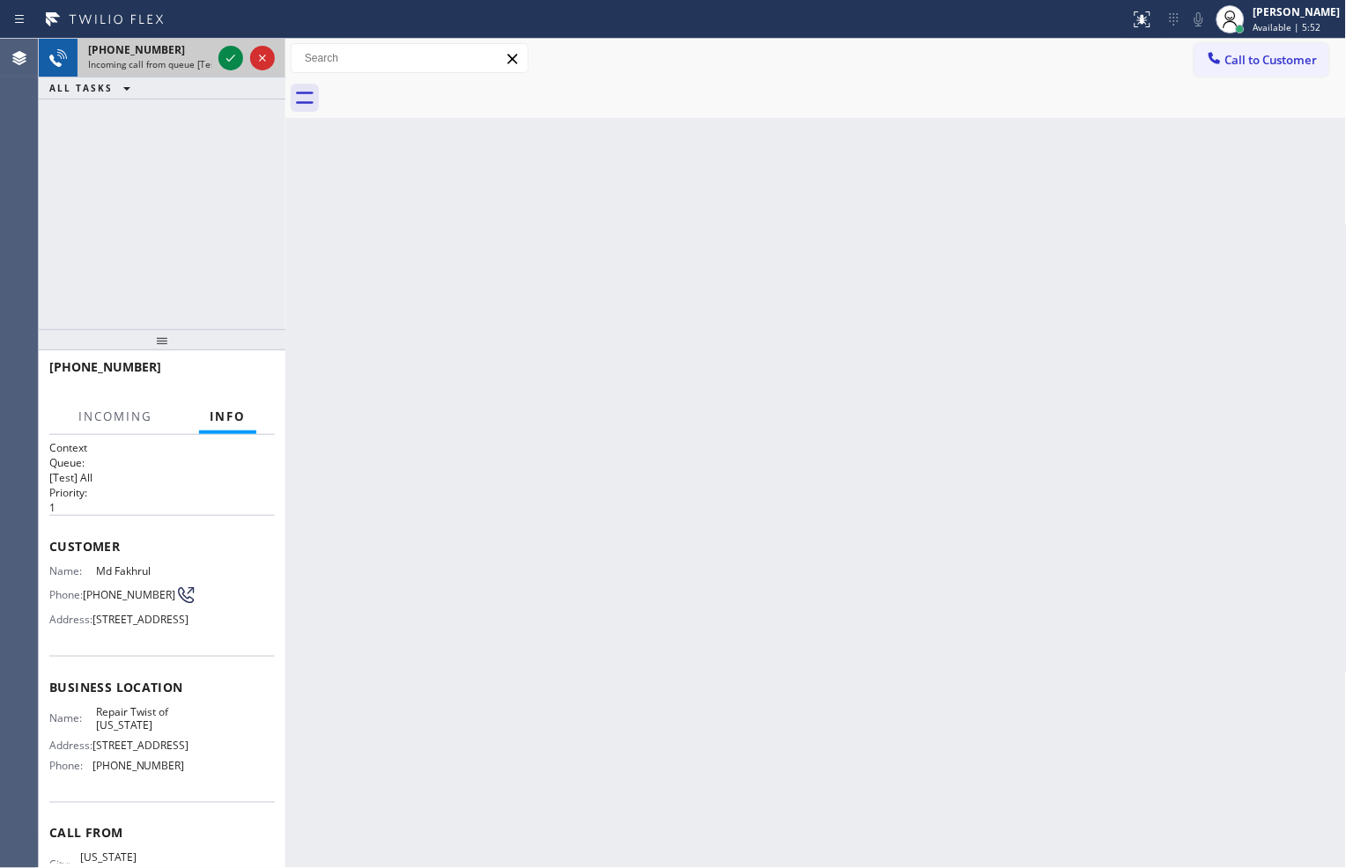
click at [230, 41] on div at bounding box center [246, 58] width 63 height 39
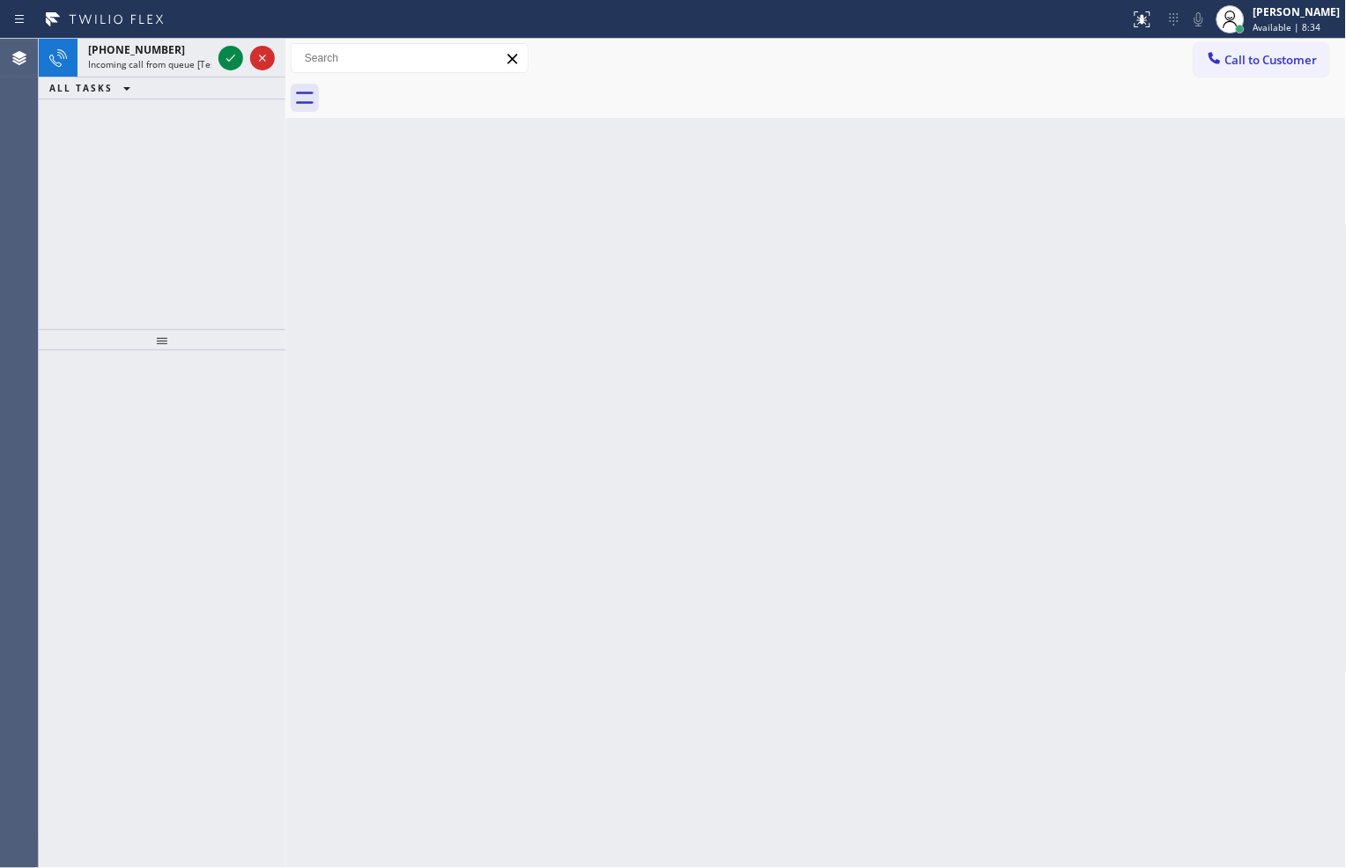
click at [127, 171] on div "[PHONE_NUMBER] Incoming call from queue [Test] All ALL TASKS ALL TASKS ACTIVE T…" at bounding box center [162, 184] width 247 height 291
click at [223, 56] on icon at bounding box center [230, 58] width 21 height 21
click at [221, 59] on icon at bounding box center [230, 58] width 21 height 21
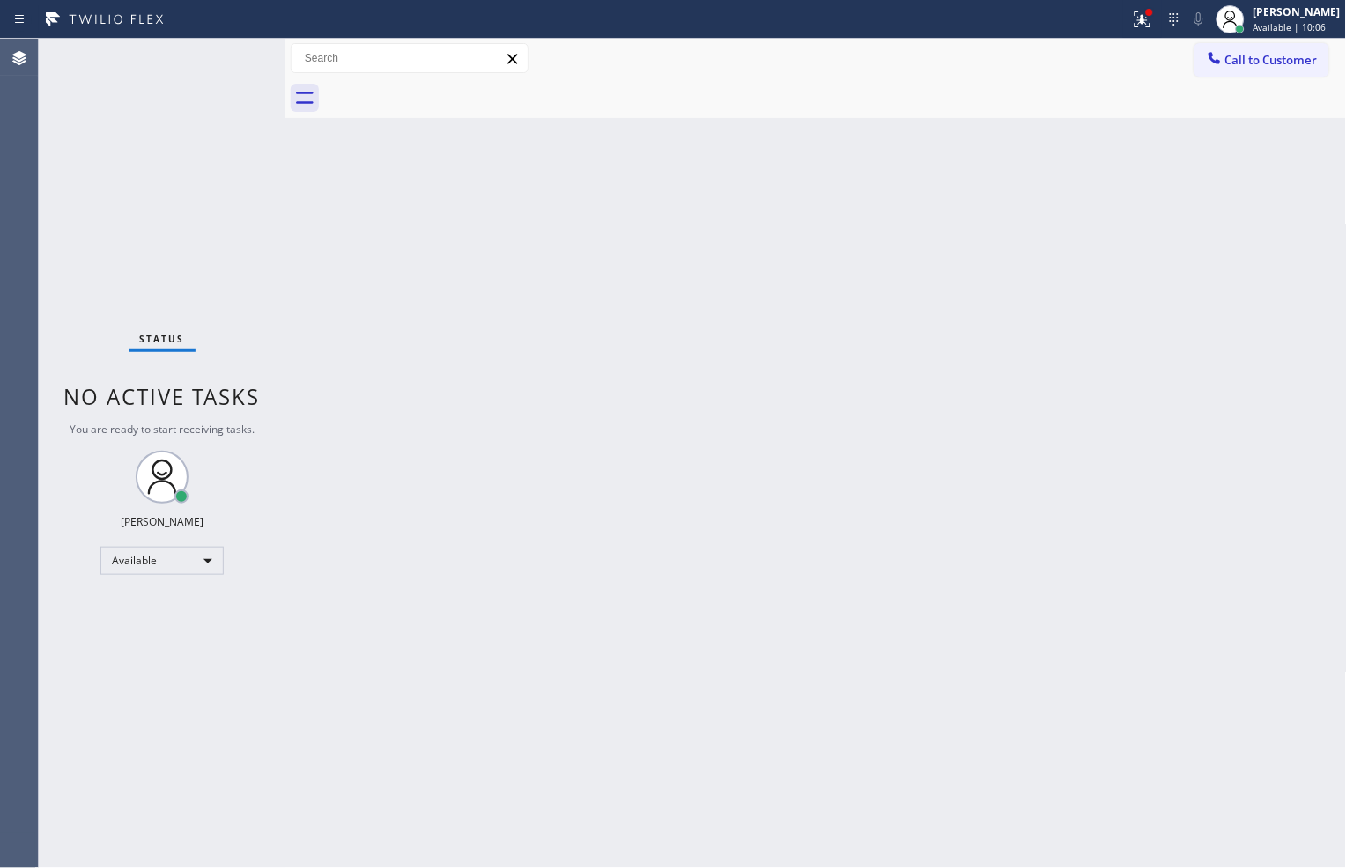
click at [225, 57] on div "Status No active tasks You are ready to start receiving tasks. [PERSON_NAME] Av…" at bounding box center [162, 454] width 247 height 830
click at [1132, 13] on icon at bounding box center [1142, 19] width 21 height 21
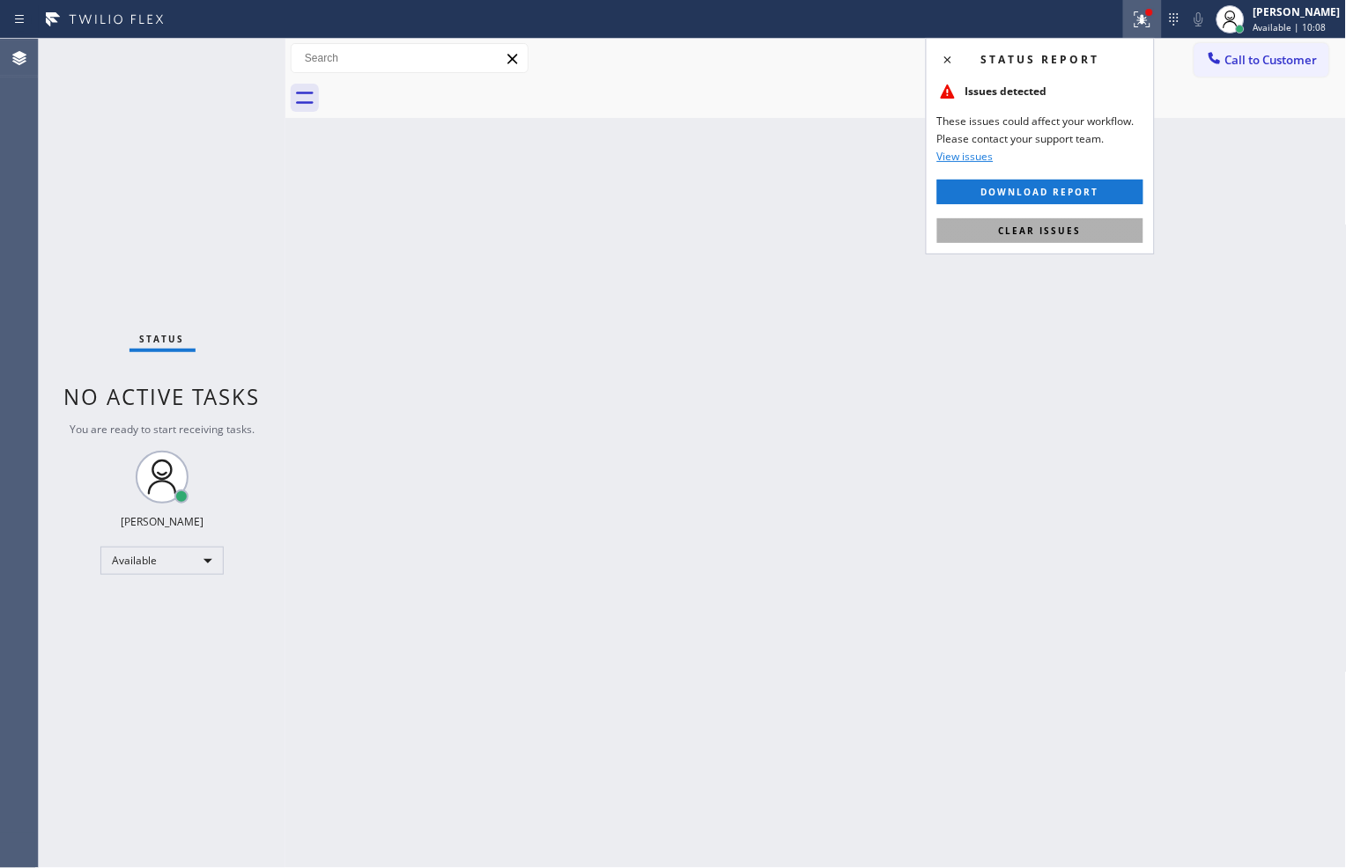
click at [1089, 229] on button "Clear issues" at bounding box center [1040, 230] width 206 height 25
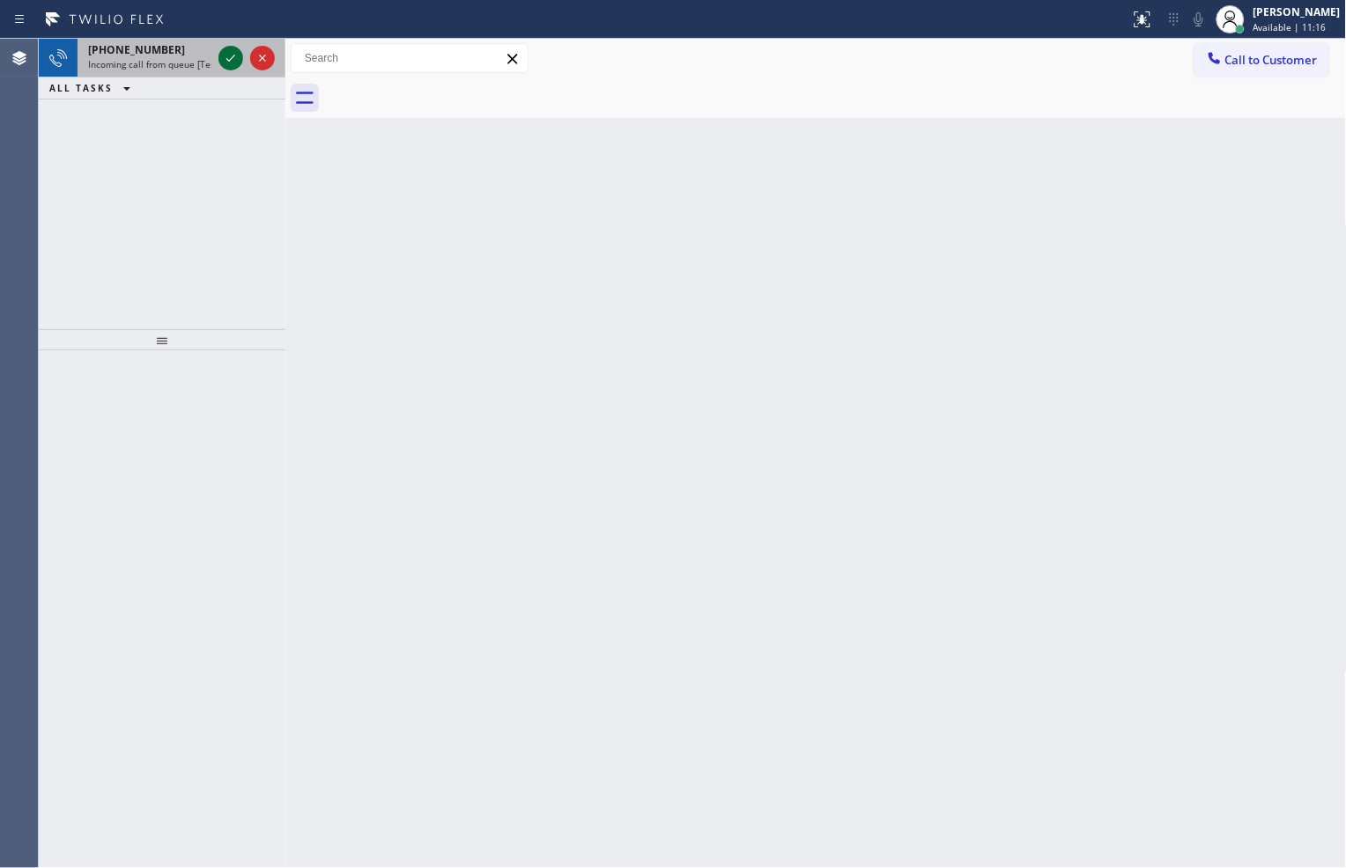
click at [220, 57] on icon at bounding box center [230, 58] width 21 height 21
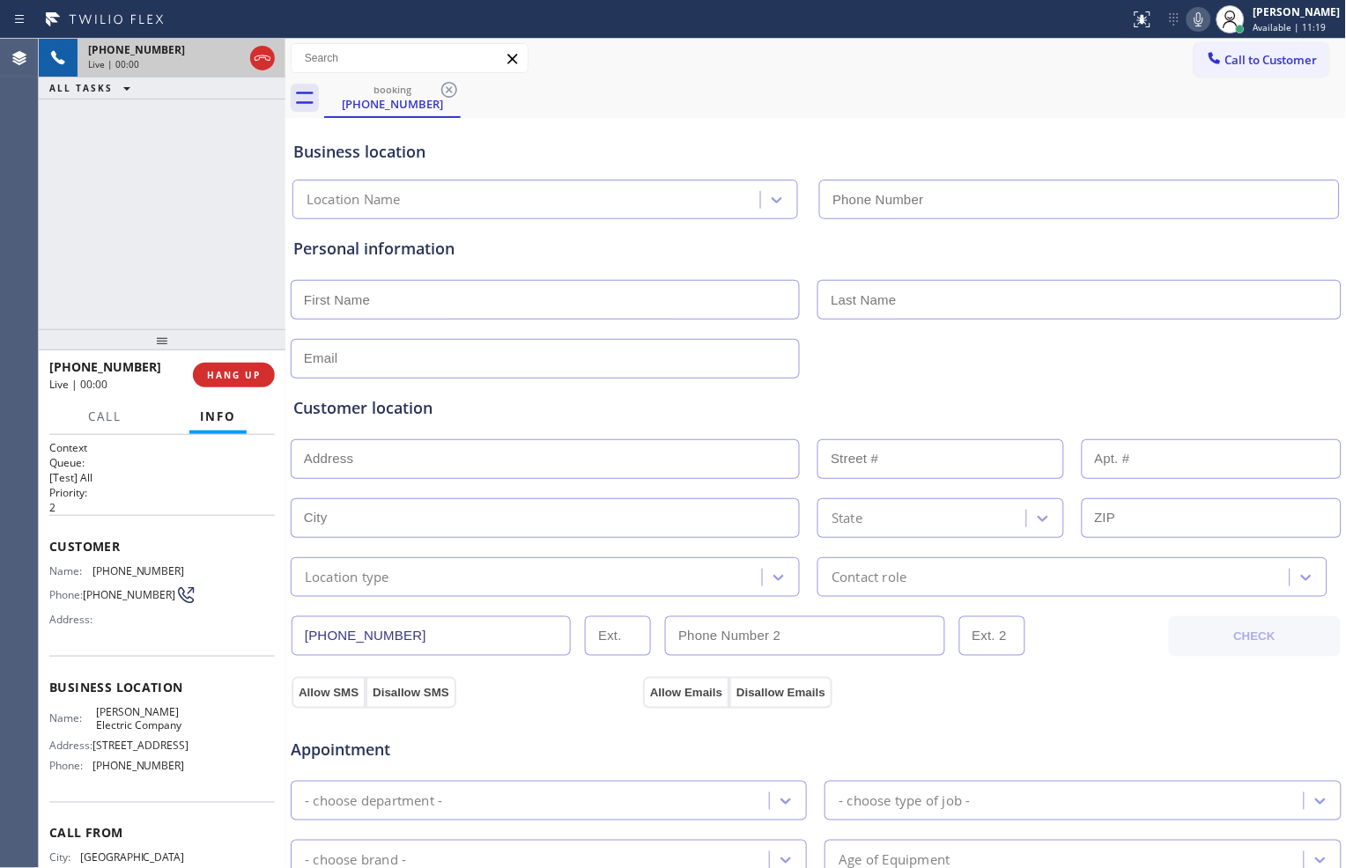
type input "[PHONE_NUMBER]"
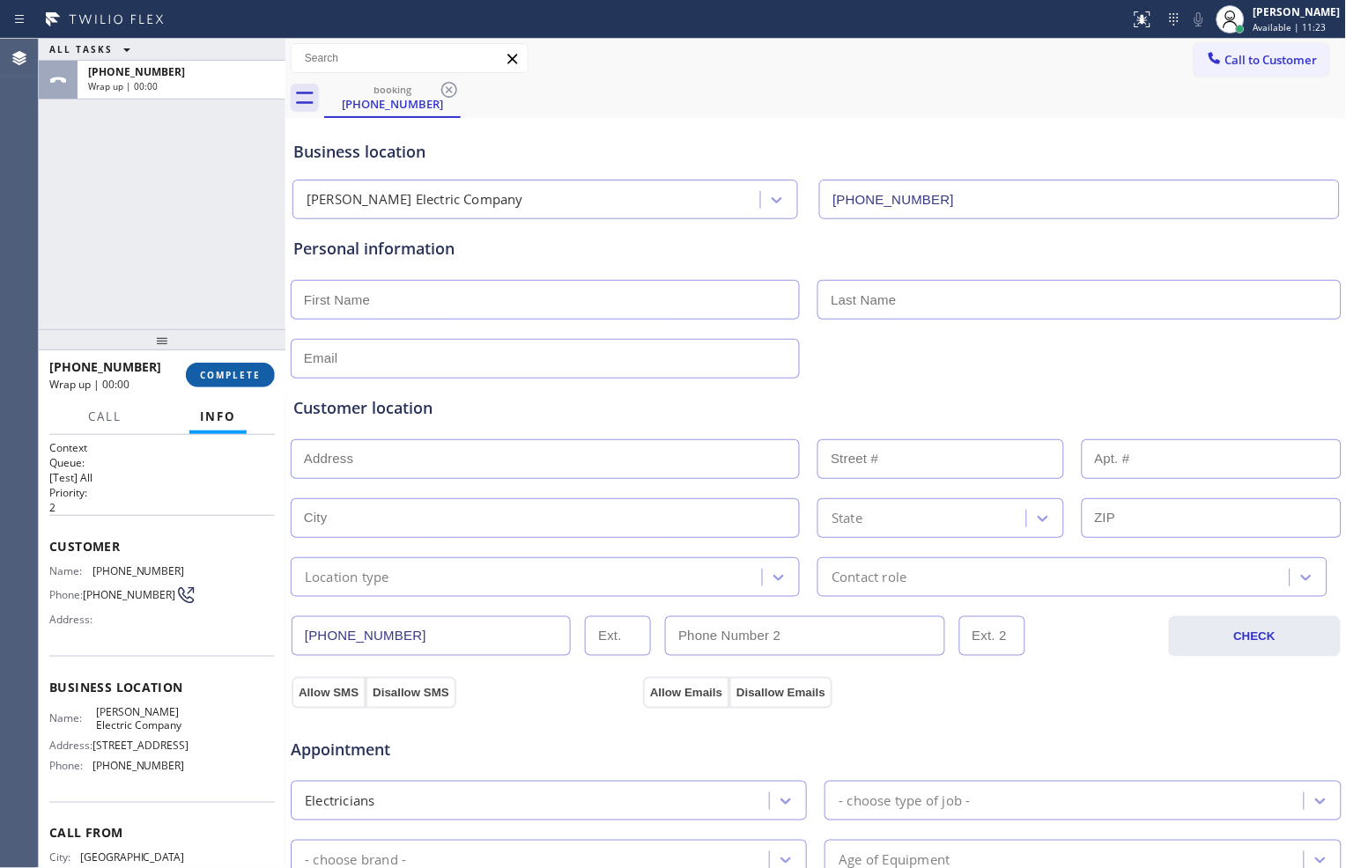
click at [243, 375] on span "COMPLETE" at bounding box center [230, 375] width 61 height 12
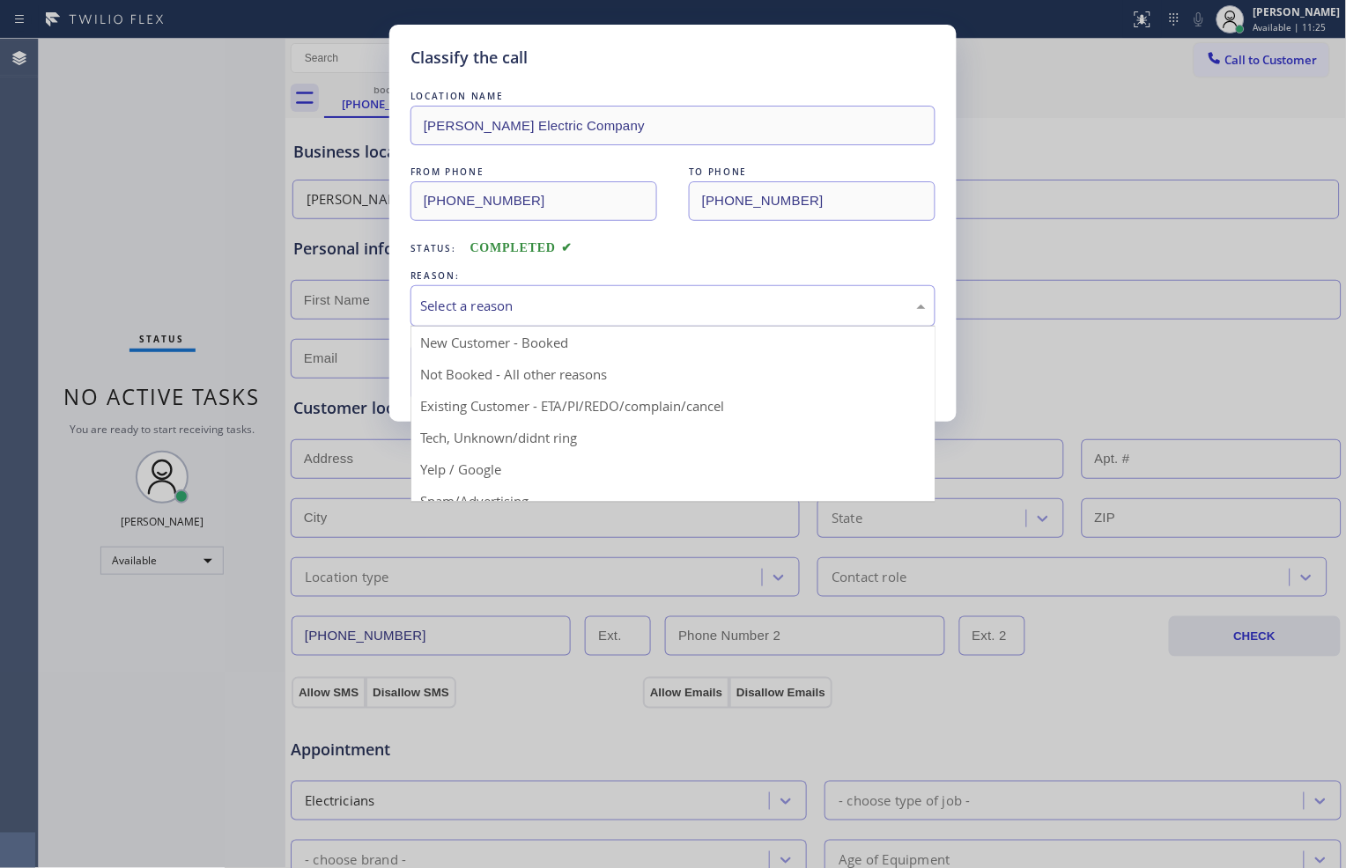
click at [562, 312] on div "Select a reason" at bounding box center [673, 306] width 506 height 20
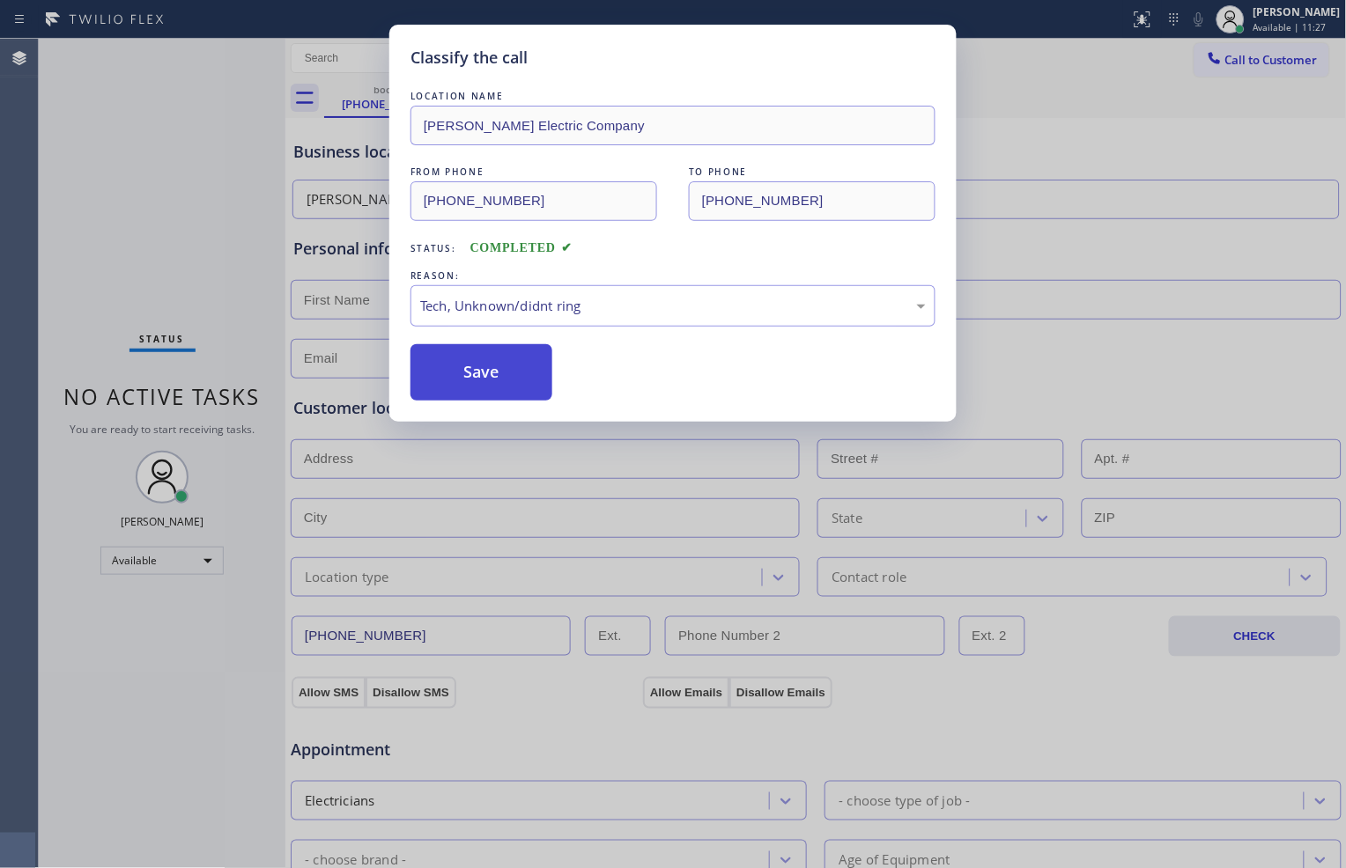
click at [471, 368] on button "Save" at bounding box center [481, 372] width 142 height 56
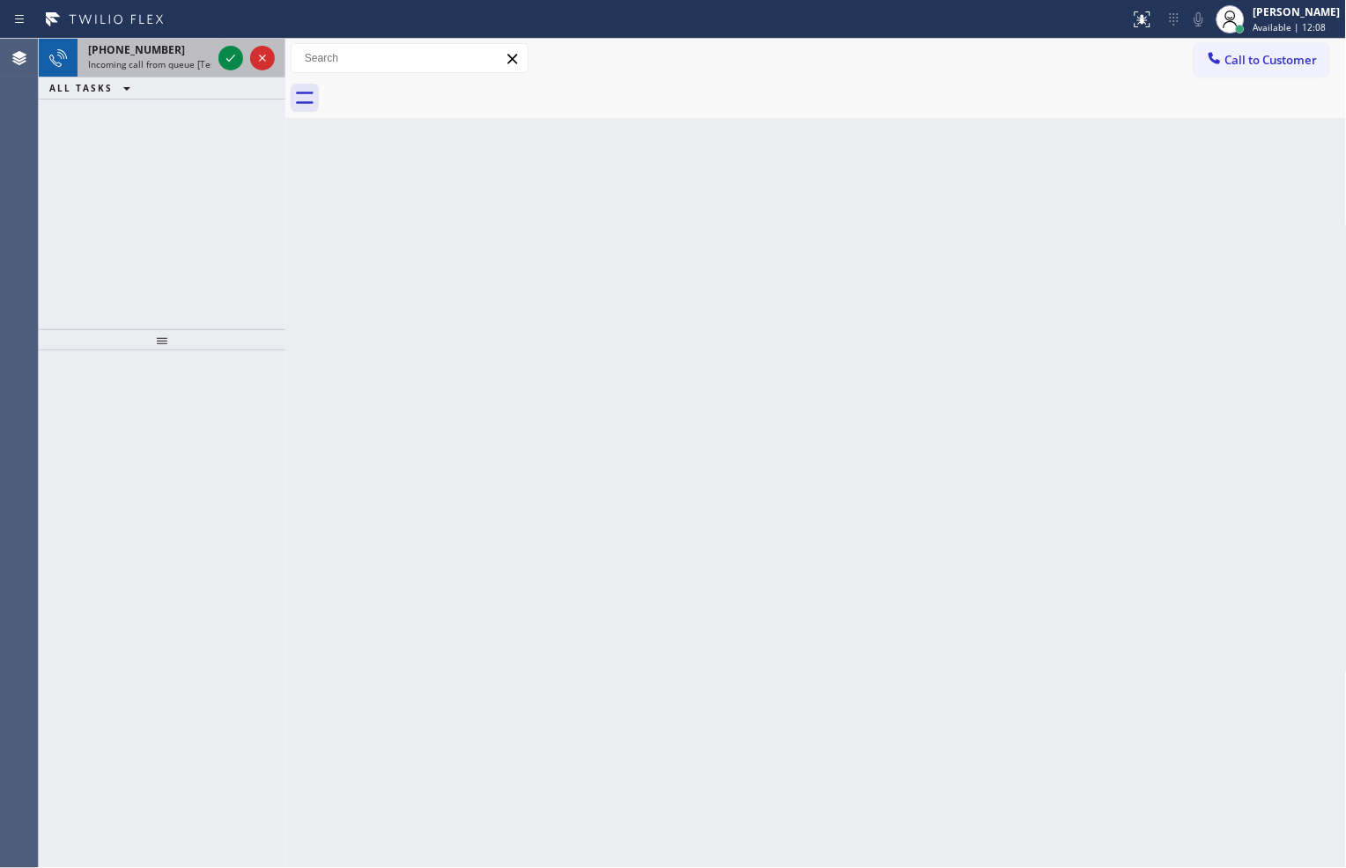
click at [220, 74] on div at bounding box center [246, 58] width 63 height 39
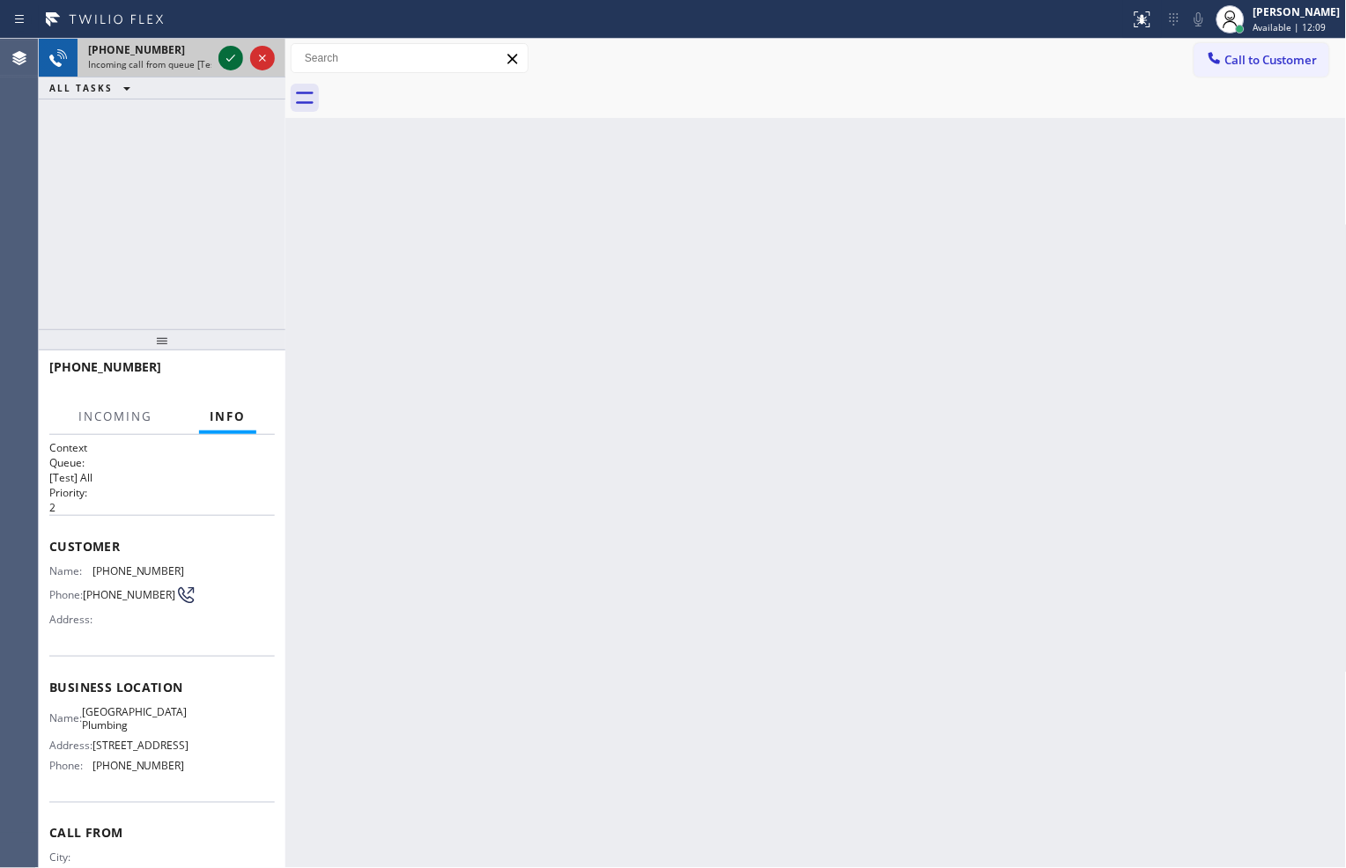
click at [227, 67] on icon at bounding box center [230, 58] width 21 height 21
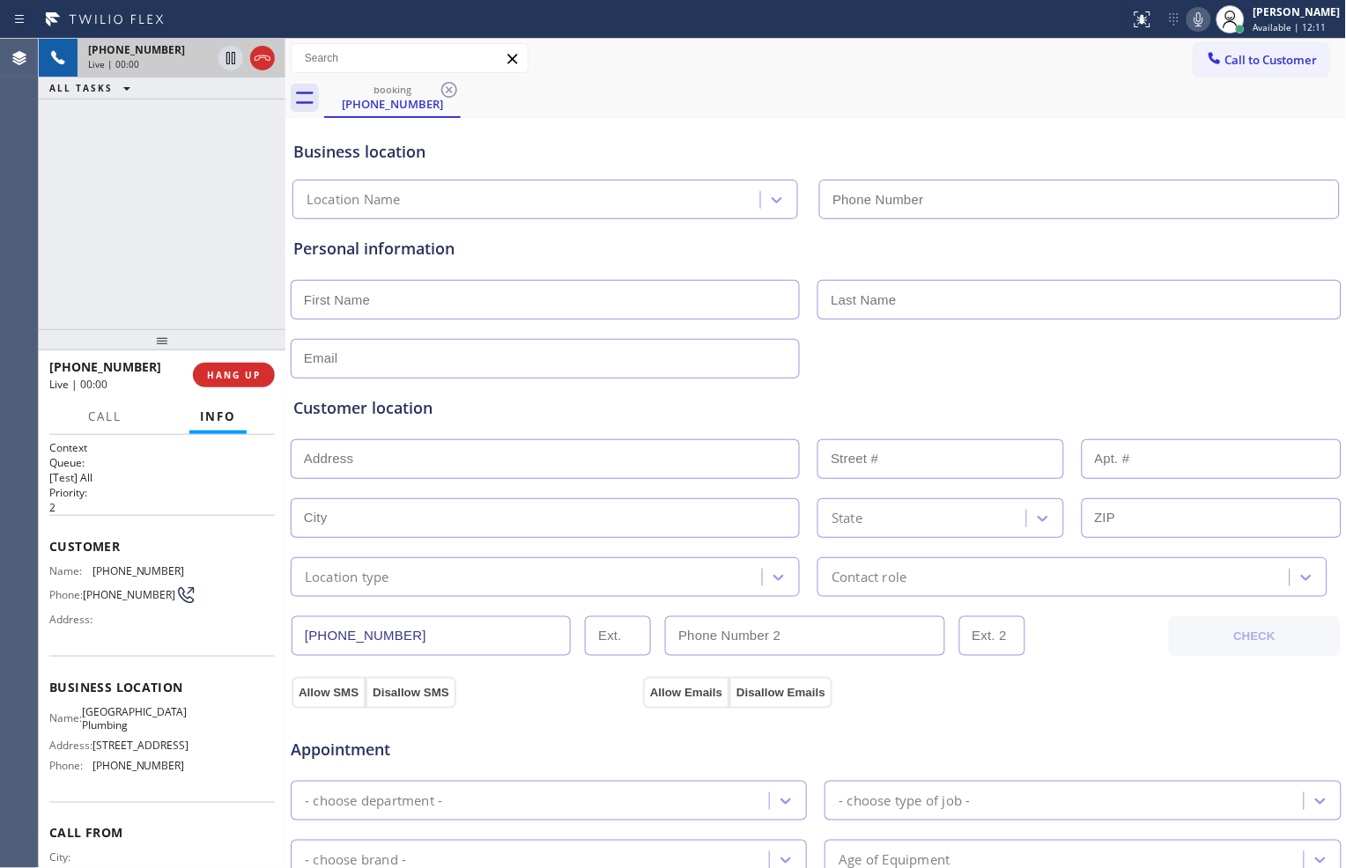
type input "[PHONE_NUMBER]"
click at [236, 373] on span "HANG UP" at bounding box center [234, 375] width 54 height 12
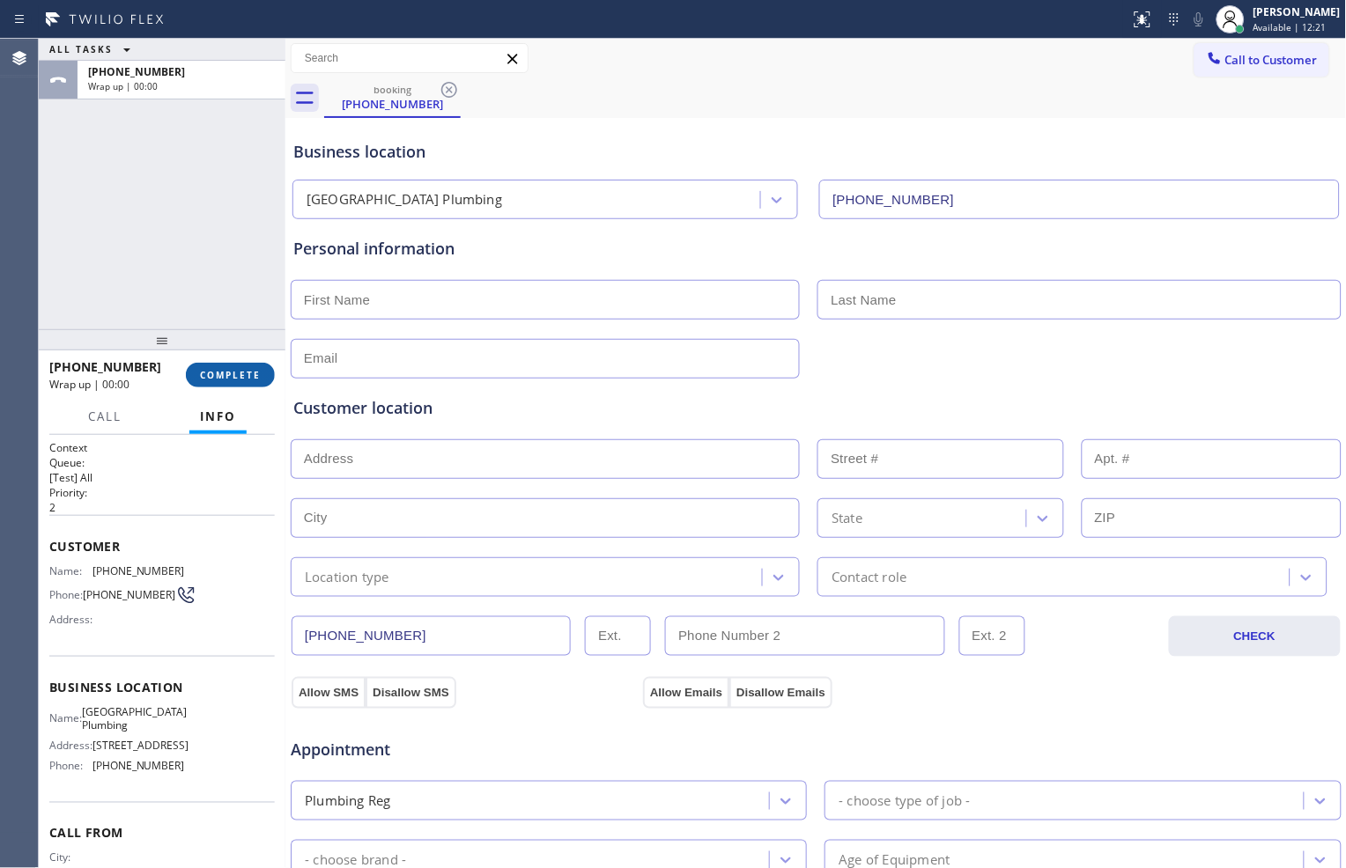
click at [252, 373] on span "COMPLETE" at bounding box center [230, 375] width 61 height 12
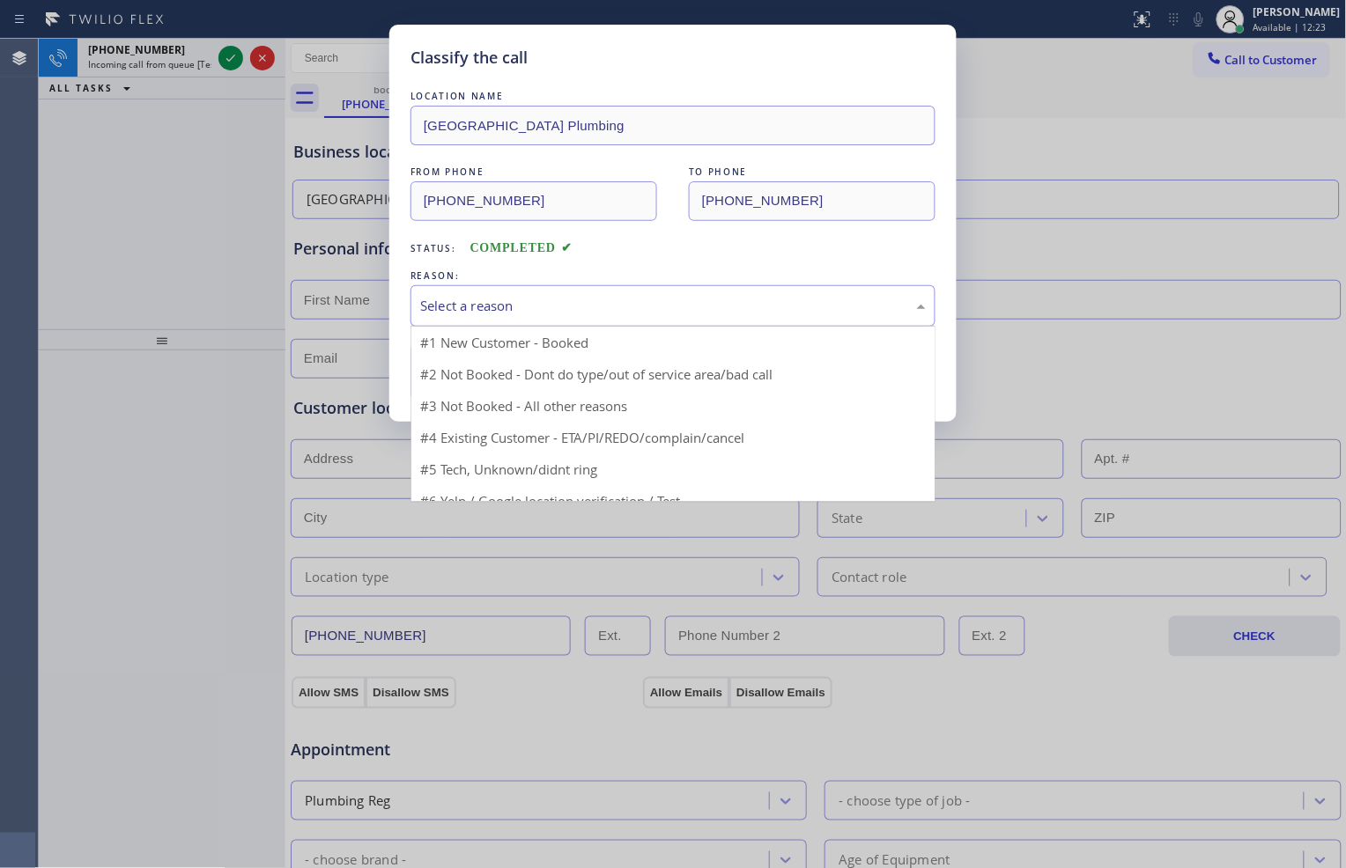
click at [543, 314] on div "Select a reason" at bounding box center [673, 306] width 506 height 20
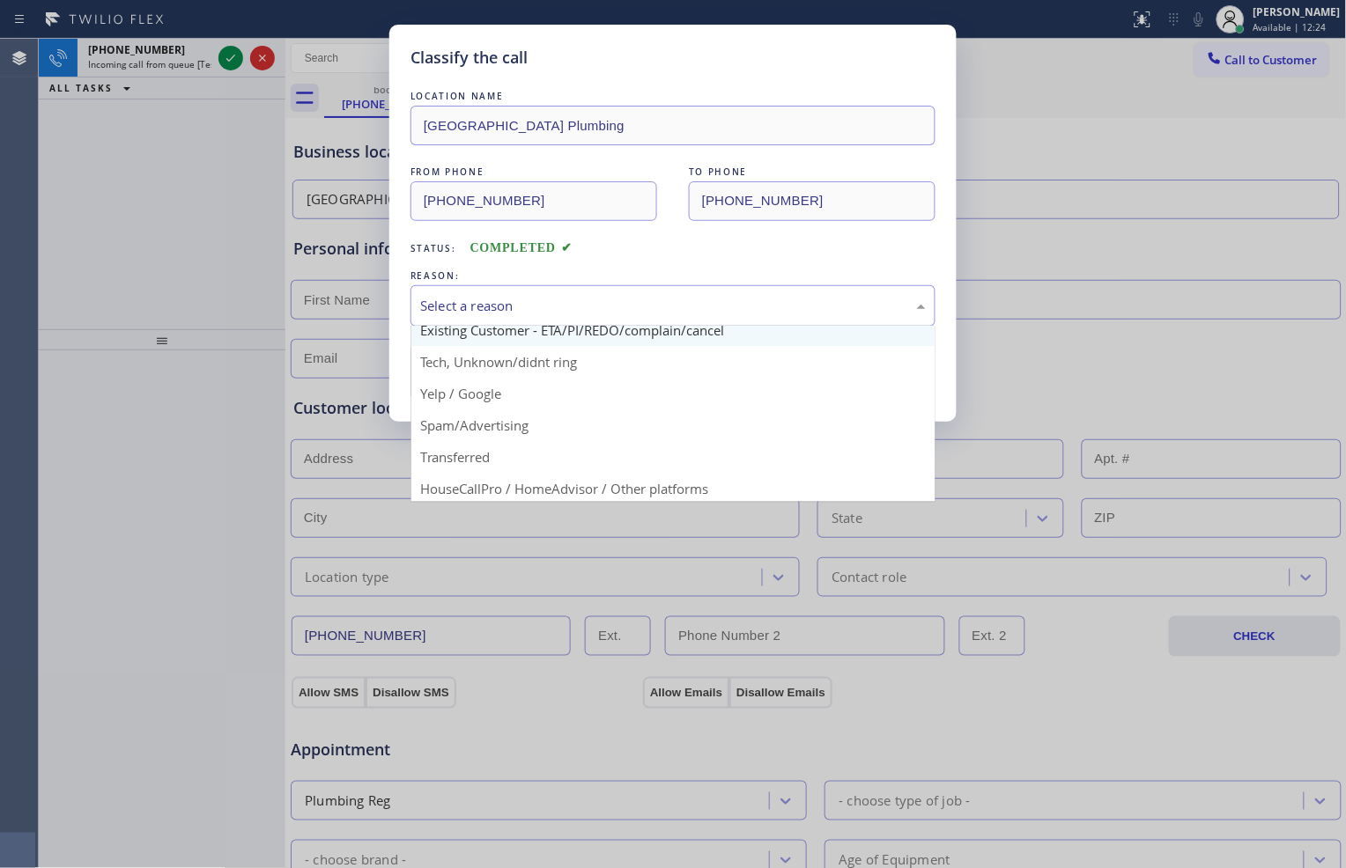
scroll to position [98, 0]
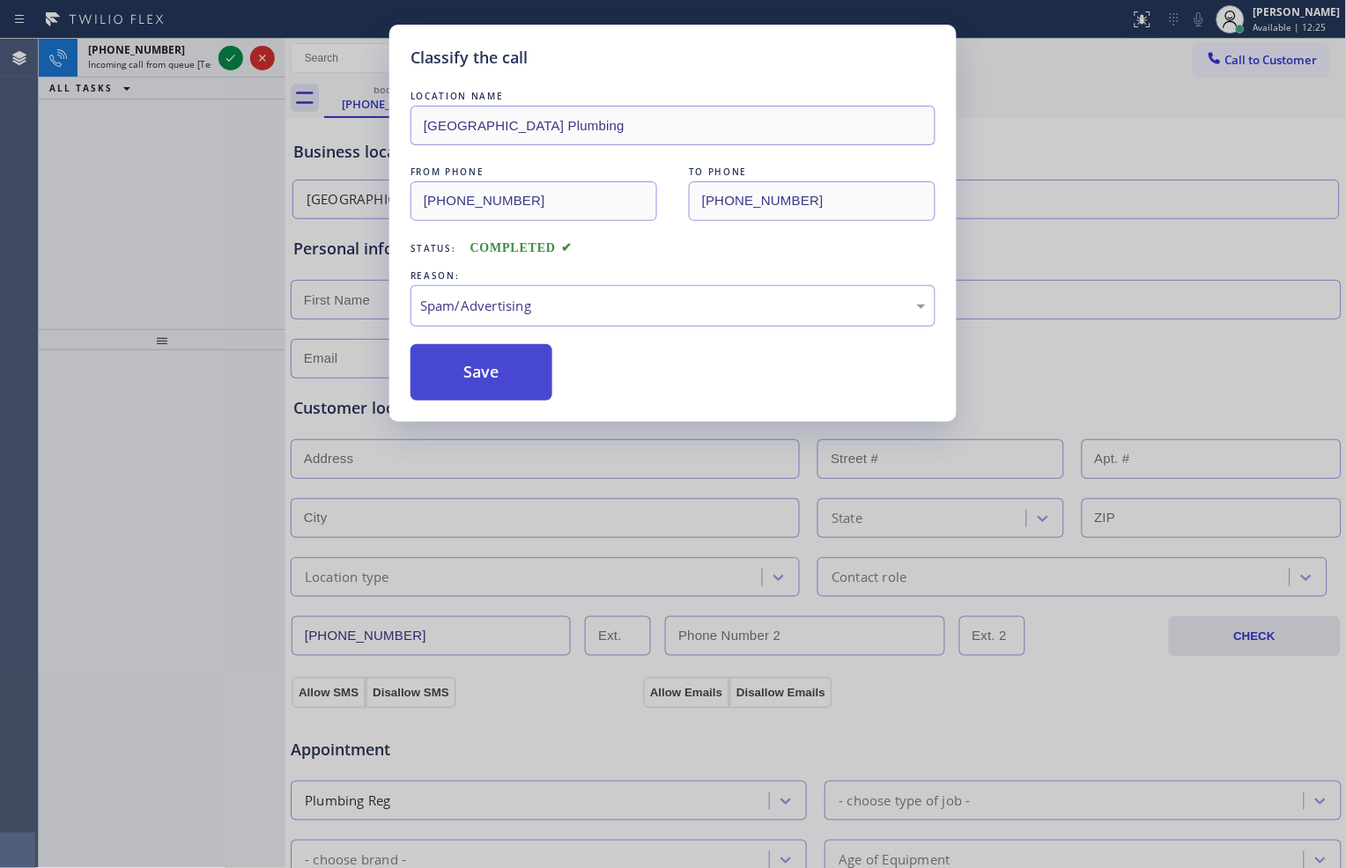
click at [493, 394] on button "Save" at bounding box center [481, 372] width 142 height 56
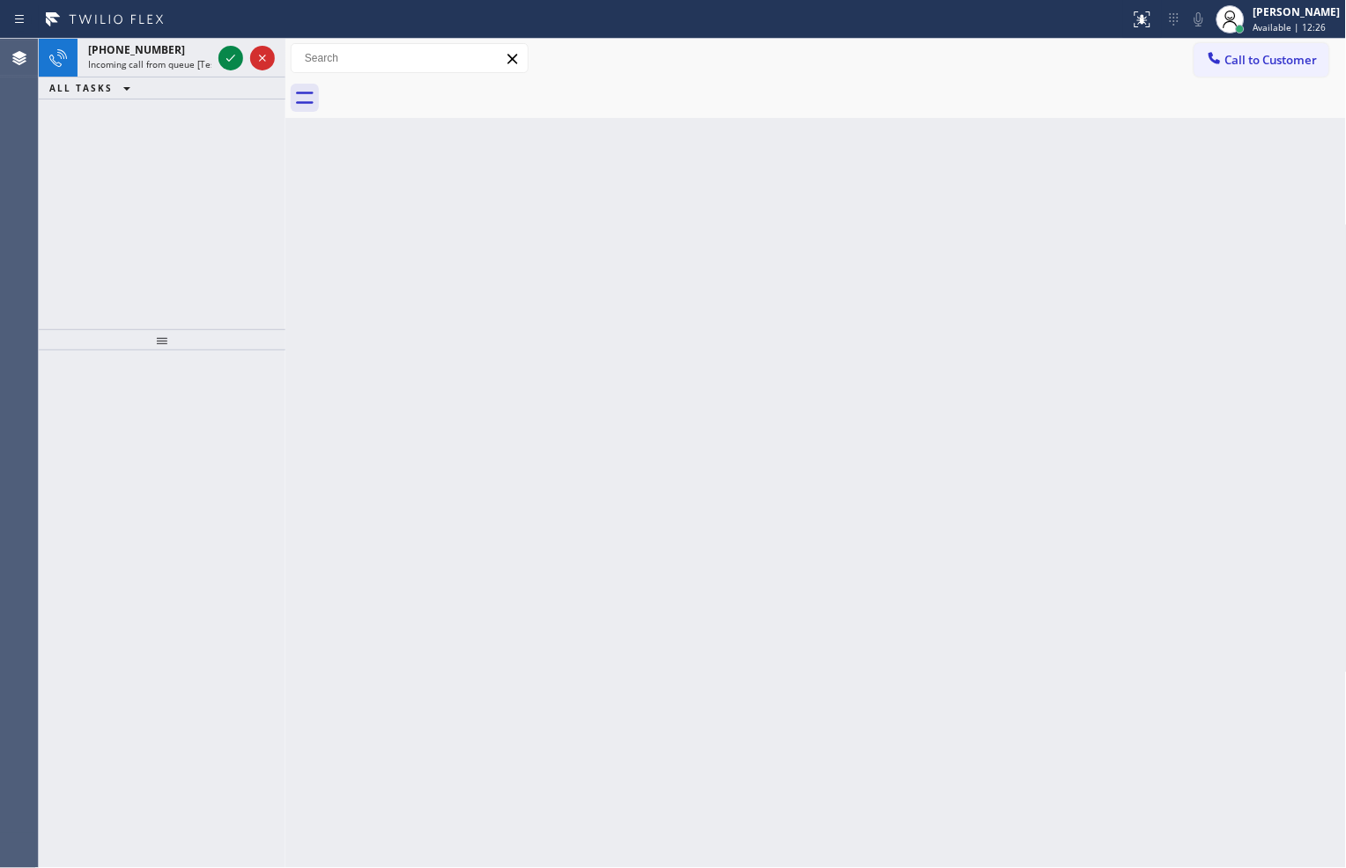
click at [227, 58] on icon at bounding box center [230, 58] width 21 height 21
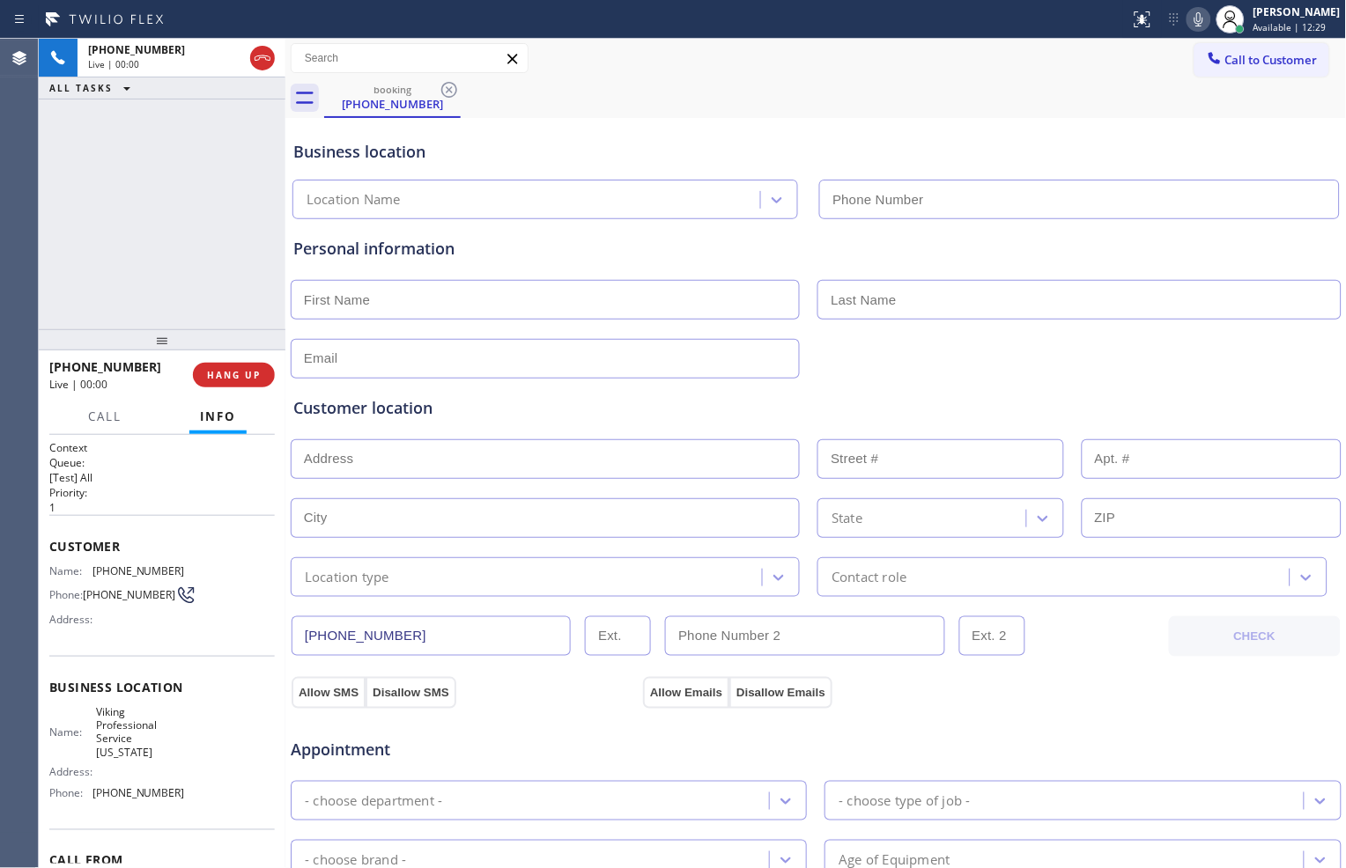
type input "[PHONE_NUMBER]"
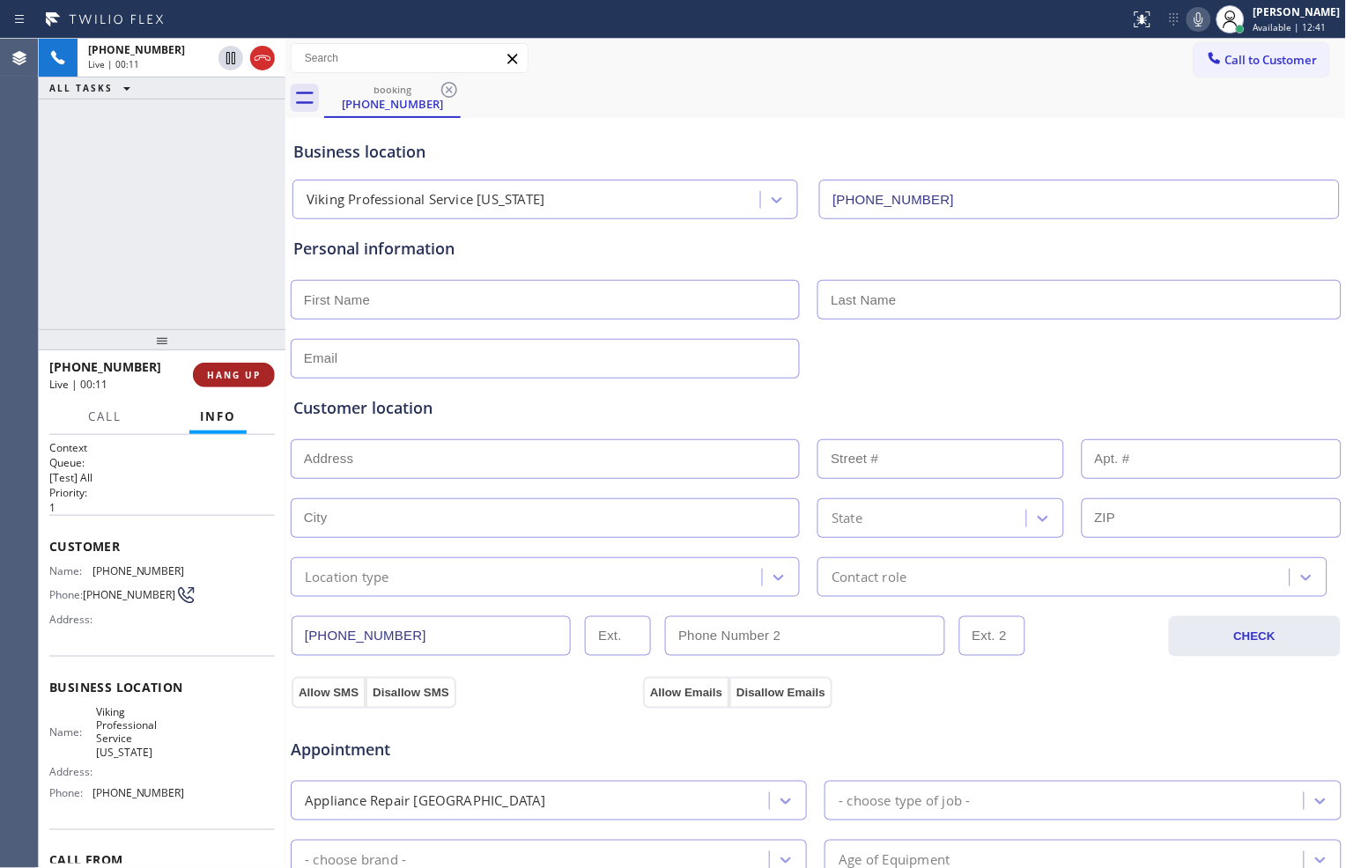
click at [244, 369] on span "HANG UP" at bounding box center [234, 375] width 54 height 12
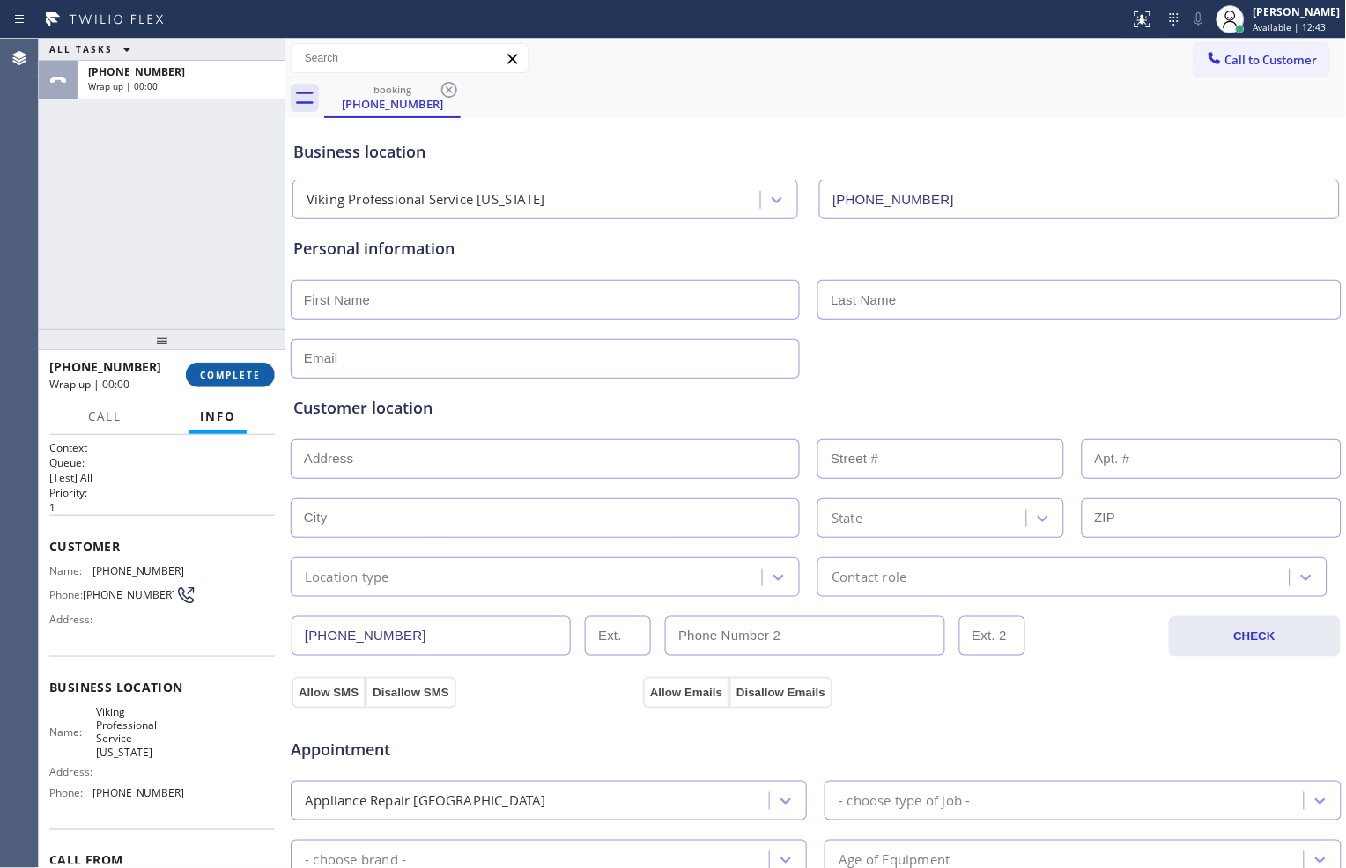
click at [258, 372] on span "COMPLETE" at bounding box center [230, 375] width 61 height 12
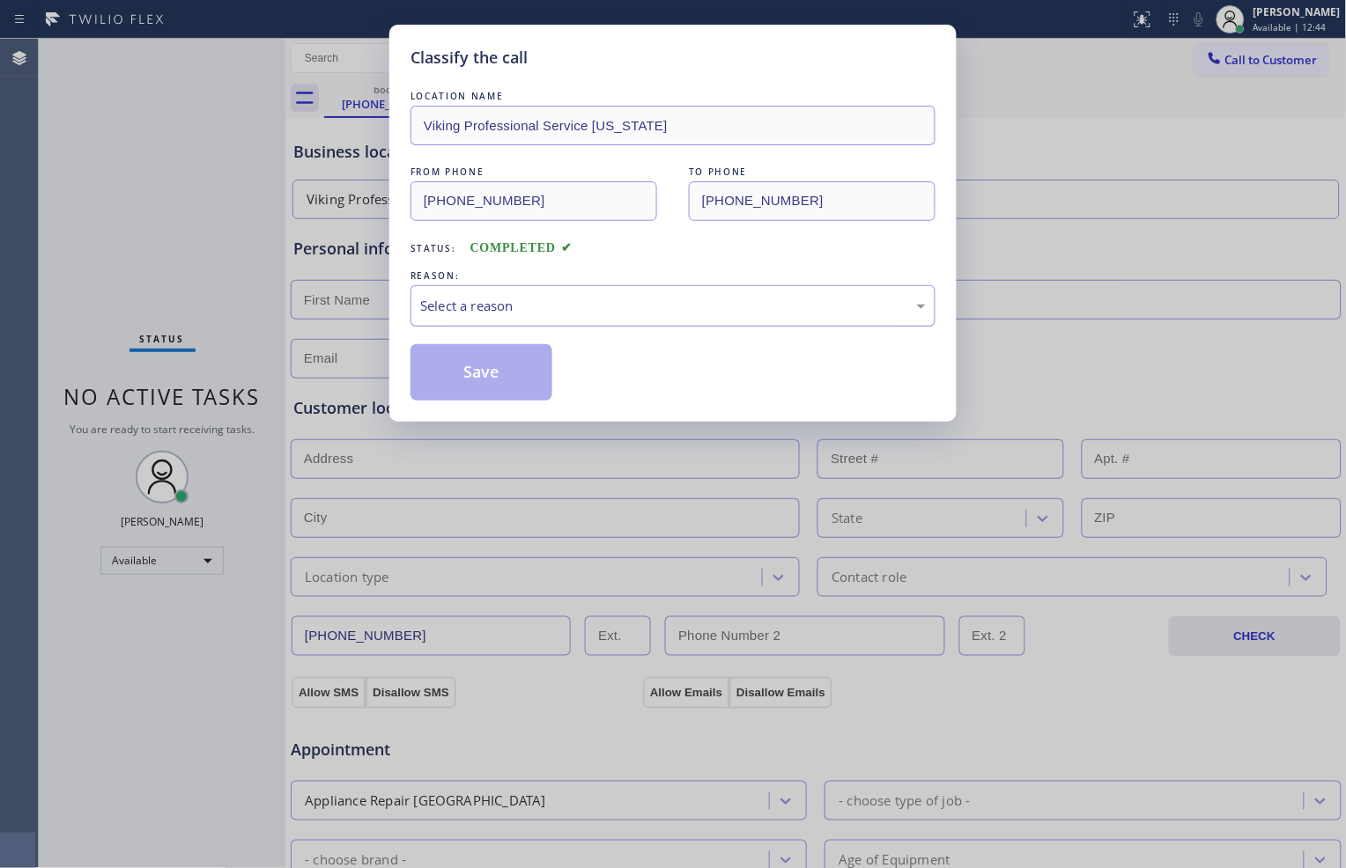
click at [470, 306] on div "Select a reason" at bounding box center [673, 306] width 506 height 20
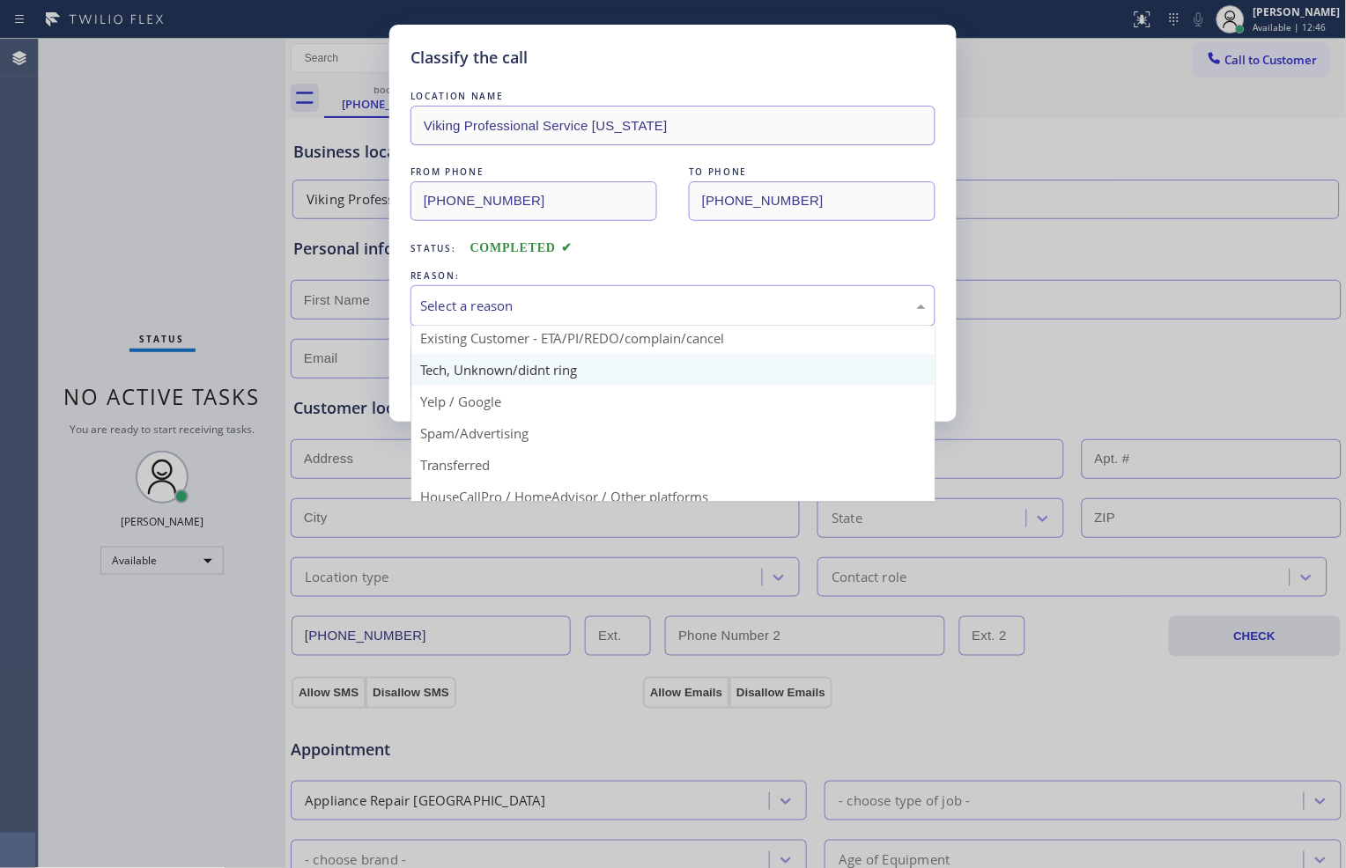
scroll to position [98, 0]
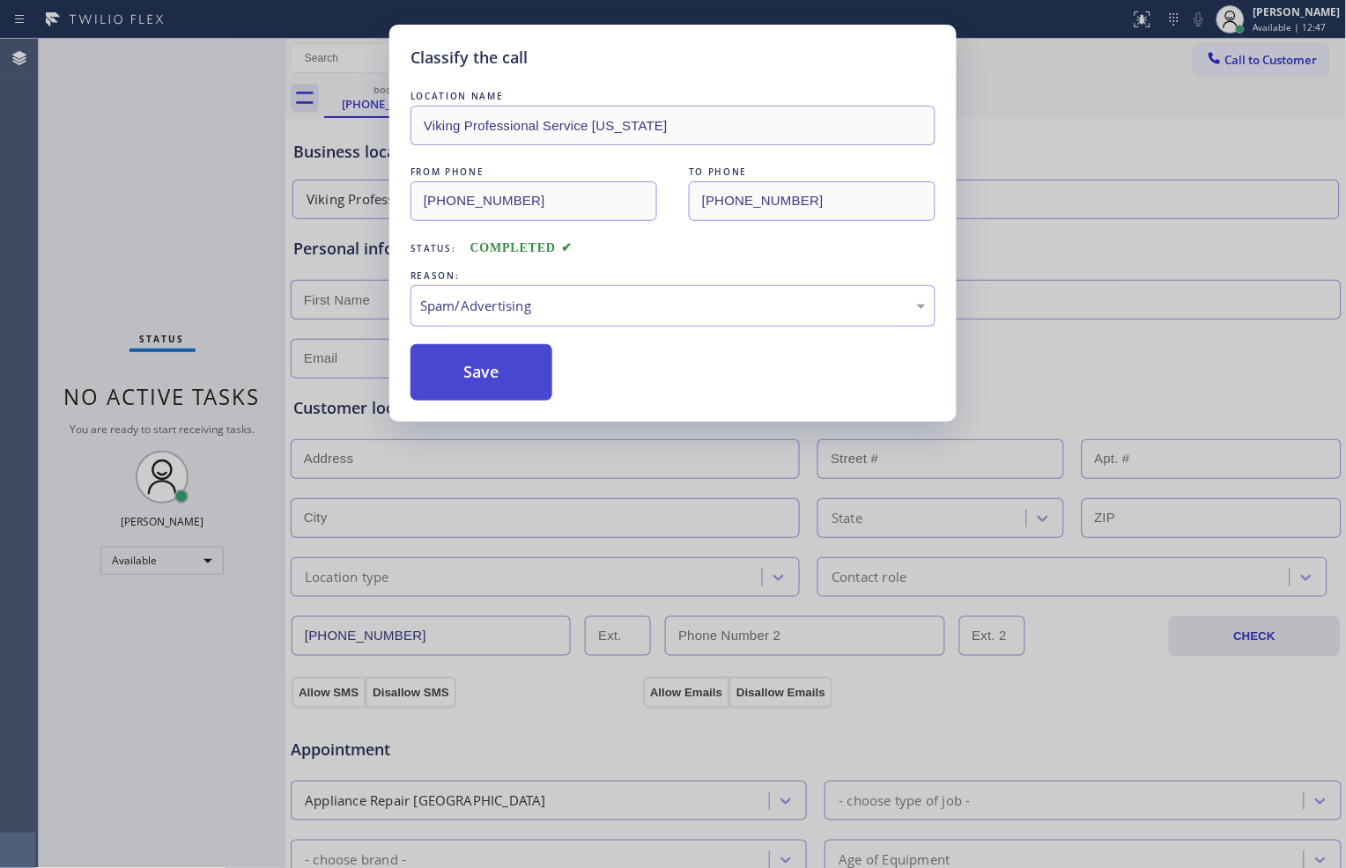
click at [516, 380] on button "Save" at bounding box center [481, 372] width 142 height 56
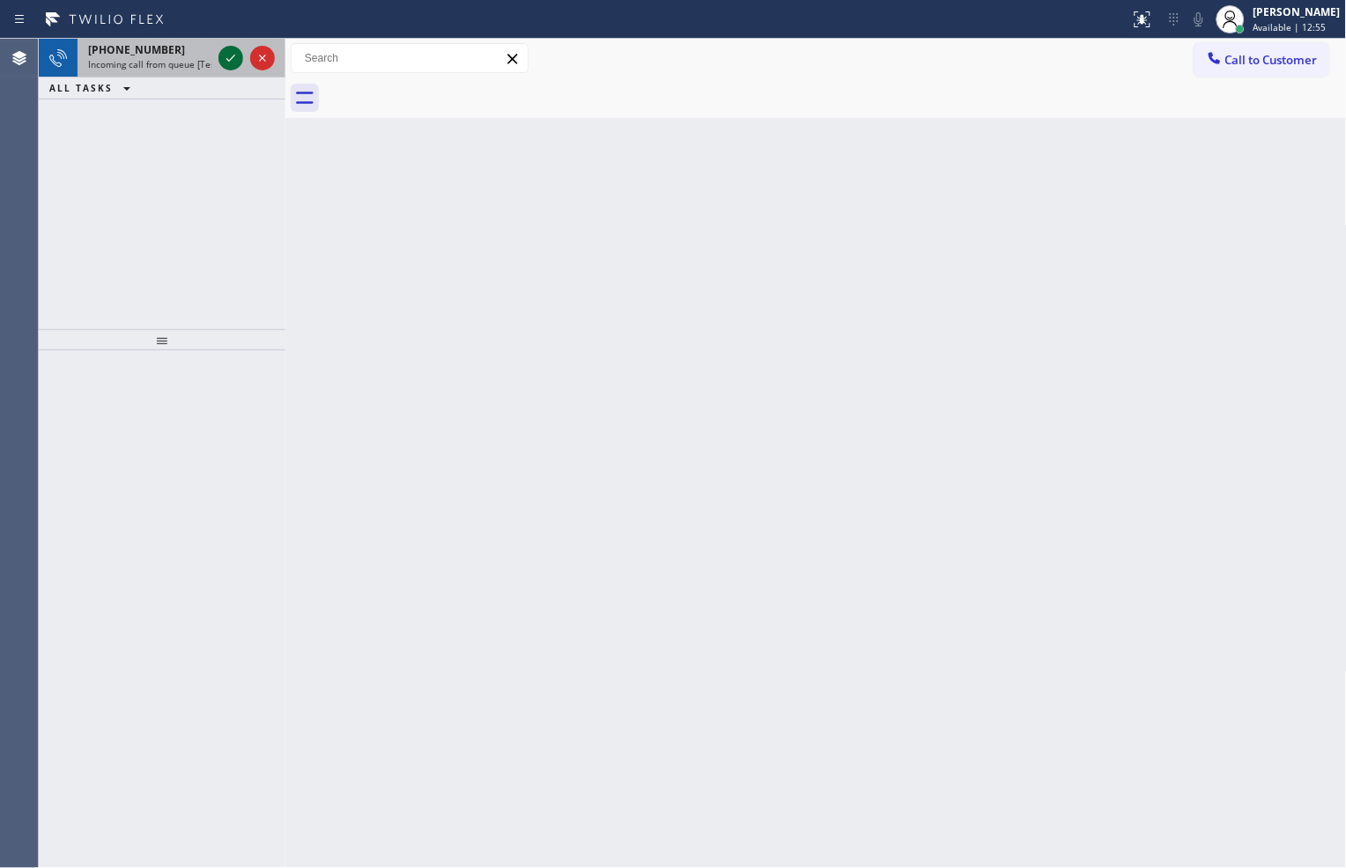
click at [230, 59] on icon at bounding box center [230, 58] width 9 height 7
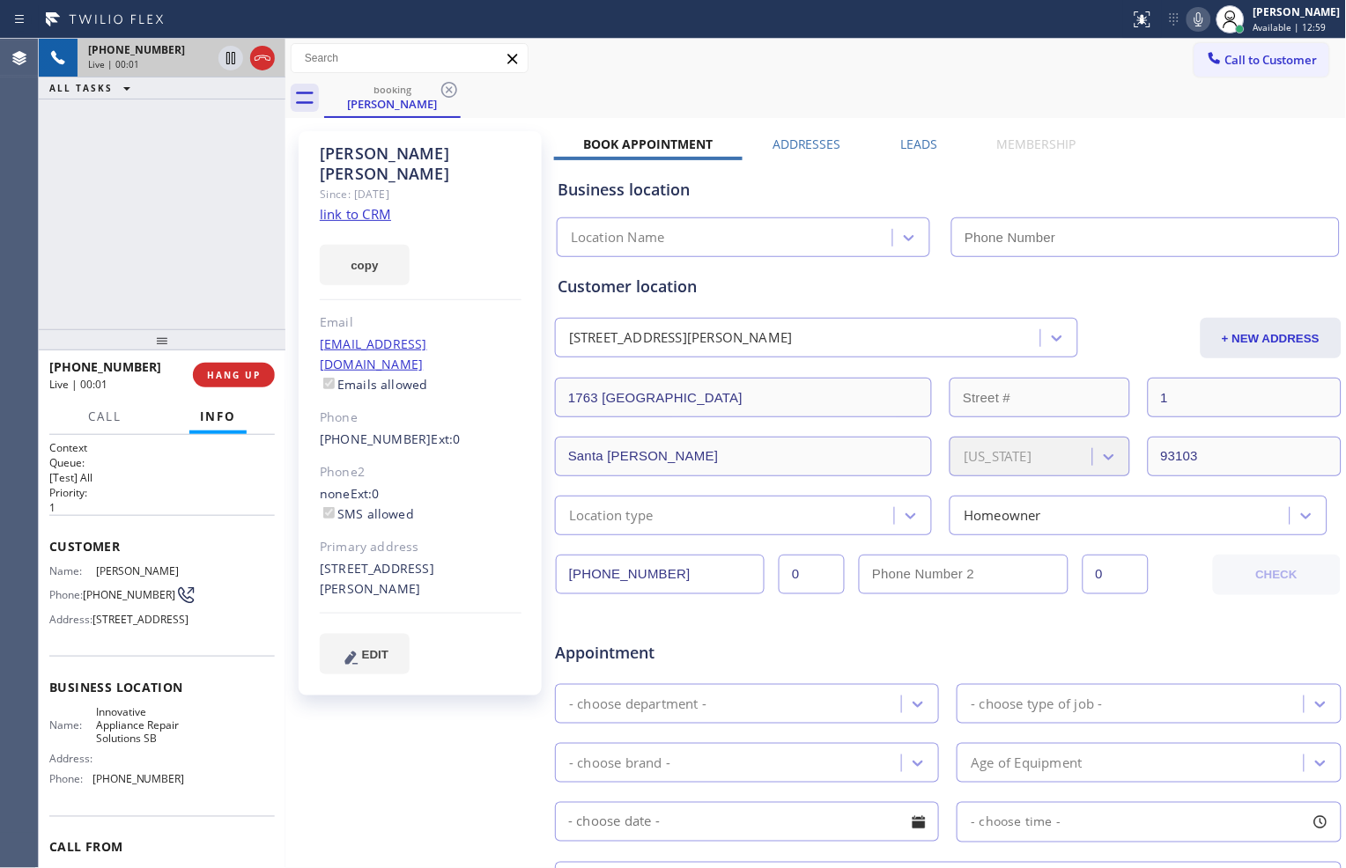
type input "[PHONE_NUMBER]"
click at [362, 205] on link "link to CRM" at bounding box center [355, 214] width 71 height 18
click at [229, 65] on icon at bounding box center [230, 58] width 21 height 21
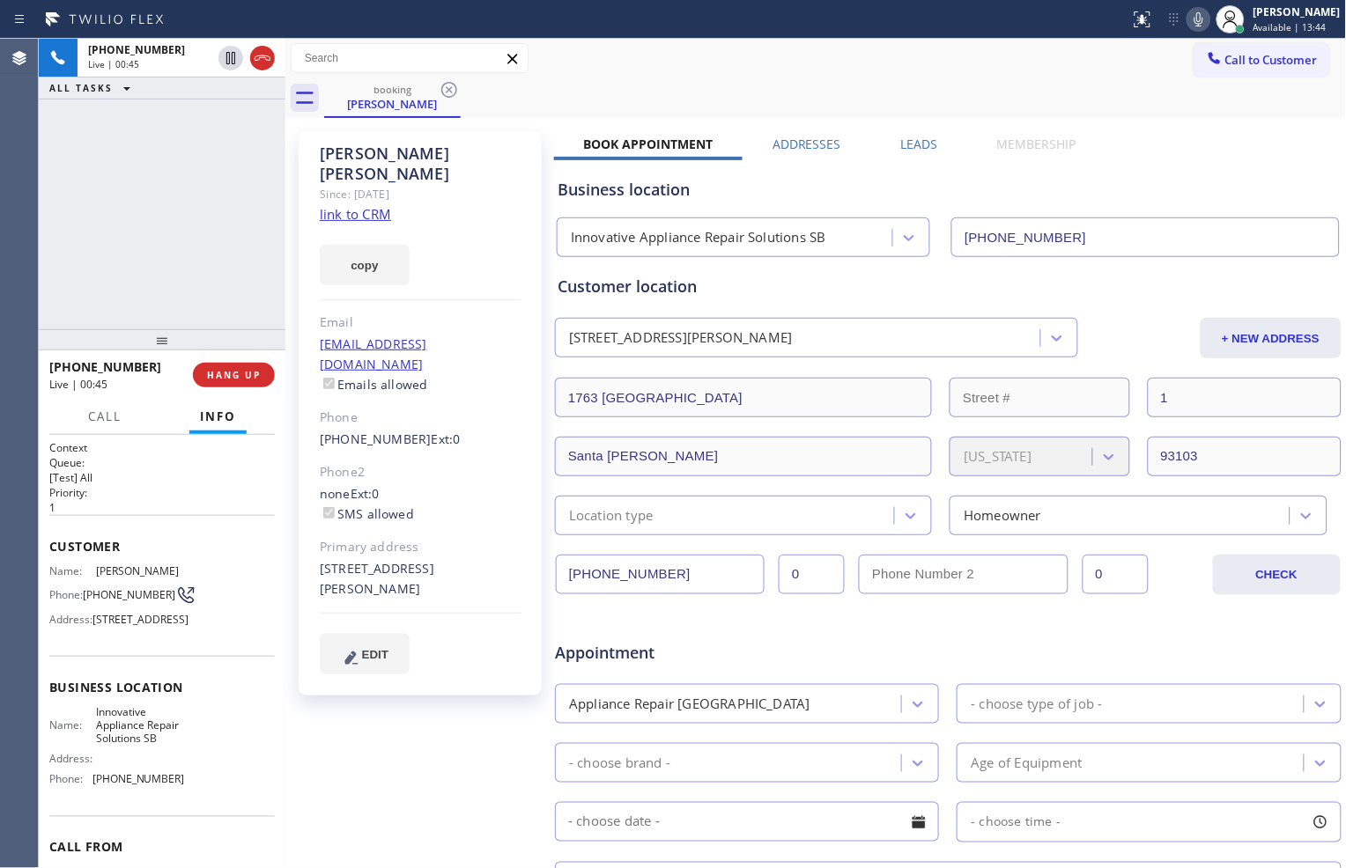
click at [1188, 24] on icon at bounding box center [1198, 19] width 21 height 21
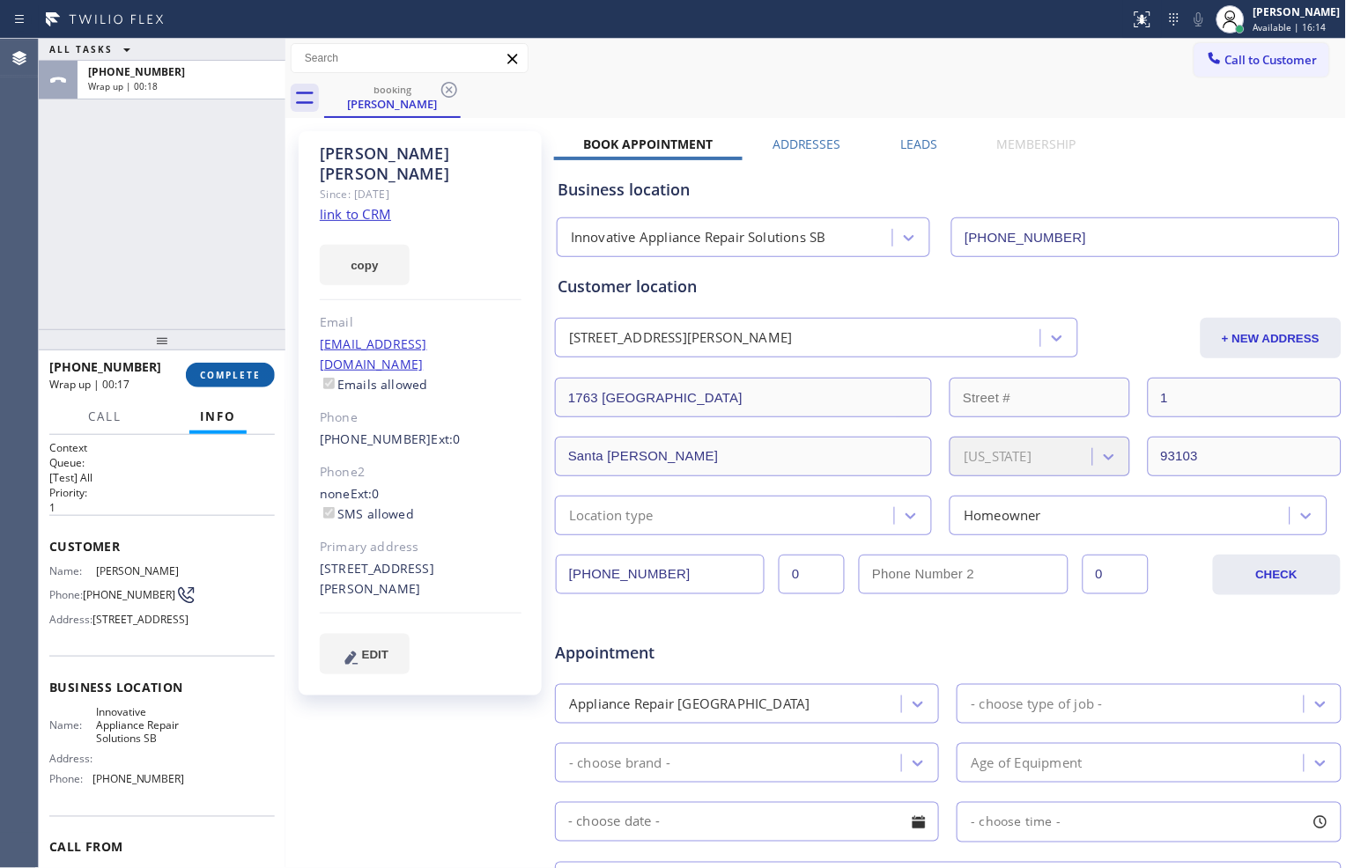
click at [241, 377] on span "COMPLETE" at bounding box center [230, 375] width 61 height 12
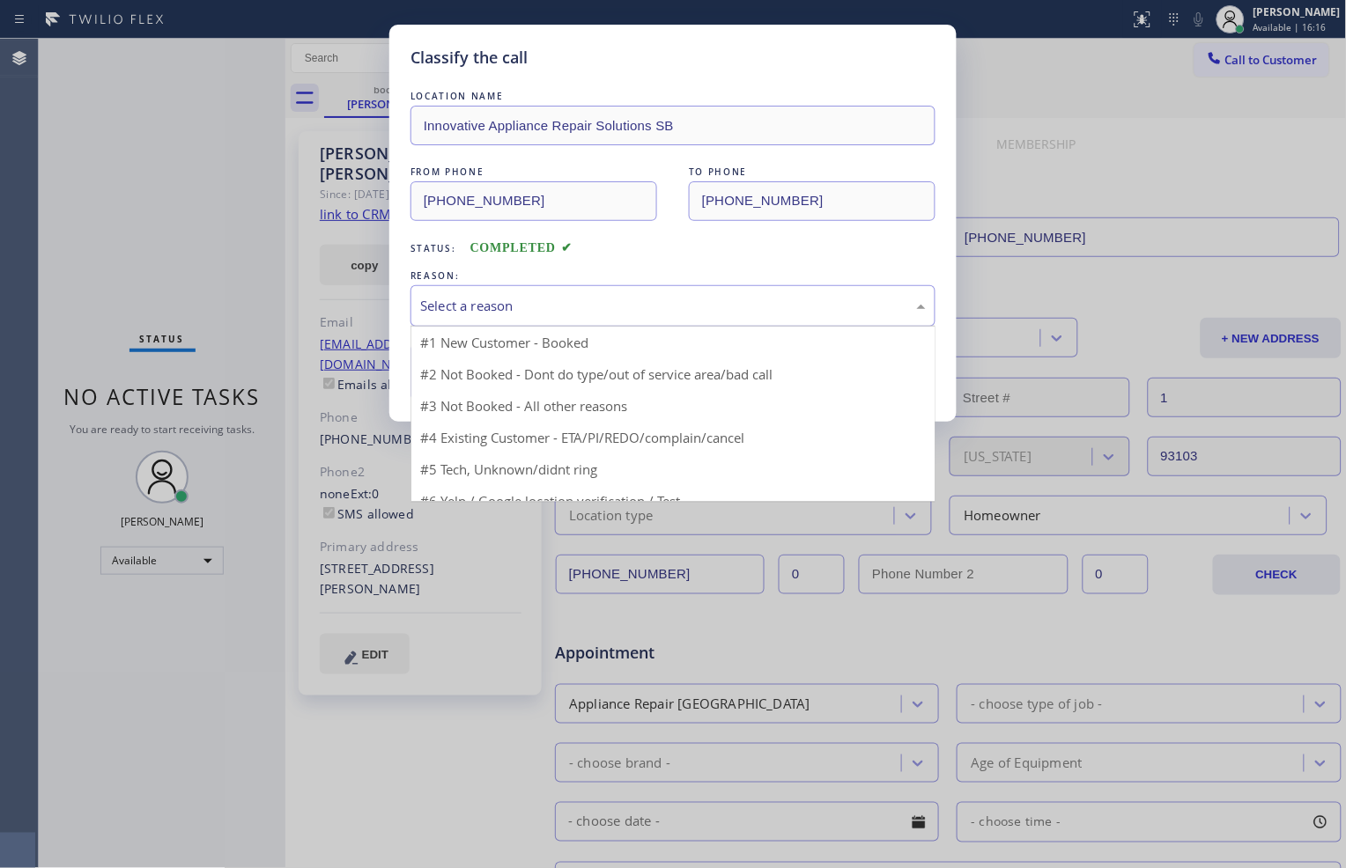
drag, startPoint x: 491, startPoint y: 302, endPoint x: 499, endPoint y: 315, distance: 15.9
click at [491, 302] on div "Select a reason" at bounding box center [673, 306] width 506 height 20
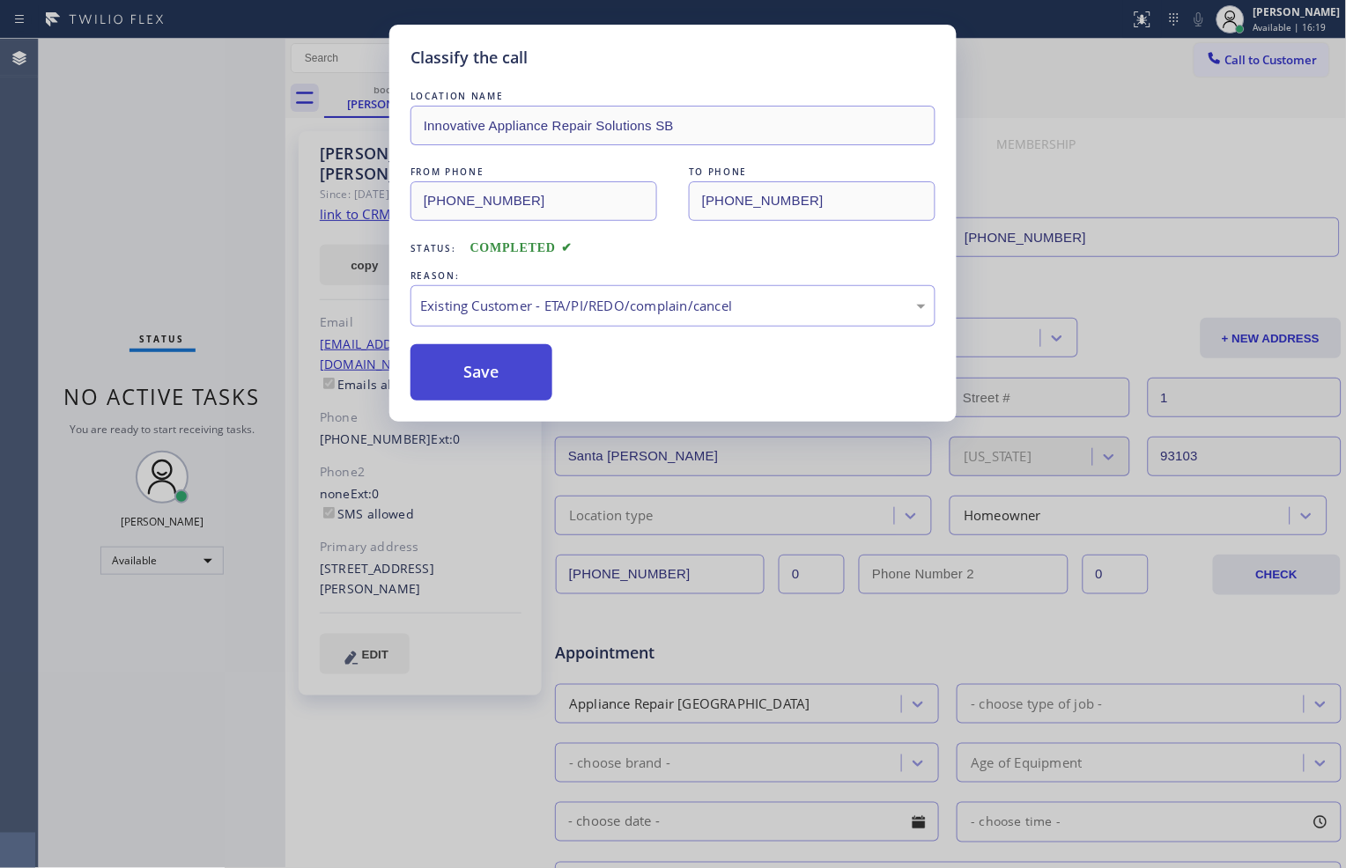
click at [471, 367] on button "Save" at bounding box center [481, 372] width 142 height 56
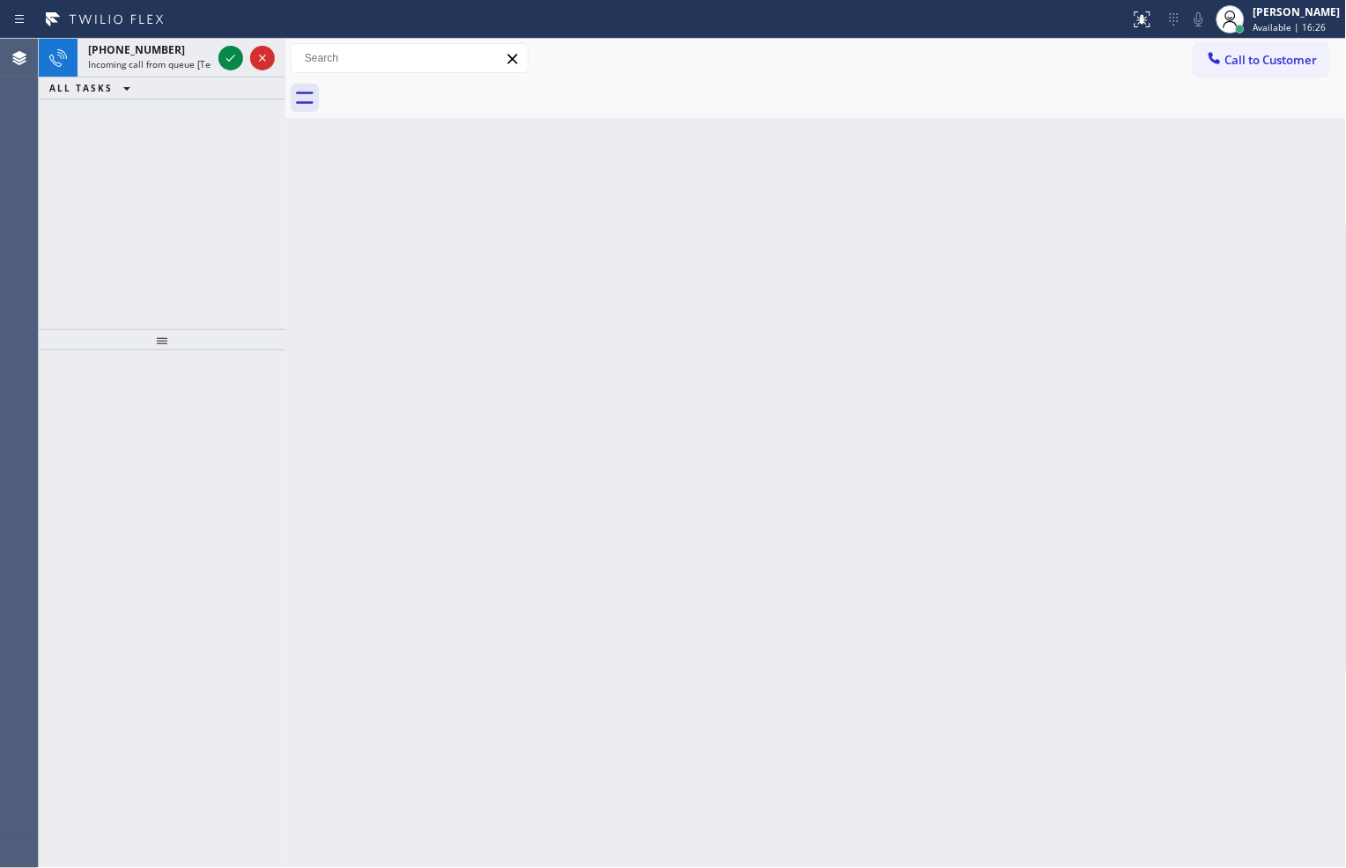
click at [157, 172] on div "[PHONE_NUMBER] Incoming call from queue [Test] All ALL TASKS ALL TASKS ACTIVE T…" at bounding box center [162, 184] width 247 height 291
click at [224, 60] on icon at bounding box center [230, 58] width 21 height 21
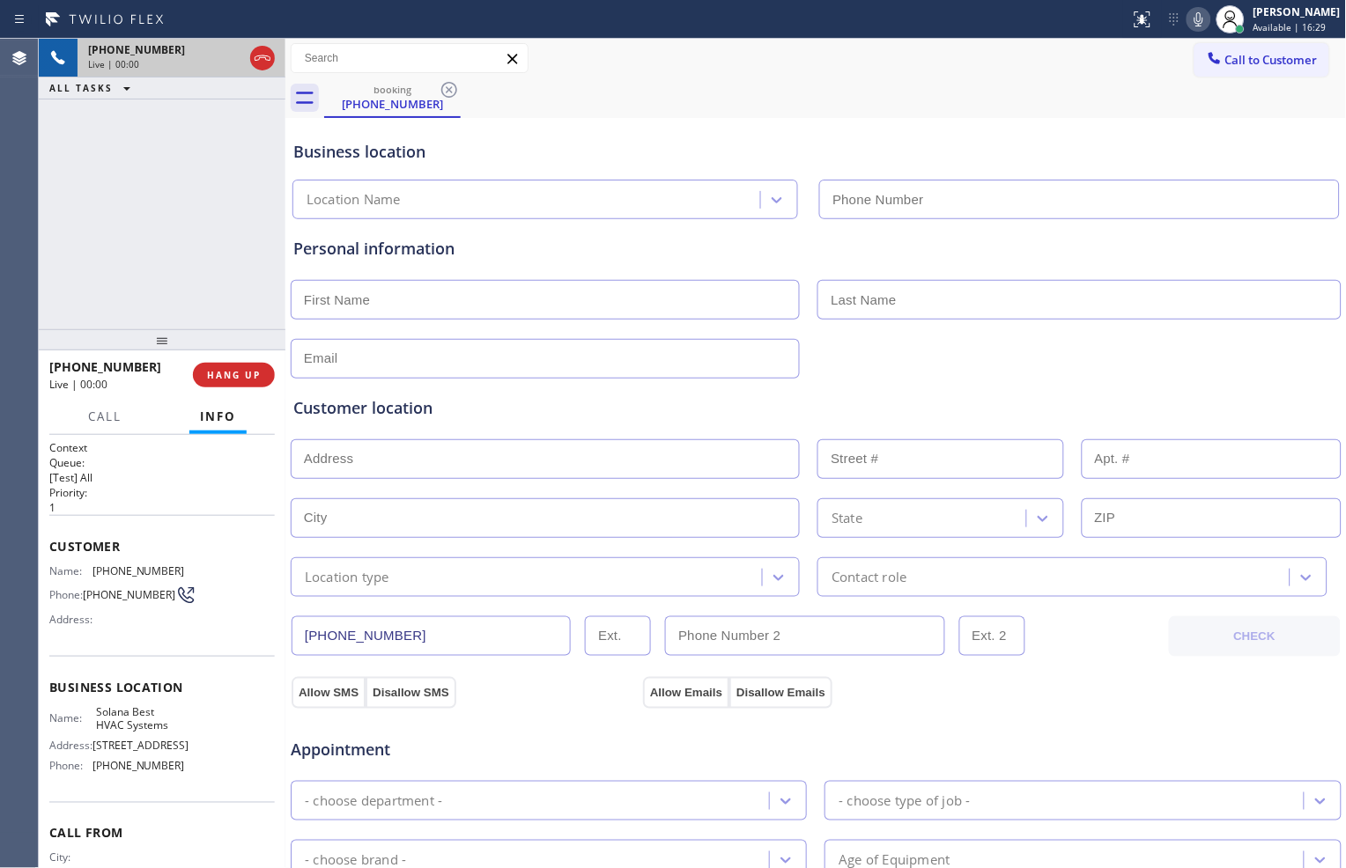
type input "[PHONE_NUMBER]"
click at [251, 369] on span "HANG UP" at bounding box center [234, 375] width 54 height 12
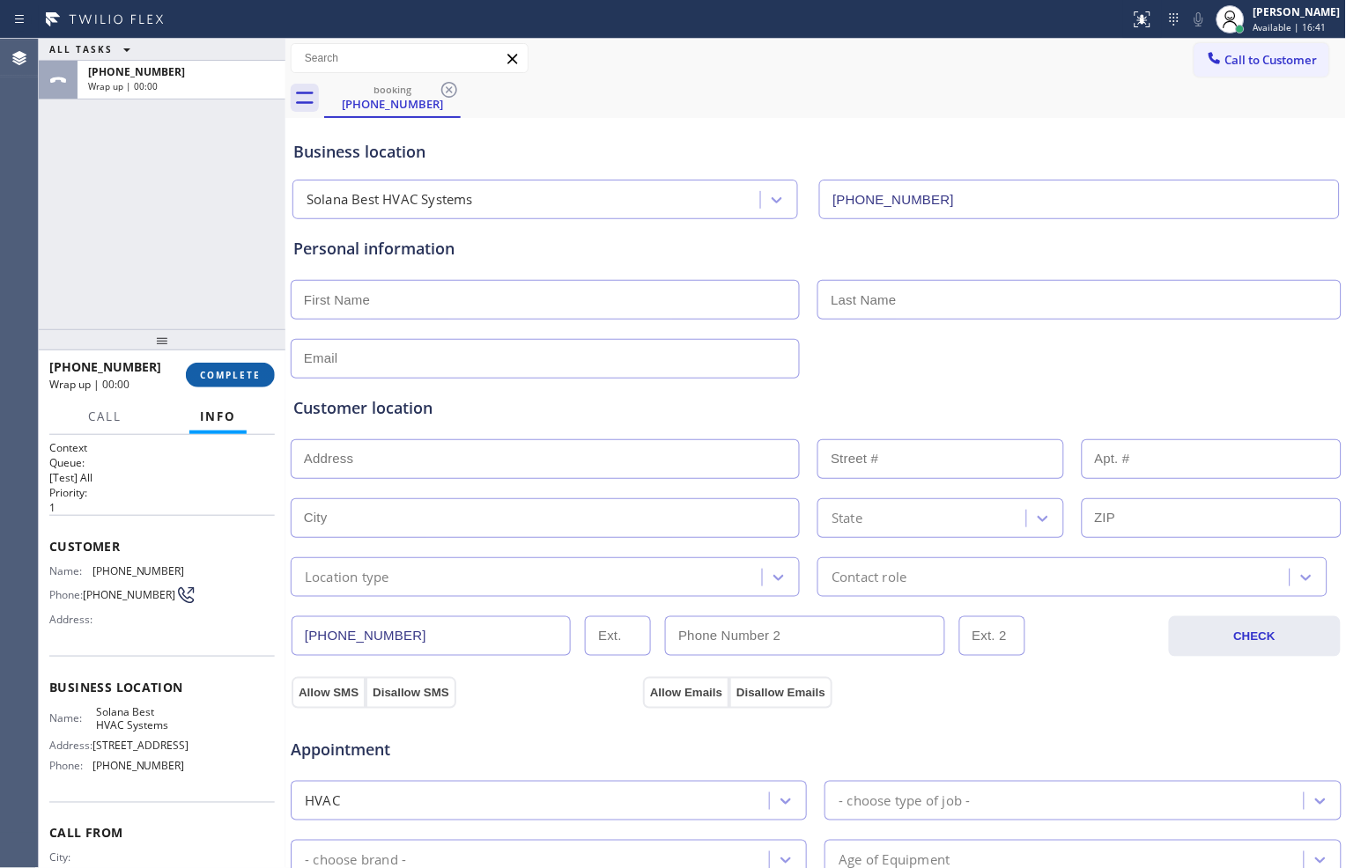
click at [251, 370] on span "COMPLETE" at bounding box center [230, 375] width 61 height 12
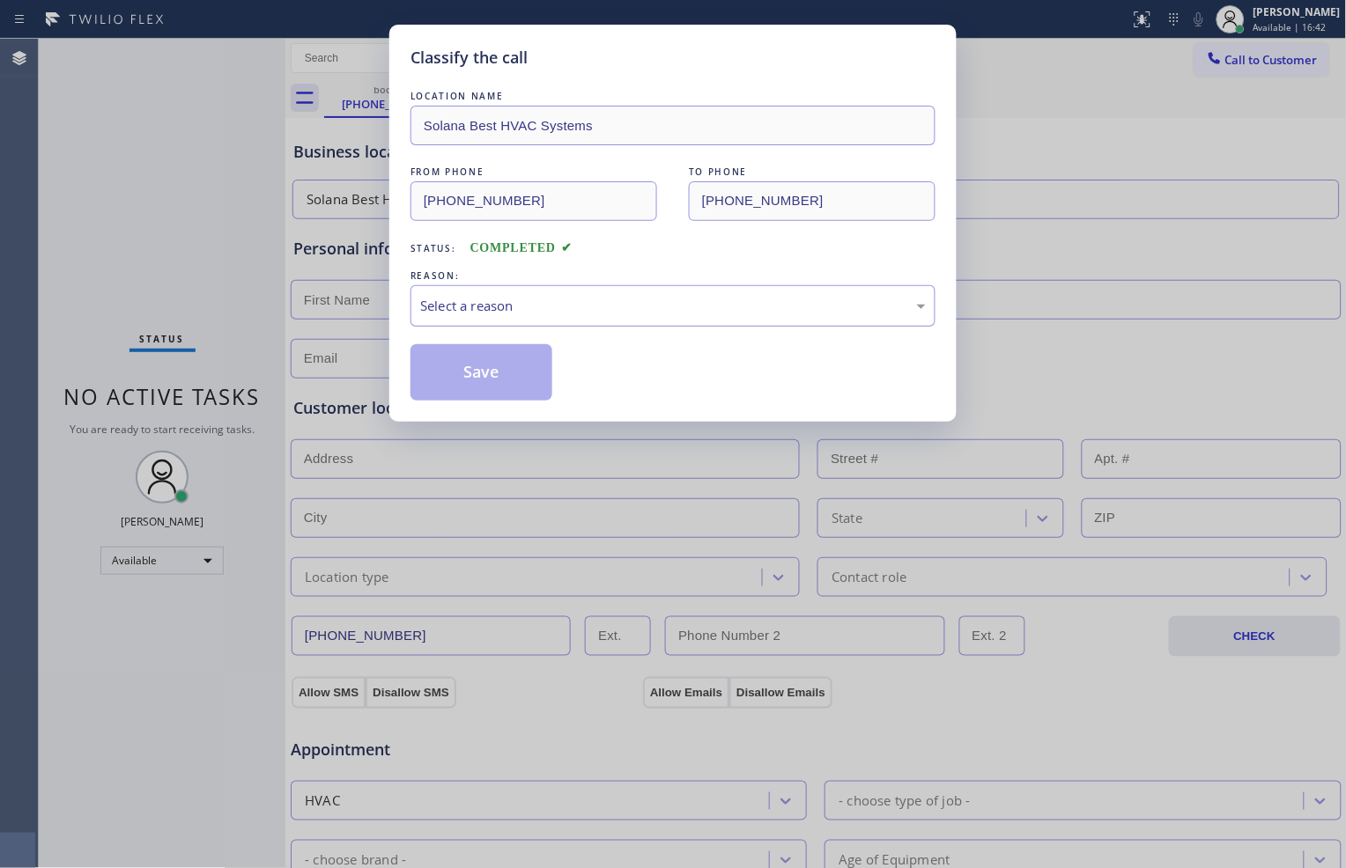
click at [562, 308] on div "Select a reason" at bounding box center [673, 306] width 506 height 20
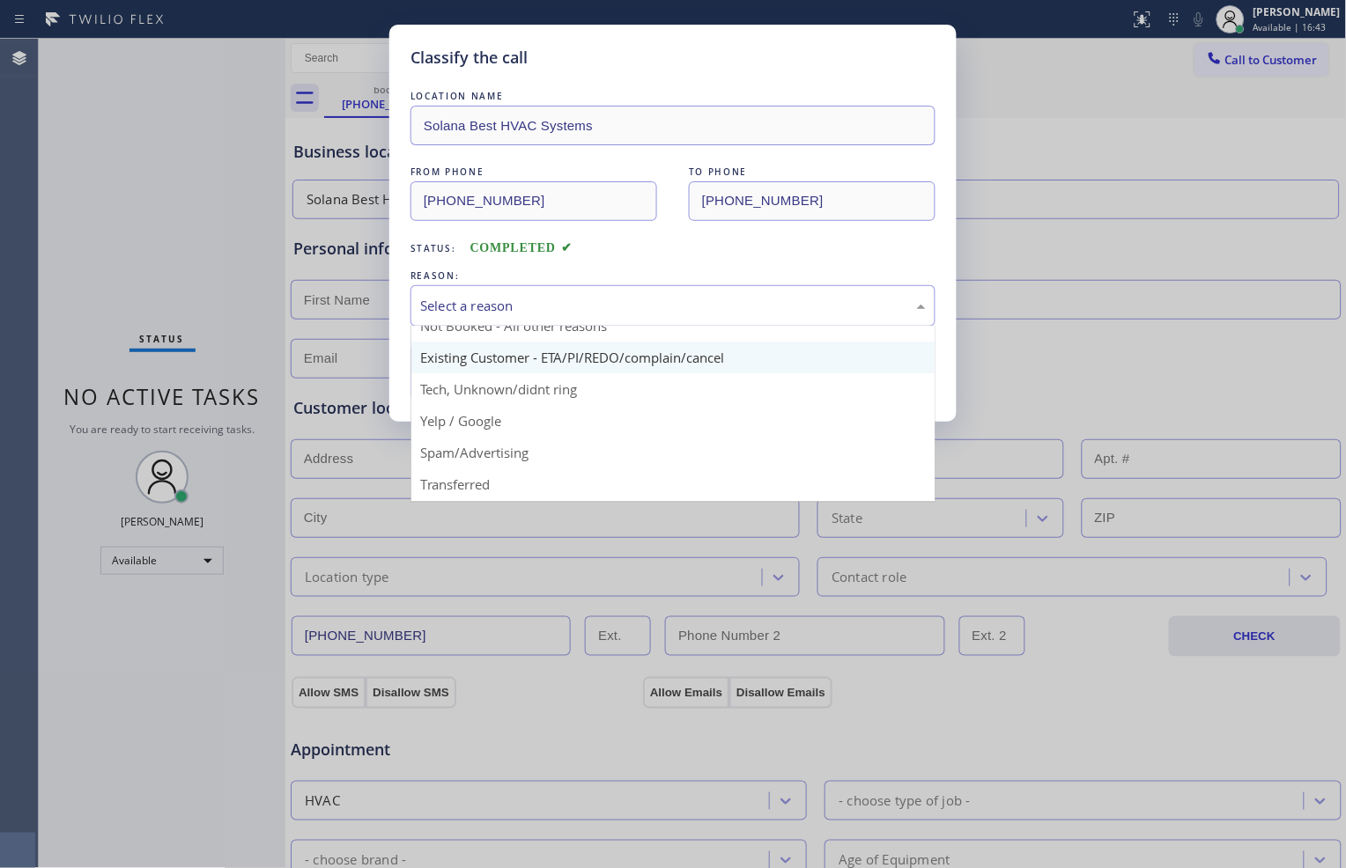
scroll to position [98, 0]
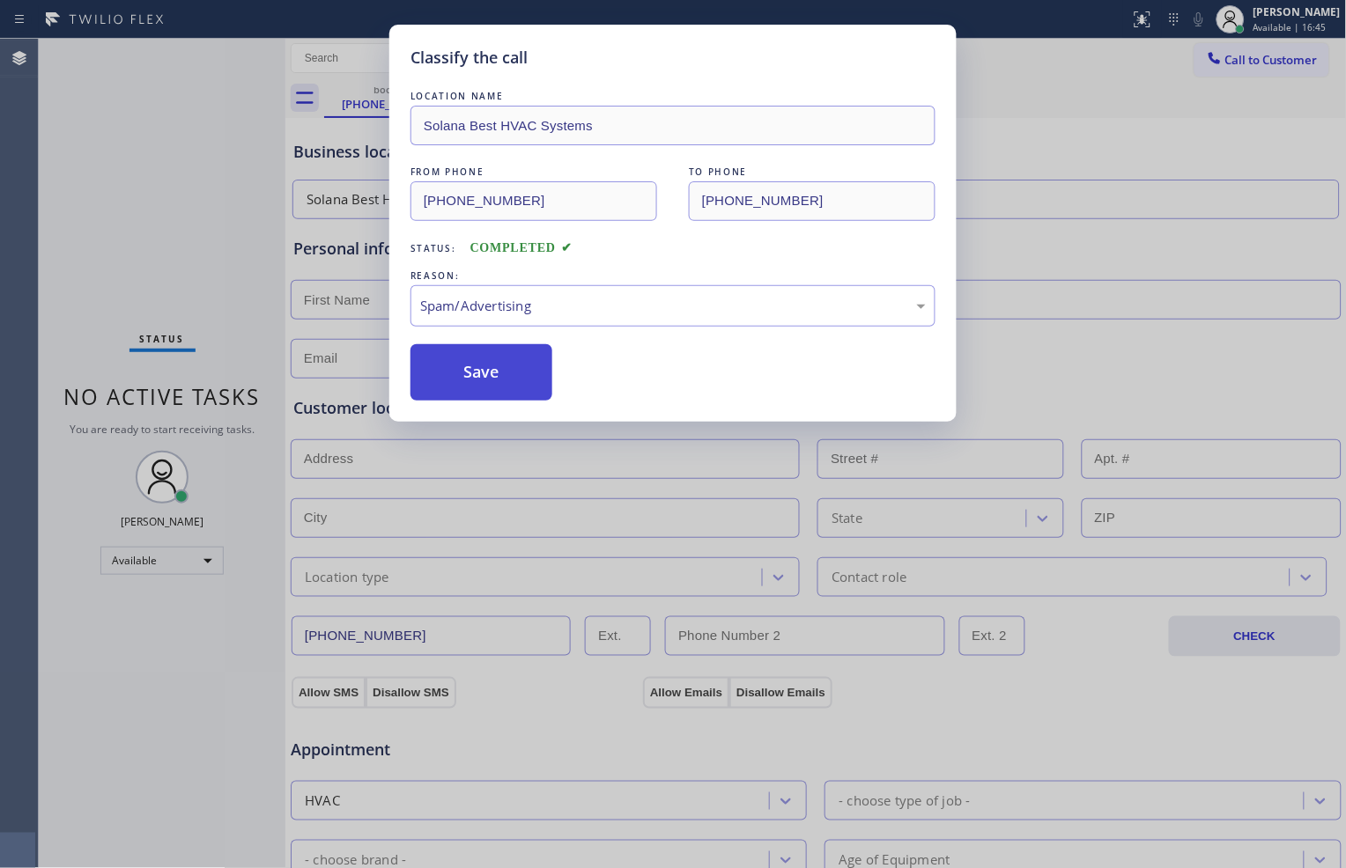
click at [488, 363] on button "Save" at bounding box center [481, 372] width 142 height 56
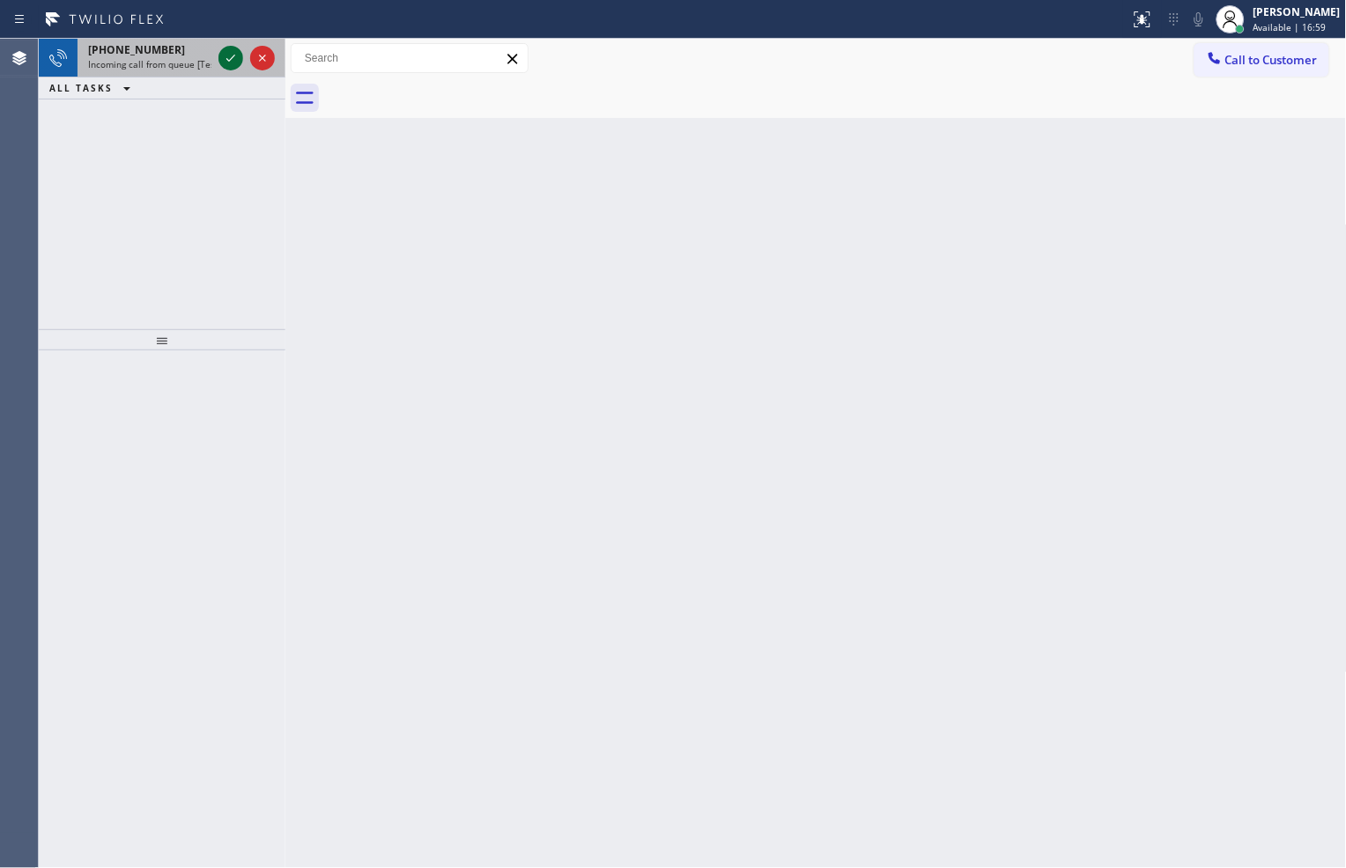
click at [225, 51] on icon at bounding box center [230, 58] width 21 height 21
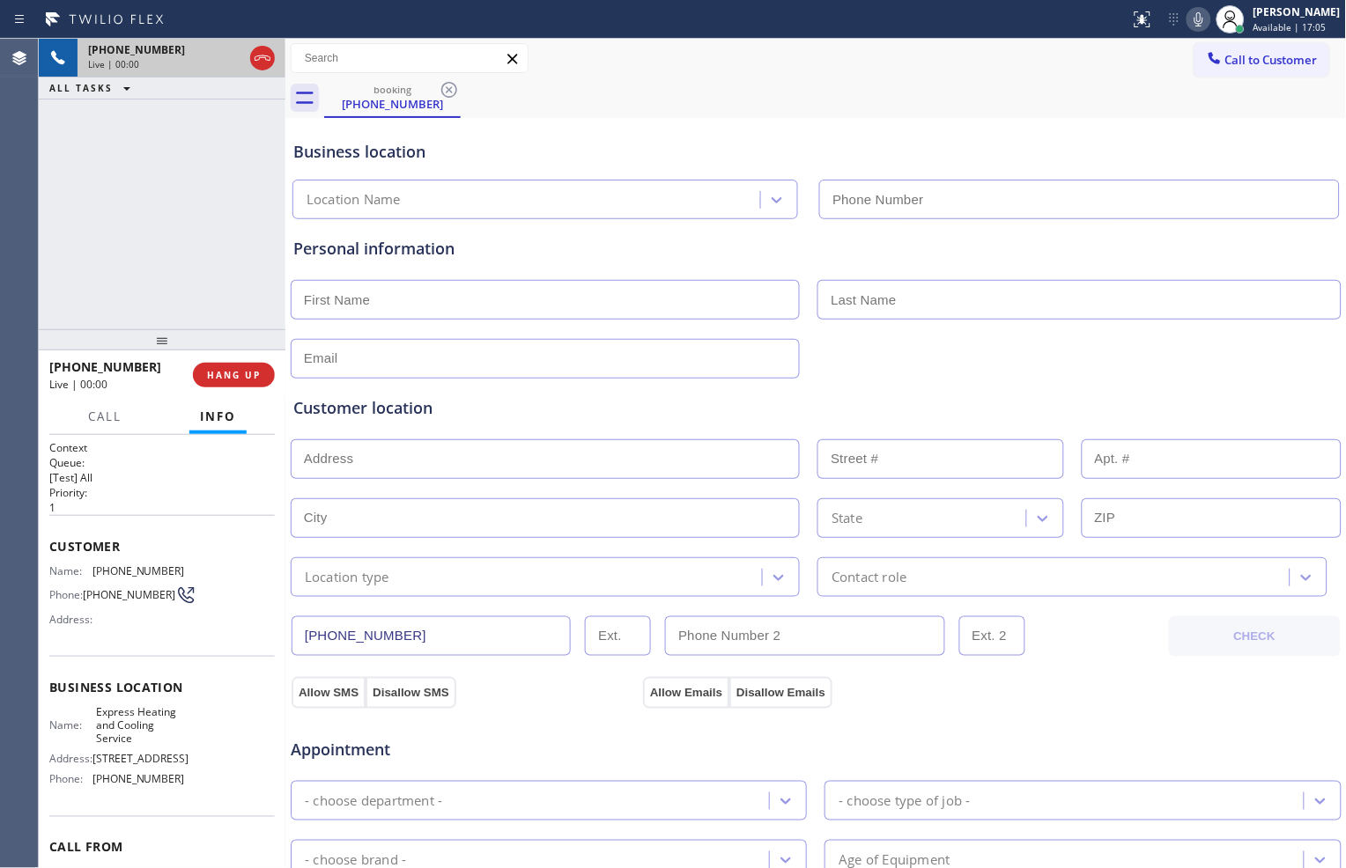
type input "[PHONE_NUMBER]"
click at [251, 374] on span "HANG UP" at bounding box center [234, 375] width 54 height 12
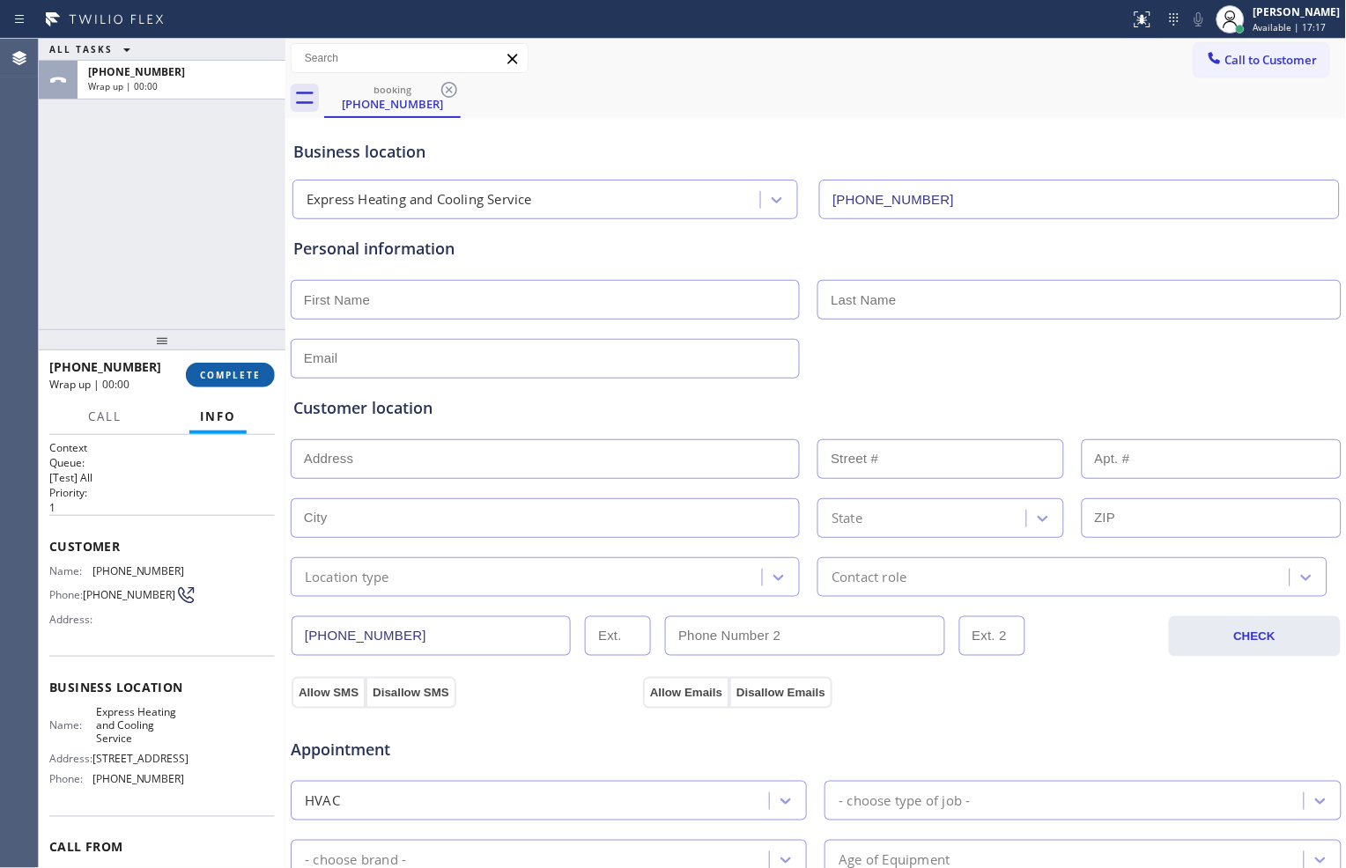
click at [257, 374] on span "COMPLETE" at bounding box center [230, 375] width 61 height 12
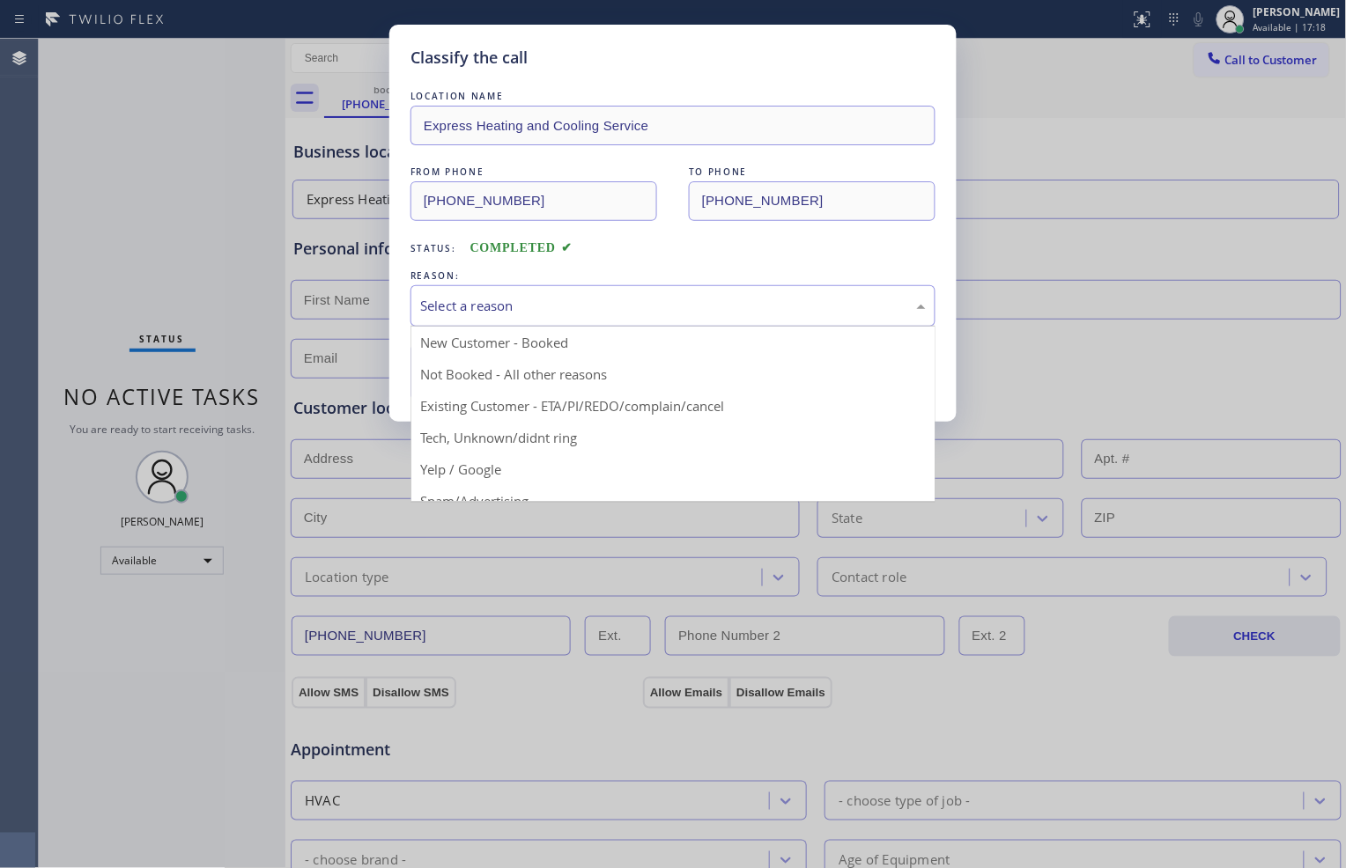
click at [486, 308] on div "Select a reason" at bounding box center [673, 306] width 506 height 20
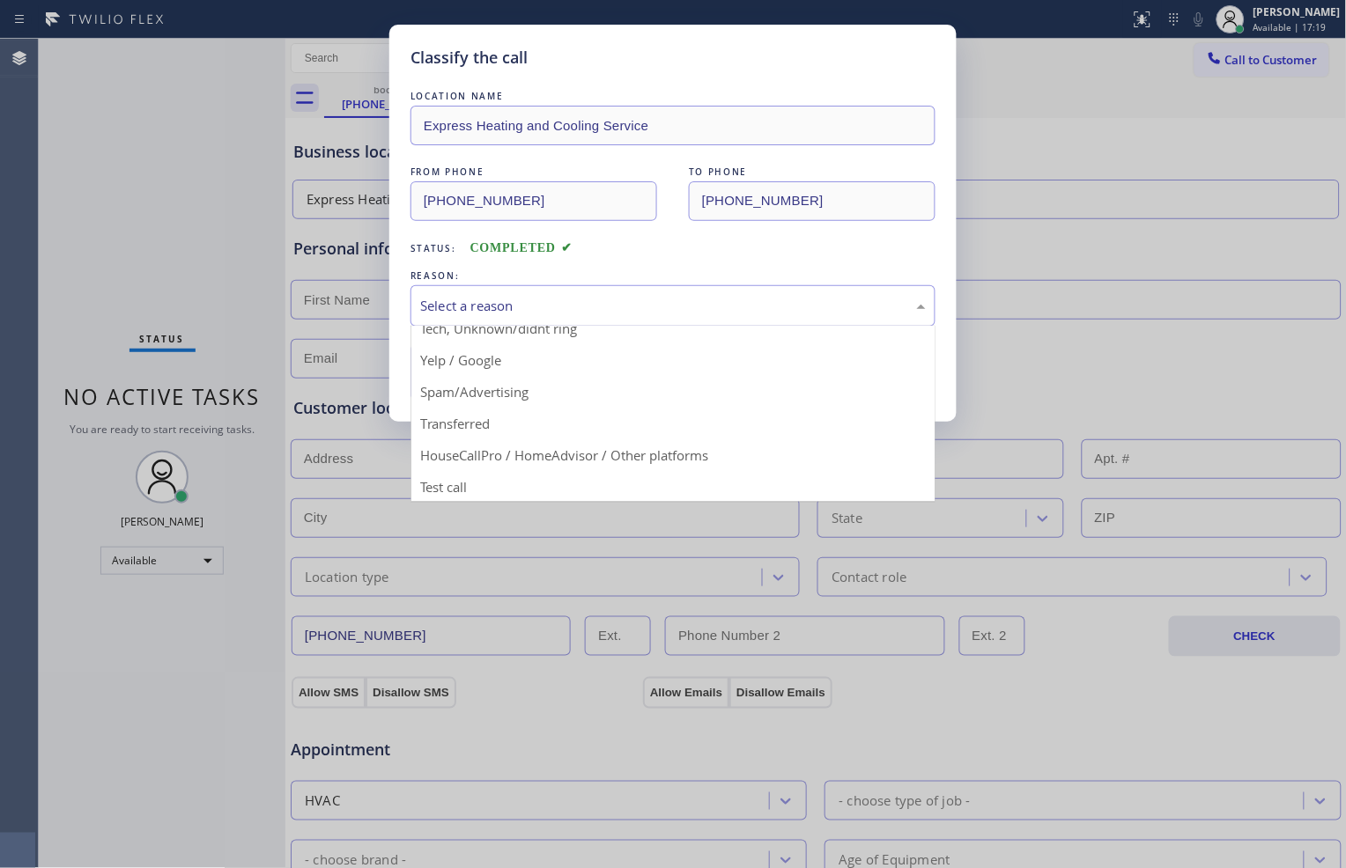
scroll to position [110, 0]
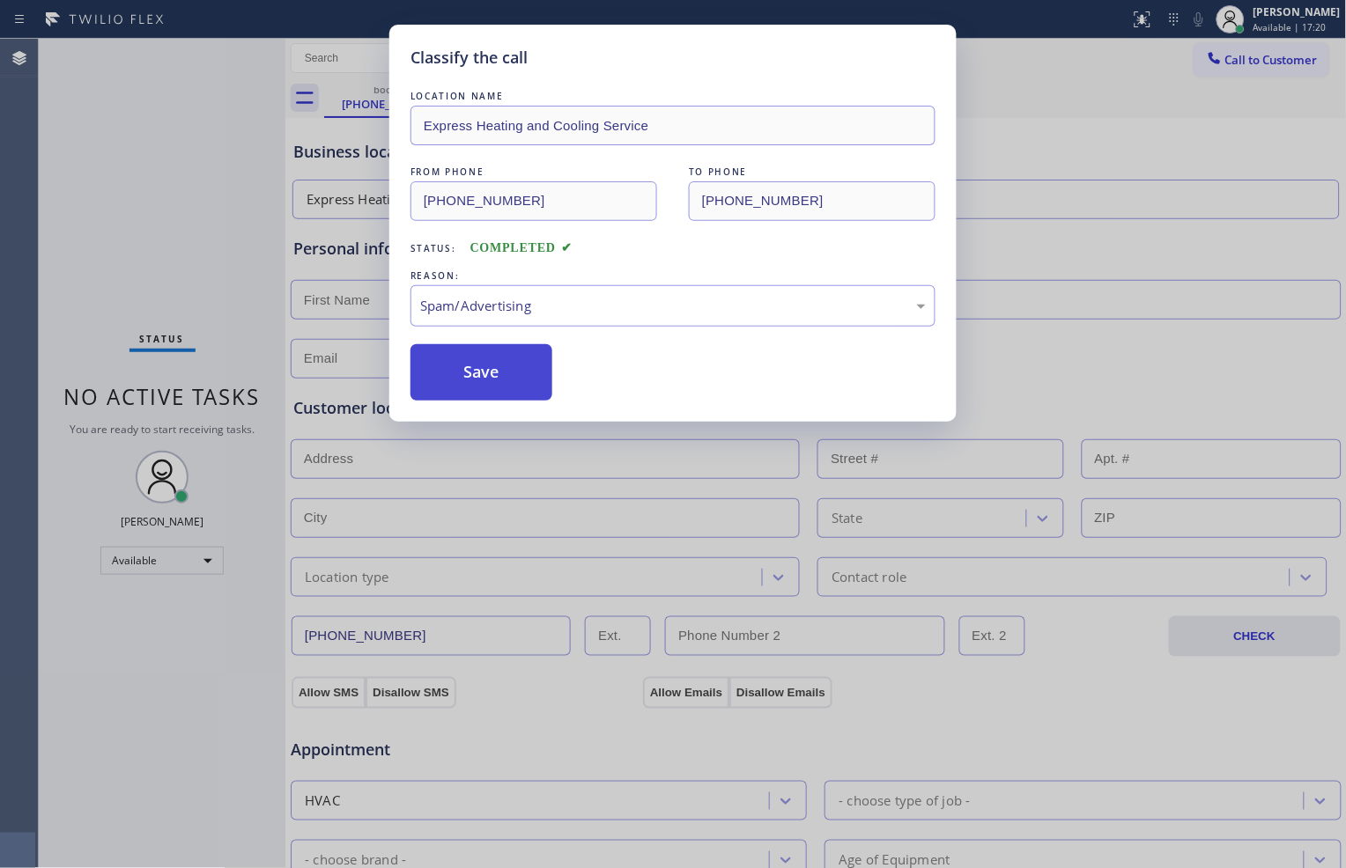
click at [484, 374] on button "Save" at bounding box center [481, 372] width 142 height 56
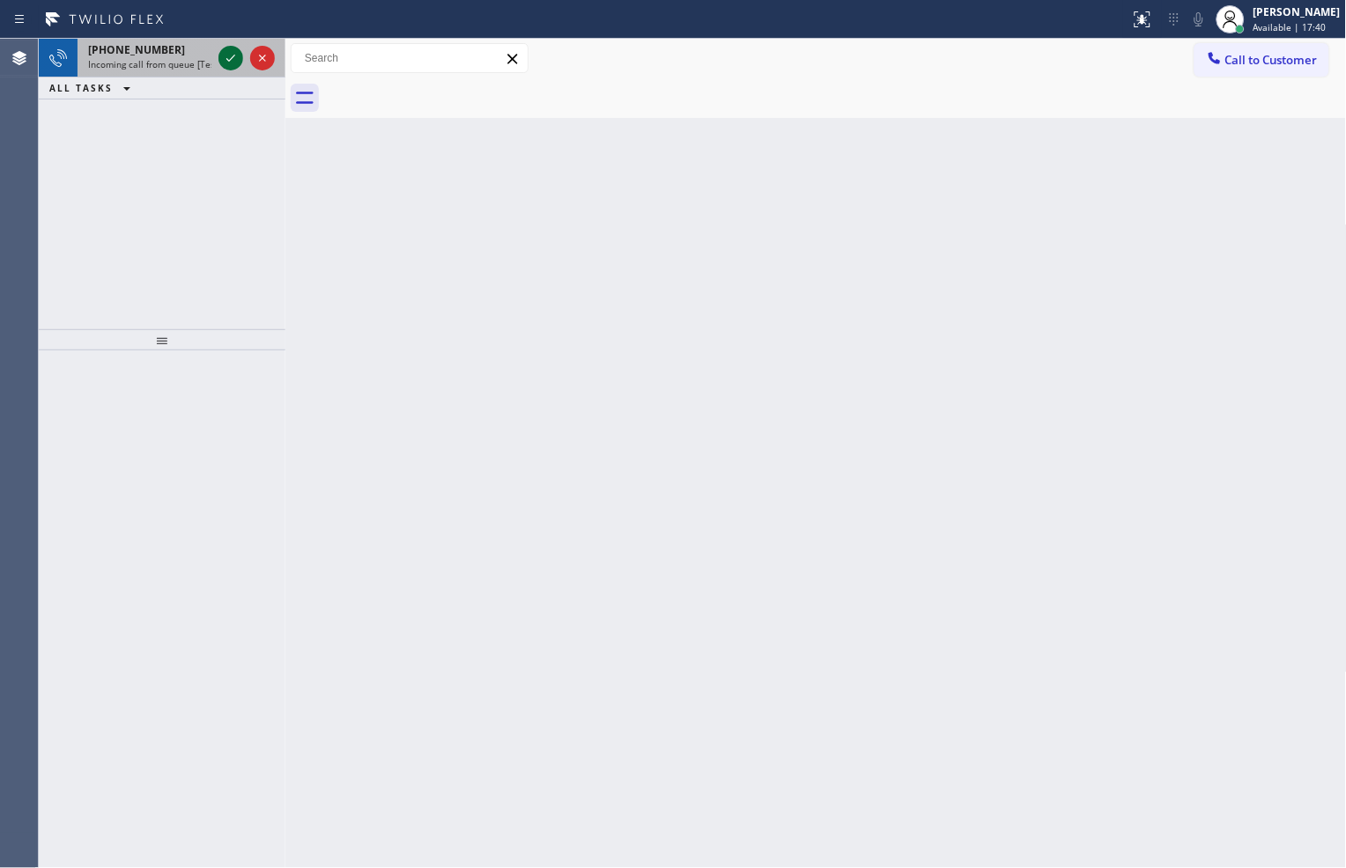
click at [225, 56] on icon at bounding box center [230, 58] width 21 height 21
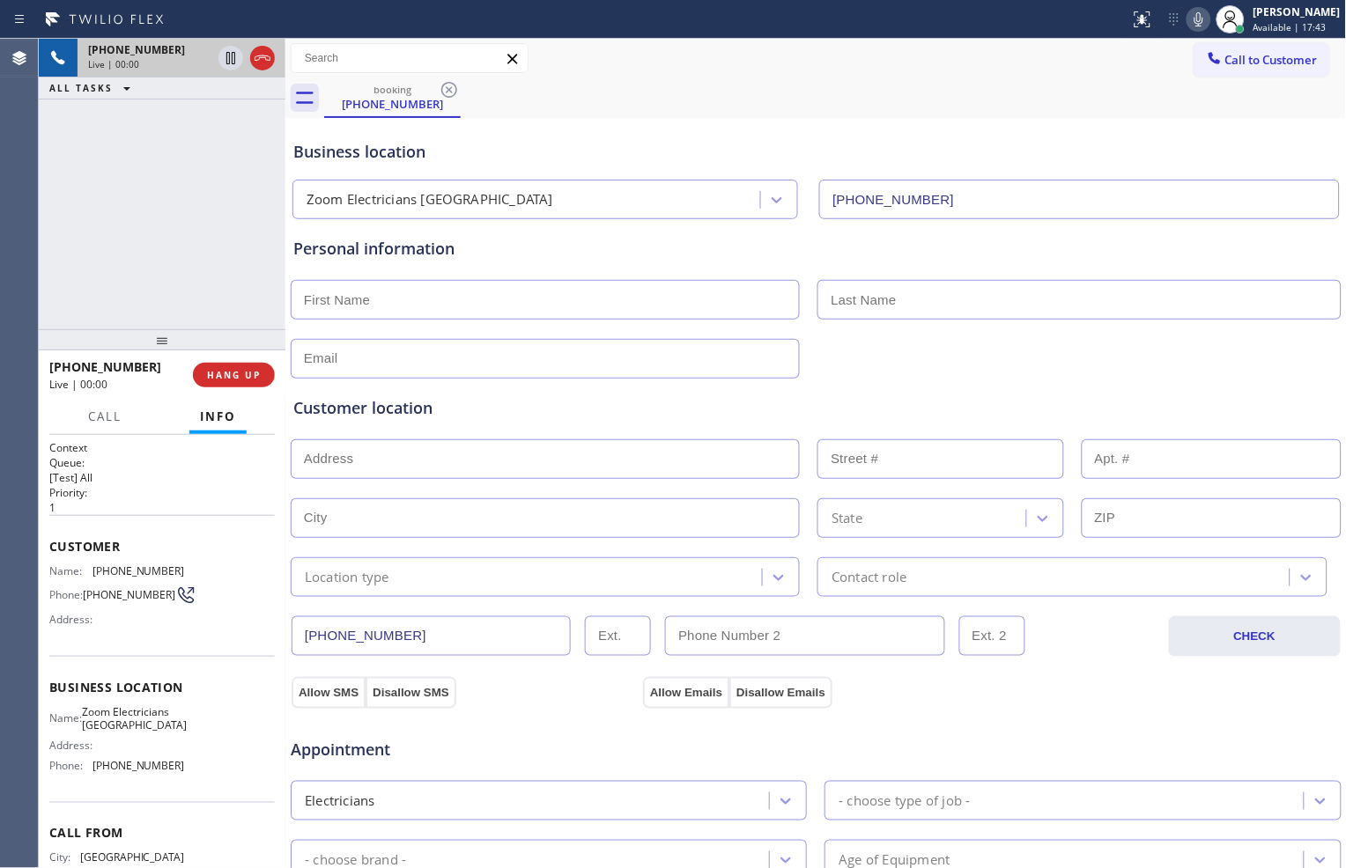
type input "[PHONE_NUMBER]"
click at [252, 377] on span "HANG UP" at bounding box center [234, 375] width 54 height 12
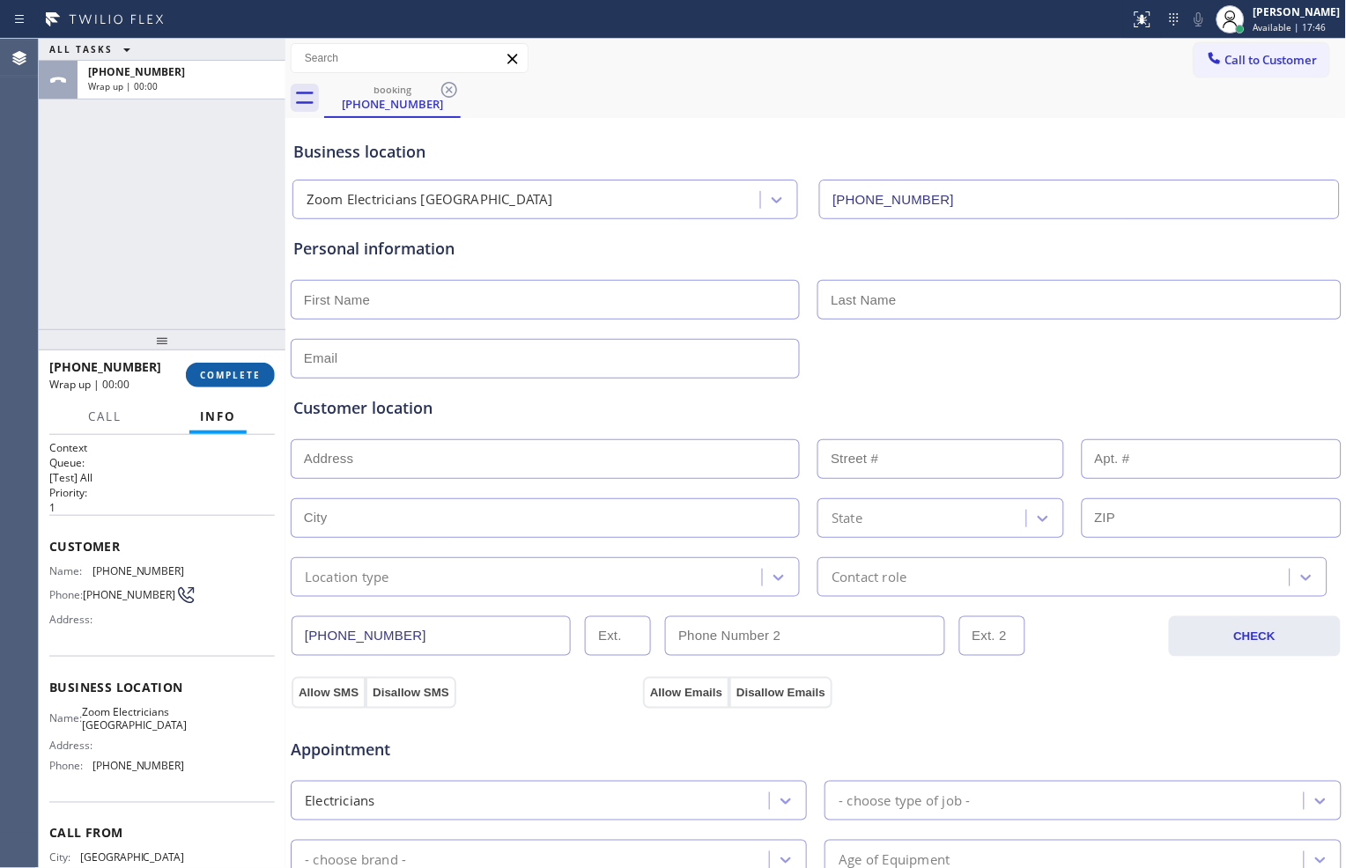
click at [238, 379] on span "COMPLETE" at bounding box center [230, 375] width 61 height 12
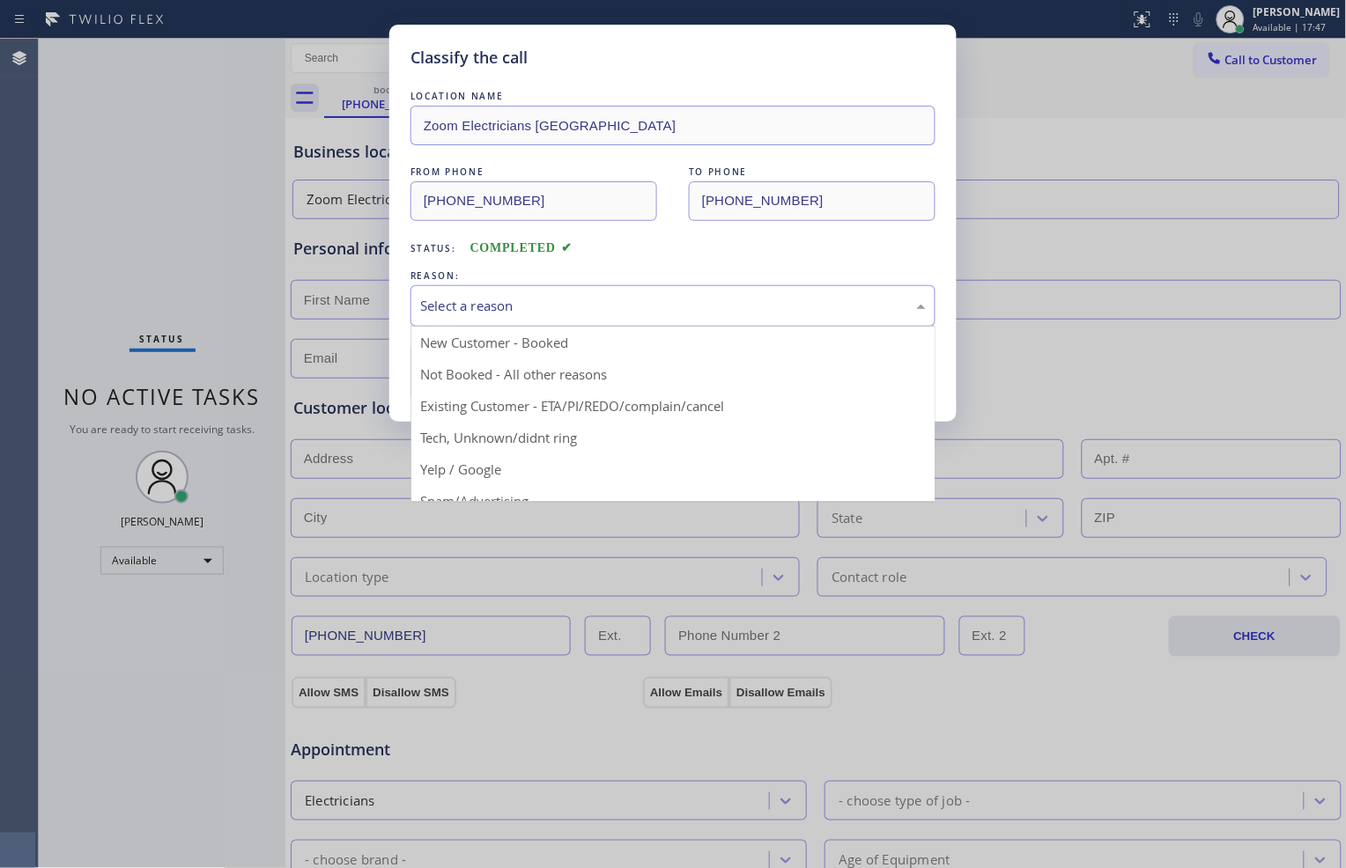
click at [447, 309] on div "Select a reason" at bounding box center [673, 306] width 506 height 20
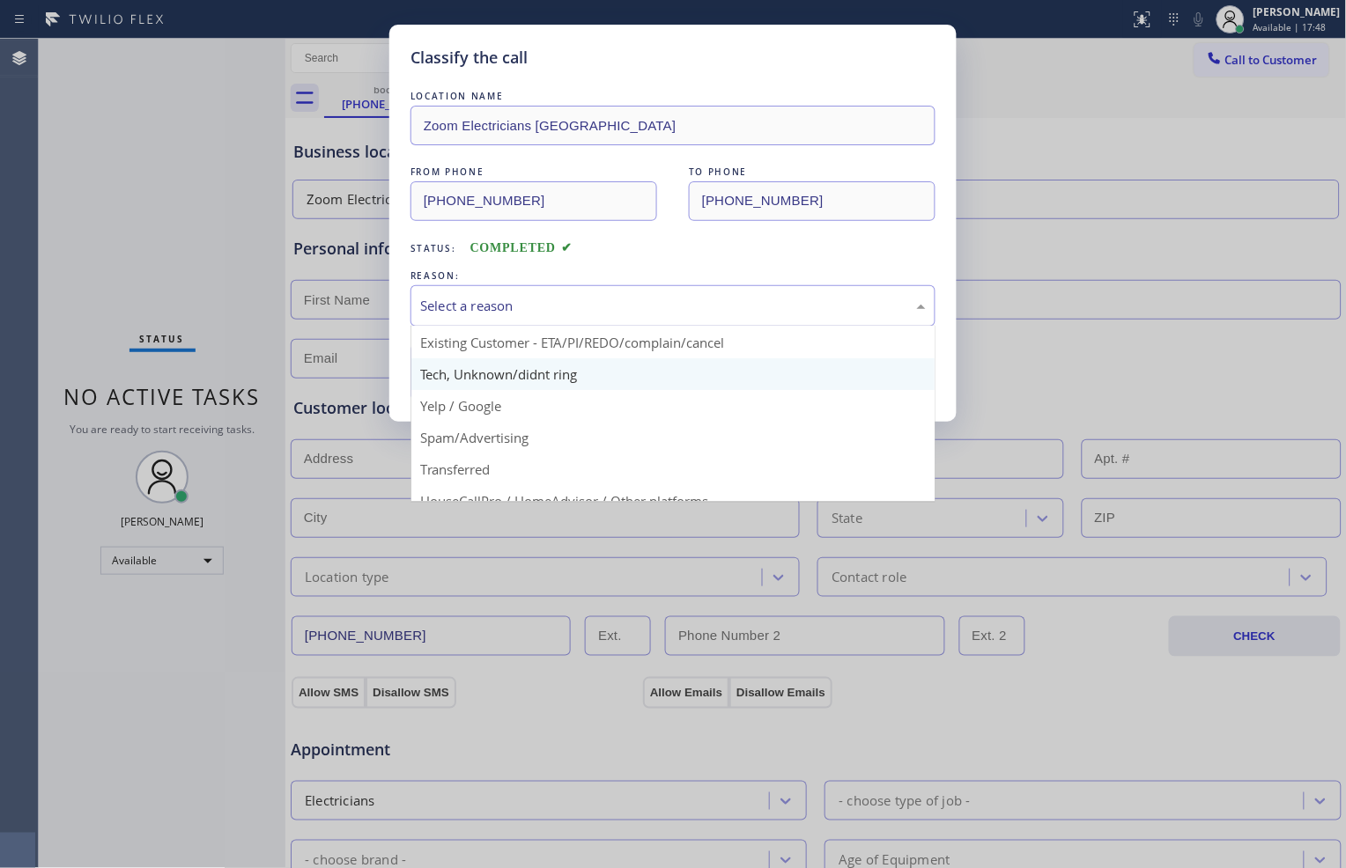
scroll to position [98, 0]
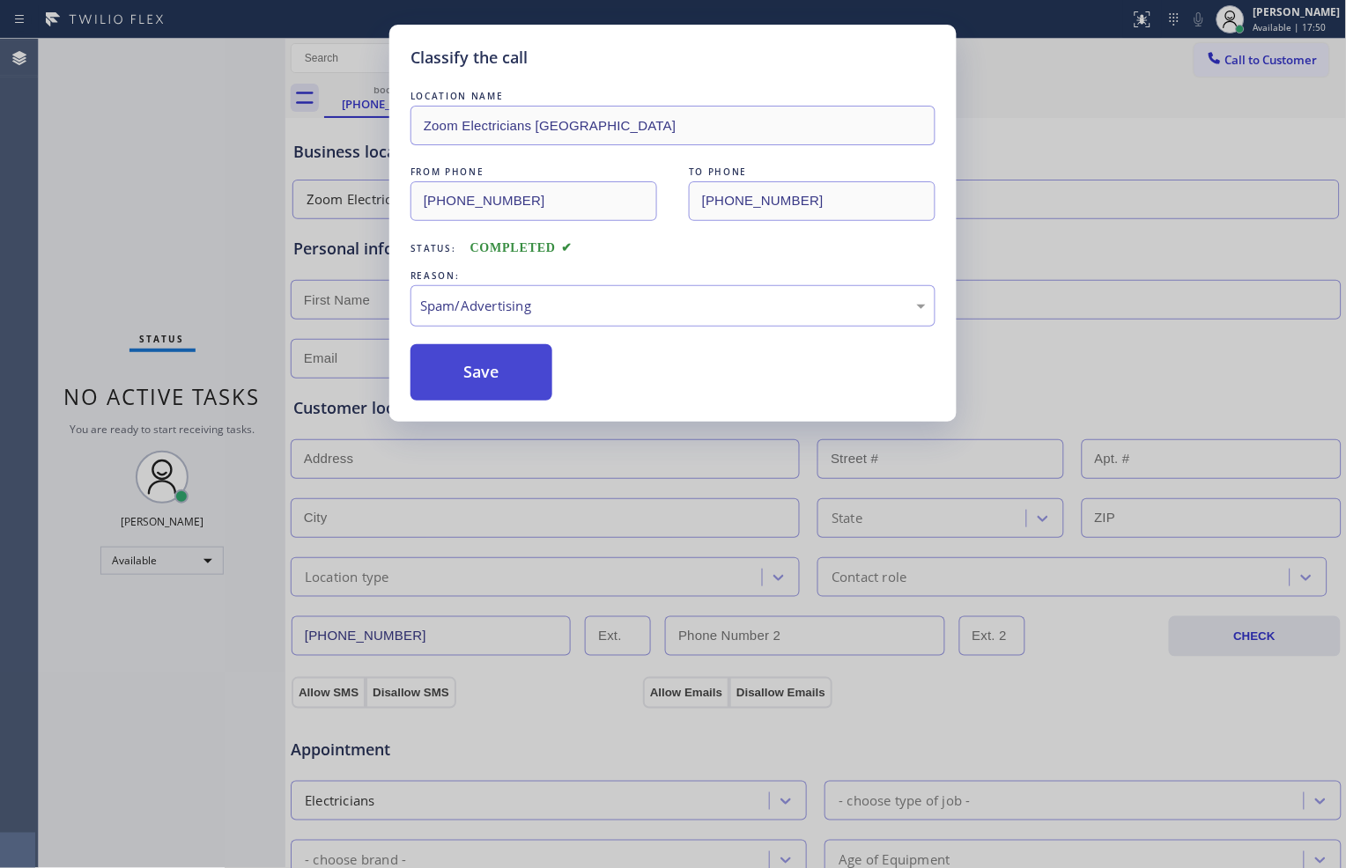
click at [491, 374] on button "Save" at bounding box center [481, 372] width 142 height 56
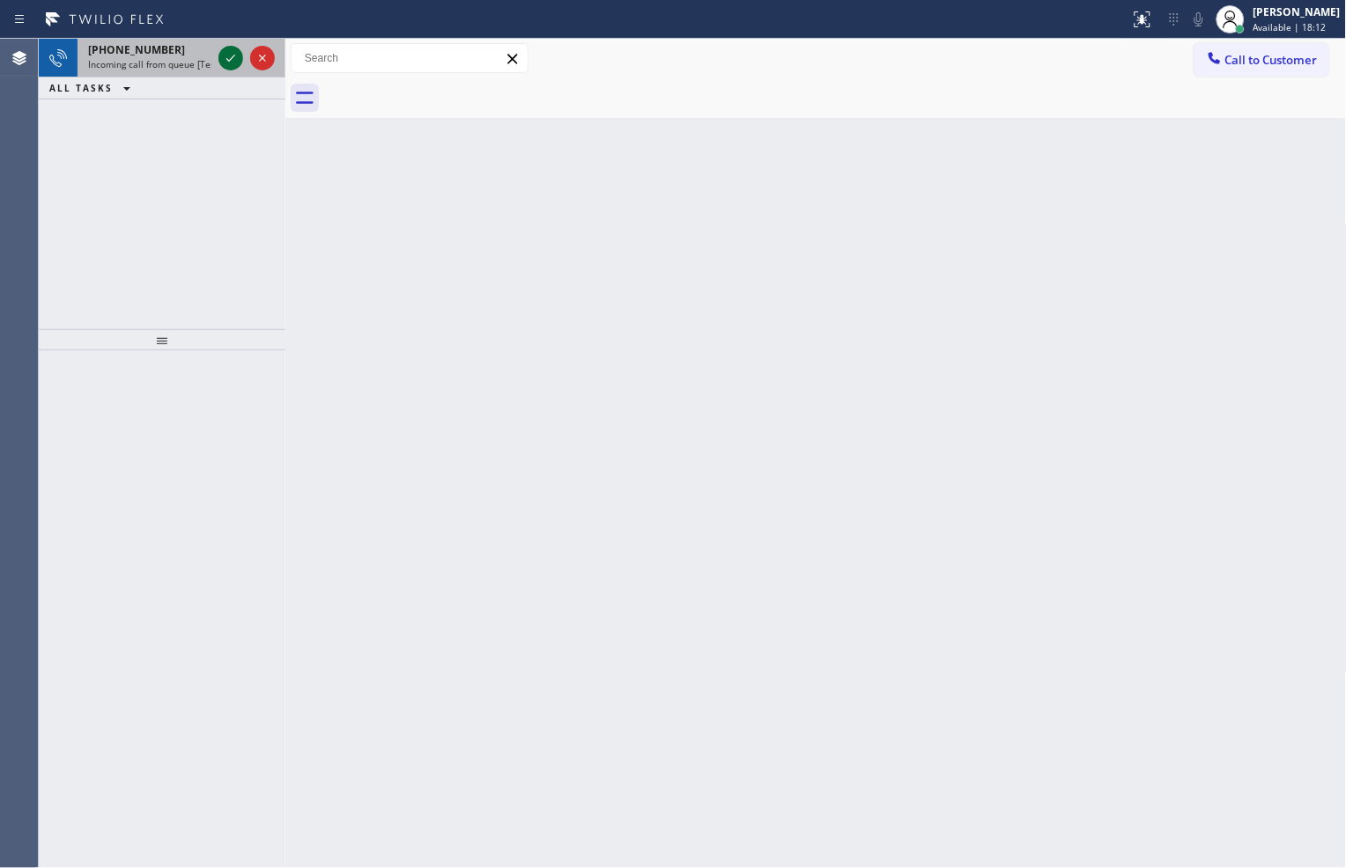
click at [225, 49] on icon at bounding box center [230, 58] width 21 height 21
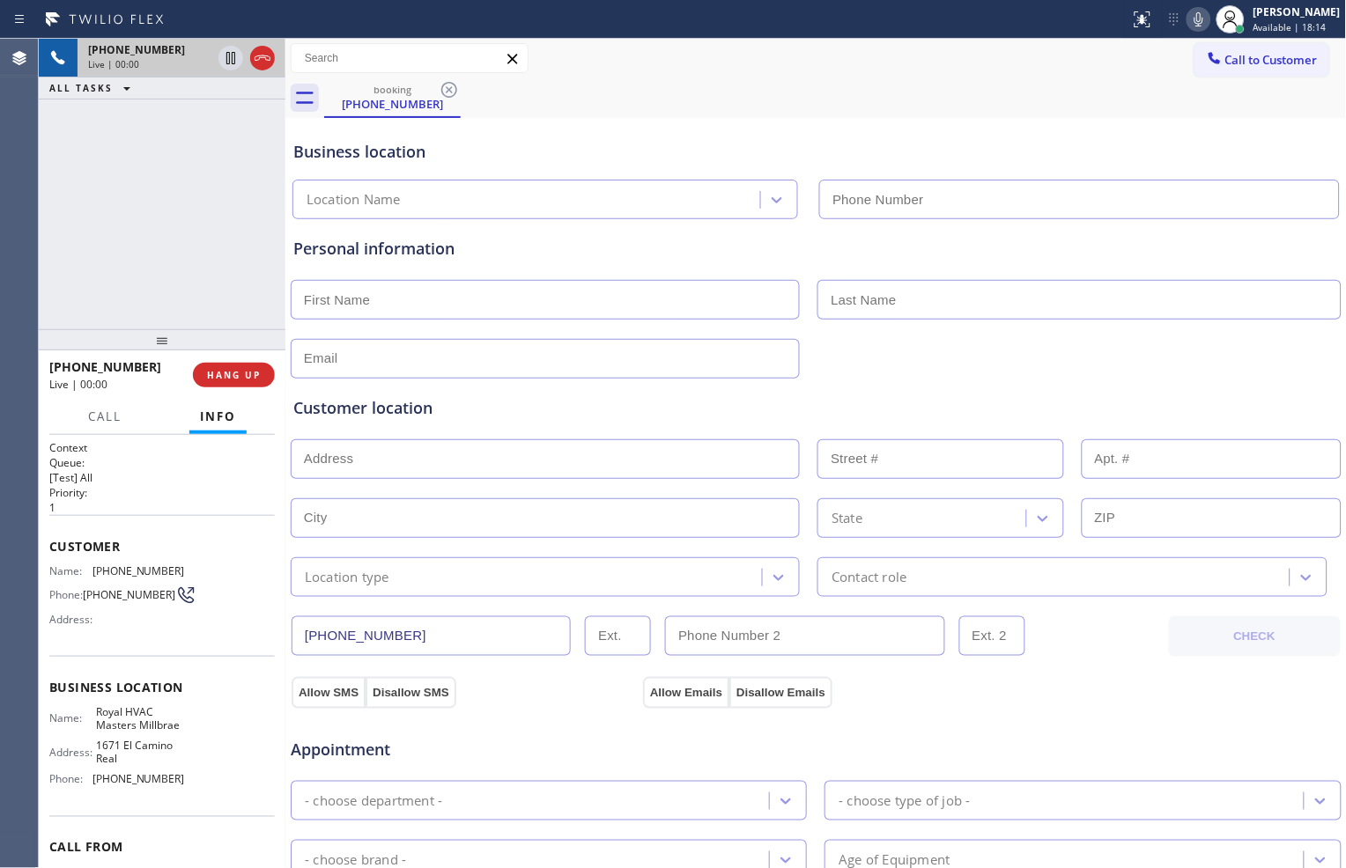
type input "[PHONE_NUMBER]"
click at [242, 375] on span "HANG UP" at bounding box center [234, 375] width 54 height 12
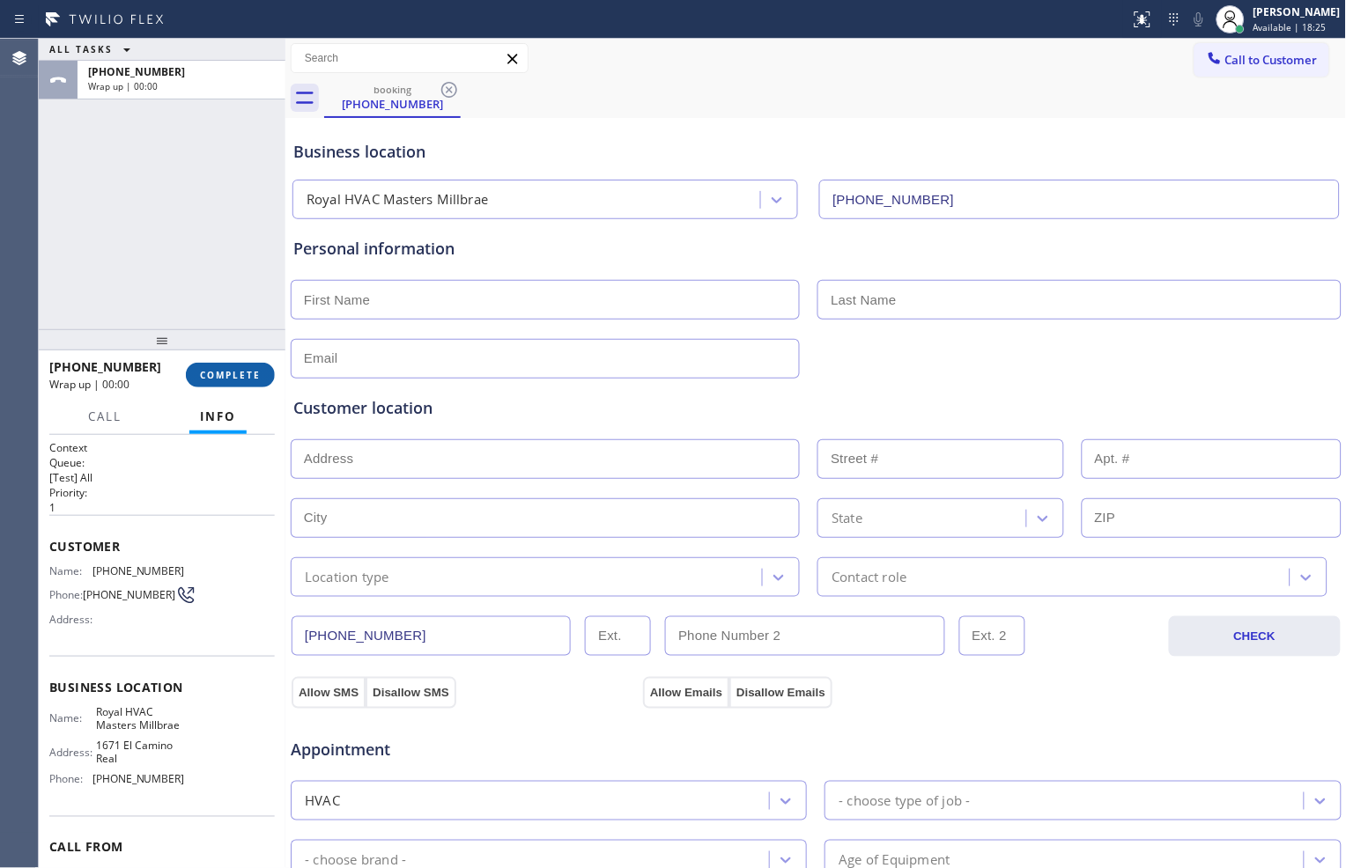
click at [259, 369] on span "COMPLETE" at bounding box center [230, 375] width 61 height 12
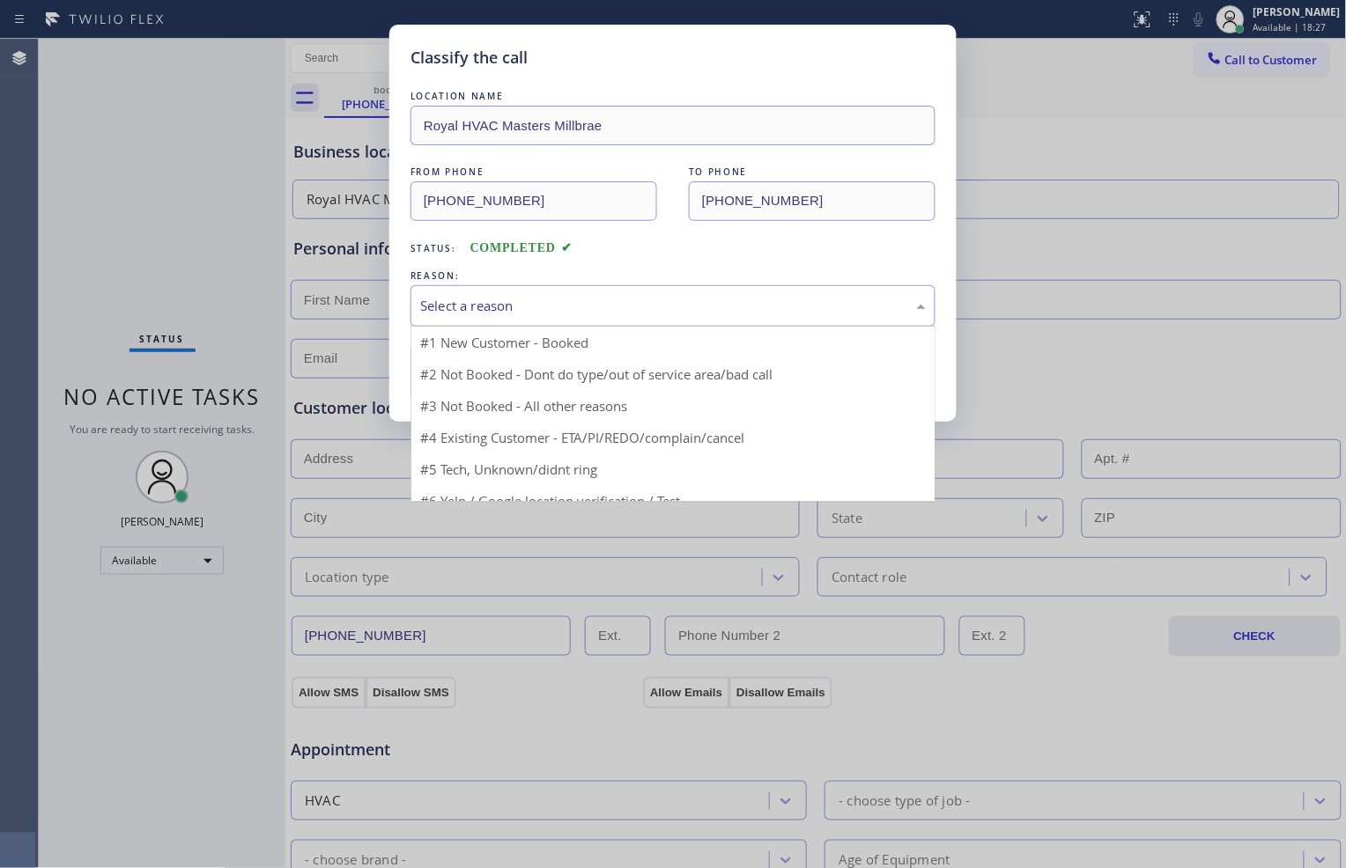
click at [562, 296] on div "Select a reason" at bounding box center [673, 306] width 506 height 20
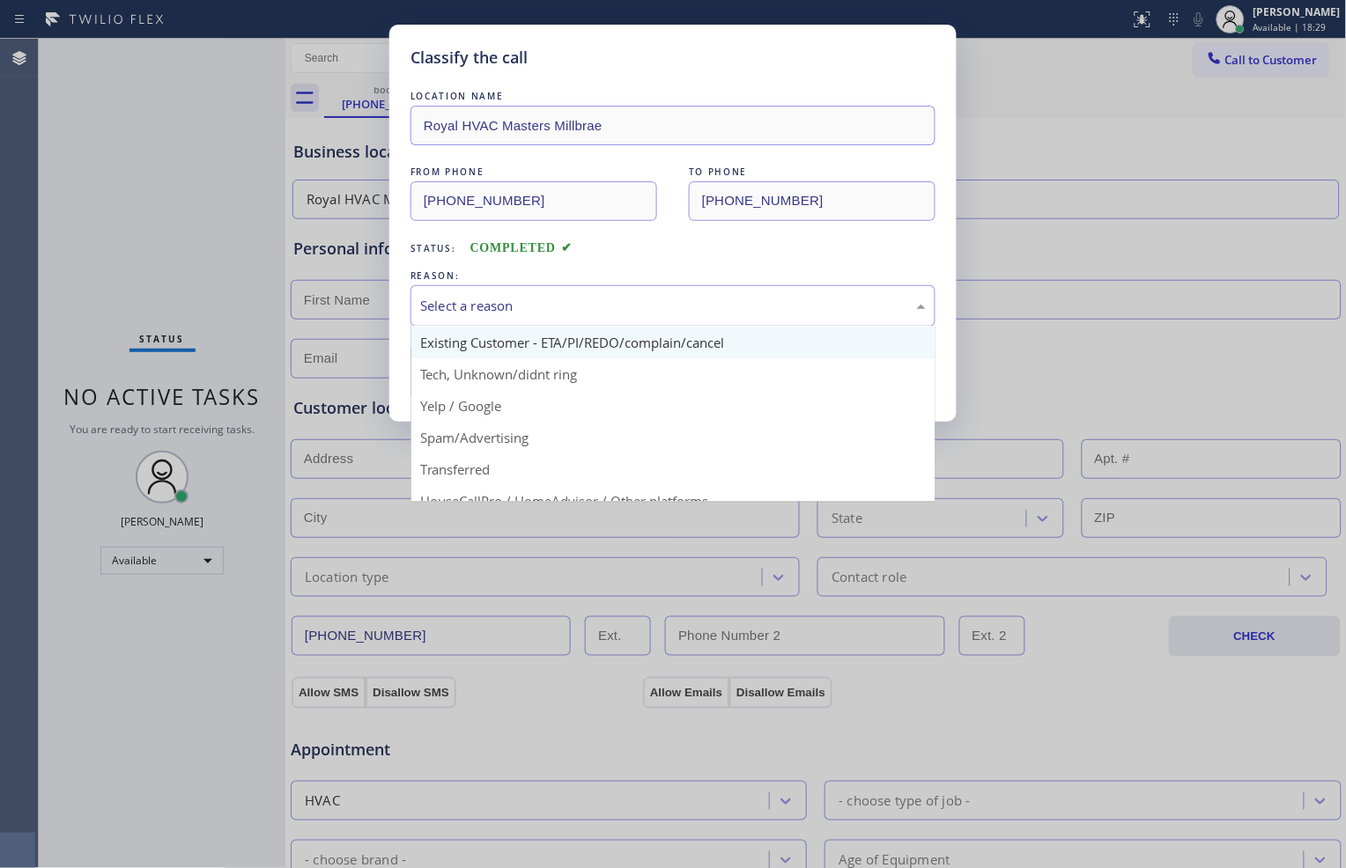
scroll to position [98, 0]
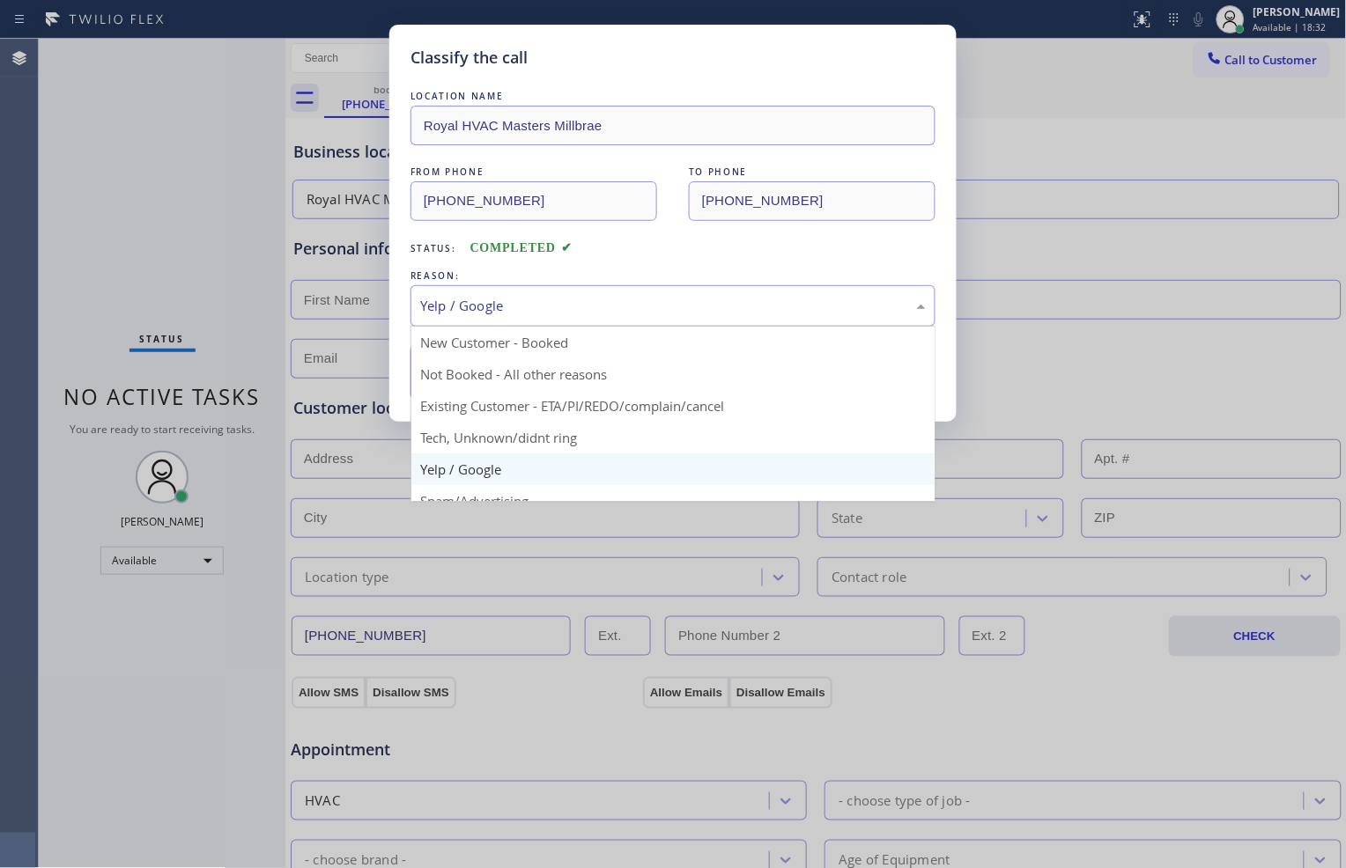
click at [579, 308] on div "Yelp / Google" at bounding box center [673, 306] width 506 height 20
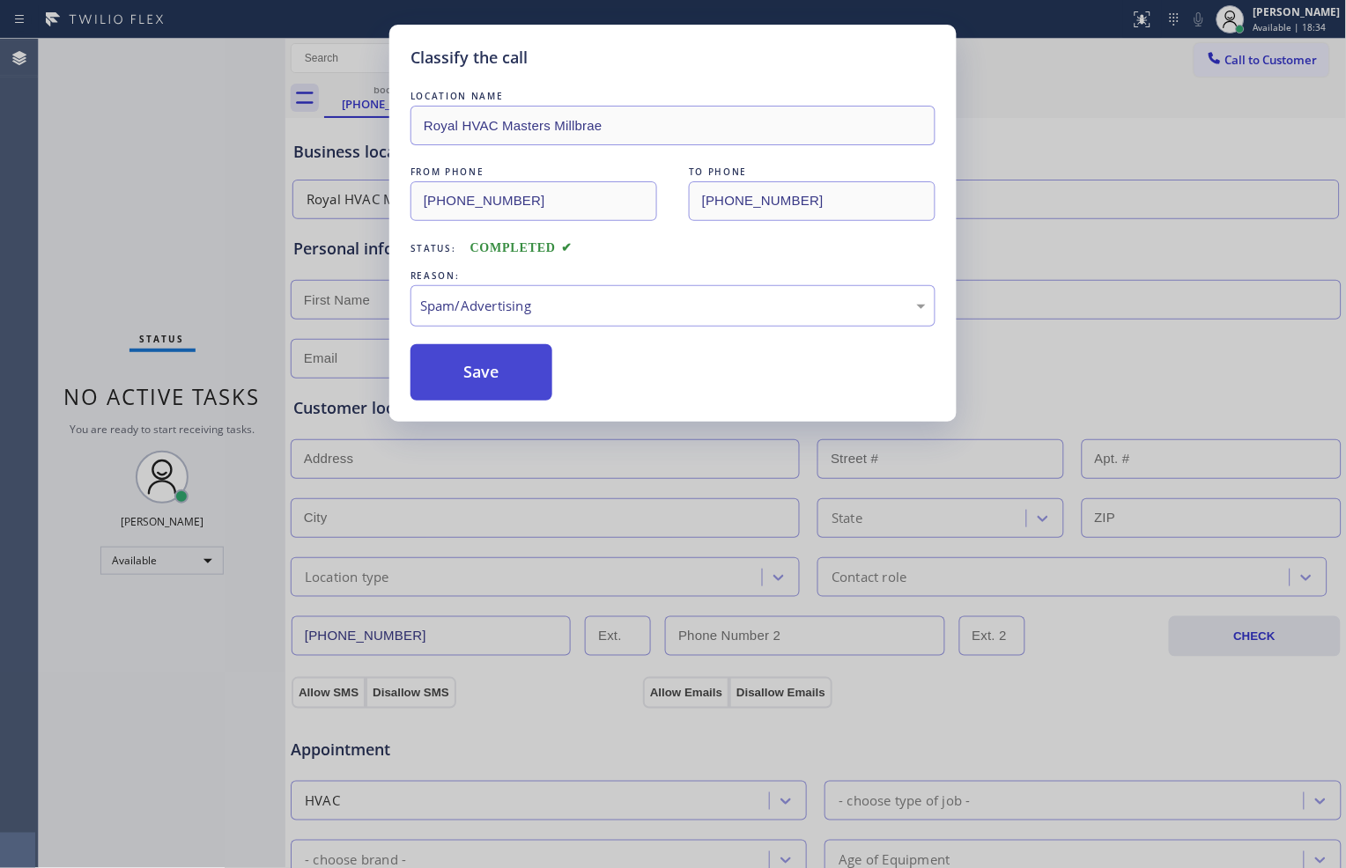
click at [489, 376] on button "Save" at bounding box center [481, 372] width 142 height 56
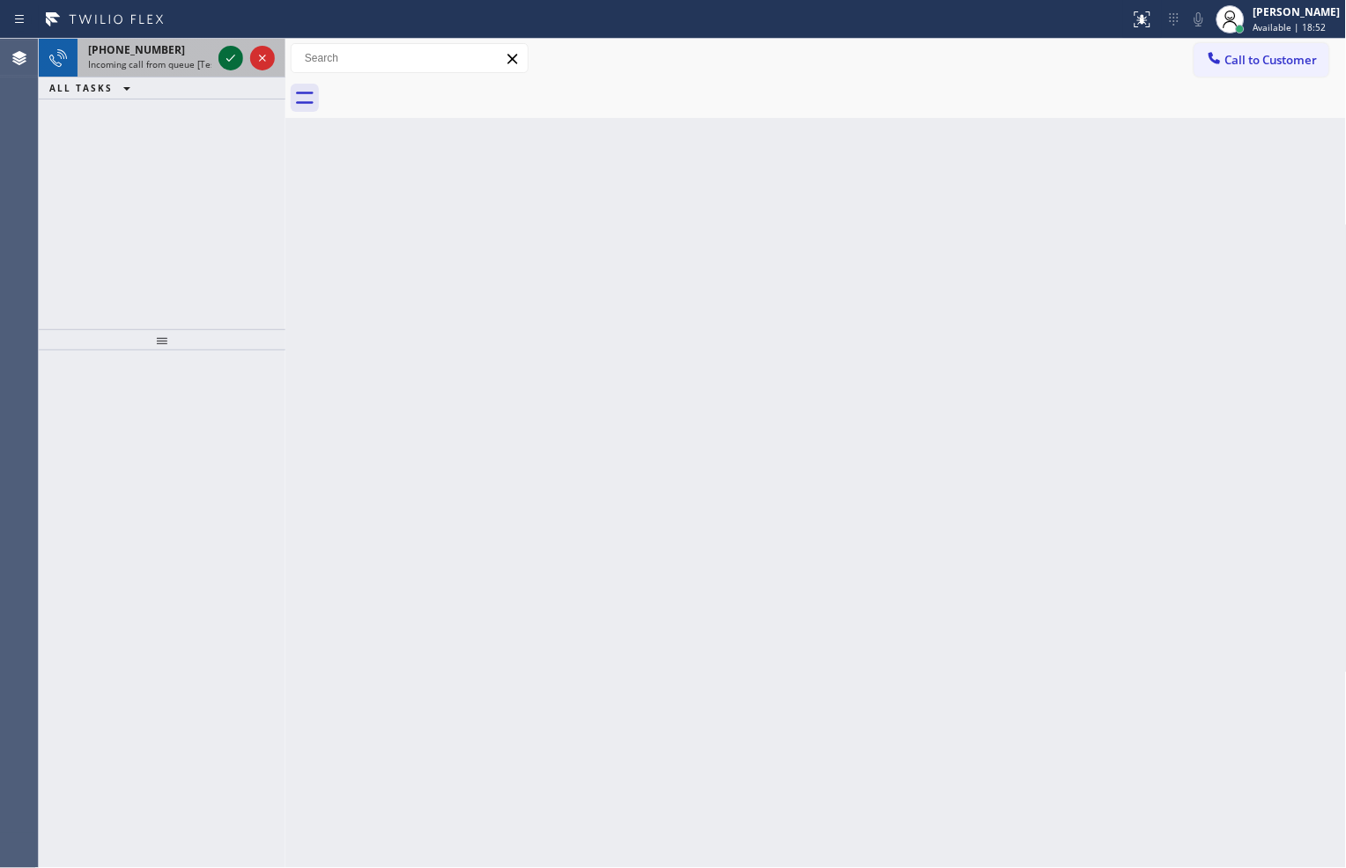
click at [227, 59] on icon at bounding box center [230, 58] width 9 height 7
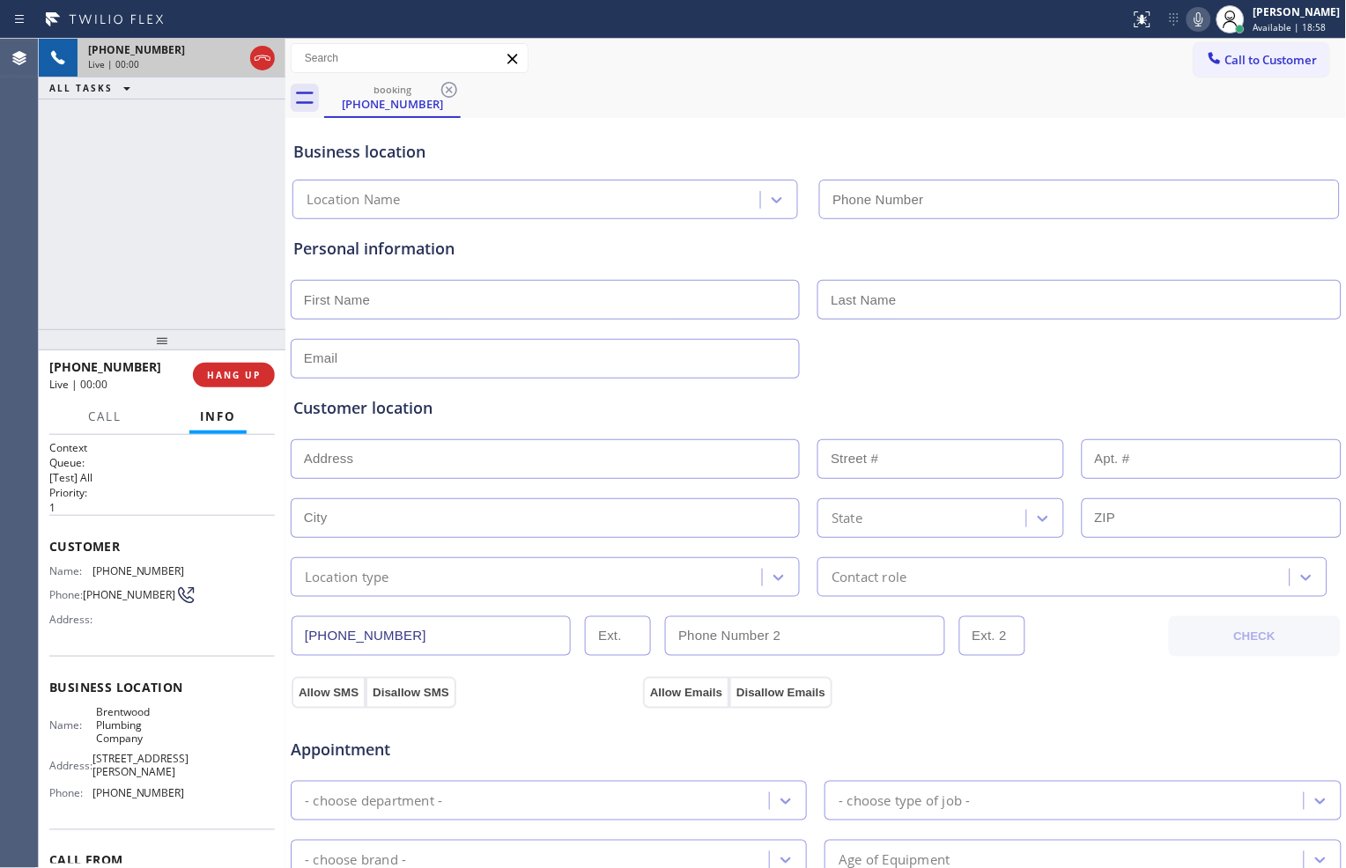
type input "[PHONE_NUMBER]"
click at [90, 248] on div "[PHONE_NUMBER] Live | 00:04 ALL TASKS ALL TASKS ACTIVE TASKS TASKS IN WRAP UP" at bounding box center [162, 184] width 247 height 291
click at [255, 379] on span "HANG UP" at bounding box center [234, 375] width 54 height 12
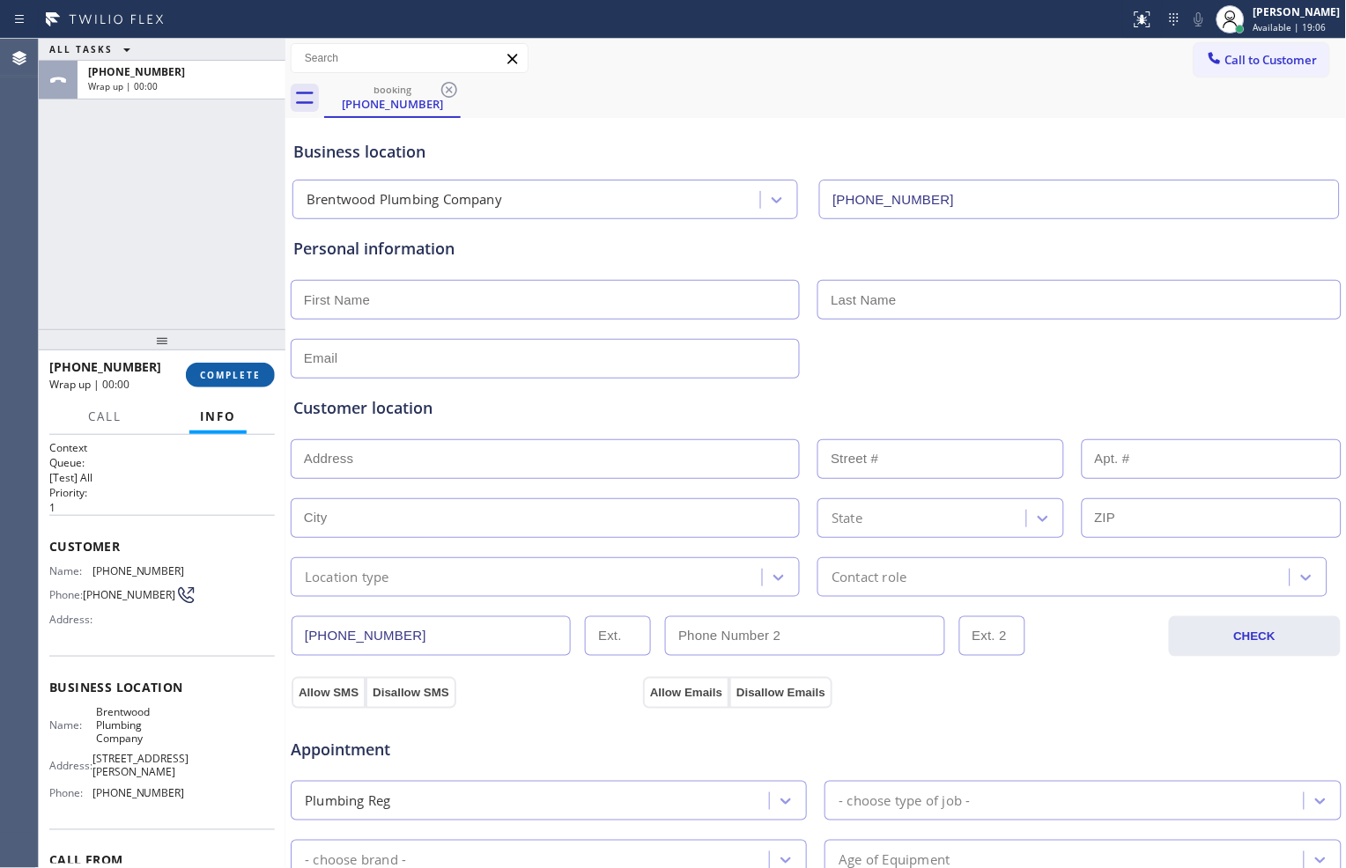
click at [257, 374] on span "COMPLETE" at bounding box center [230, 375] width 61 height 12
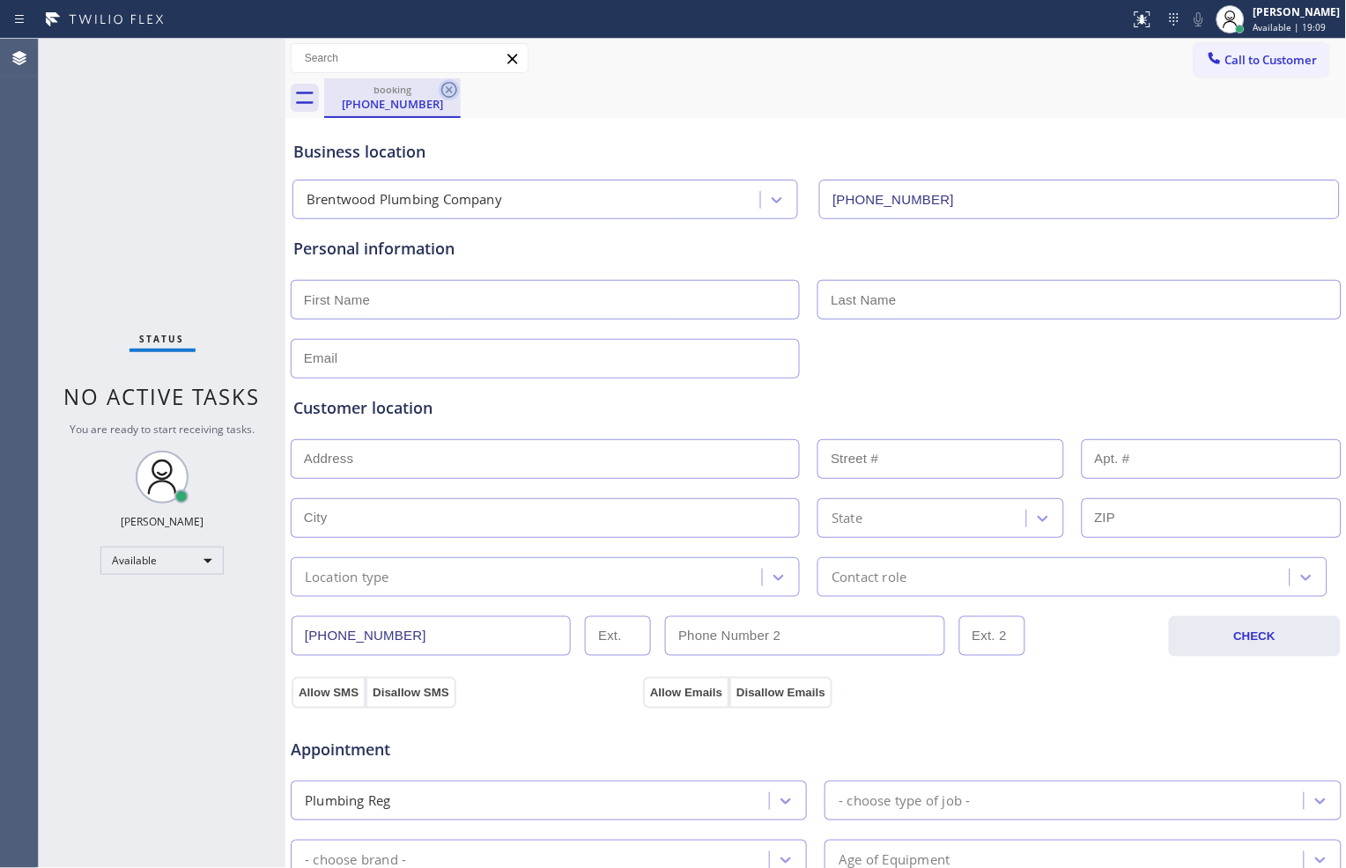
click at [451, 86] on icon at bounding box center [449, 90] width 16 height 16
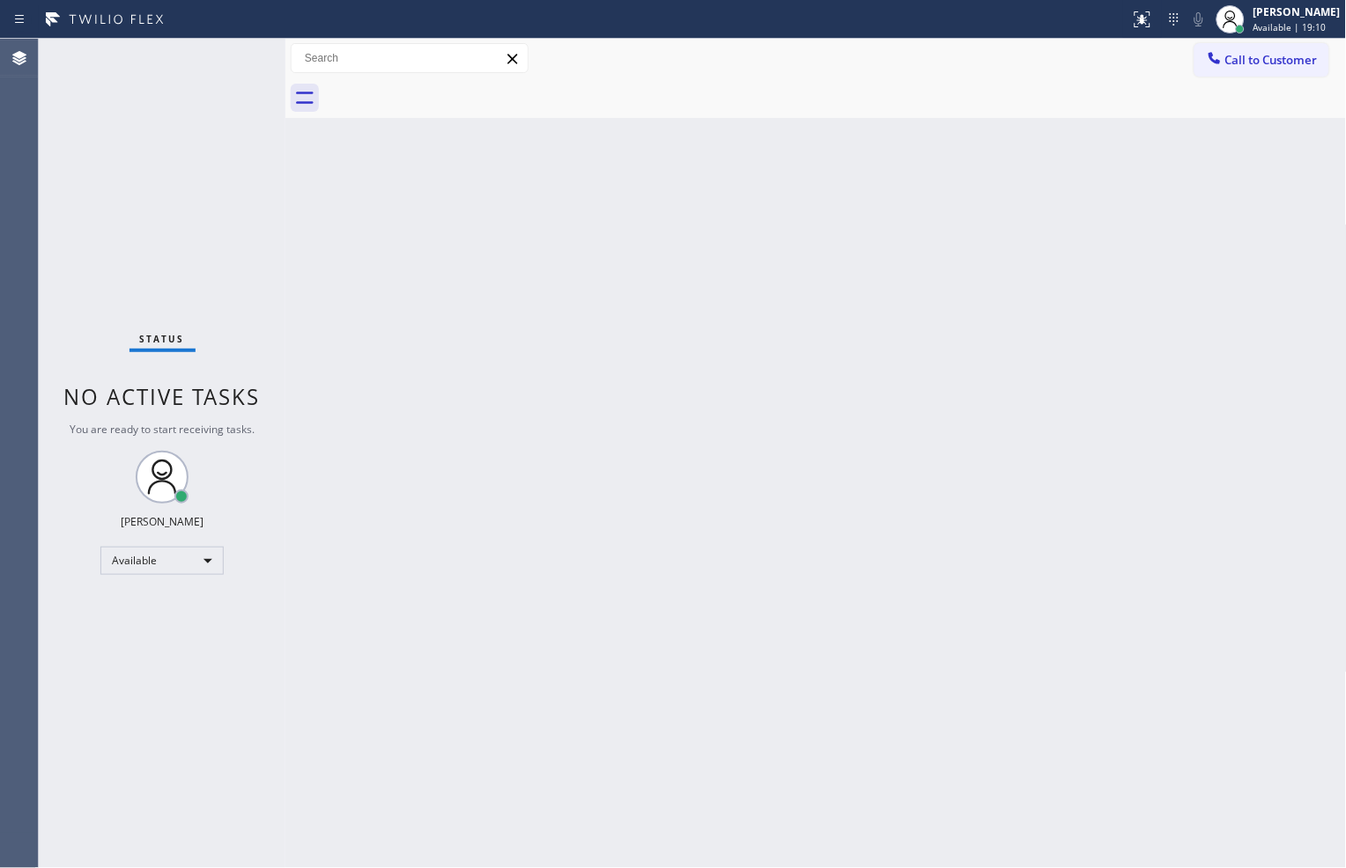
click at [824, 306] on div "Back to Dashboard Change Sender ID Customers Technicians Select a contact Outbo…" at bounding box center [815, 454] width 1061 height 830
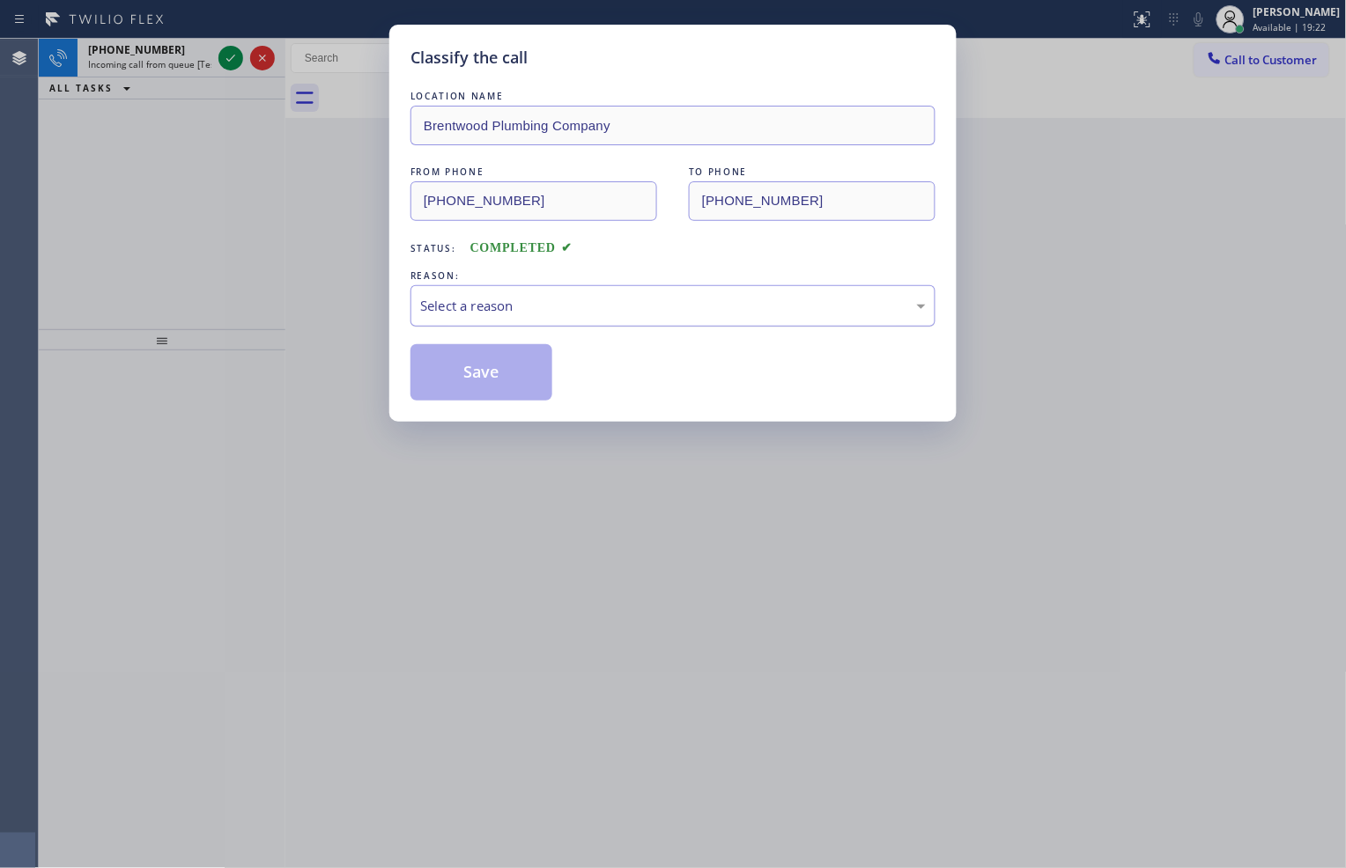
click at [588, 306] on div "Select a reason" at bounding box center [673, 306] width 506 height 20
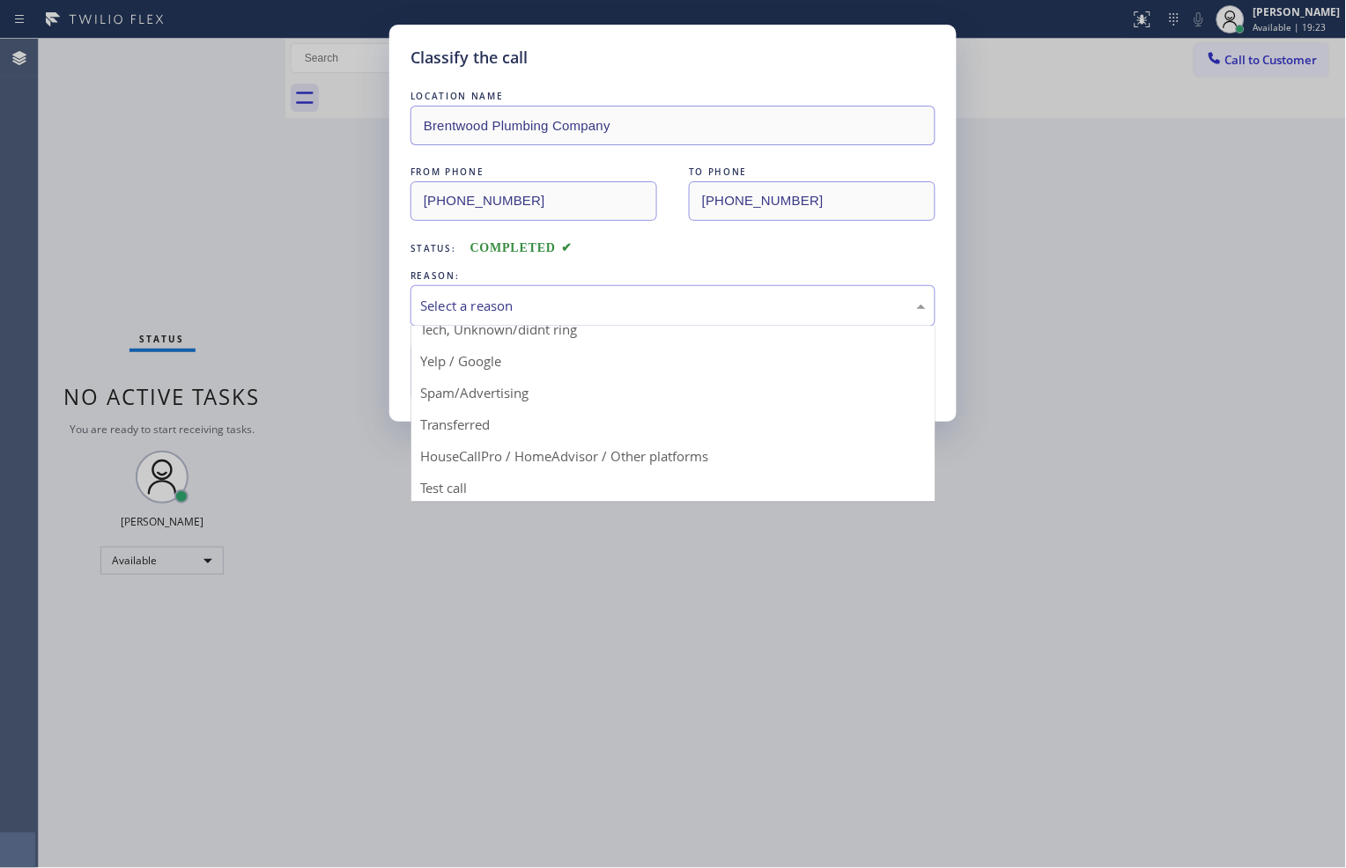
scroll to position [110, 0]
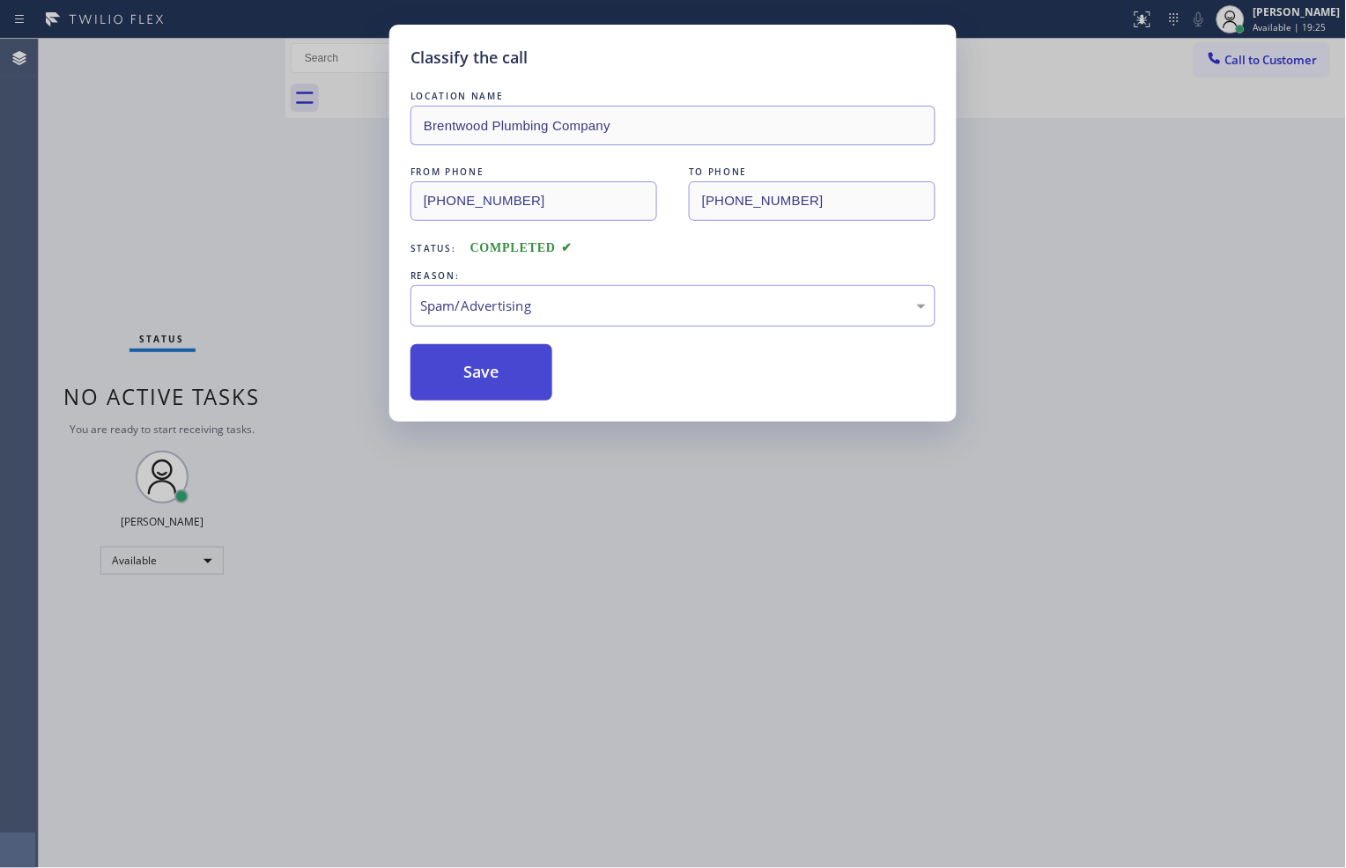
click at [503, 355] on button "Save" at bounding box center [481, 372] width 142 height 56
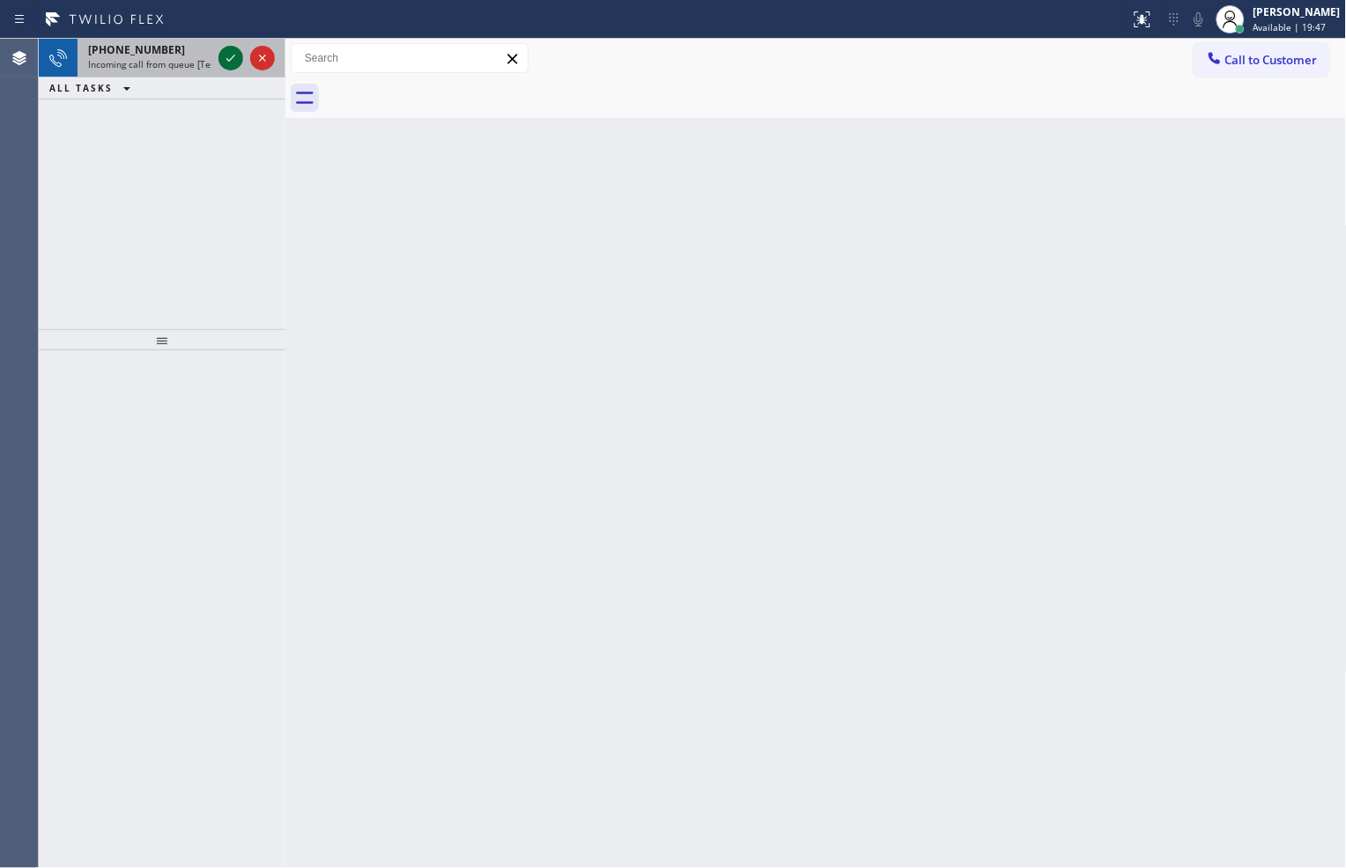
click at [229, 57] on icon at bounding box center [230, 58] width 21 height 21
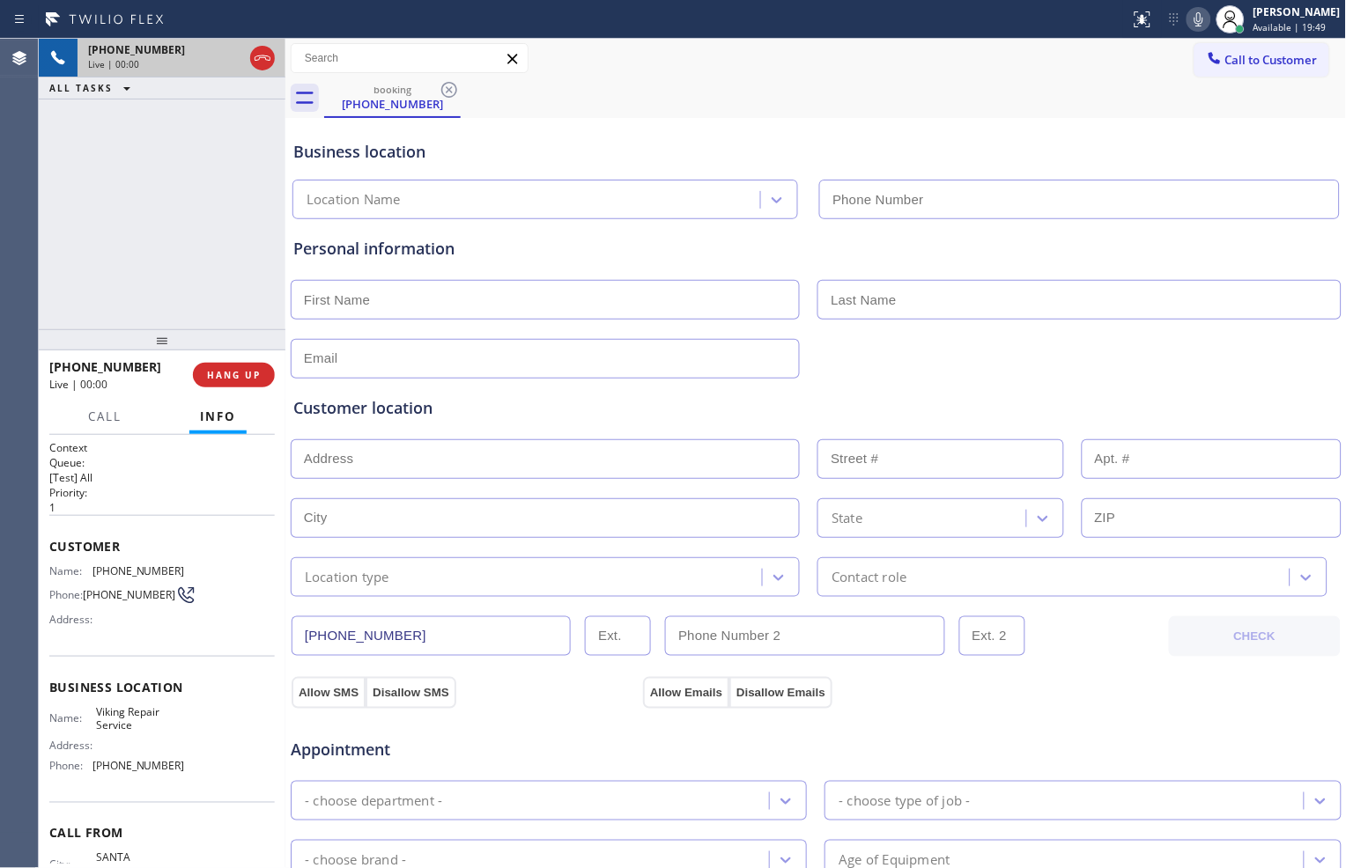
type input "[PHONE_NUMBER]"
click at [231, 65] on icon at bounding box center [230, 58] width 21 height 21
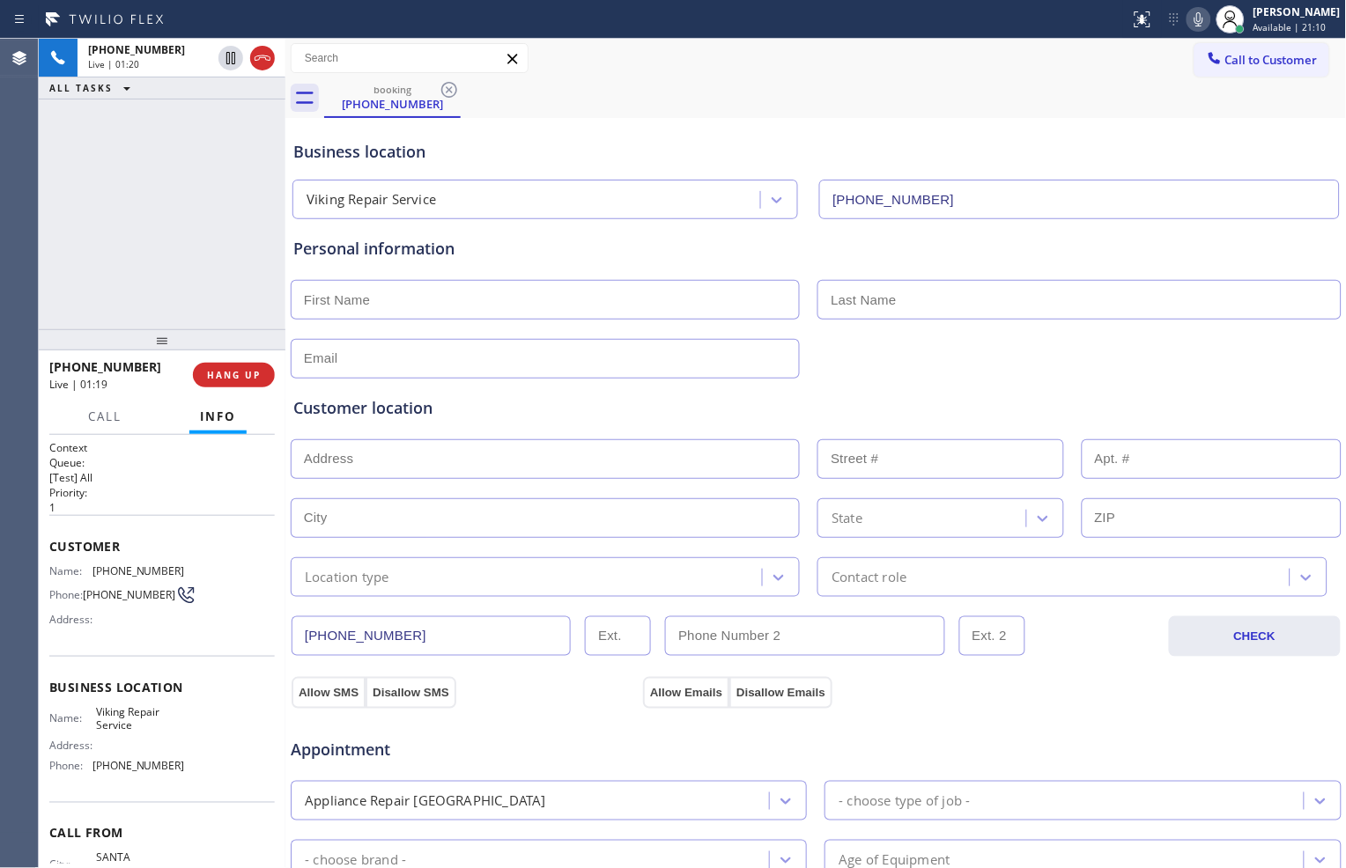
click at [1189, 15] on icon at bounding box center [1198, 19] width 21 height 21
click at [231, 66] on icon at bounding box center [230, 58] width 21 height 21
click at [1188, 20] on icon at bounding box center [1198, 19] width 21 height 21
click at [227, 49] on icon at bounding box center [230, 58] width 21 height 21
click at [1193, 14] on icon at bounding box center [1198, 19] width 21 height 21
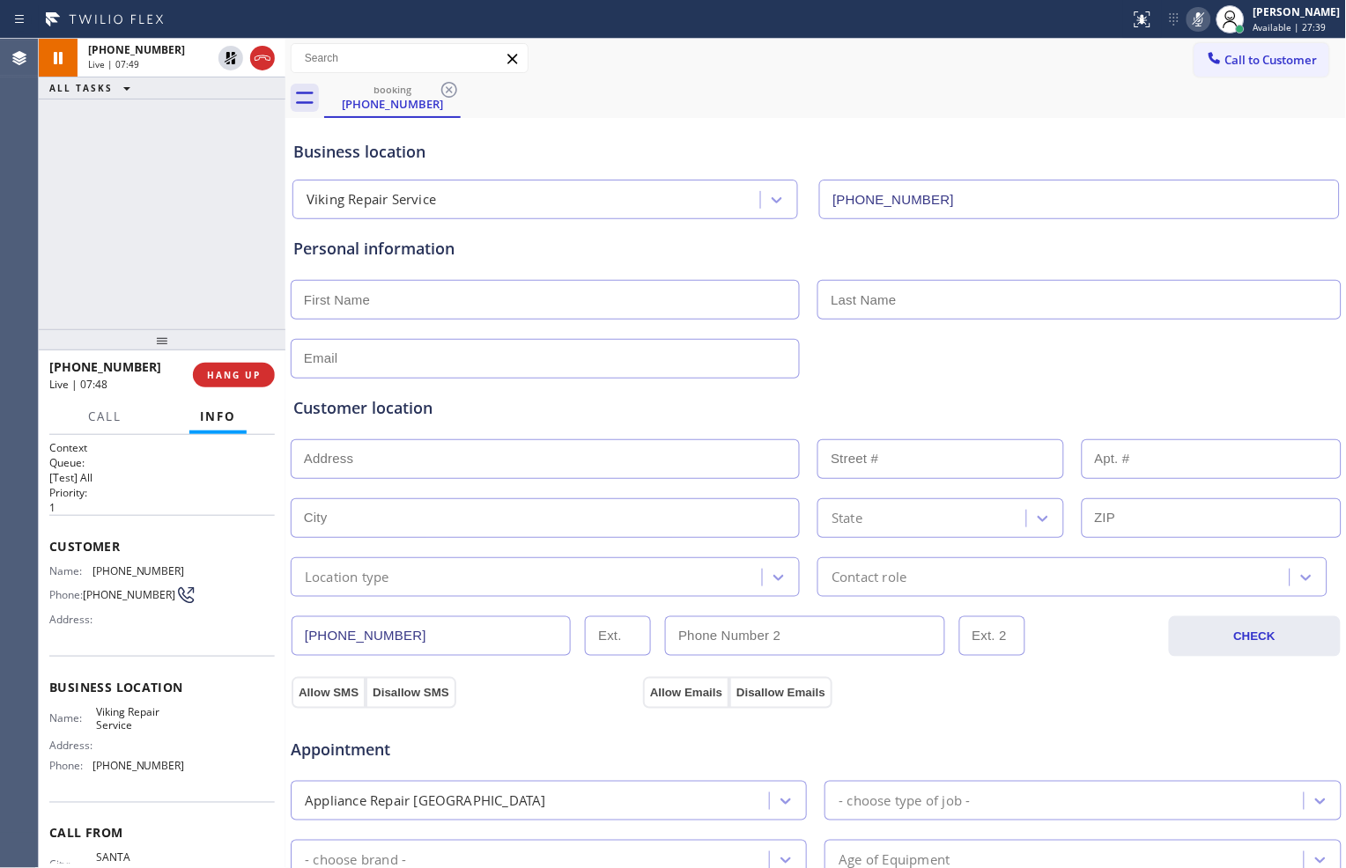
click at [166, 239] on div "[PHONE_NUMBER] Live | 07:49 ALL TASKS ALL TASKS ACTIVE TASKS TASKS IN WRAP UP" at bounding box center [162, 184] width 247 height 291
drag, startPoint x: 229, startPoint y: 56, endPoint x: 262, endPoint y: 57, distance: 33.5
click at [229, 56] on icon at bounding box center [231, 58] width 12 height 12
click at [1188, 19] on icon at bounding box center [1198, 19] width 21 height 21
click at [403, 303] on input "text" at bounding box center [545, 300] width 509 height 40
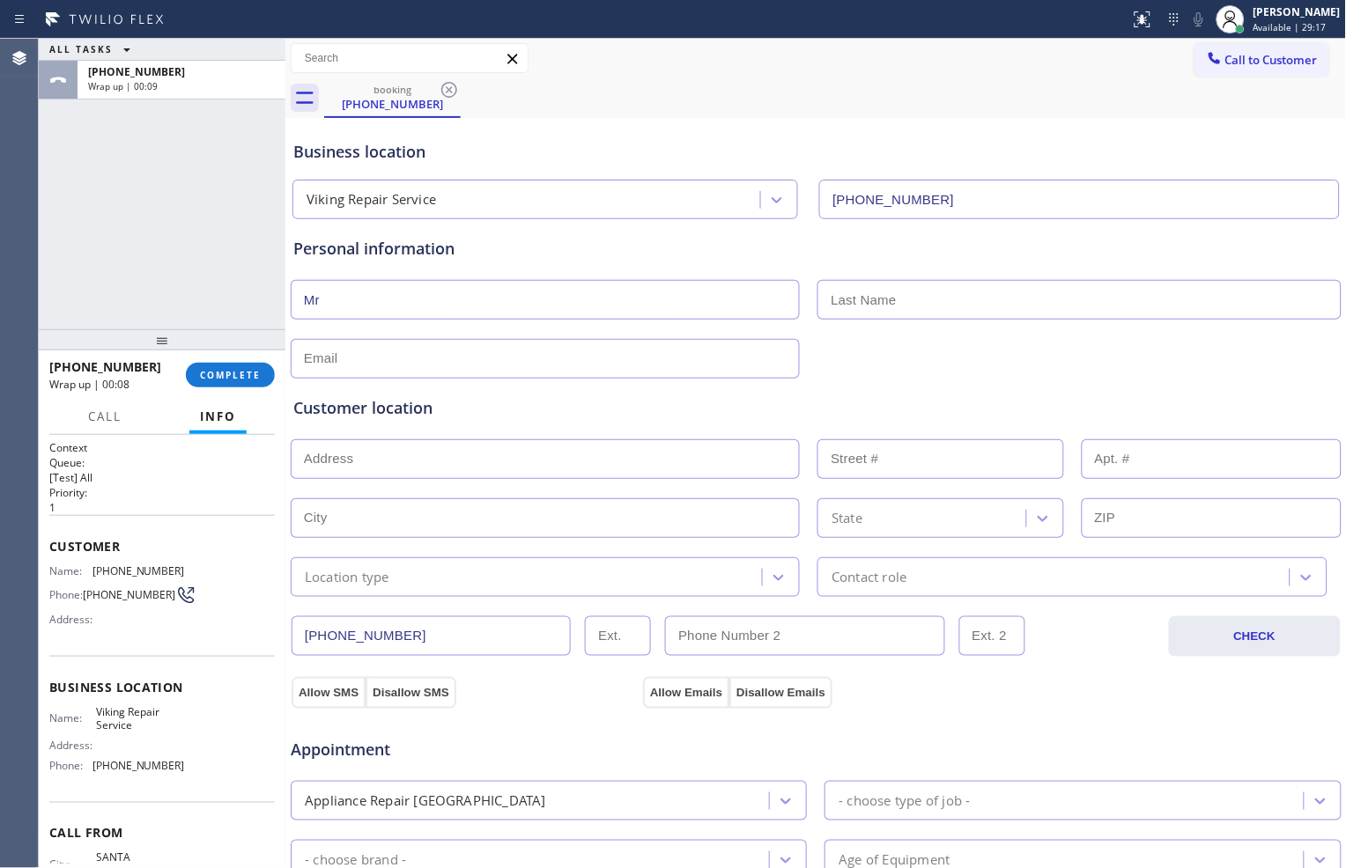
type input "Mr"
click at [600, 362] on input "text" at bounding box center [545, 359] width 509 height 40
type input "[EMAIL_ADDRESS][DOMAIN_NAME]"
click at [393, 468] on input "text" at bounding box center [545, 459] width 509 height 40
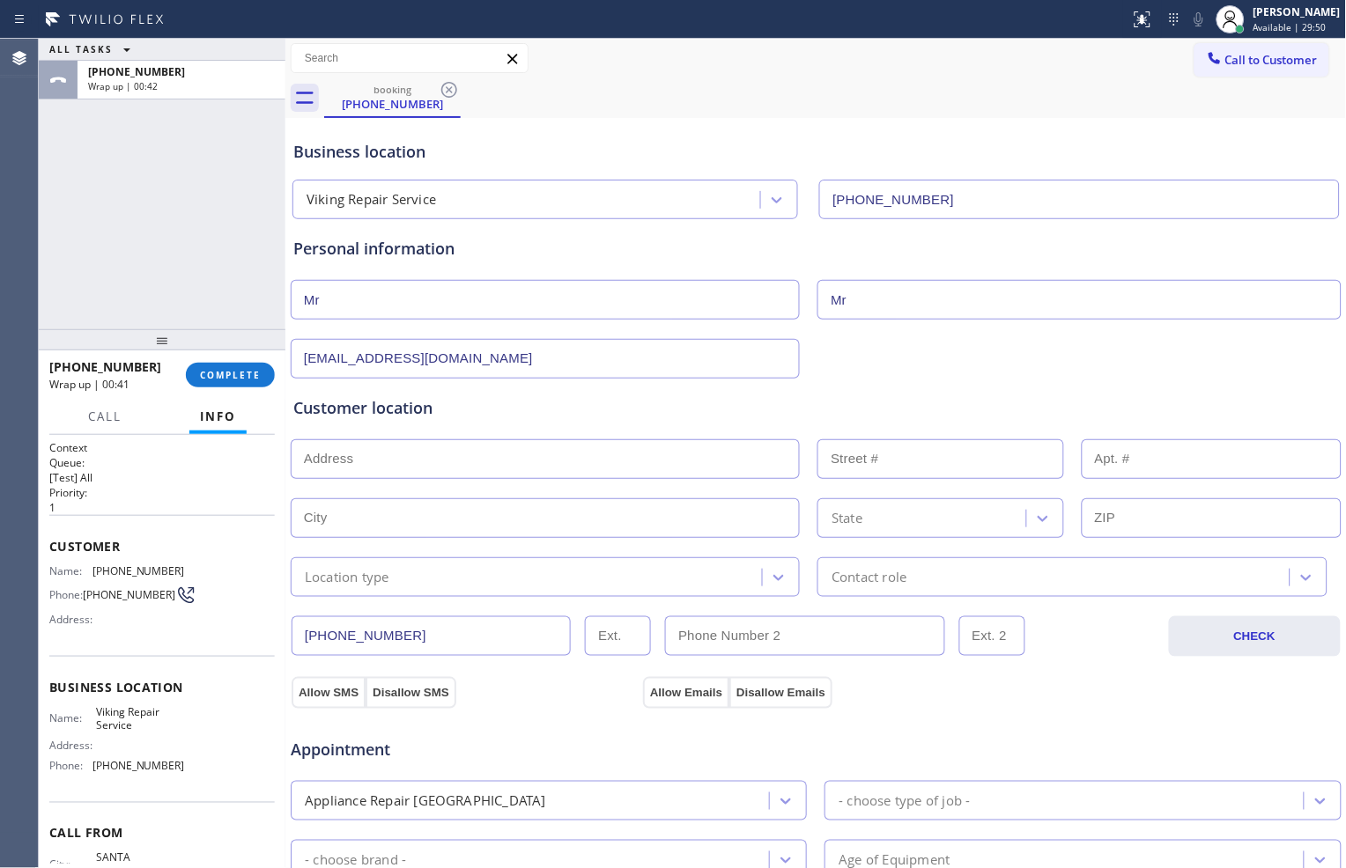
paste input "[GEOGRAPHIC_DATA]"
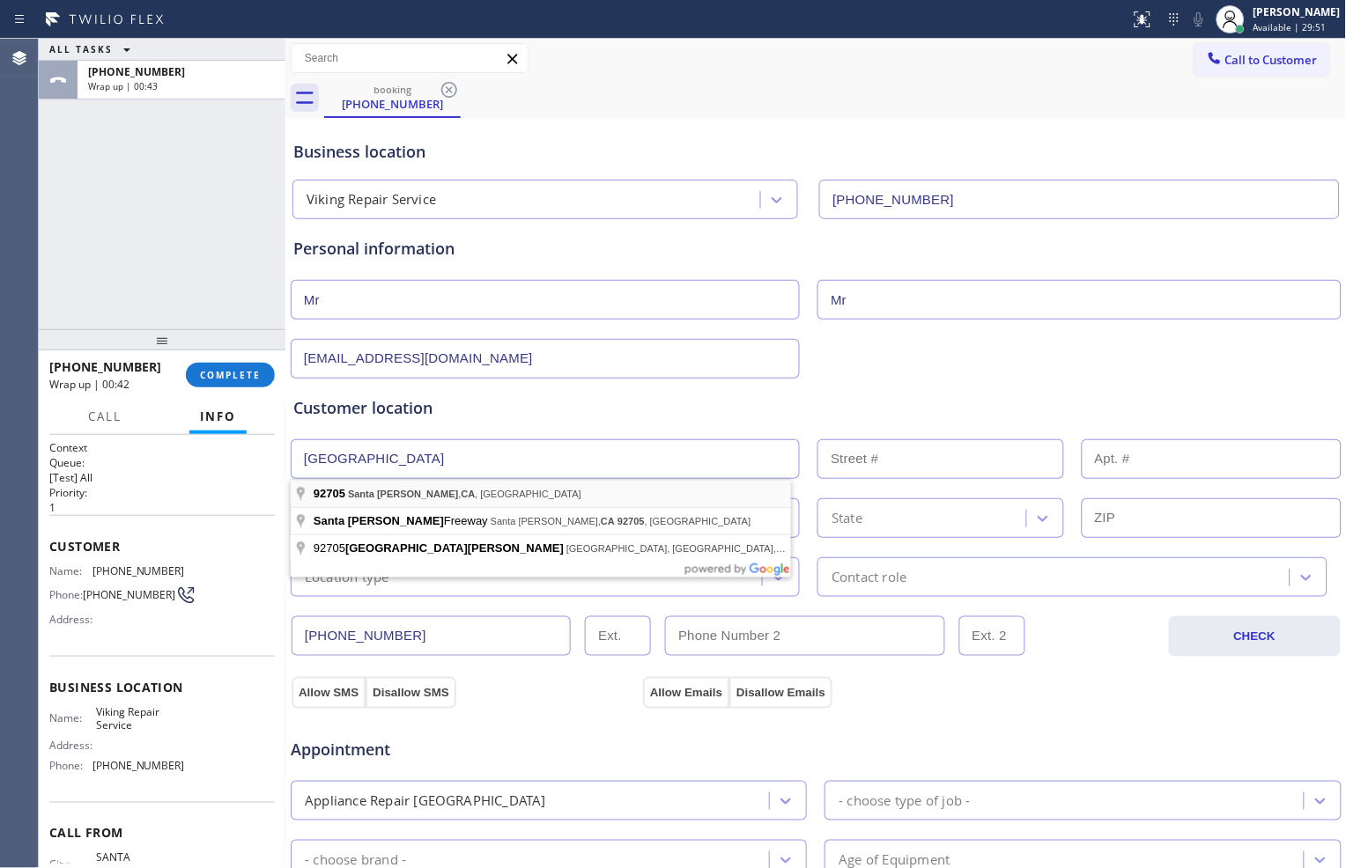
type input "[GEOGRAPHIC_DATA], [GEOGRAPHIC_DATA]"
type input "Santa [PERSON_NAME]"
type input "92705"
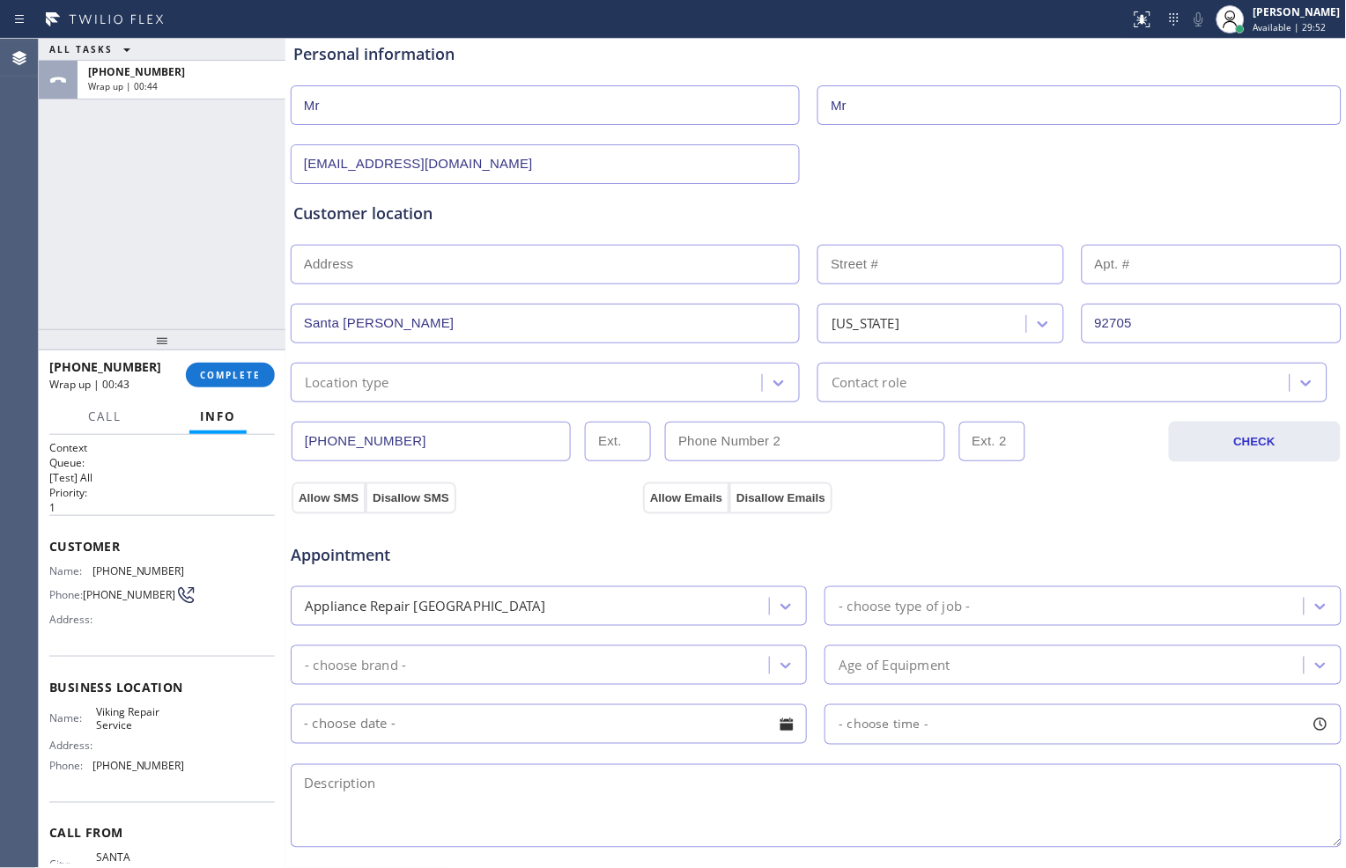
scroll to position [196, 0]
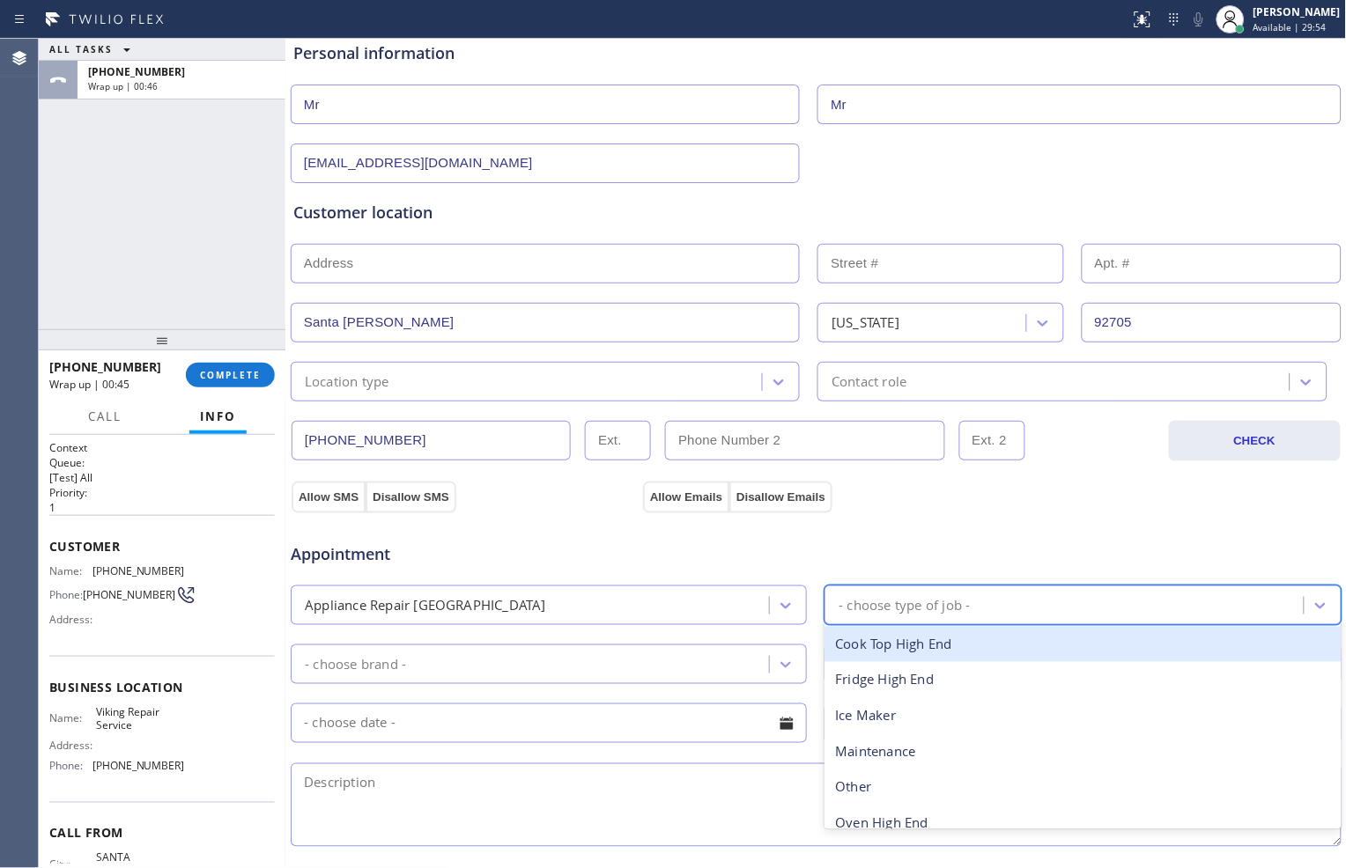
click at [894, 611] on div "- choose type of job -" at bounding box center [903, 605] width 131 height 20
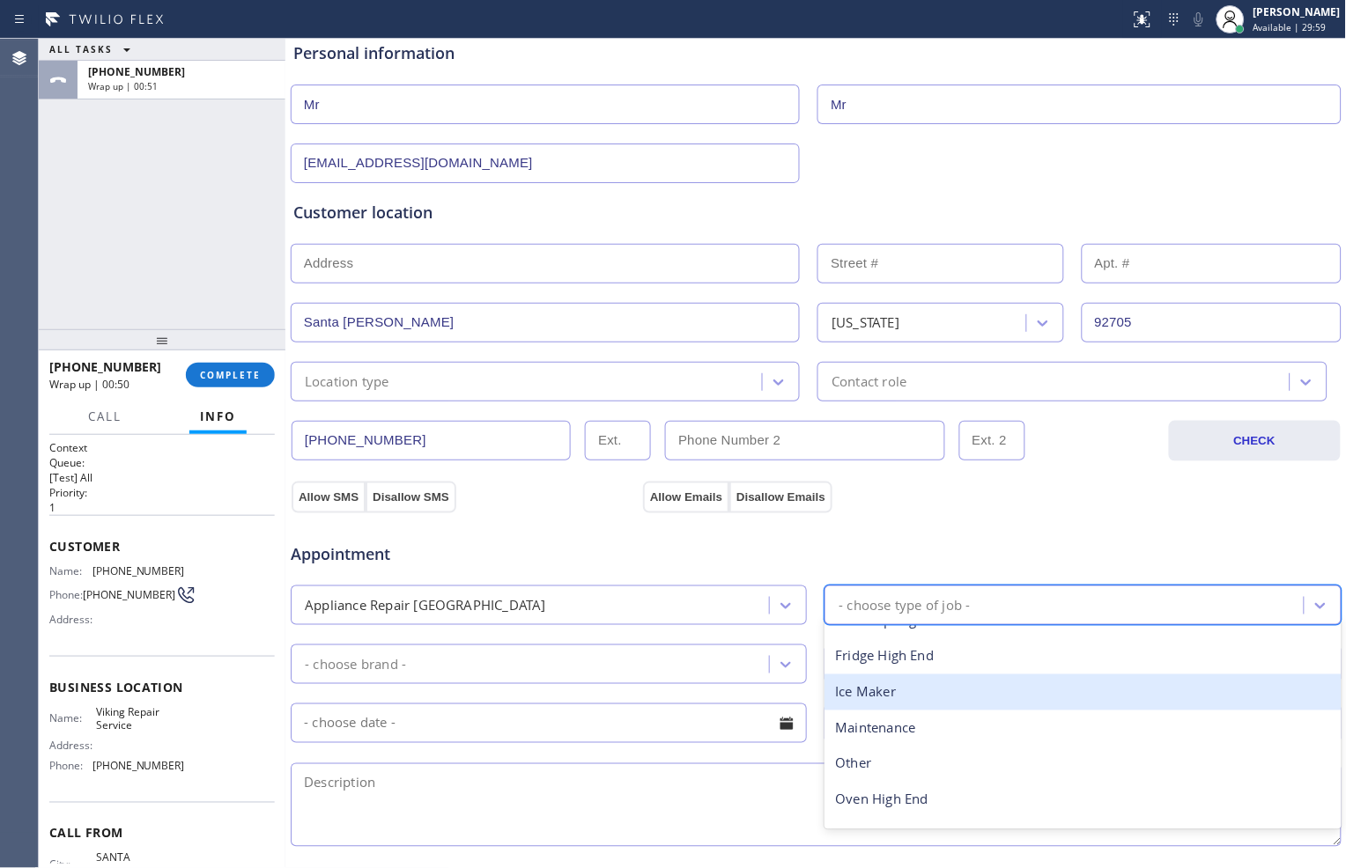
scroll to position [0, 0]
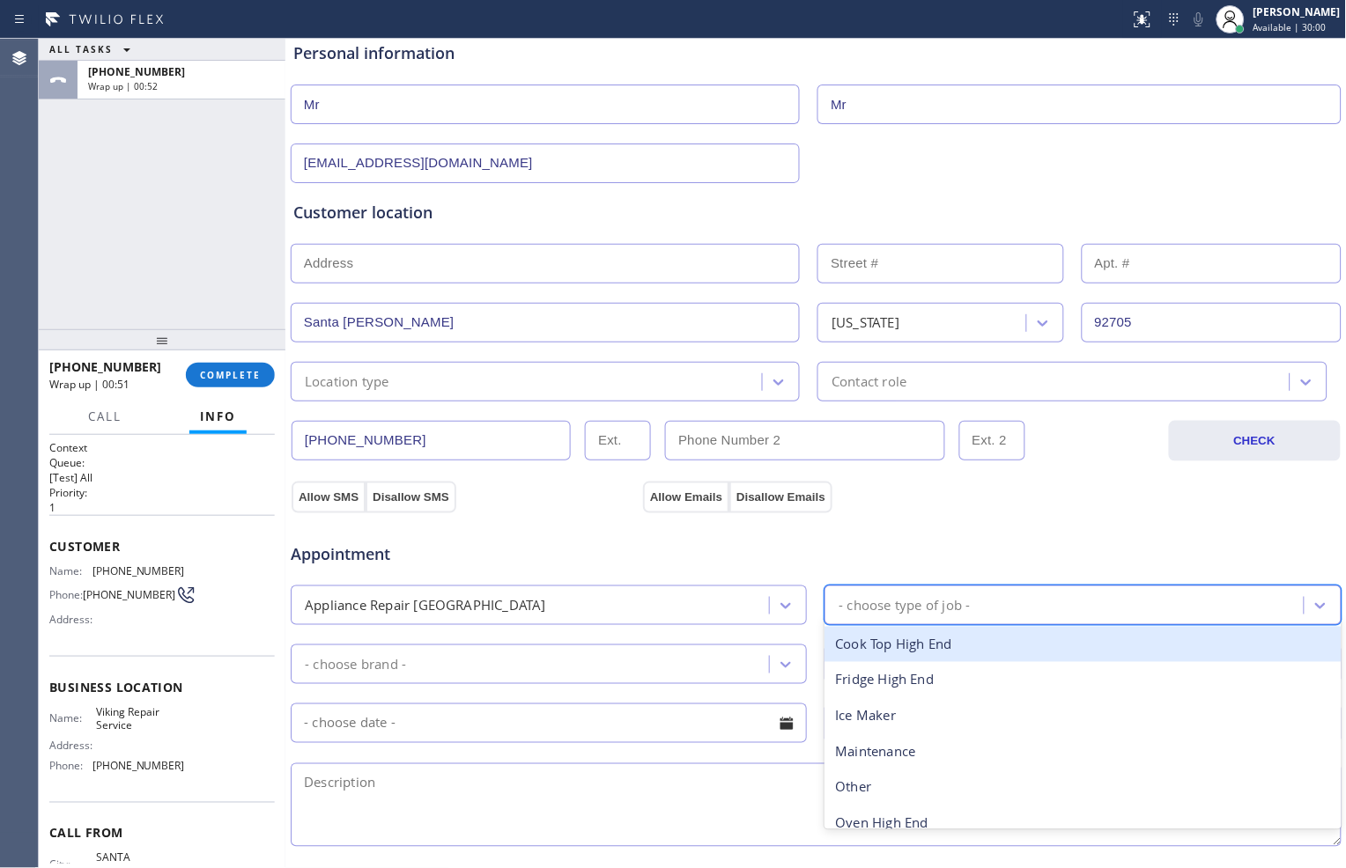
click at [934, 648] on div "Cook Top High End" at bounding box center [1082, 645] width 516 height 36
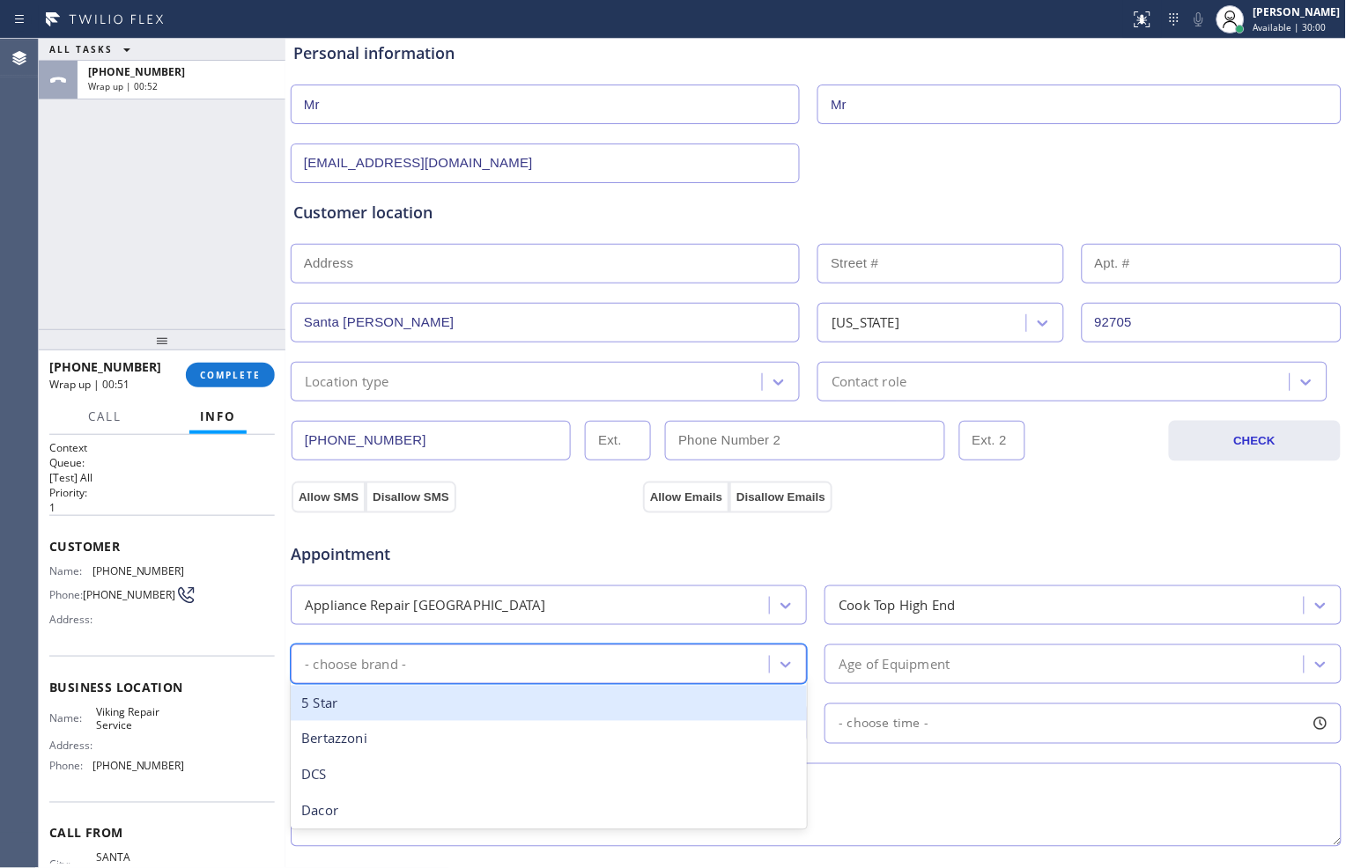
click at [726, 670] on div "- choose brand -" at bounding box center [532, 664] width 473 height 31
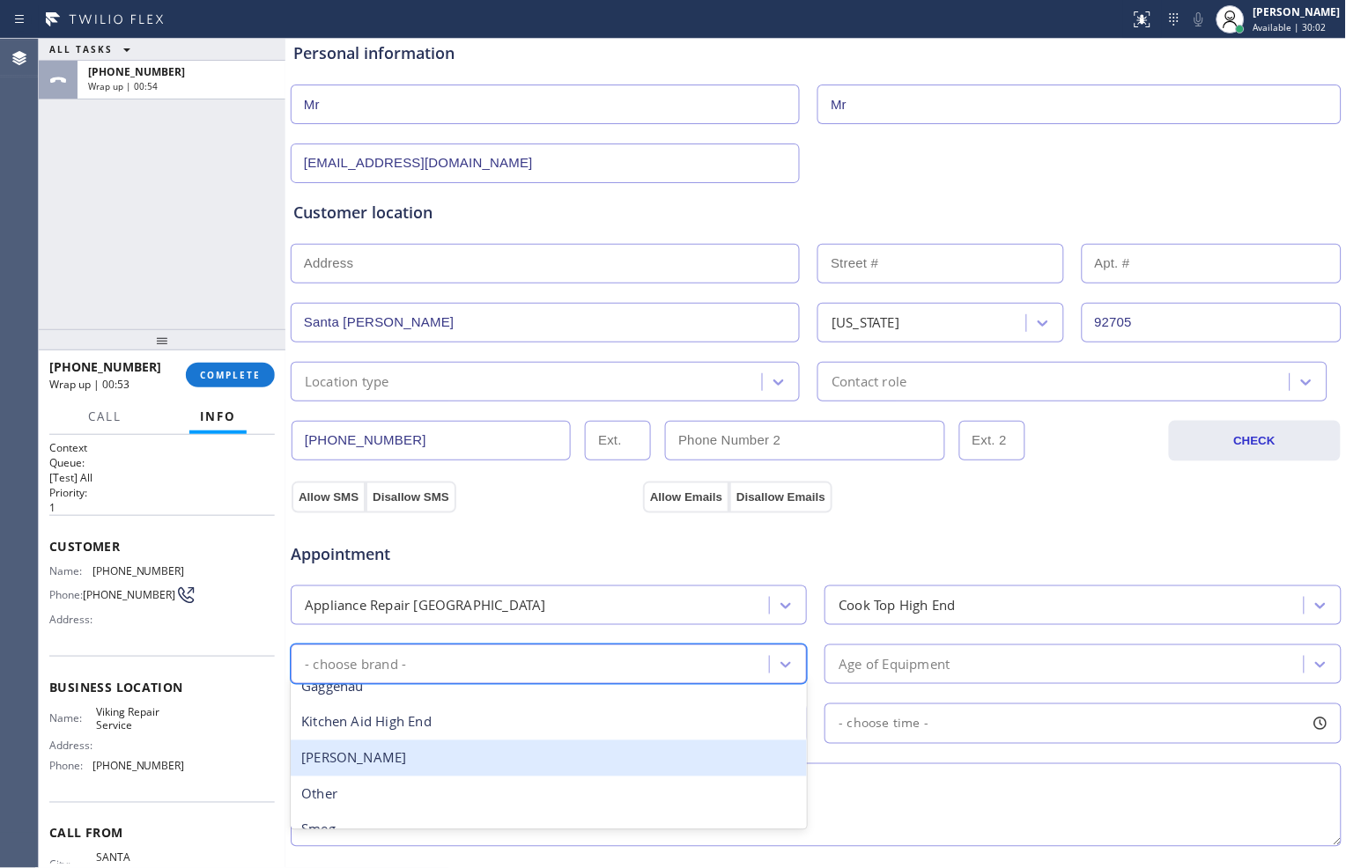
scroll to position [359, 0]
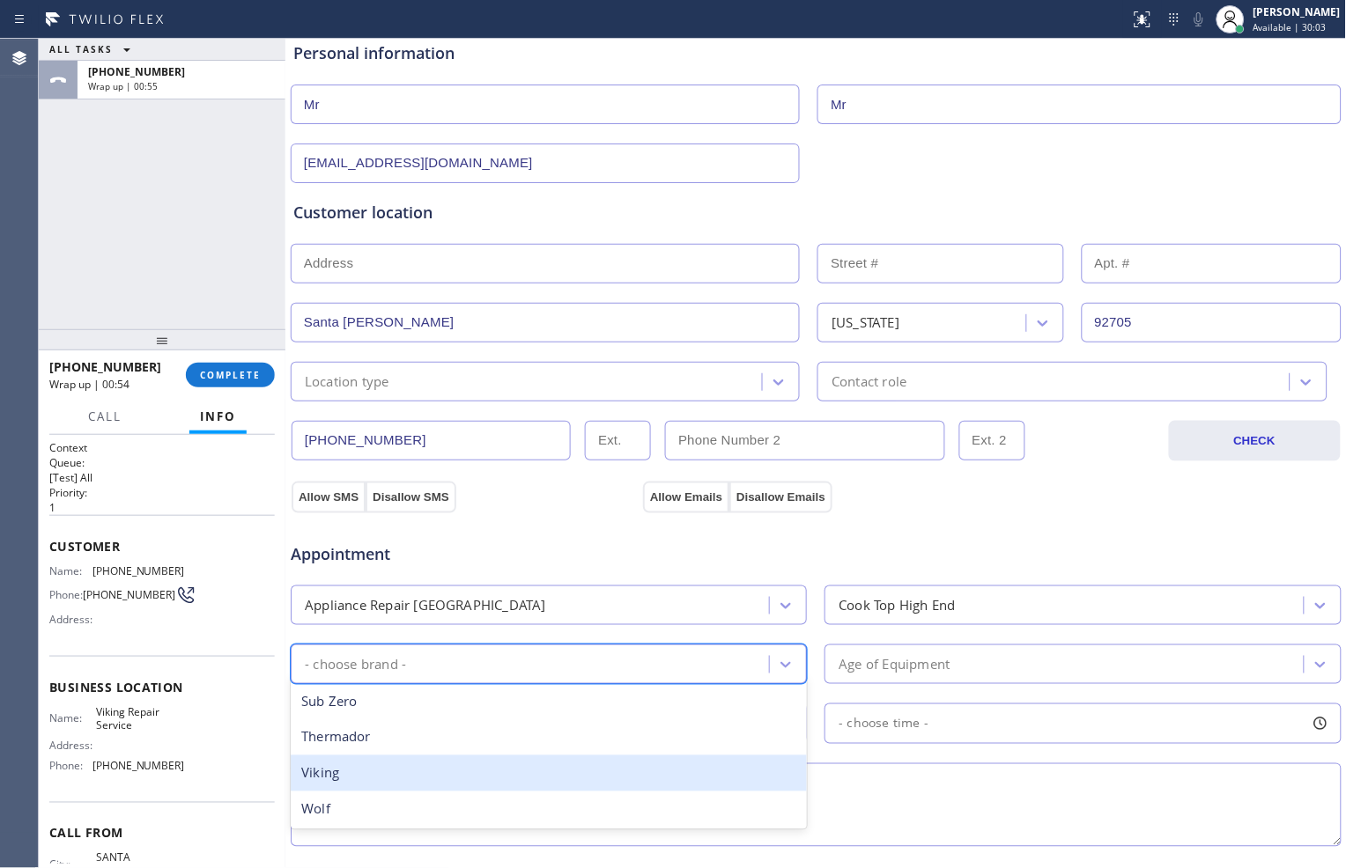
click at [572, 769] on div "Viking" at bounding box center [549, 774] width 516 height 36
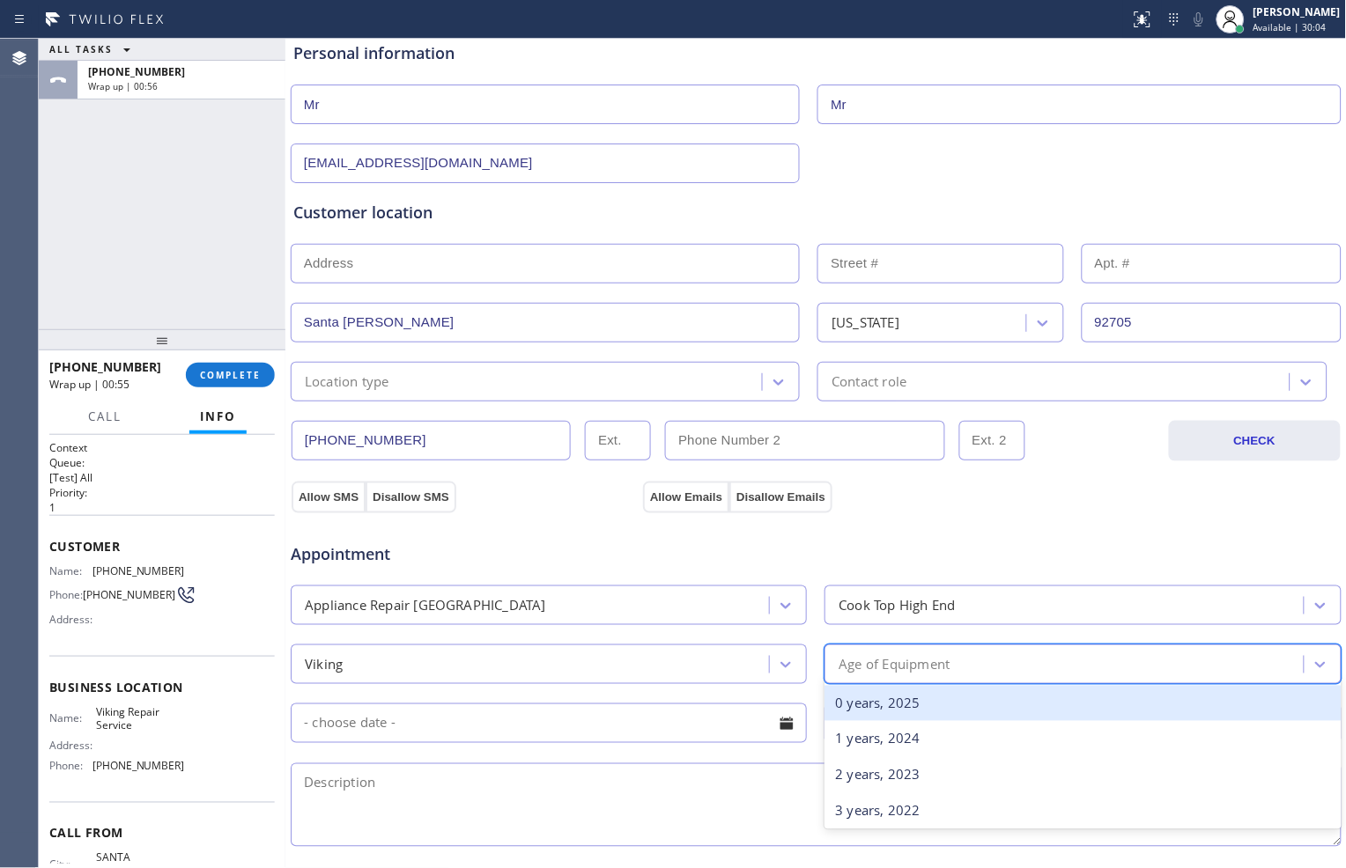
click at [939, 645] on div "Age of Equipment" at bounding box center [1082, 665] width 516 height 40
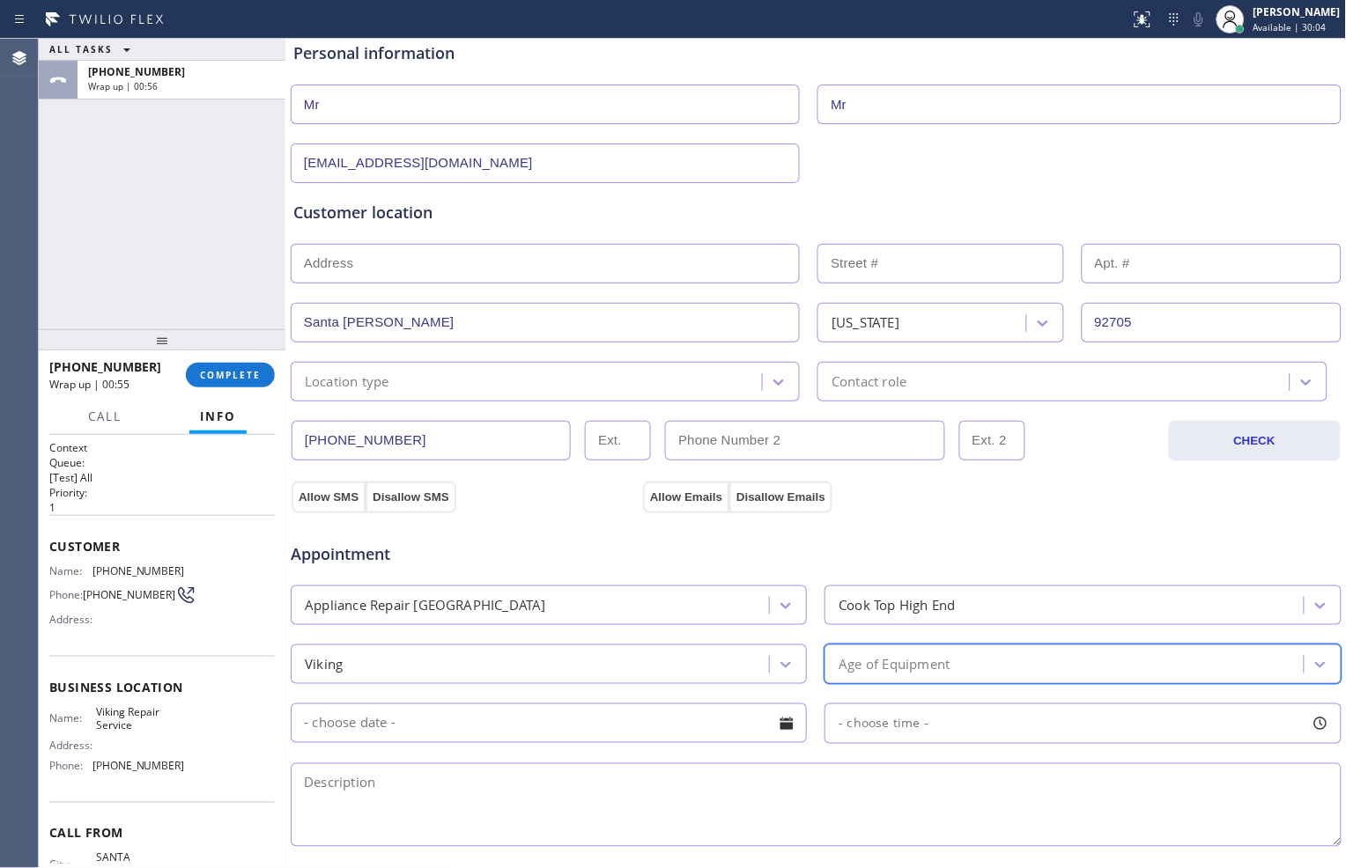
click at [929, 679] on div "Age of Equipment" at bounding box center [1066, 664] width 473 height 31
click at [936, 668] on div "Age of Equipment" at bounding box center [893, 664] width 111 height 20
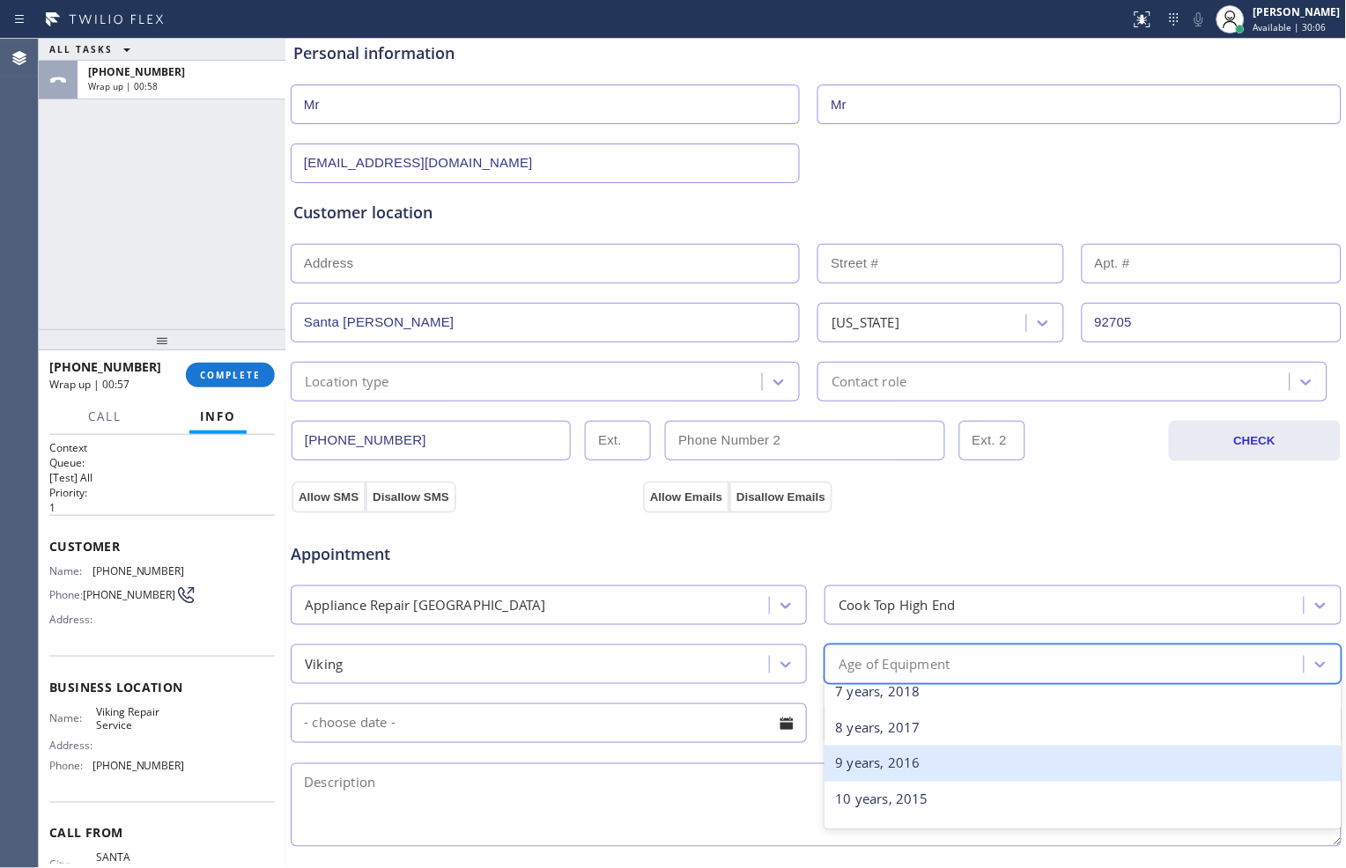
scroll to position [293, 0]
click at [918, 762] on div "10 years, 2015" at bounding box center [1082, 768] width 516 height 36
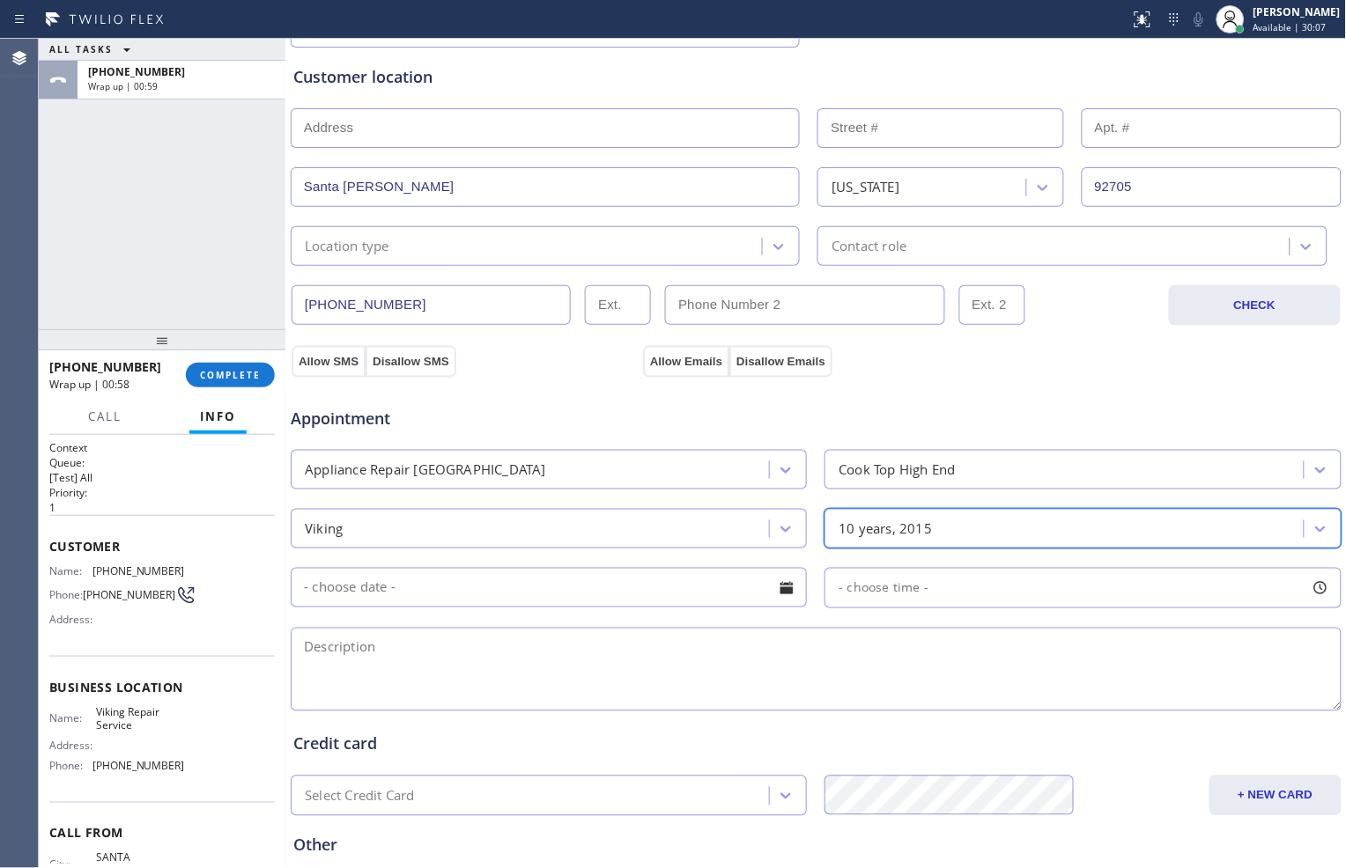
scroll to position [391, 0]
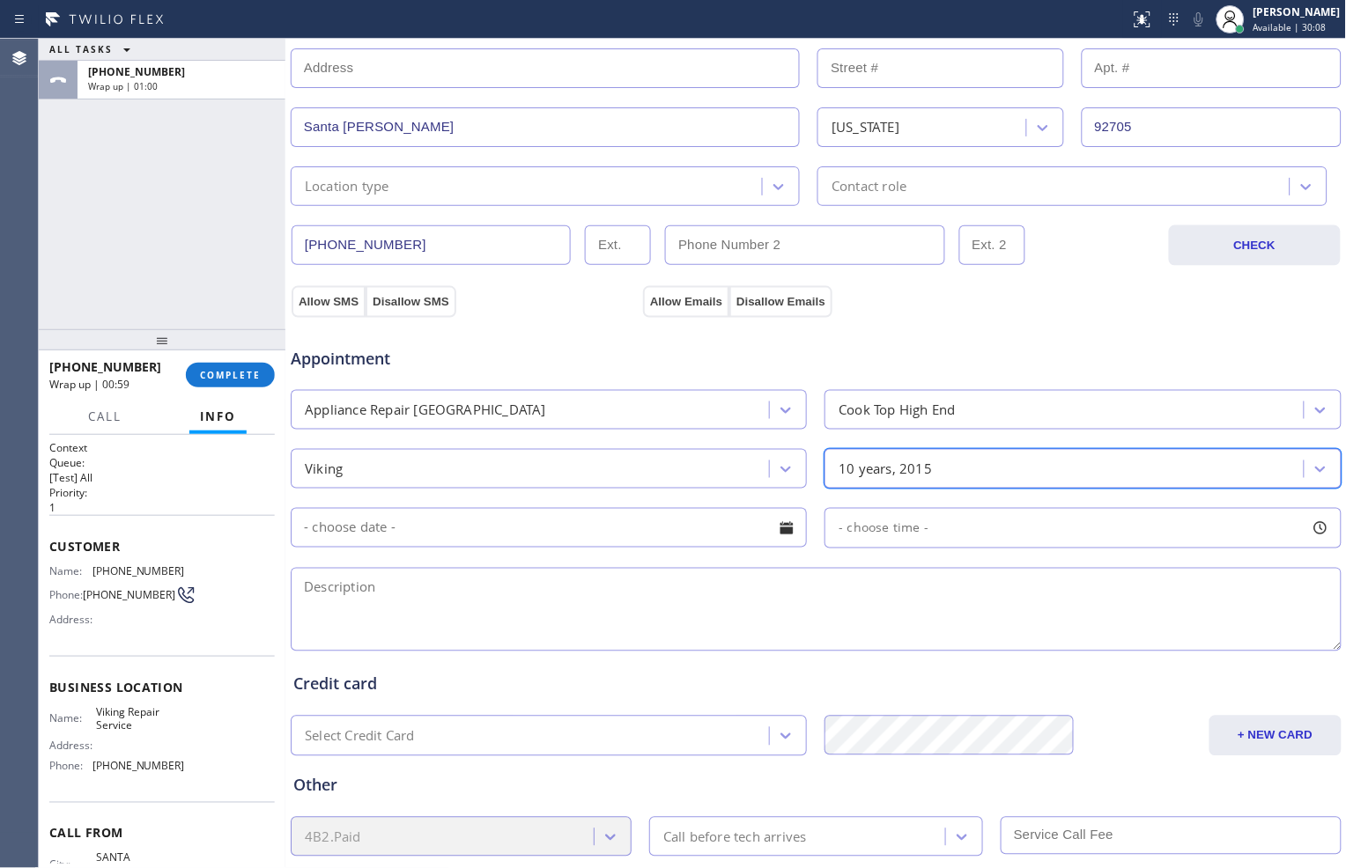
click at [663, 604] on textarea at bounding box center [816, 610] width 1051 height 84
click at [789, 764] on div "Other 4B2.Paid Call before tech arrives" at bounding box center [816, 807] width 1052 height 100
click at [559, 592] on textarea "Viking// Stove//" at bounding box center [816, 610] width 1051 height 84
paste textarea "Want it cleaned, also wants to buy parts two dishes that goes under the burner/"
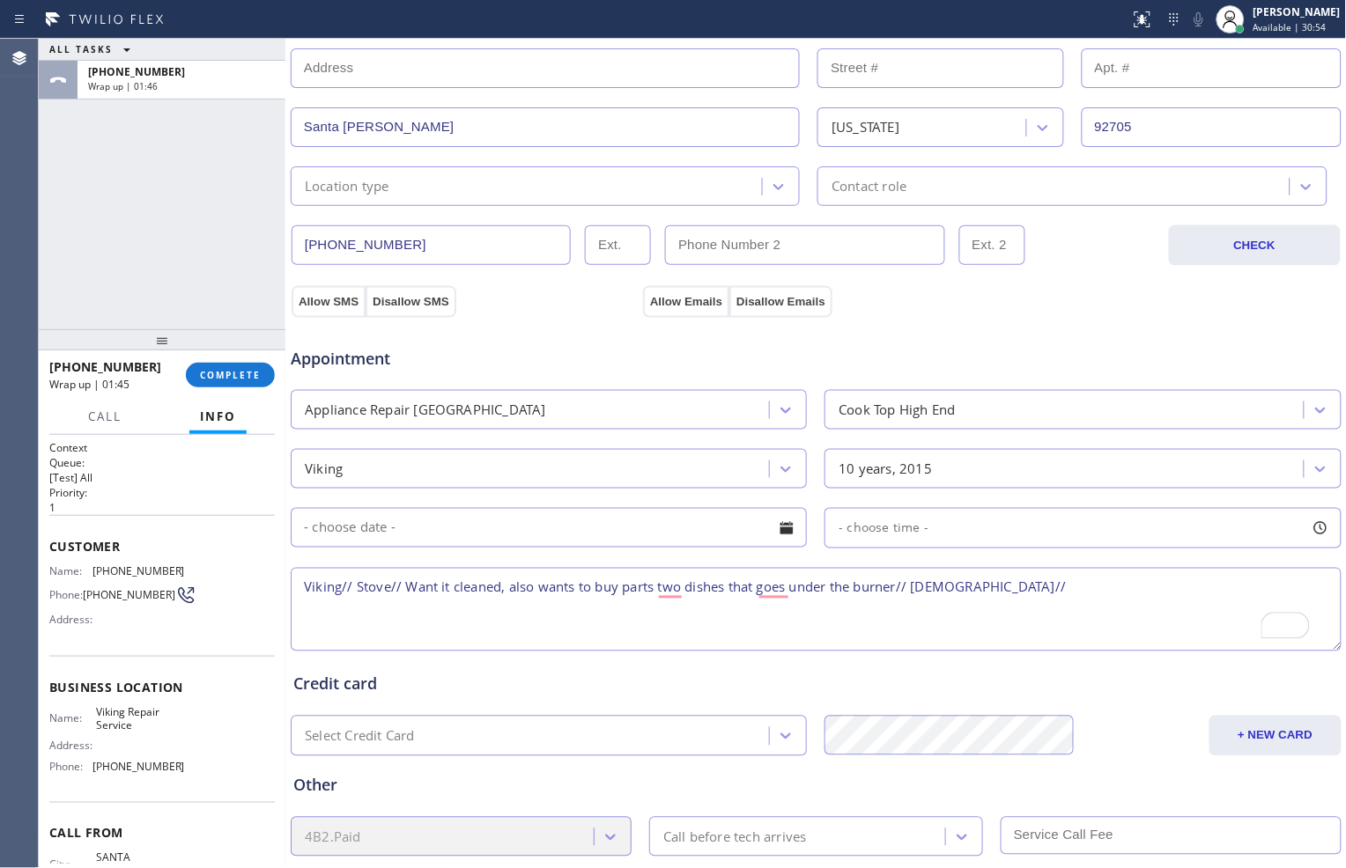
scroll to position [489, 0]
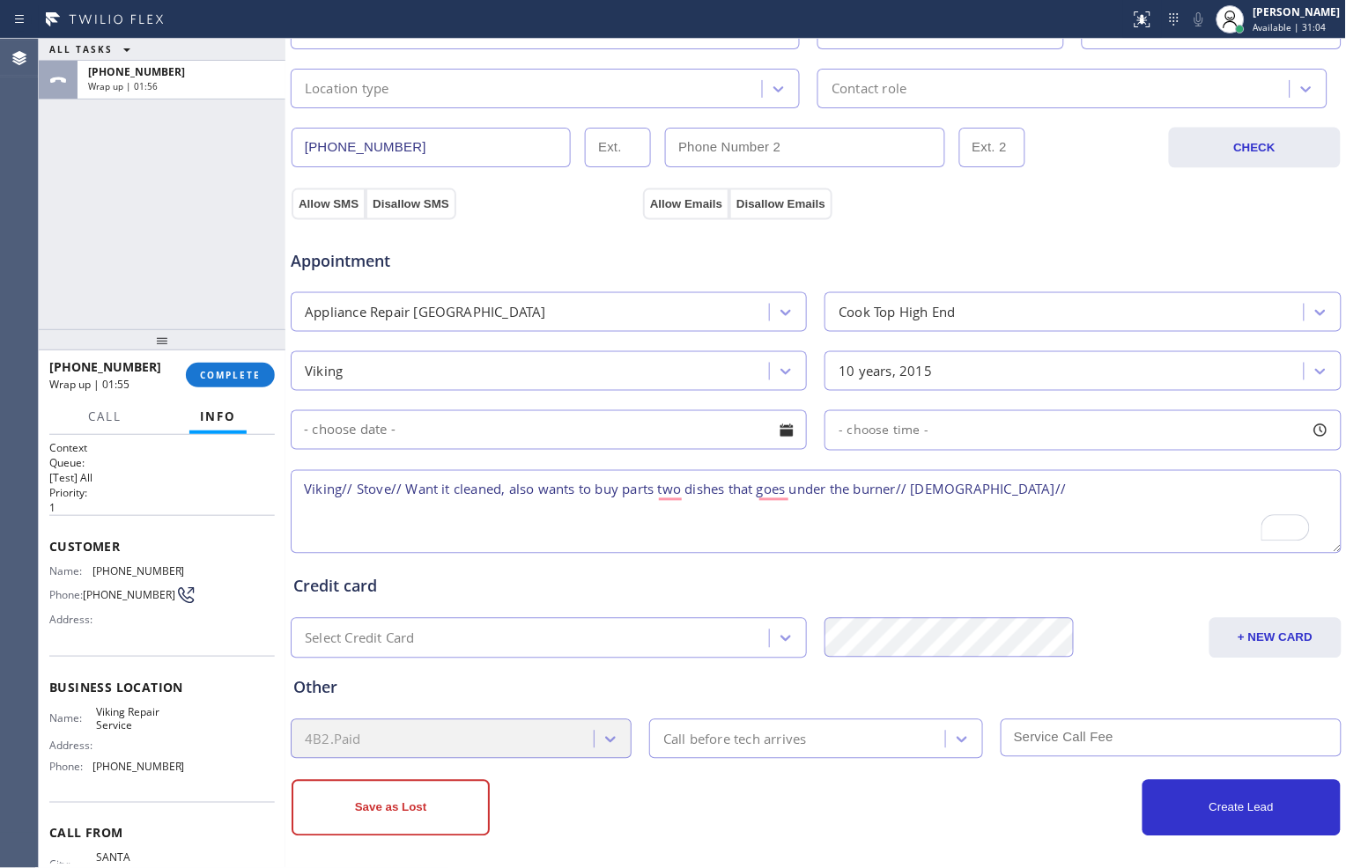
paste textarea "[GEOGRAPHIC_DATA]"
drag, startPoint x: 93, startPoint y: 720, endPoint x: 129, endPoint y: 728, distance: 36.1
click at [129, 728] on span "Viking Repair Service" at bounding box center [140, 718] width 88 height 27
copy span "Viking Repair Service"
click at [1160, 486] on textarea "Viking// Stove// Want it cleaned, also wants to buy parts two dishes that goes …" at bounding box center [816, 512] width 1051 height 84
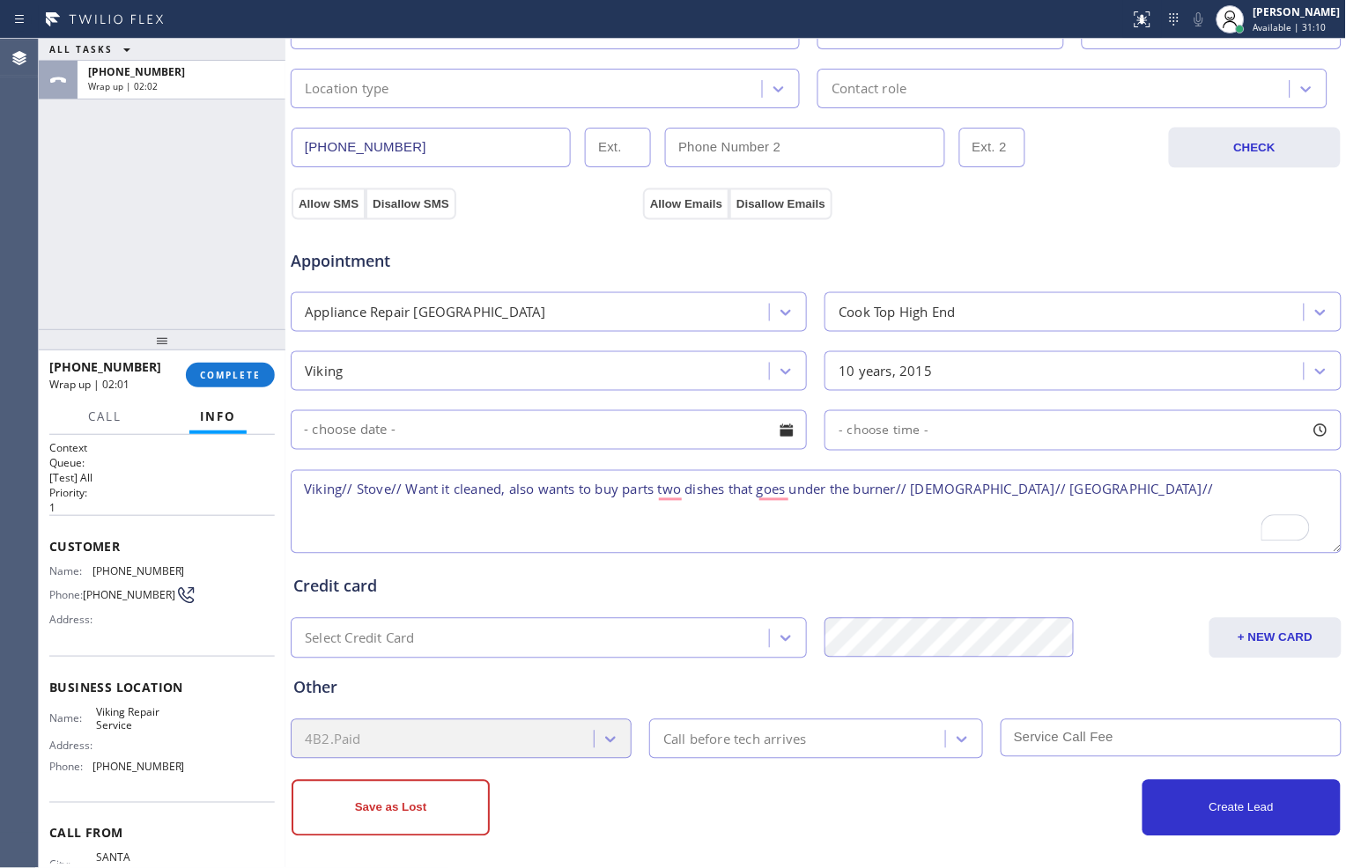
paste textarea "Viking Repair Service"
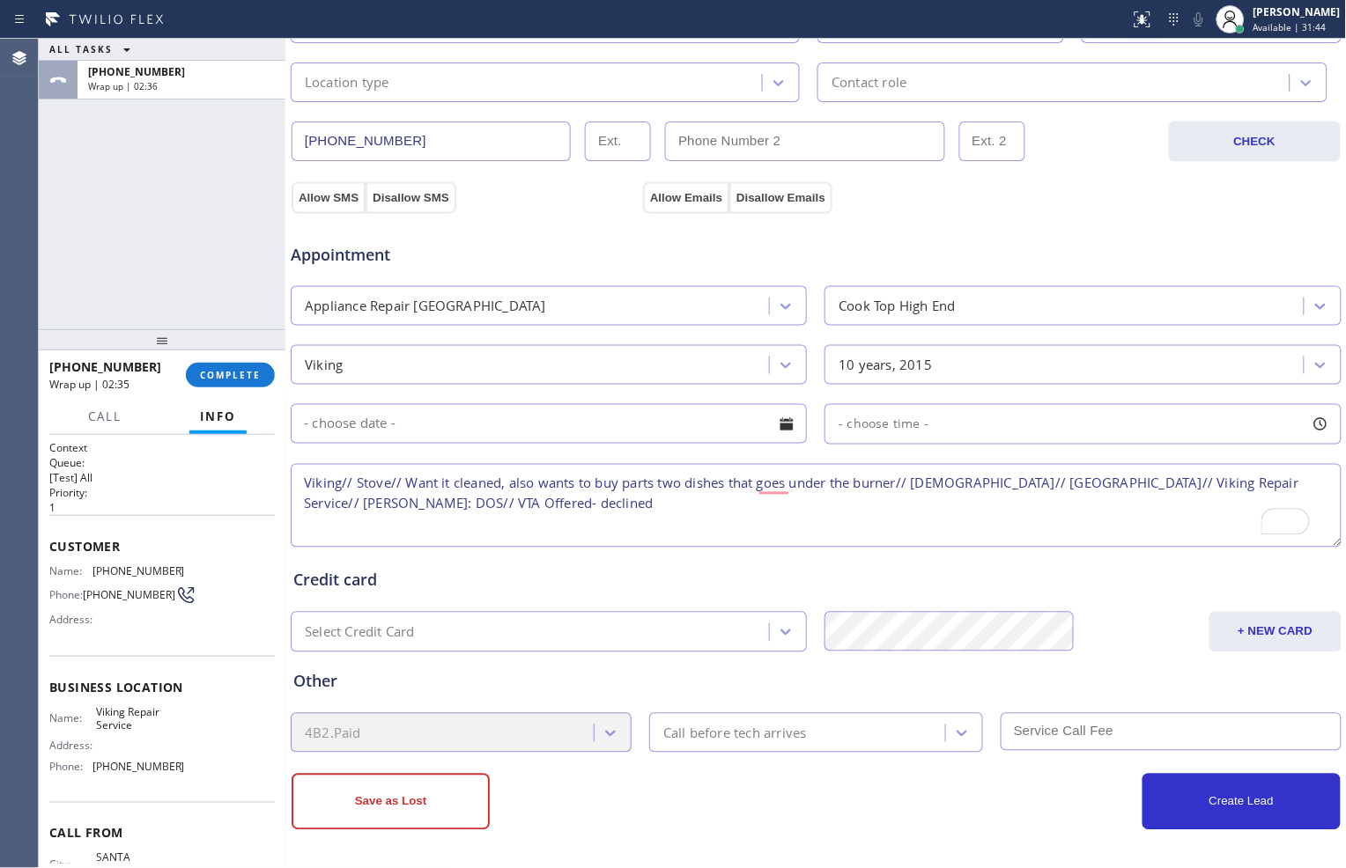
scroll to position [496, 0]
type textarea "Viking// Stove// Want it cleaned, also wants to buy parts two dishes that goes …"
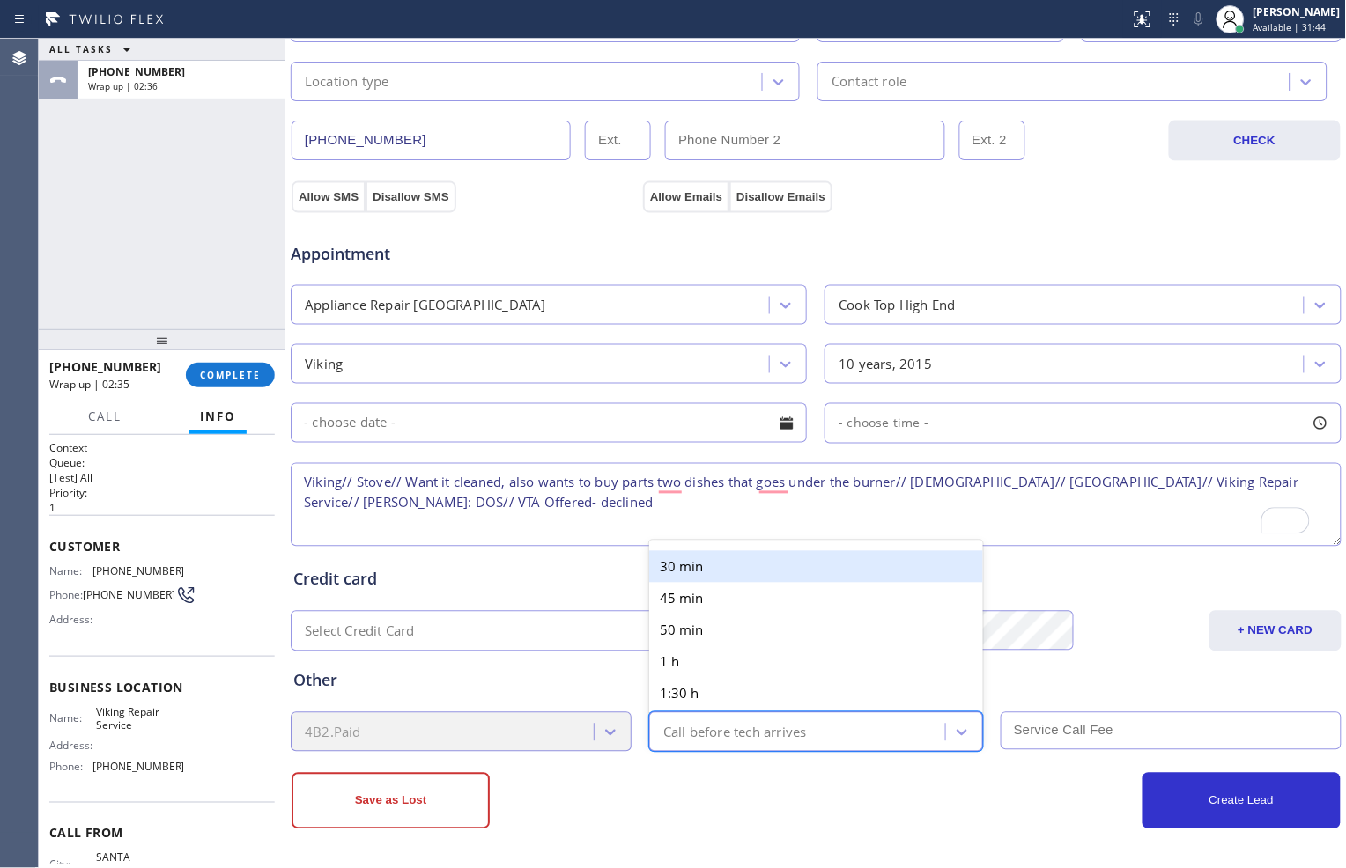
click at [842, 733] on div "Call before tech arrives" at bounding box center [799, 732] width 291 height 31
click at [780, 821] on div "Save as Lost" at bounding box center [554, 801] width 524 height 56
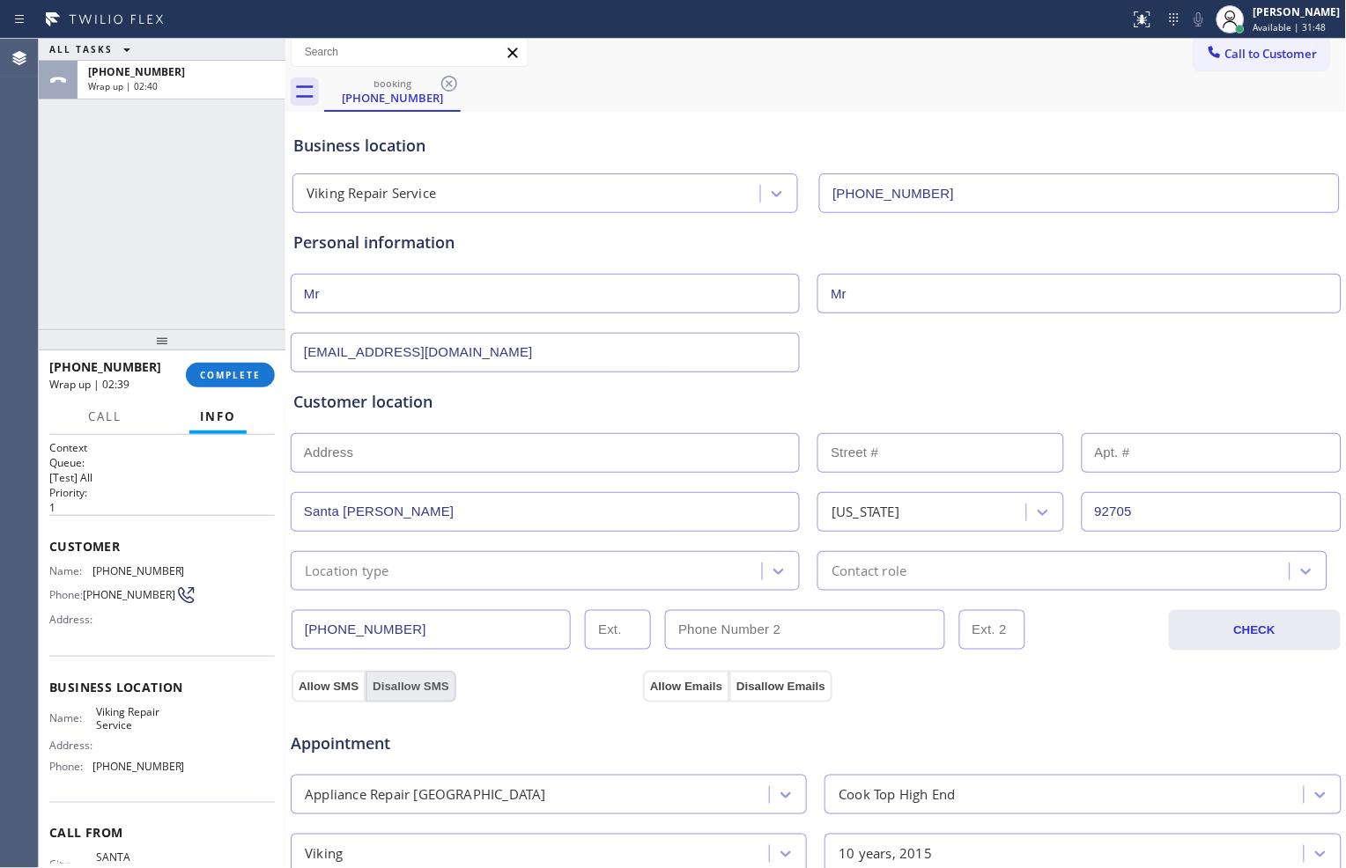
scroll to position [6, 0]
click at [340, 689] on button "Allow SMS" at bounding box center [329, 687] width 74 height 32
click at [679, 687] on button "Allow Emails" at bounding box center [686, 687] width 86 height 32
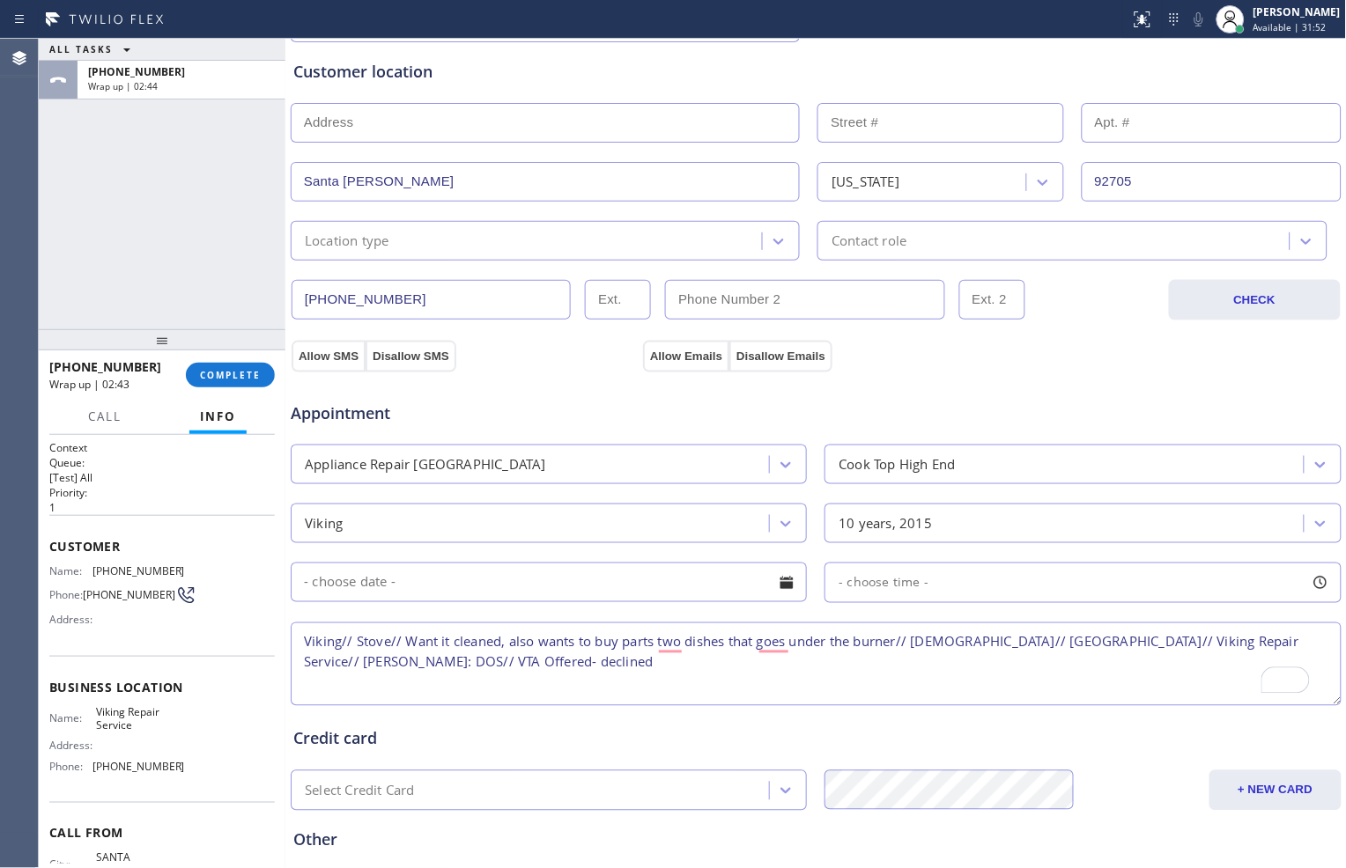
scroll to position [496, 0]
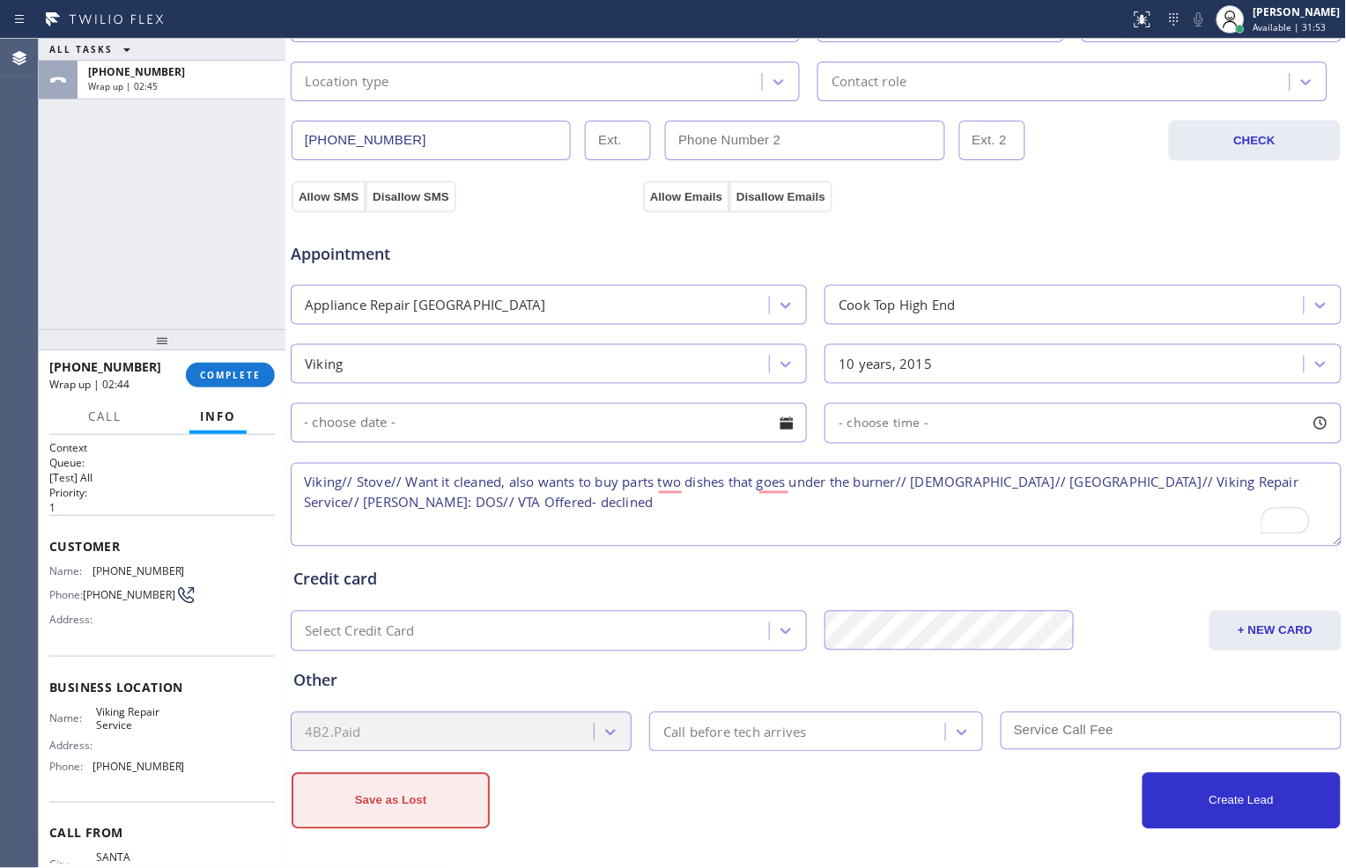
click at [440, 804] on button "Save as Lost" at bounding box center [391, 801] width 198 height 56
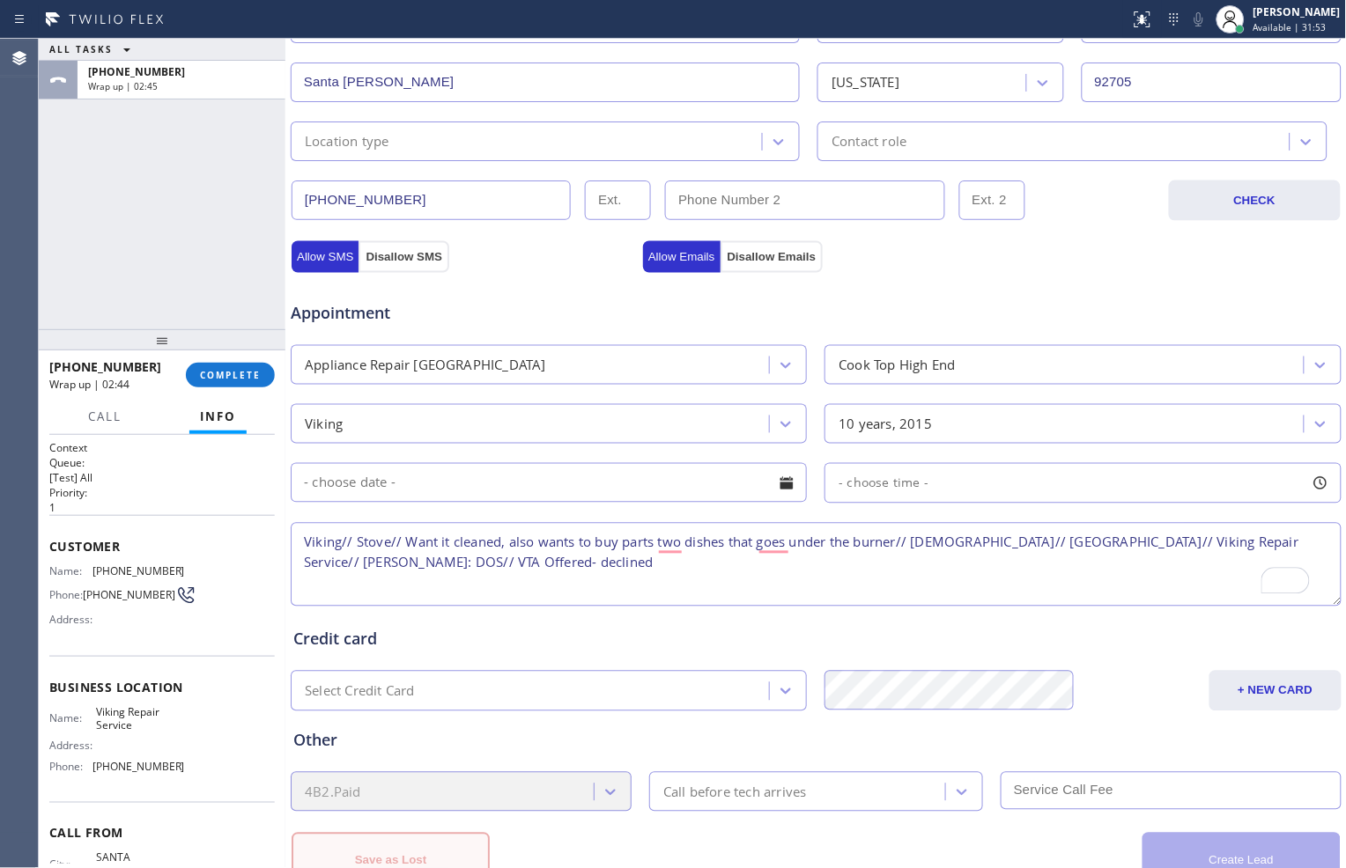
scroll to position [556, 0]
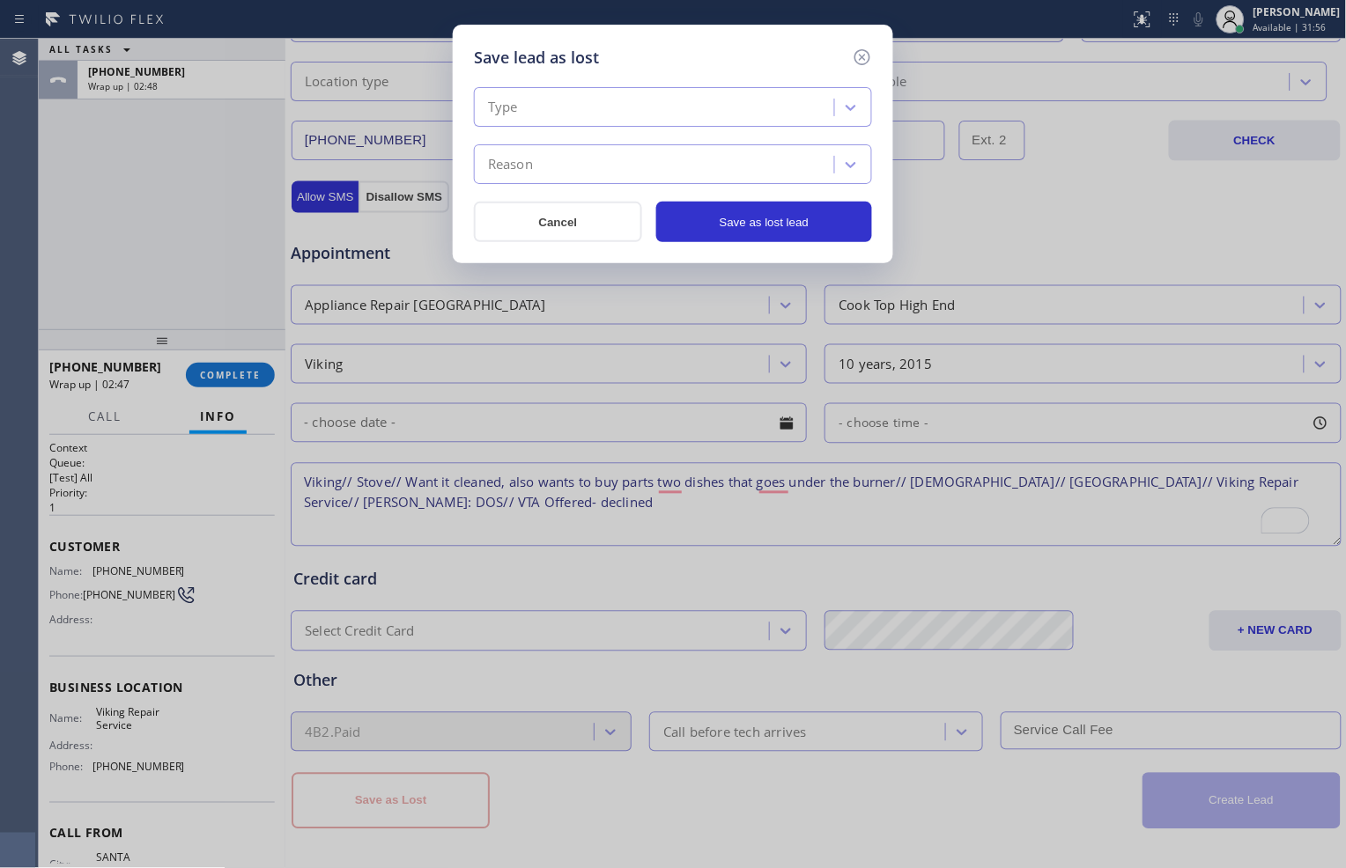
click at [746, 104] on div "Type" at bounding box center [656, 107] width 355 height 31
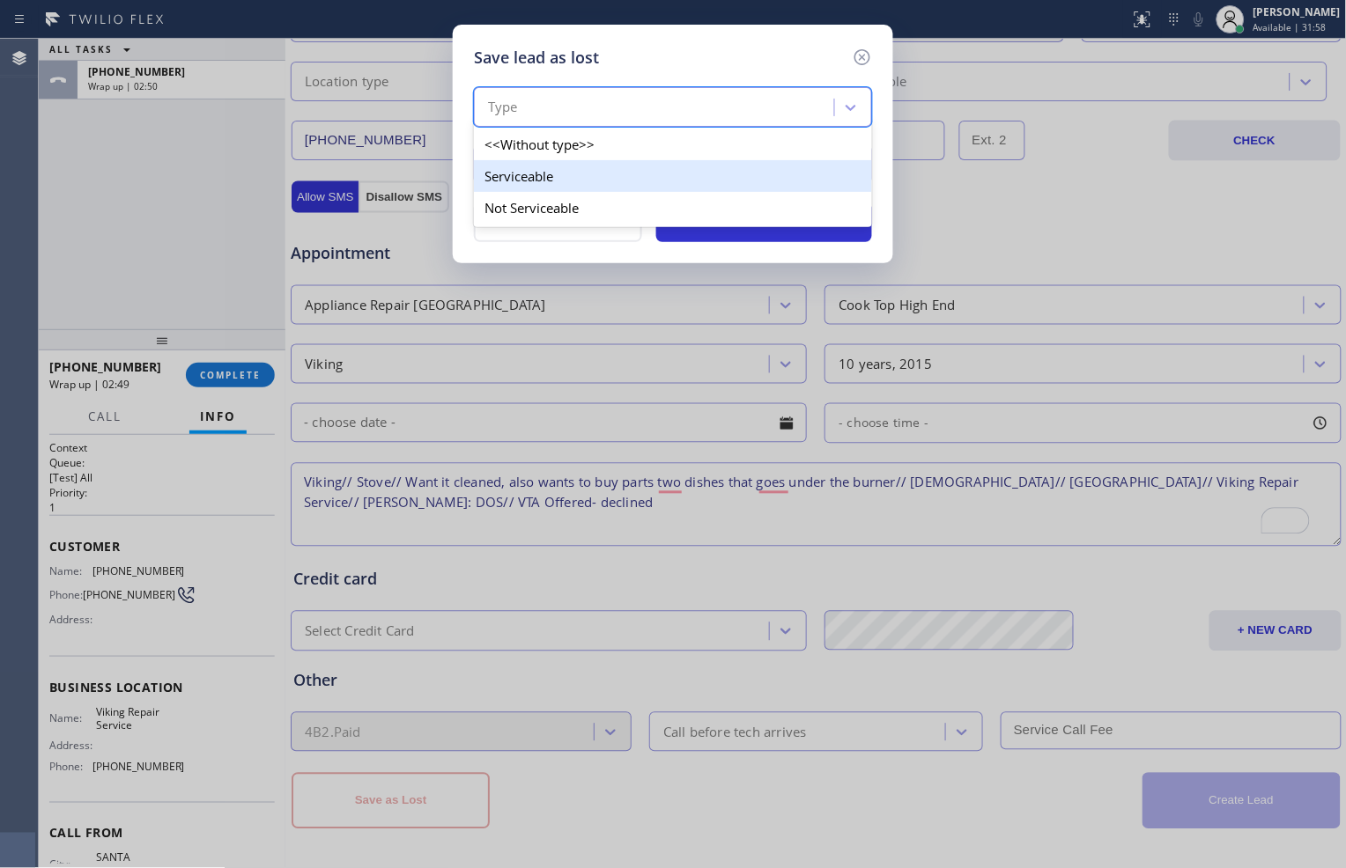
click at [694, 173] on div "Serviceable" at bounding box center [673, 176] width 398 height 32
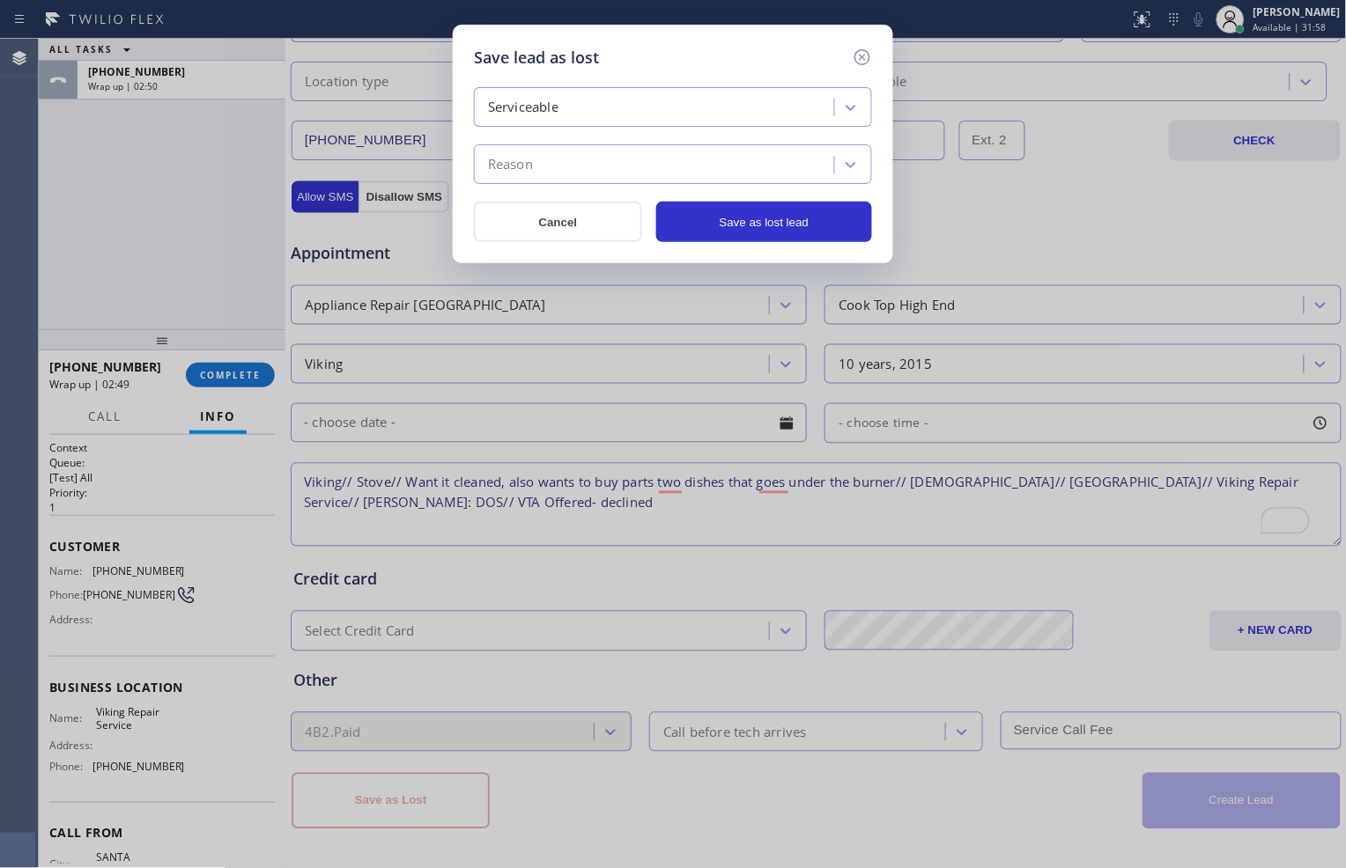
click at [718, 114] on div "Serviceable" at bounding box center [656, 107] width 355 height 31
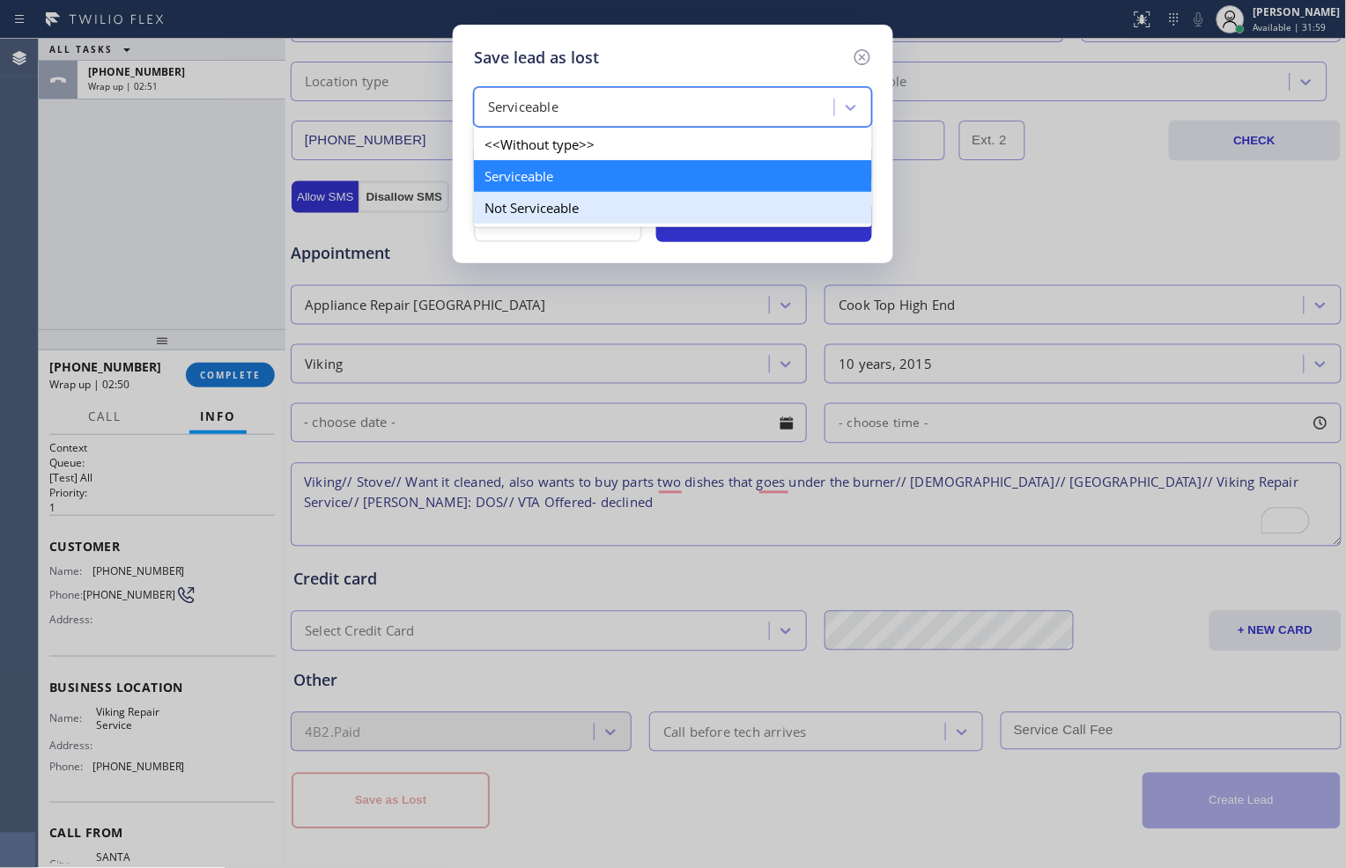
click at [675, 204] on div "Not Serviceable" at bounding box center [673, 208] width 398 height 32
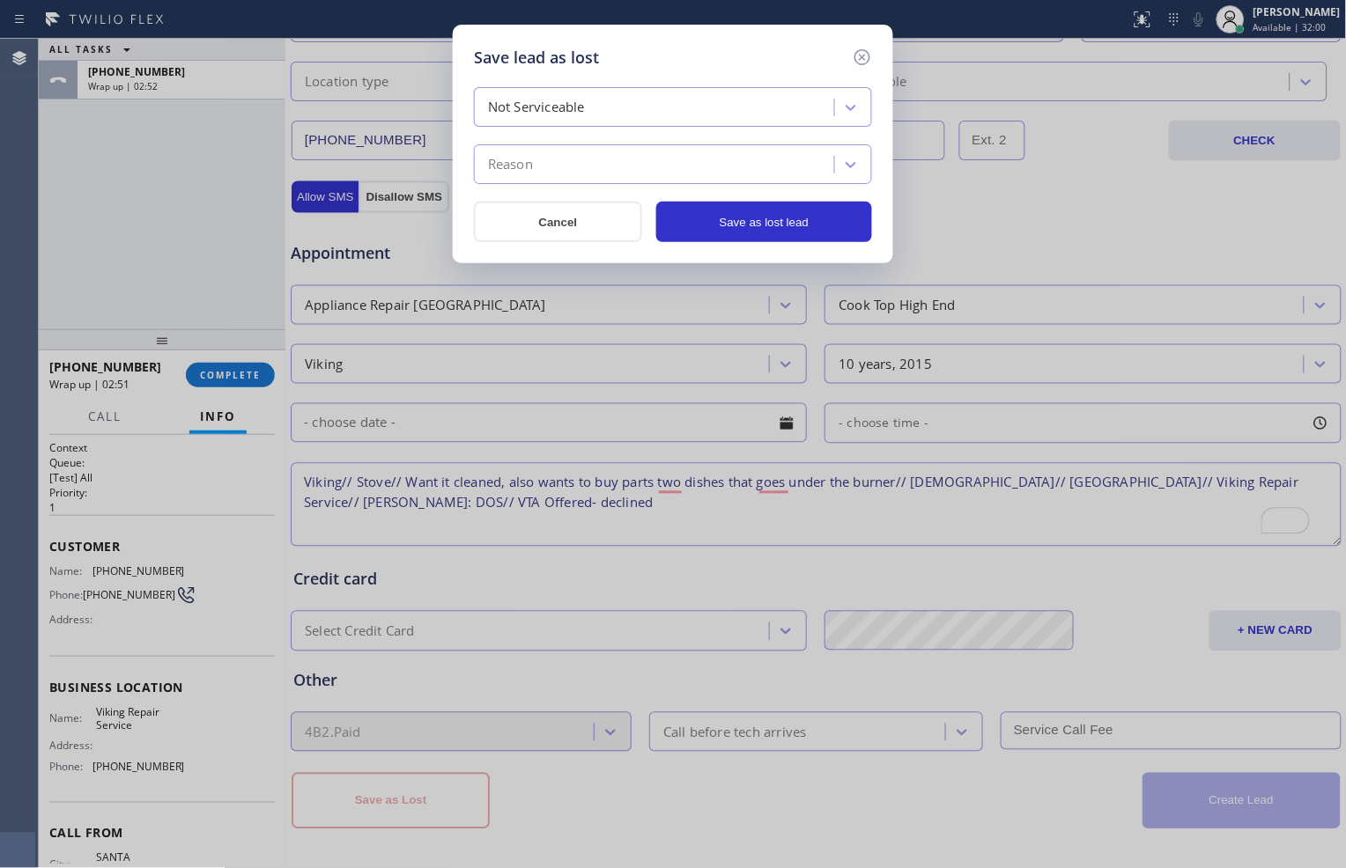
click at [698, 161] on div "Reason" at bounding box center [656, 165] width 355 height 31
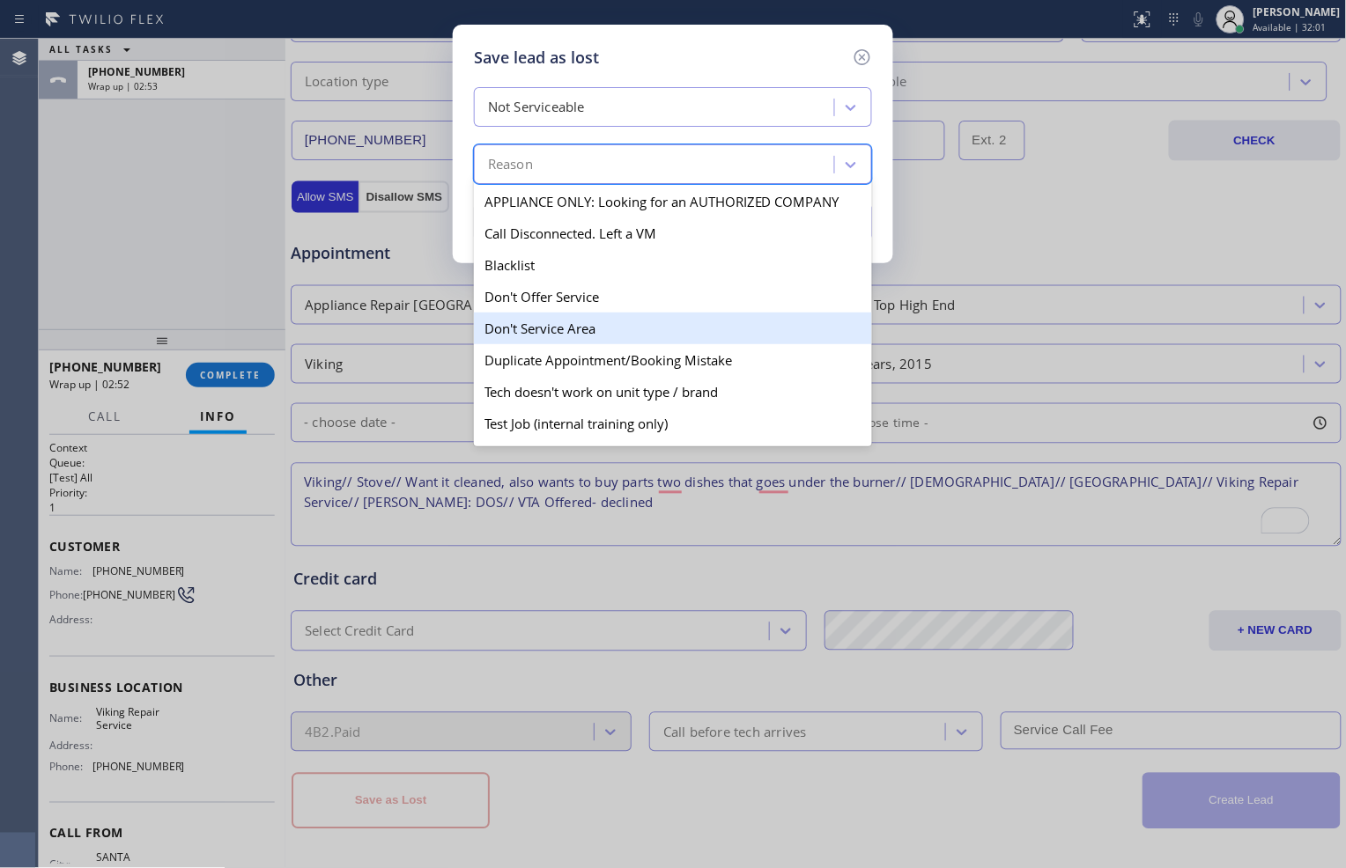
click at [632, 322] on div "Don't Service Area" at bounding box center [673, 329] width 398 height 32
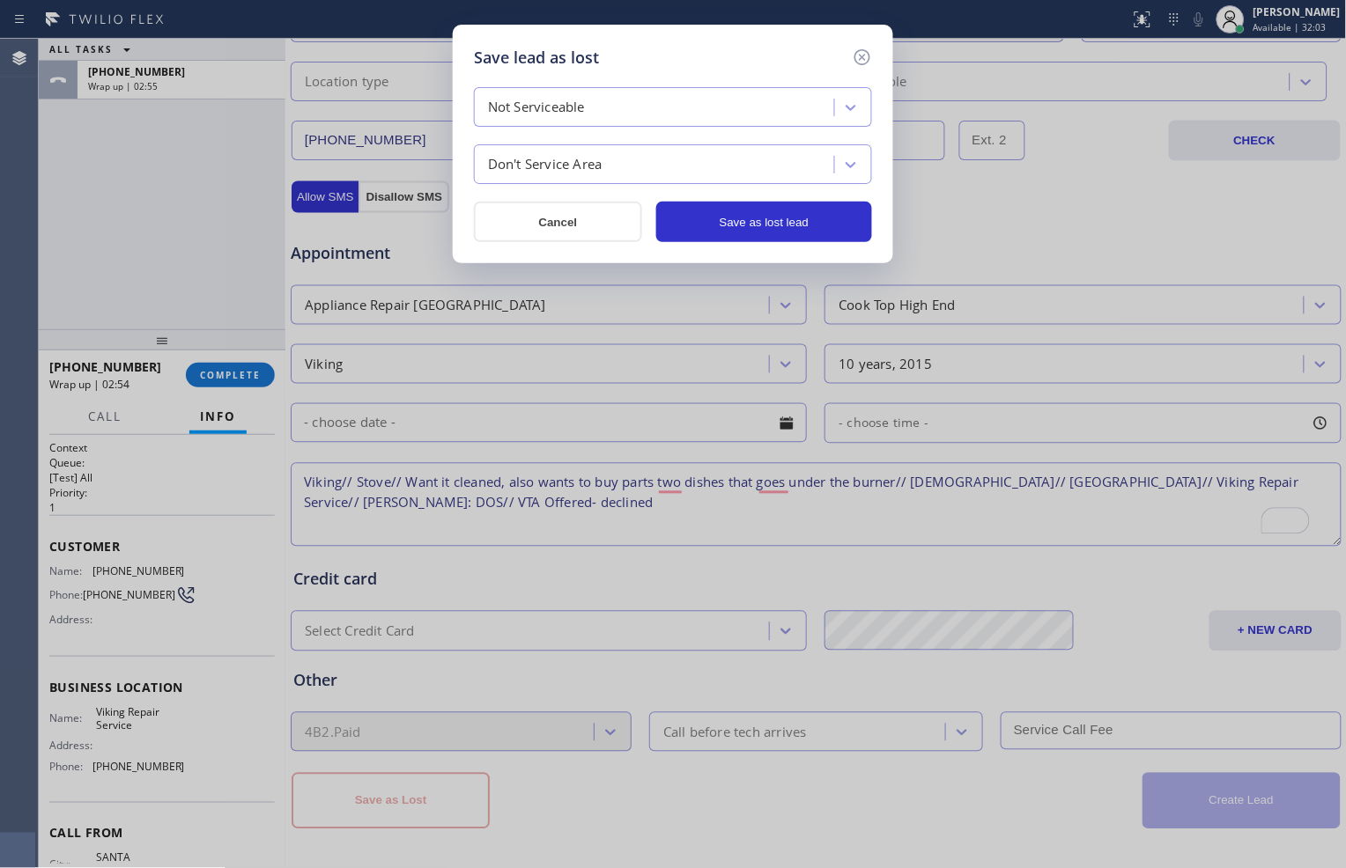
click at [657, 154] on div "Don't Service Area" at bounding box center [656, 165] width 355 height 31
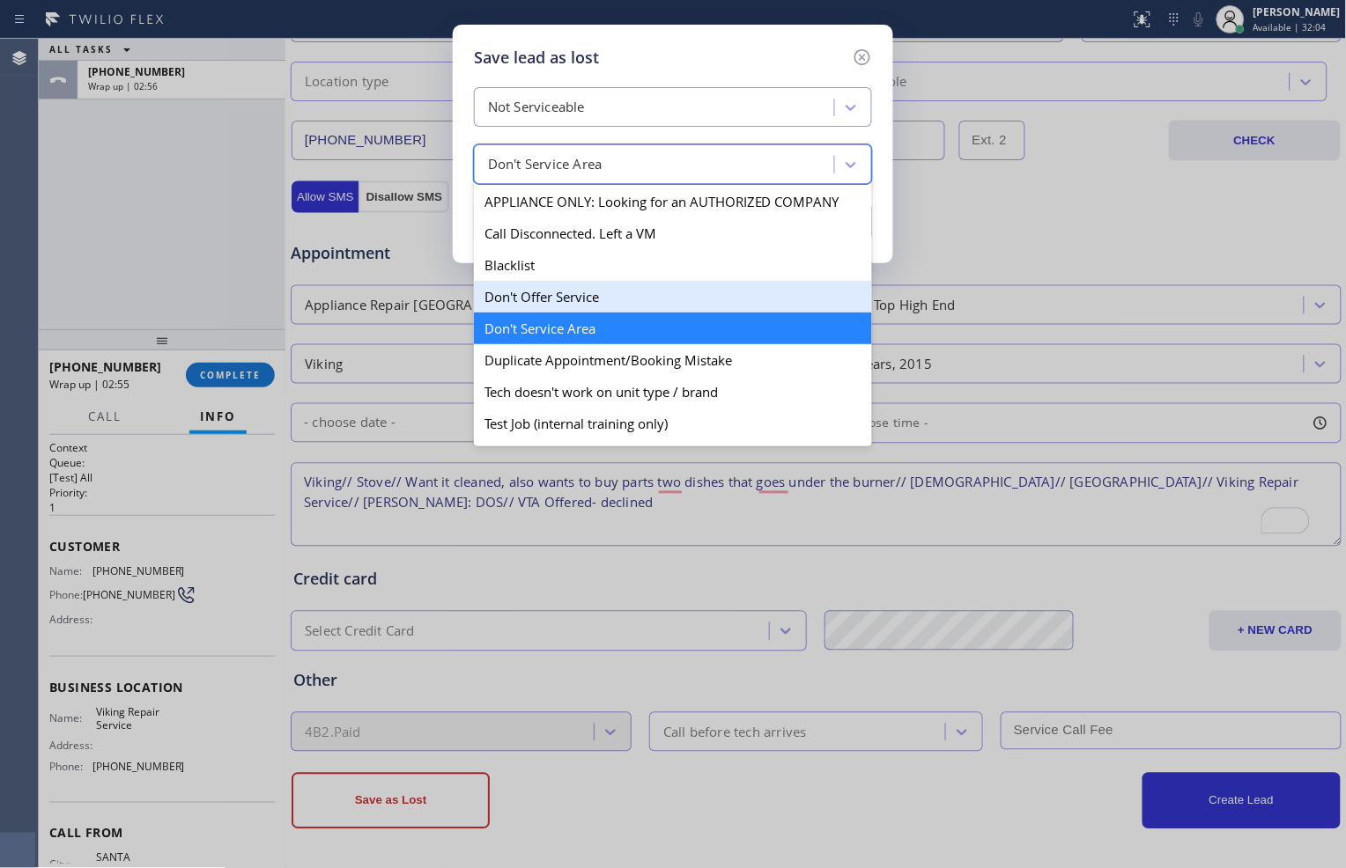
click at [617, 291] on div "Don't Offer Service" at bounding box center [673, 297] width 398 height 32
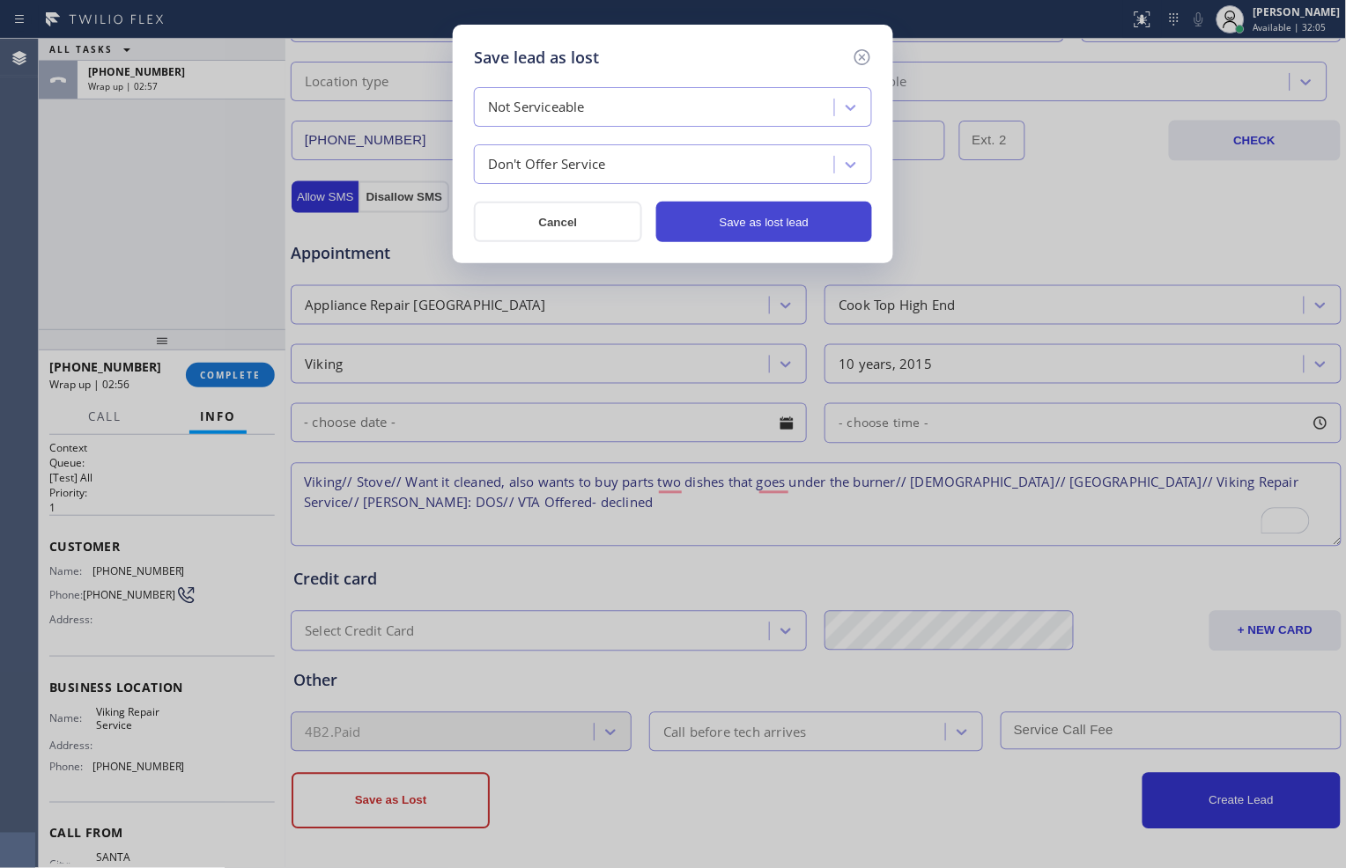
click at [712, 225] on button "Save as lost lead" at bounding box center [764, 222] width 216 height 41
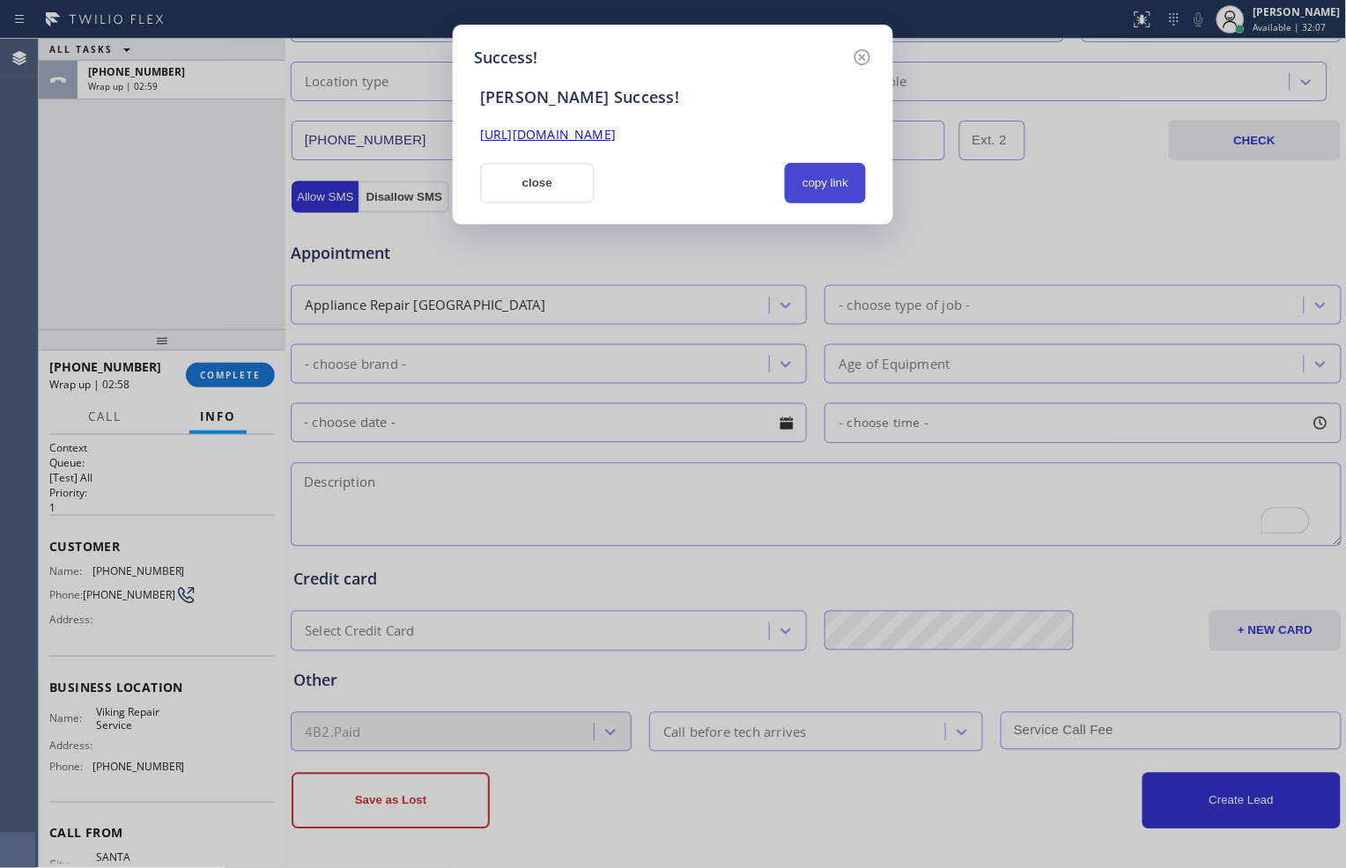
click at [839, 181] on button "copy link" at bounding box center [825, 183] width 81 height 41
click at [557, 183] on button "close" at bounding box center [537, 183] width 114 height 41
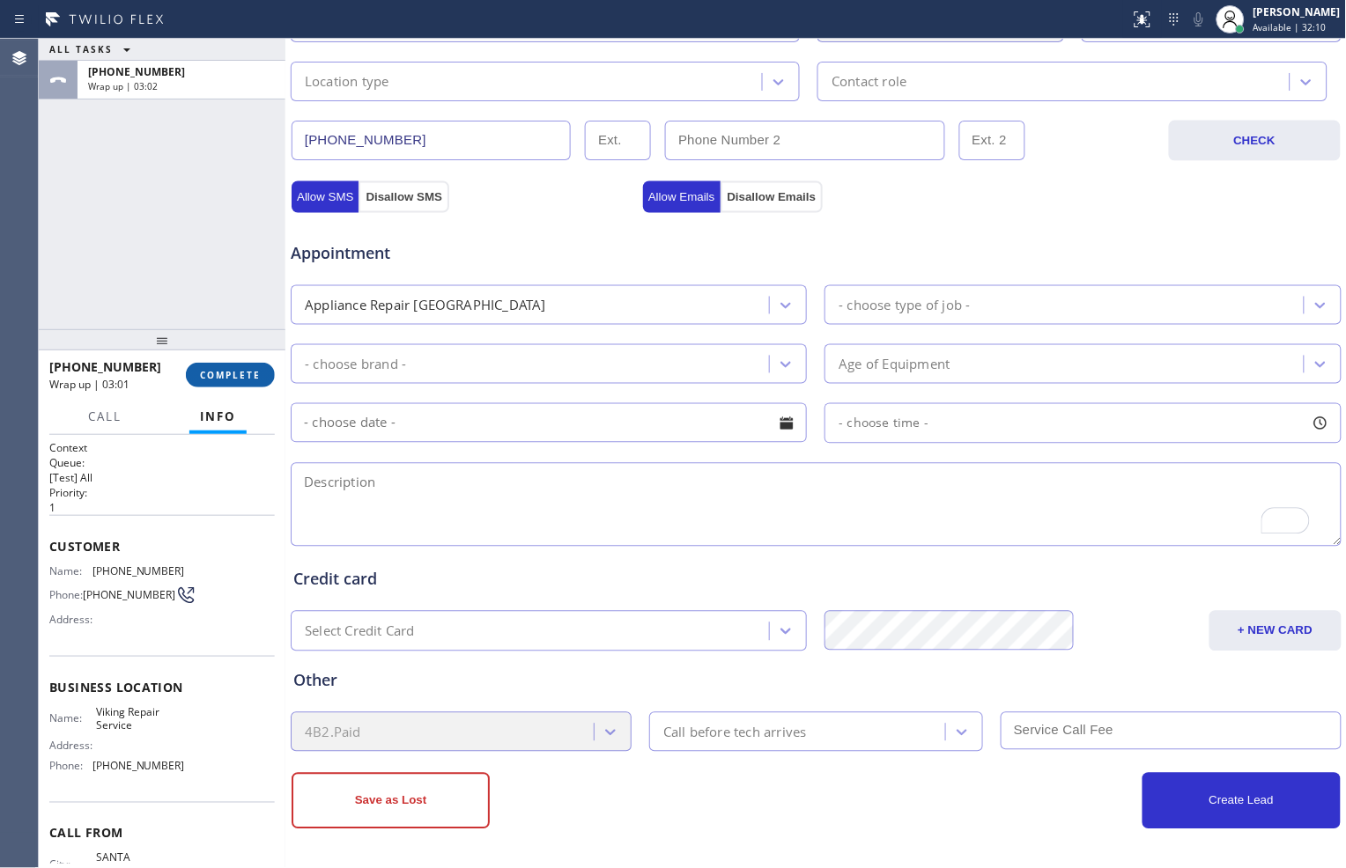
click at [247, 373] on span "COMPLETE" at bounding box center [230, 375] width 61 height 12
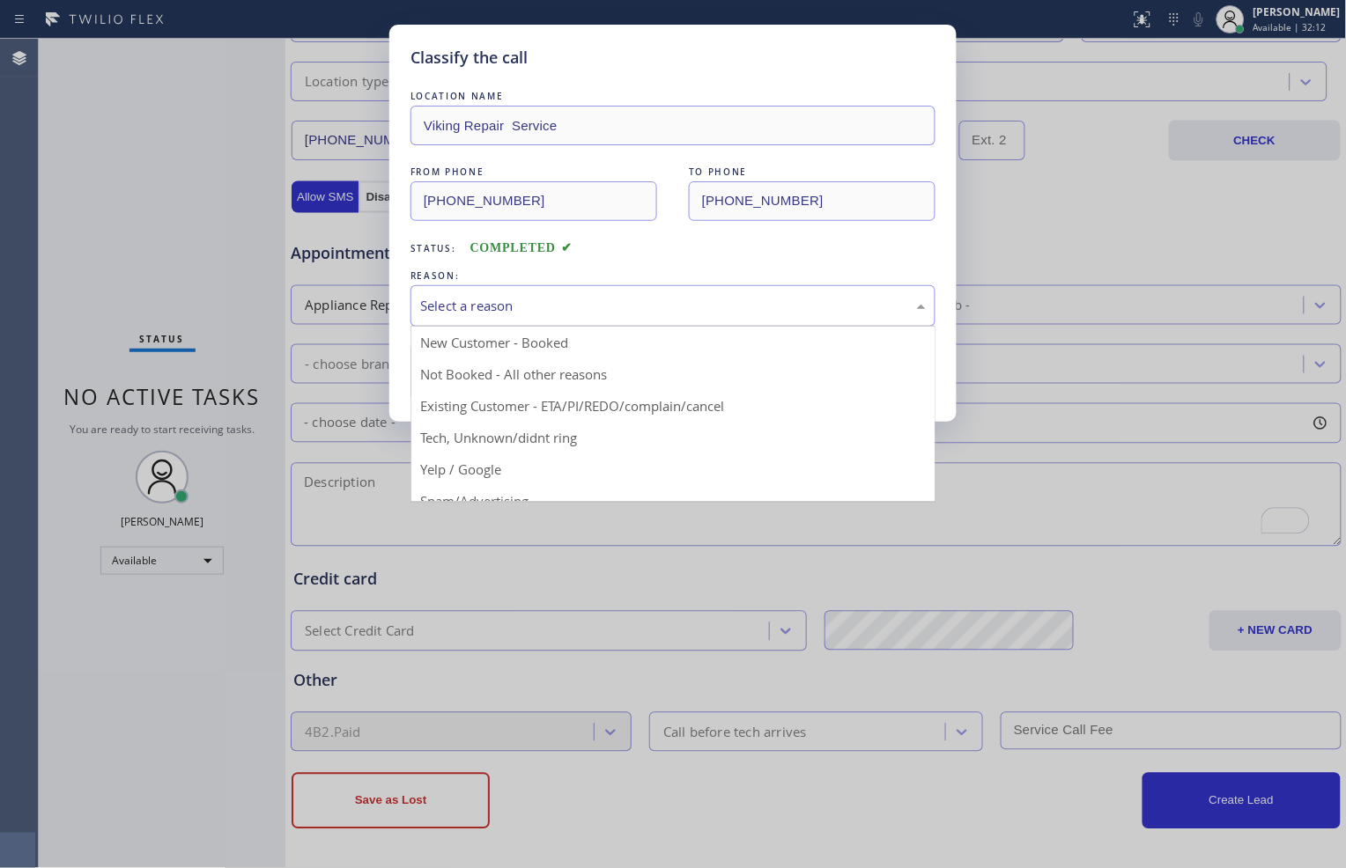
click at [551, 312] on div "Select a reason" at bounding box center [673, 306] width 506 height 20
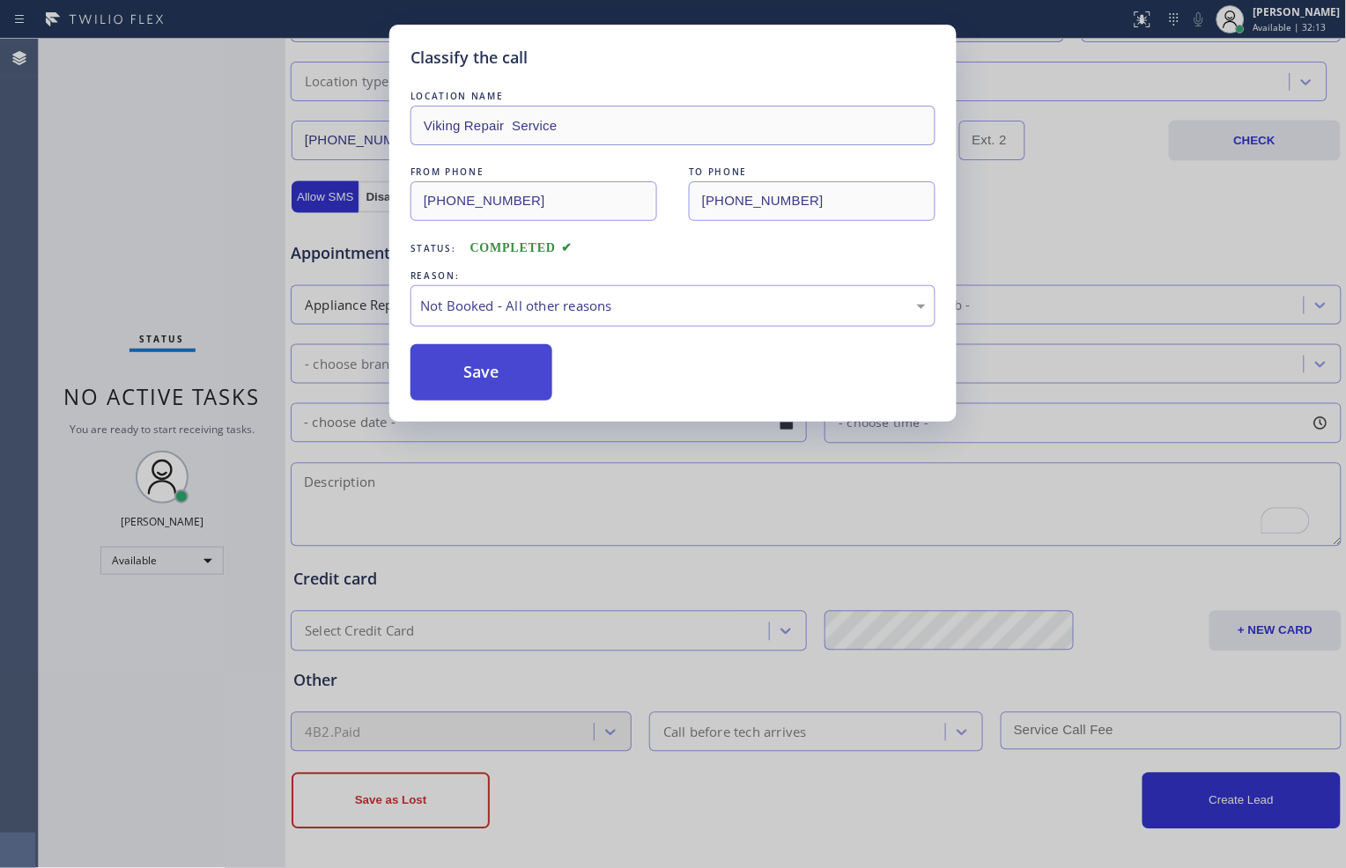
click at [524, 372] on button "Save" at bounding box center [481, 372] width 142 height 56
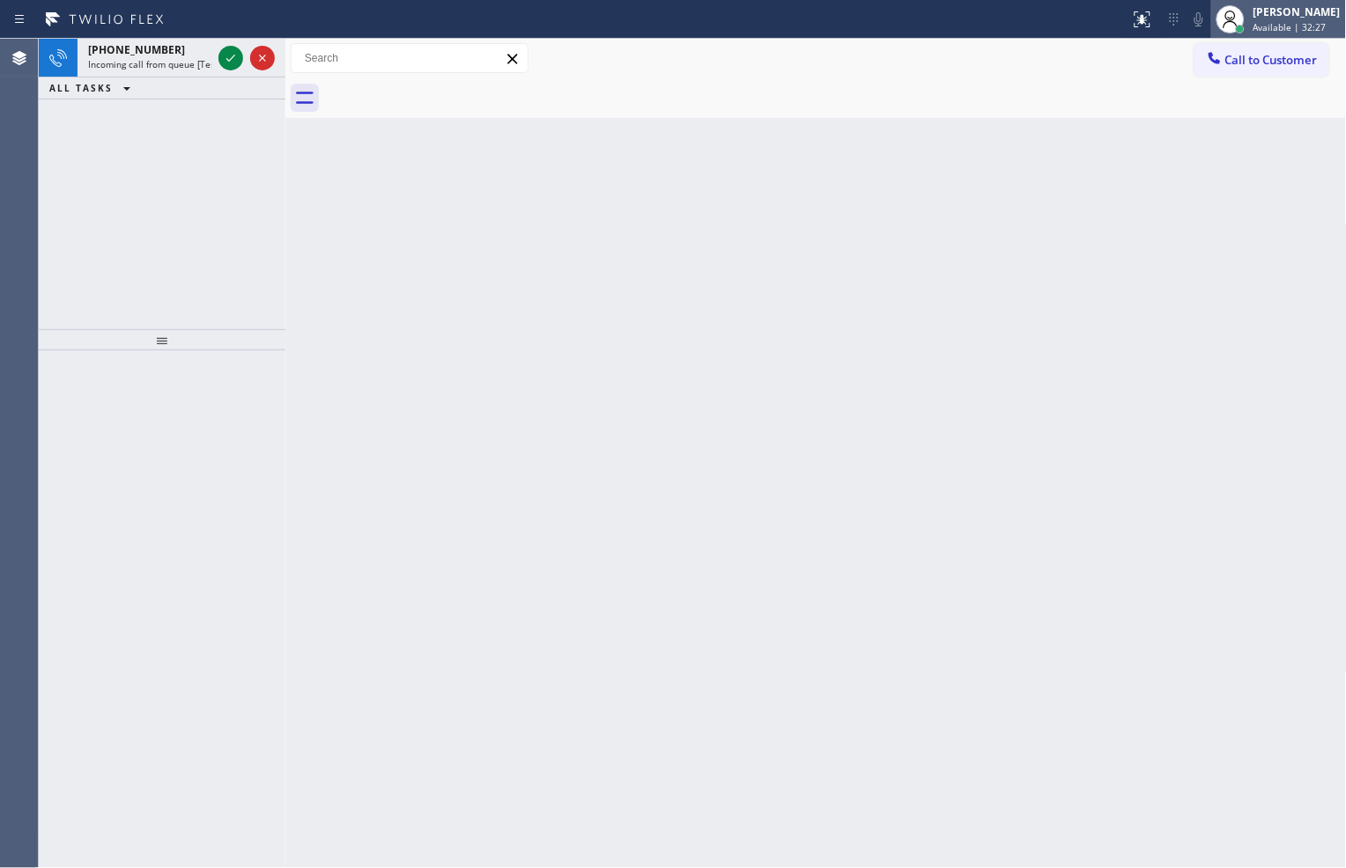
click at [1266, 21] on span "Available | 32:27" at bounding box center [1289, 27] width 73 height 12
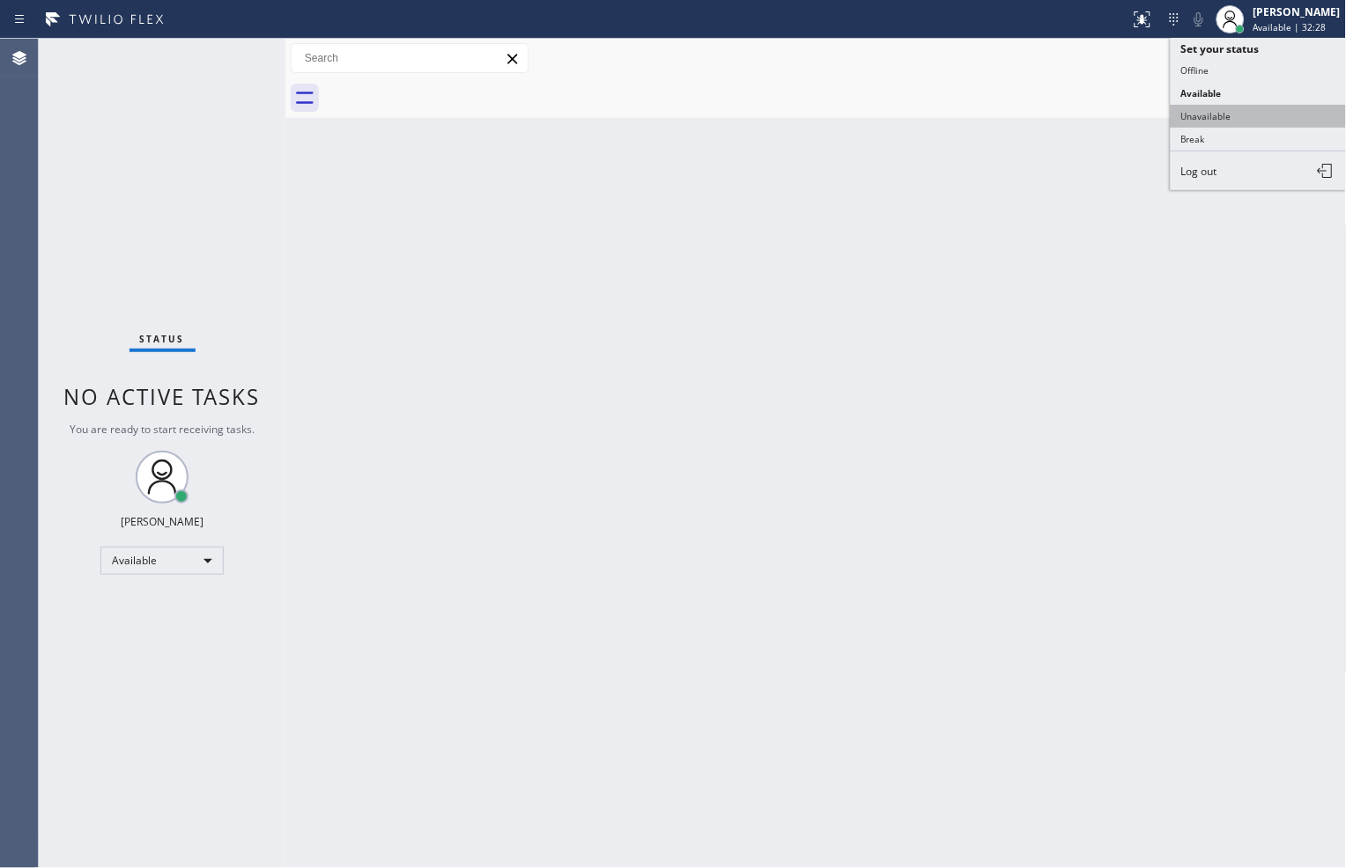
click at [1237, 115] on button "Unavailable" at bounding box center [1258, 116] width 176 height 23
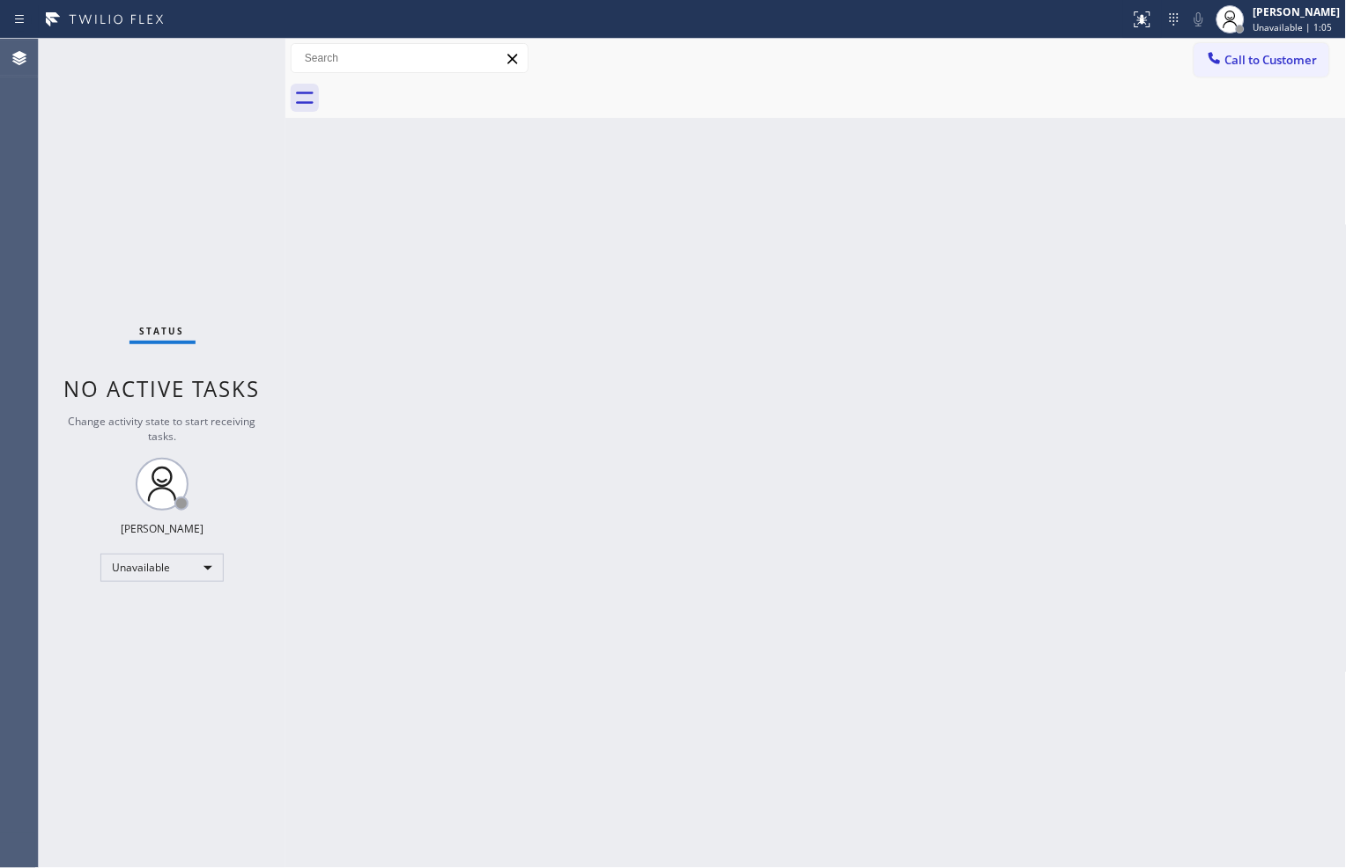
click at [999, 764] on div "Back to Dashboard Change Sender ID Customers Technicians Select a contact Outbo…" at bounding box center [815, 454] width 1061 height 830
click at [1253, 4] on div "[PERSON_NAME]" at bounding box center [1296, 11] width 87 height 15
click at [1211, 85] on button "Available" at bounding box center [1258, 93] width 176 height 23
click at [196, 203] on div "Status No active tasks You are ready to start receiving tasks. [PERSON_NAME] Av…" at bounding box center [162, 454] width 247 height 830
click at [711, 756] on div "Back to Dashboard Change Sender ID Customers Technicians Select a contact Outbo…" at bounding box center [815, 454] width 1061 height 830
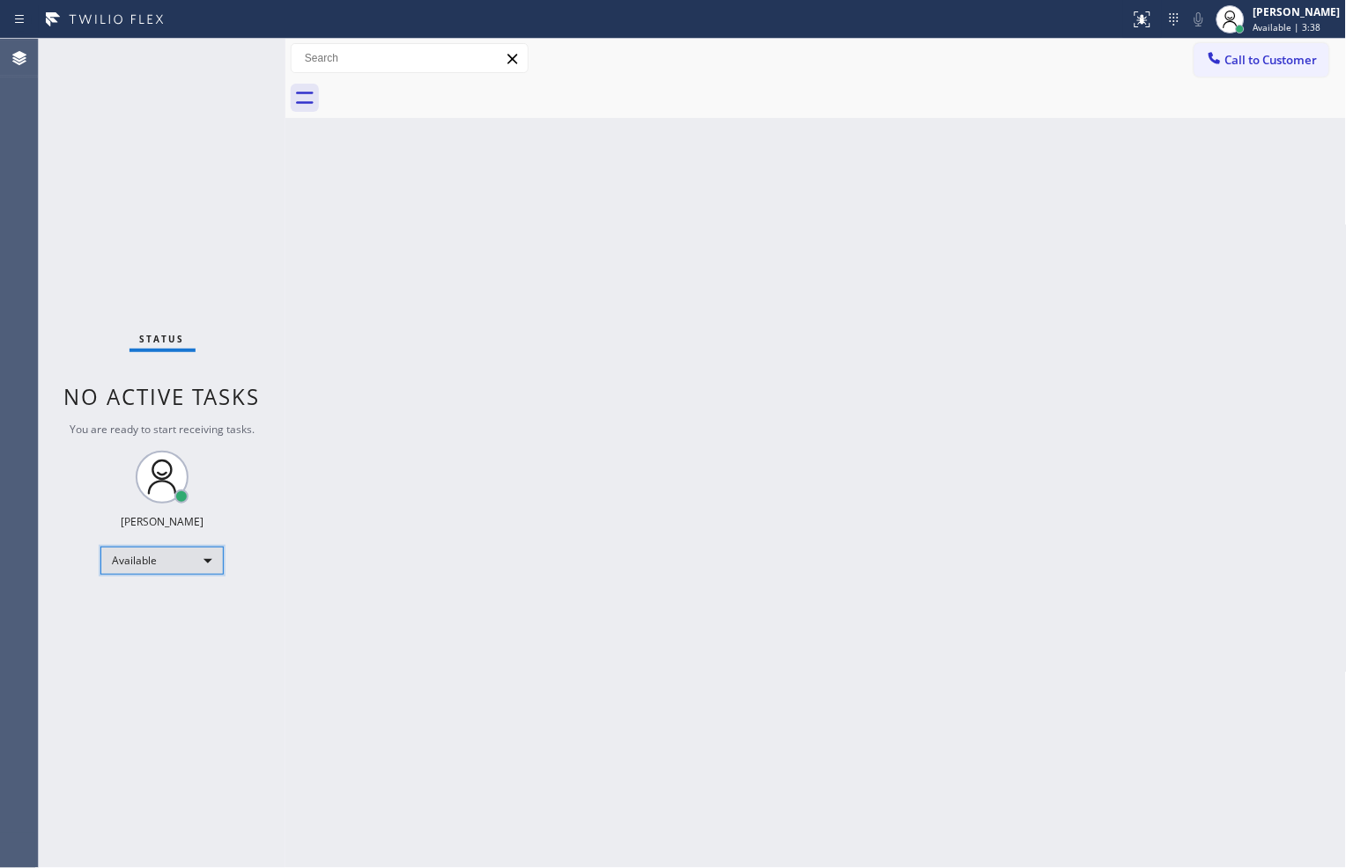
click at [208, 562] on div "Available" at bounding box center [161, 561] width 123 height 28
click at [181, 643] on li "Break" at bounding box center [161, 650] width 120 height 21
